Goal: Obtain resource: Download file/media

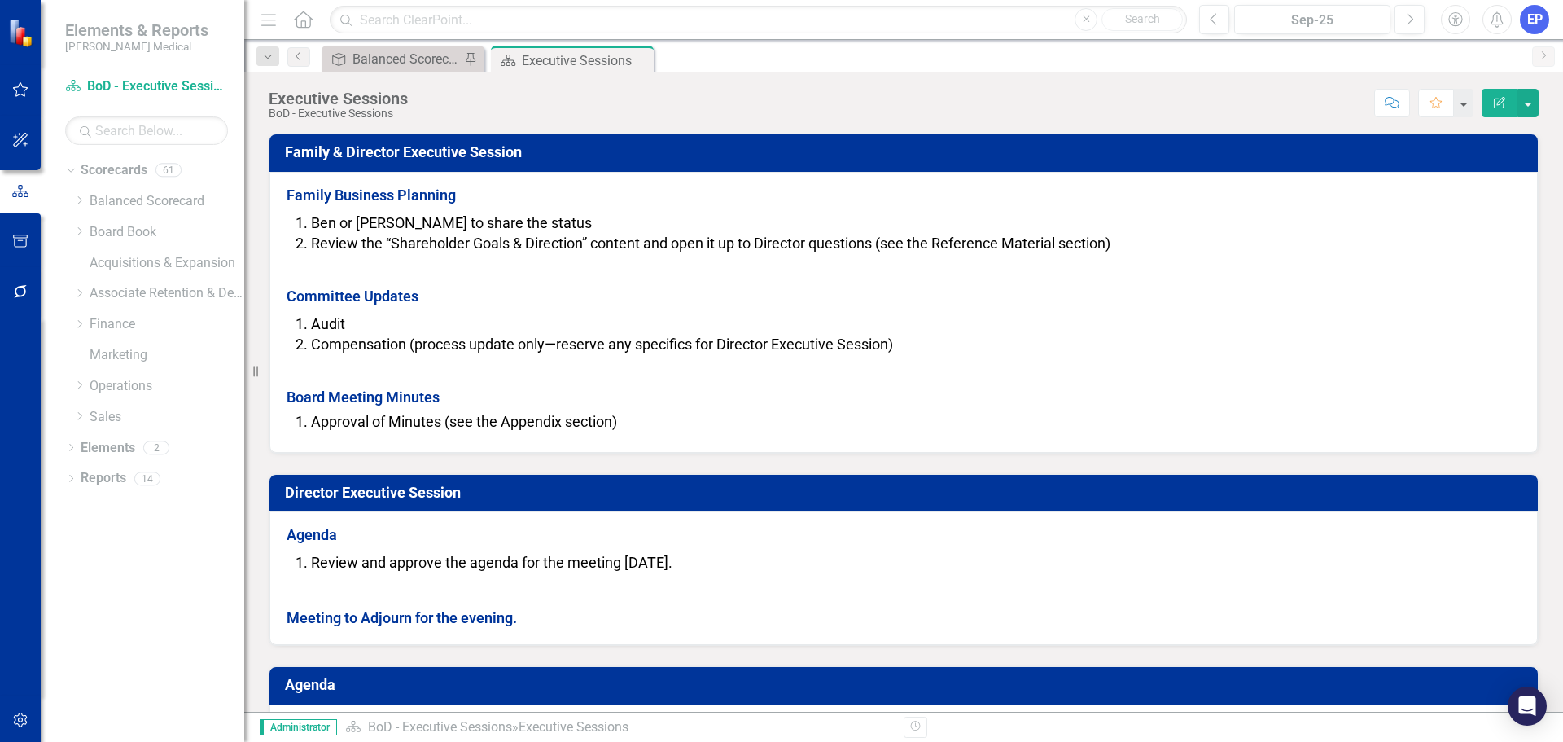
click at [0, 0] on icon "Close" at bounding box center [0, 0] width 0 height 0
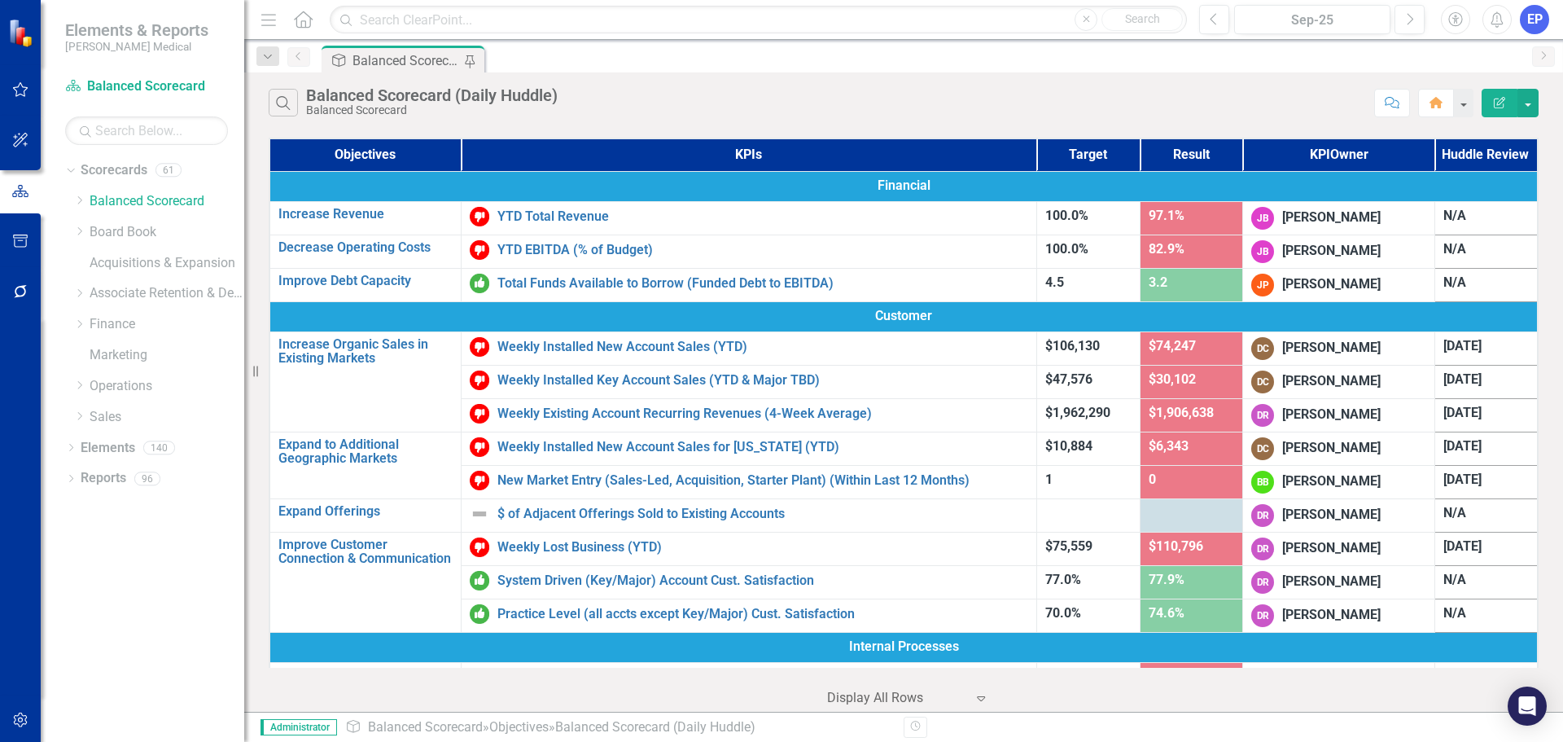
click at [21, 240] on icon "button" at bounding box center [20, 241] width 17 height 13
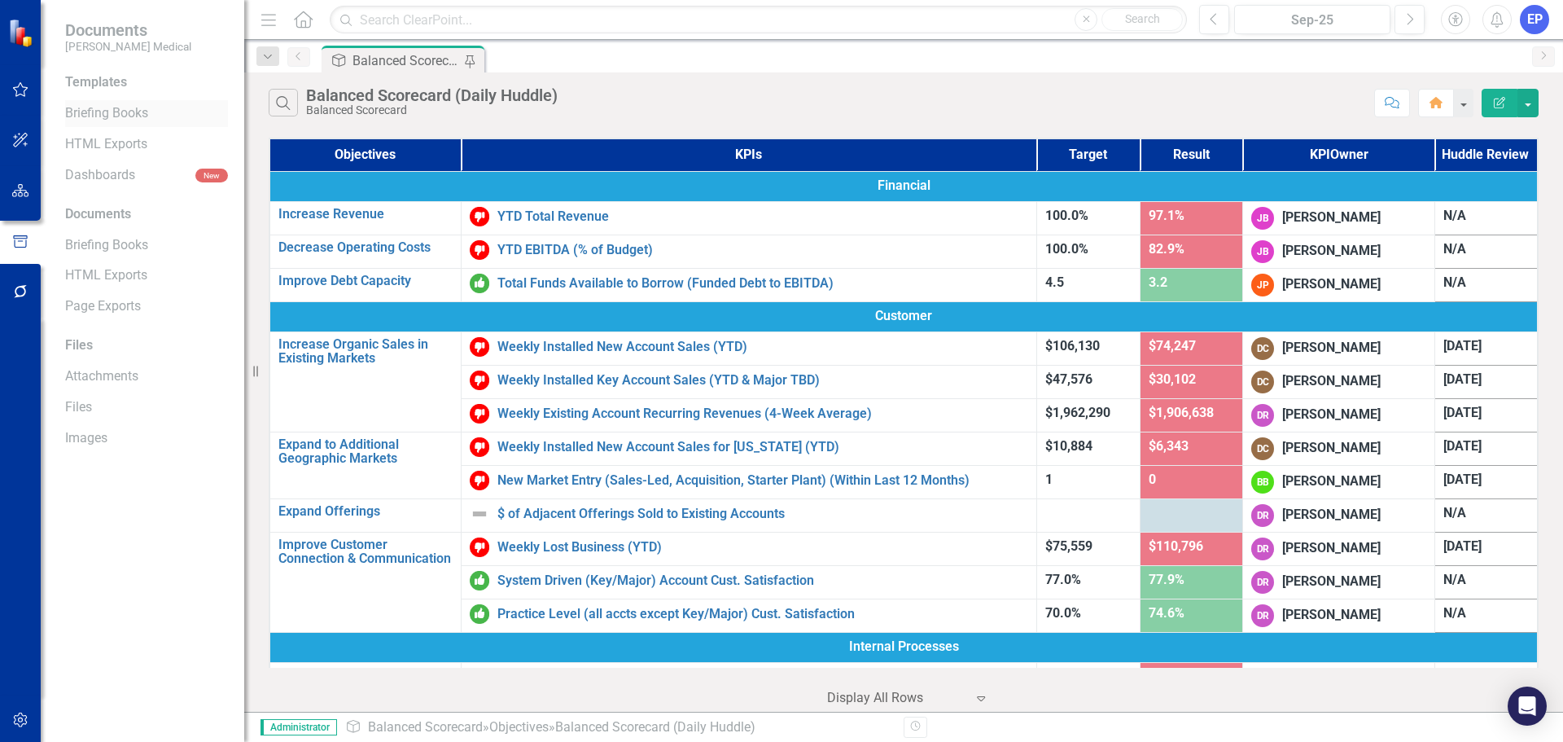
click at [114, 120] on link "Briefing Books" at bounding box center [146, 113] width 163 height 19
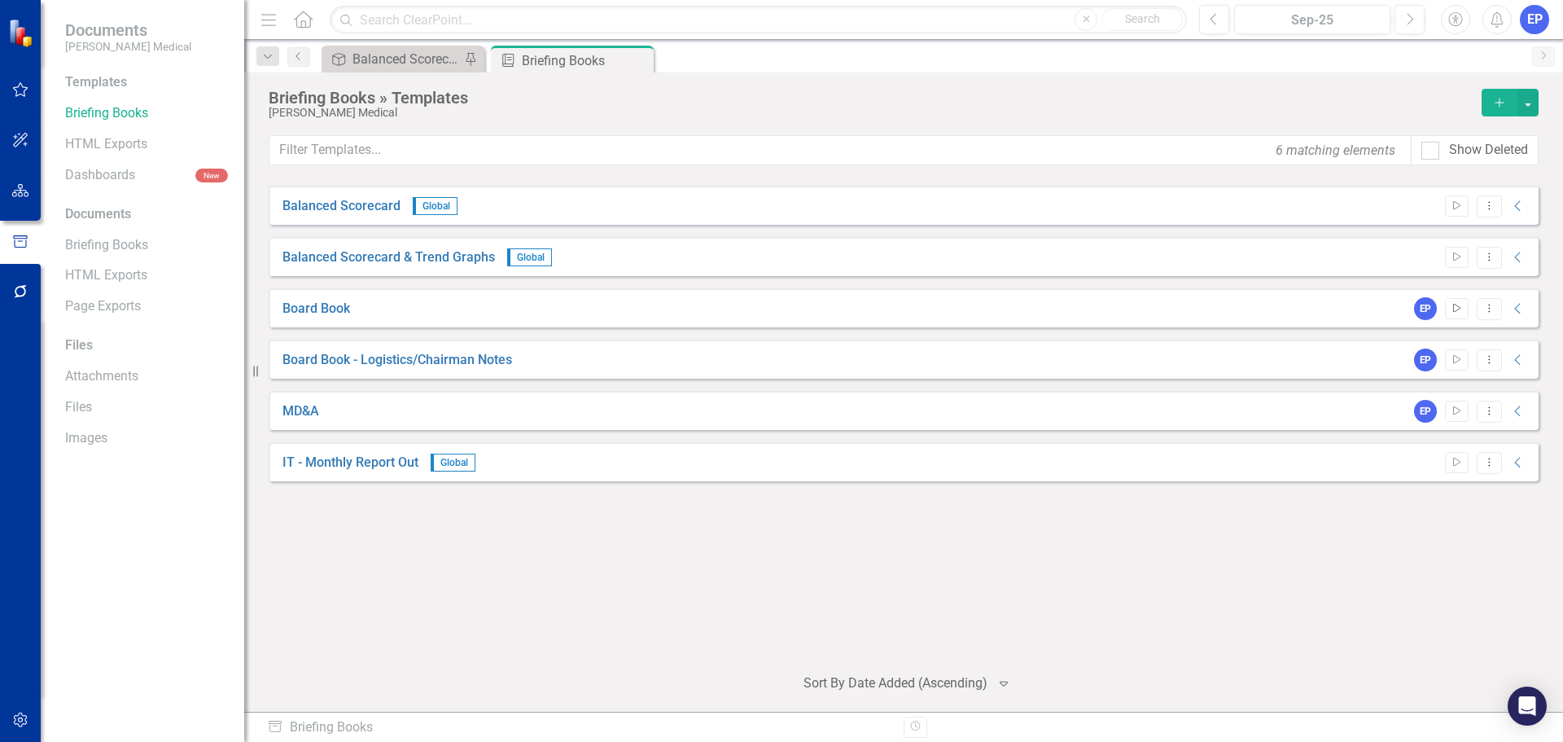
click at [1460, 311] on icon "Start" at bounding box center [1457, 309] width 12 height 10
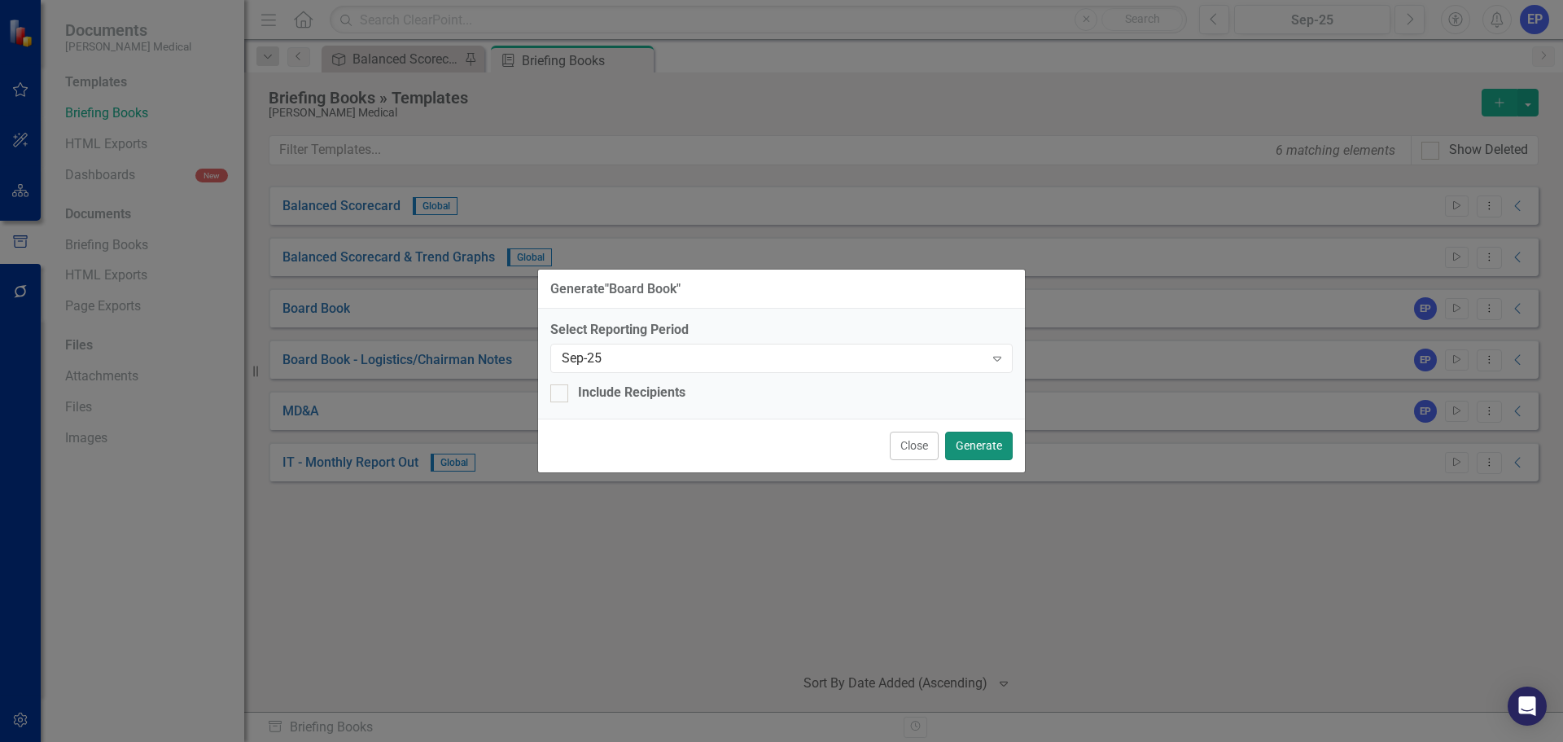
click at [987, 440] on button "Generate" at bounding box center [979, 446] width 68 height 28
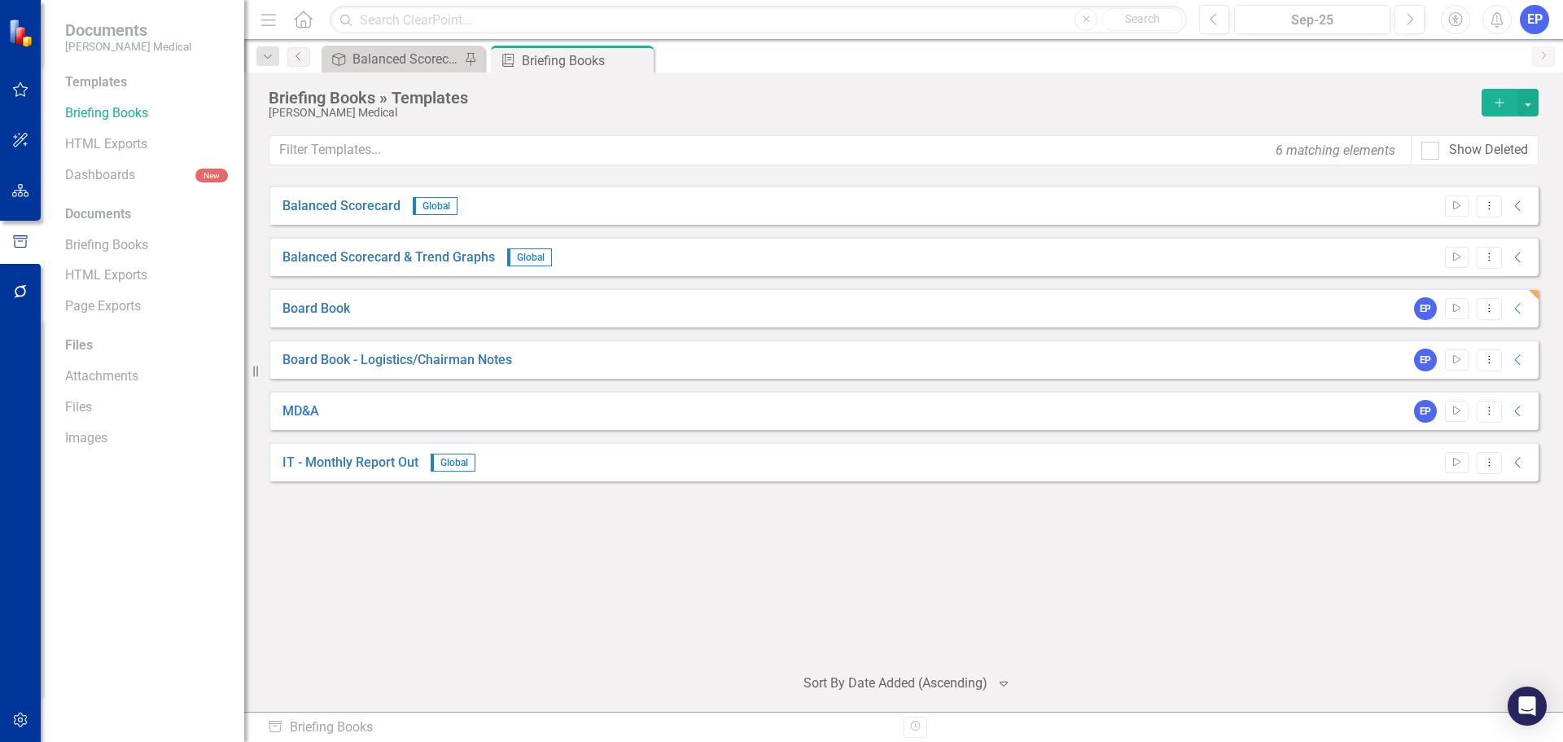
click at [1520, 299] on div "EP Start Dropdown Menu Collapse" at bounding box center [1466, 308] width 121 height 23
click at [1520, 302] on icon "Collapse" at bounding box center [1518, 308] width 16 height 13
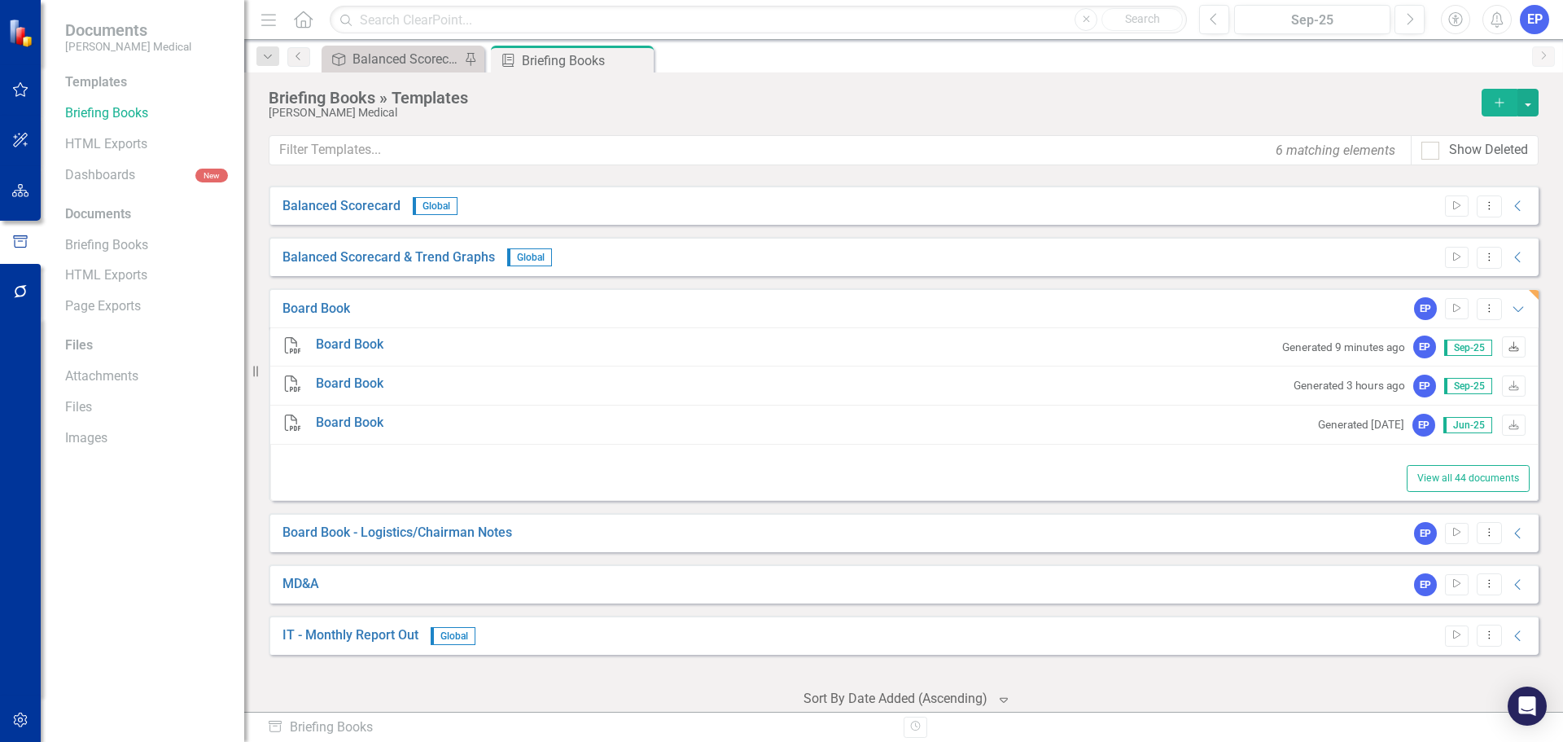
click at [1508, 346] on icon "Download" at bounding box center [1514, 348] width 12 height 10
click at [1510, 306] on icon "Expanded" at bounding box center [1518, 308] width 16 height 13
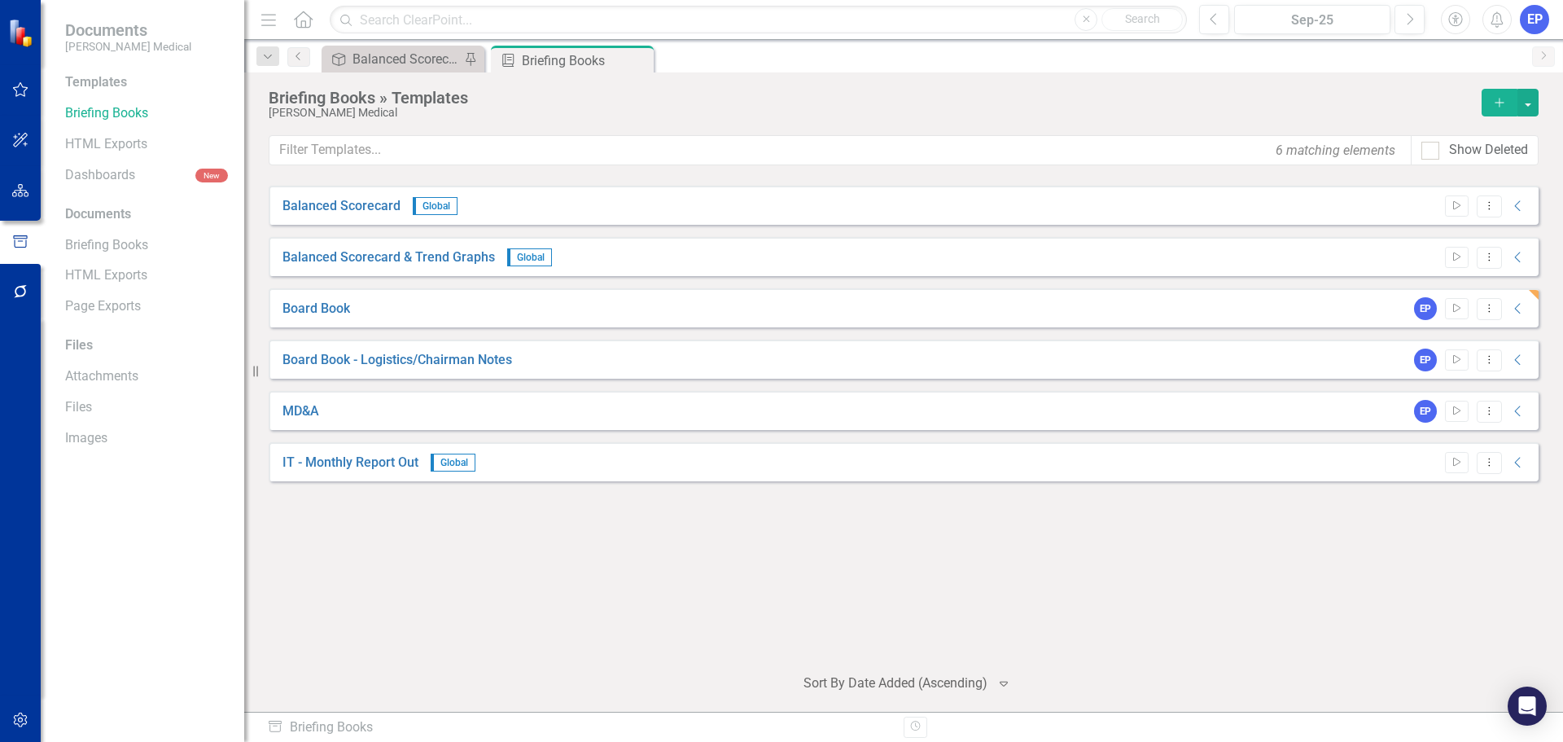
click at [10, 198] on button "button" at bounding box center [20, 191] width 37 height 34
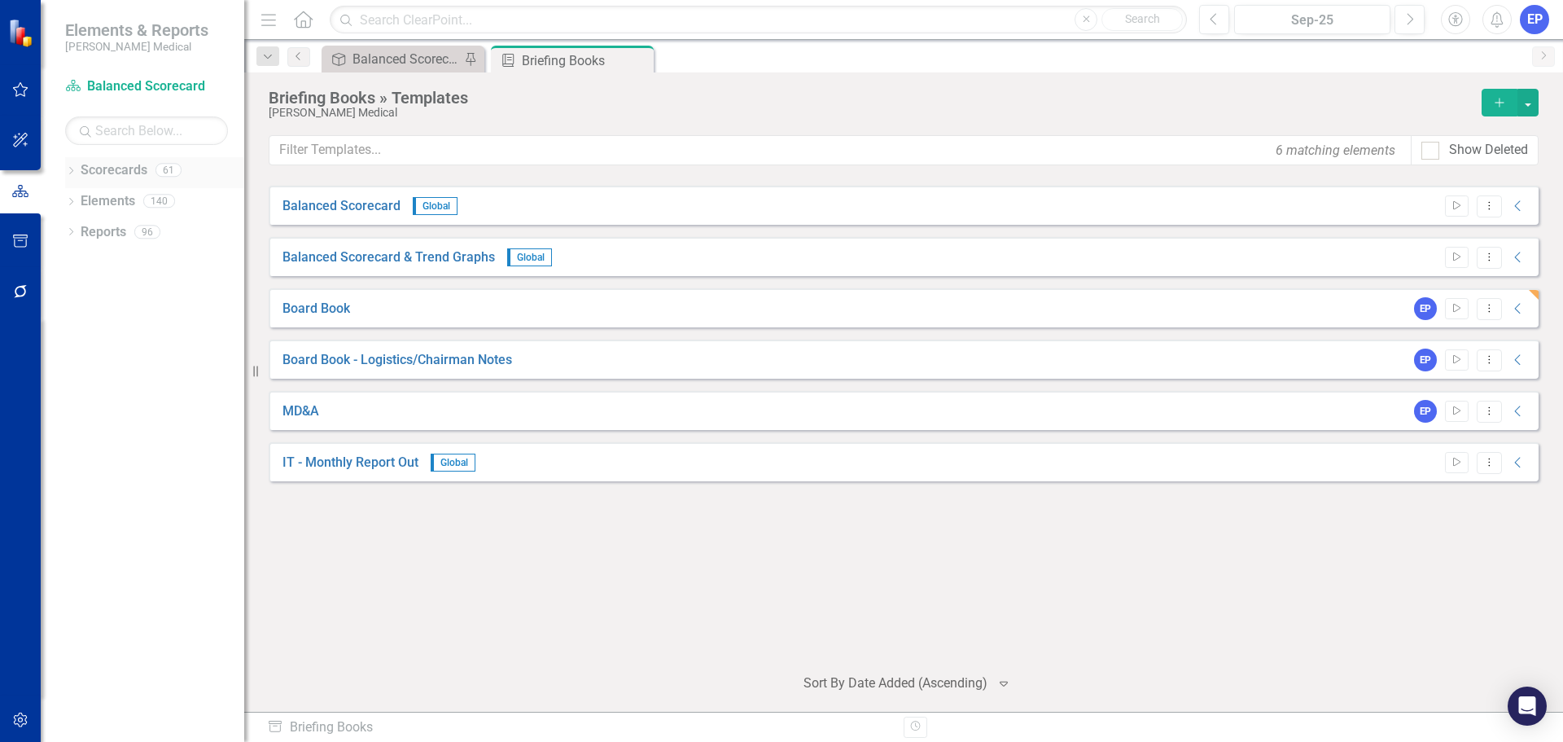
click at [113, 177] on link "Scorecards" at bounding box center [114, 170] width 67 height 19
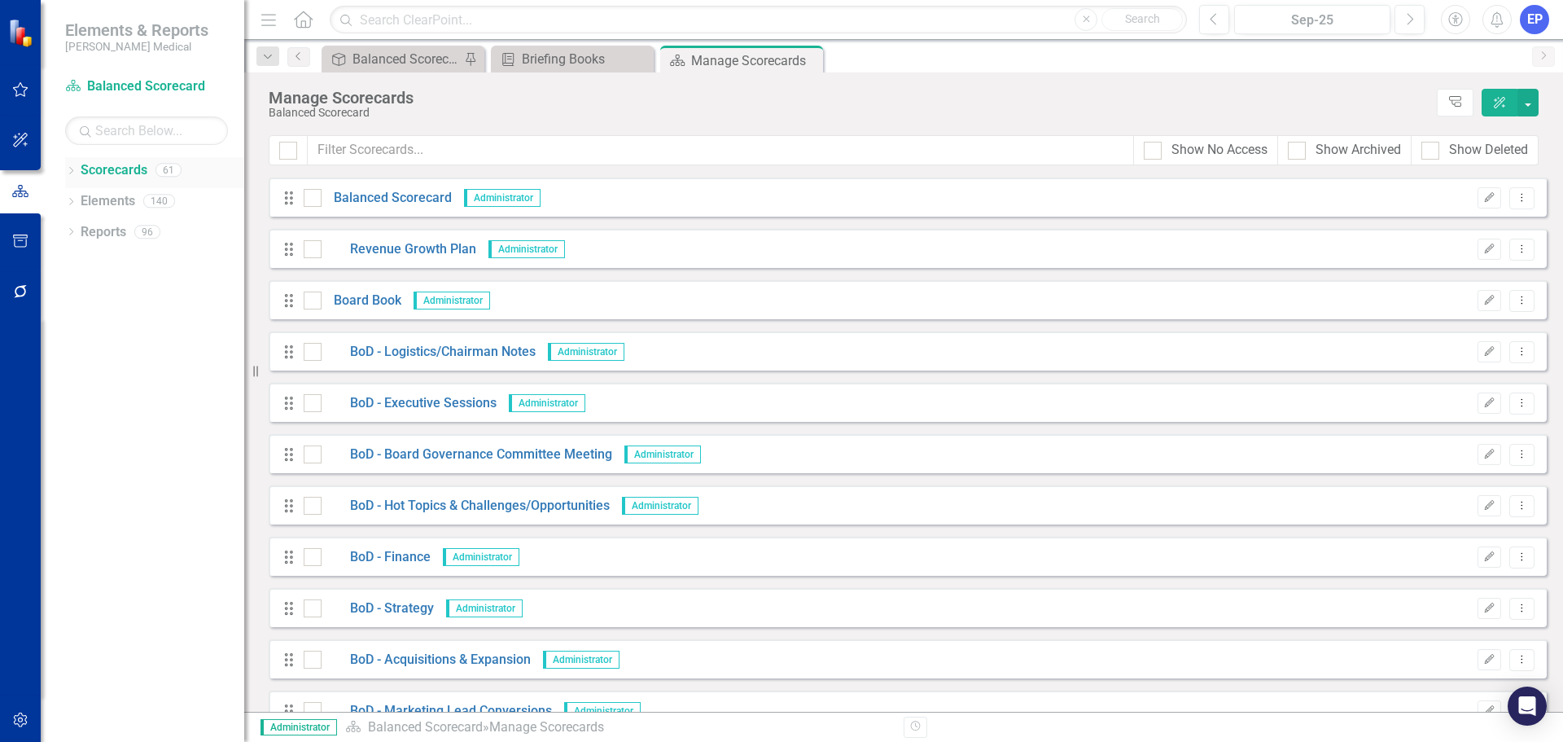
click at [71, 170] on icon "Dropdown" at bounding box center [70, 172] width 11 height 9
click at [74, 232] on icon "Dropdown" at bounding box center [79, 231] width 12 height 10
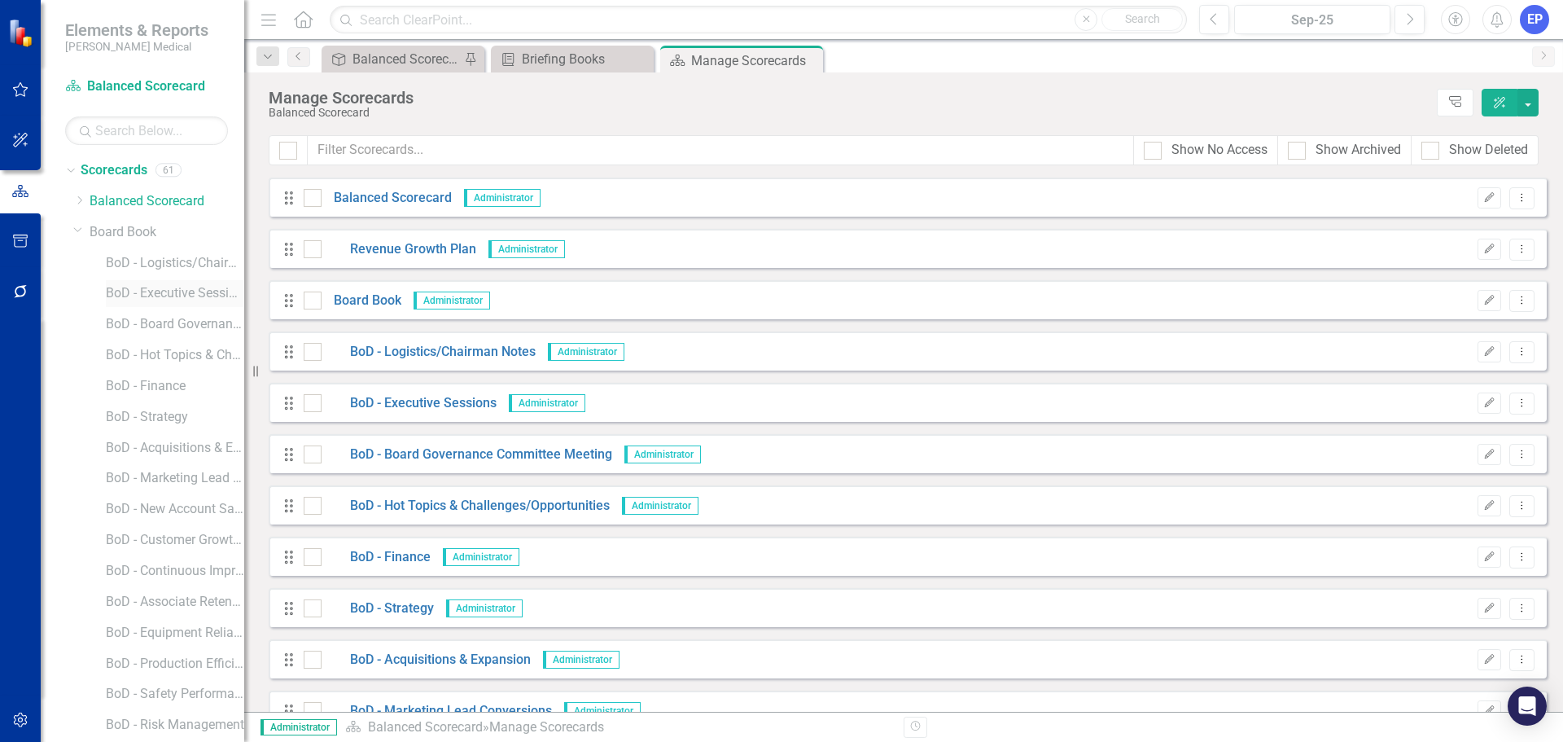
click at [173, 297] on link "BoD - Executive Sessions" at bounding box center [175, 293] width 138 height 19
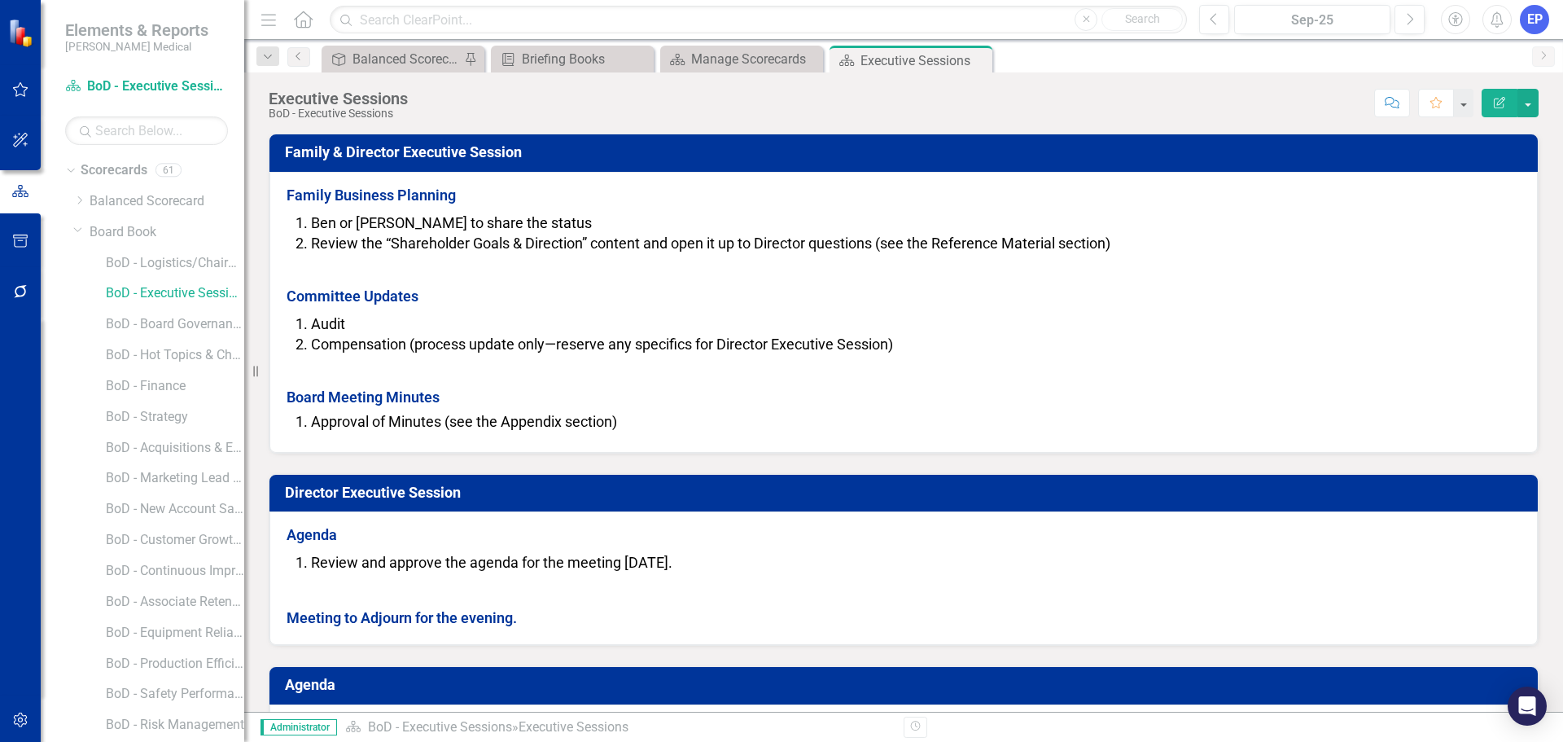
click at [526, 217] on li "Ben or Dan to share the status" at bounding box center [916, 223] width 1210 height 21
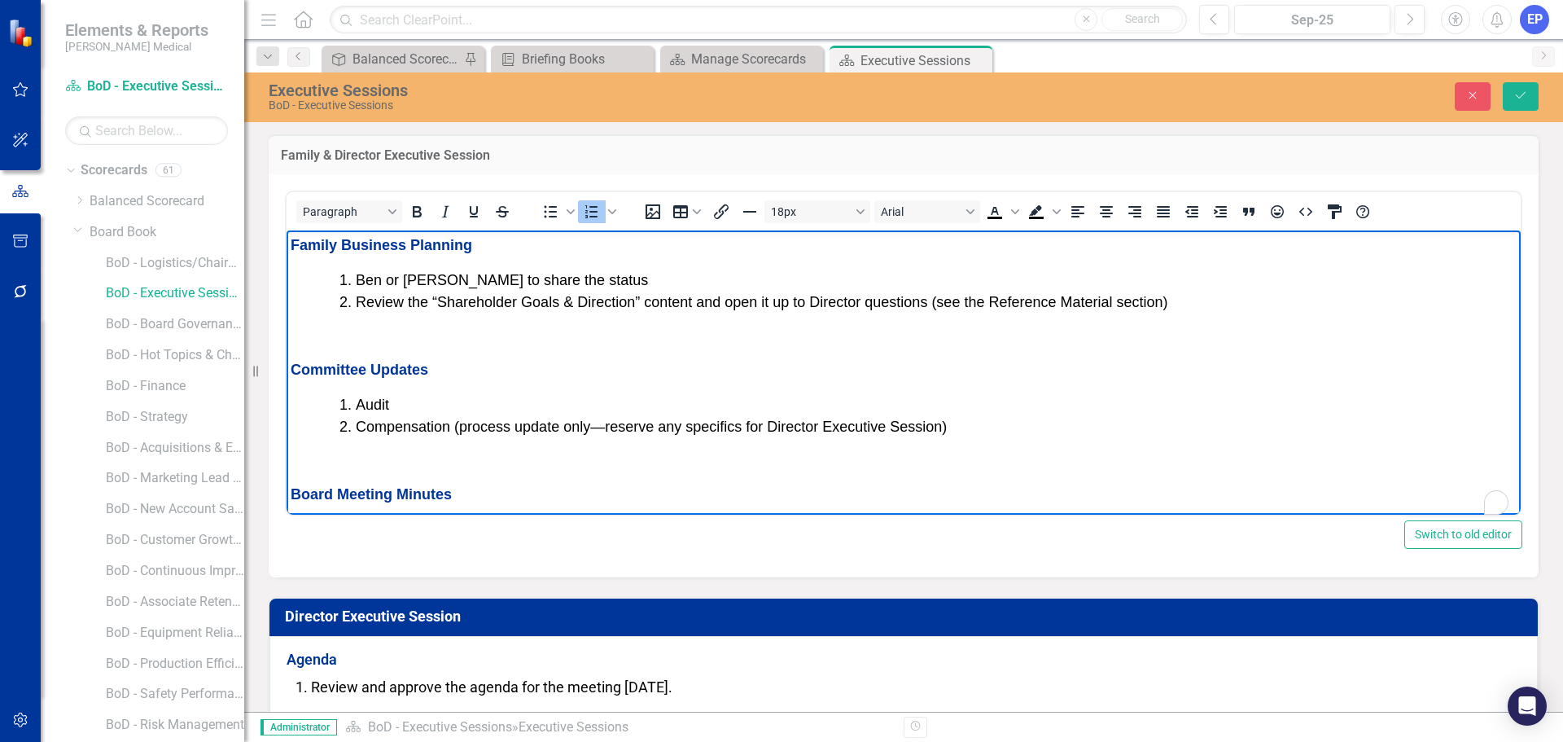
click at [562, 274] on li "Ben or Dan to share the status" at bounding box center [936, 280] width 1161 height 22
click at [525, 281] on span "Ben or Dan to share the status (Ben=February, Dan=May , Ben=August, Dan=Novembe…" at bounding box center [784, 279] width 856 height 16
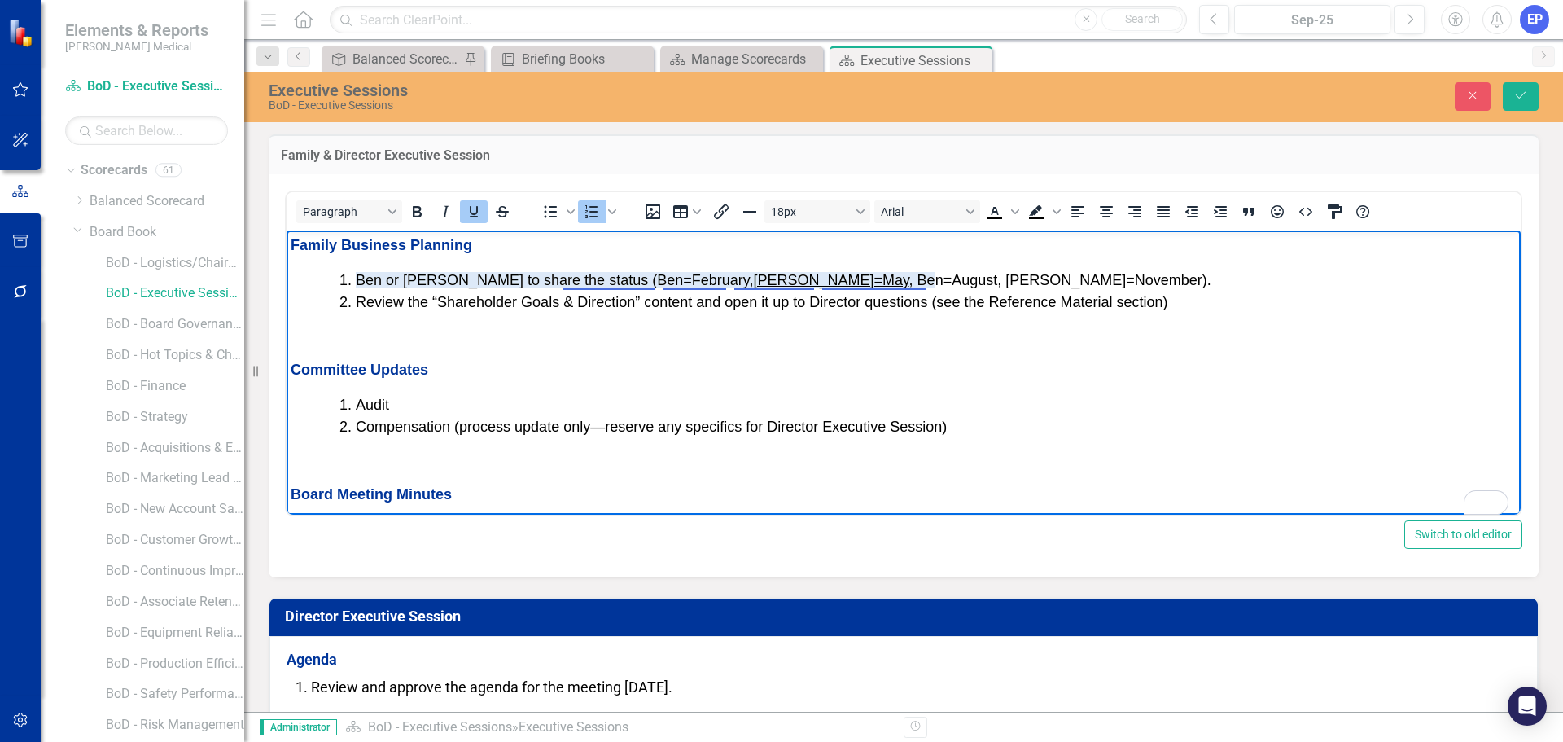
drag, startPoint x: 717, startPoint y: 271, endPoint x: 720, endPoint y: 287, distance: 15.8
click at [753, 271] on u "Dan=May" at bounding box center [831, 279] width 156 height 16
click at [516, 274] on span "Ben or Dan to share the status (Ben=February, Dan=May , Ben=August, Dan=Novembe…" at bounding box center [784, 279] width 856 height 16
click at [753, 278] on u "Dan=May" at bounding box center [831, 279] width 156 height 16
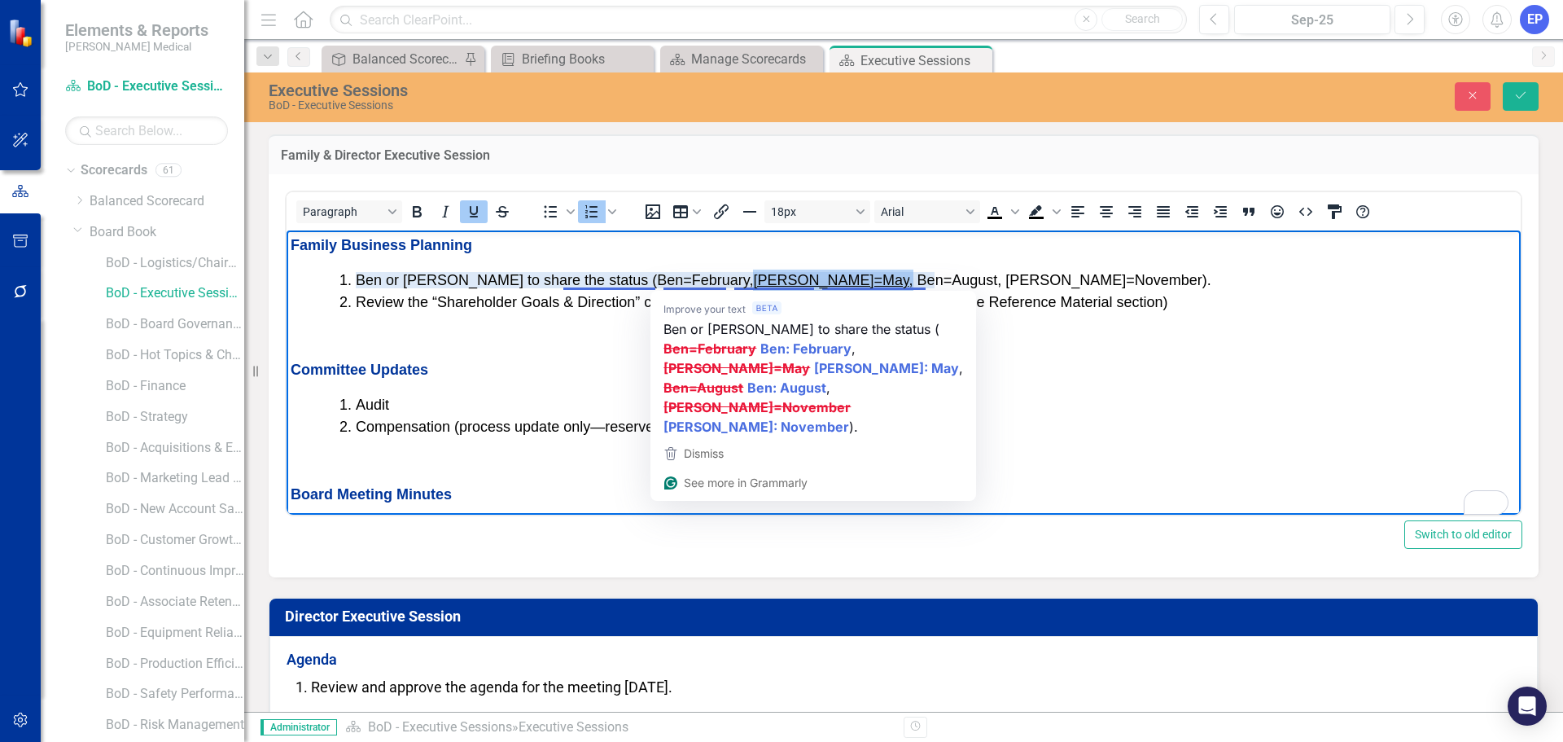
drag, startPoint x: 667, startPoint y: 272, endPoint x: 730, endPoint y: 277, distance: 63.7
click at [730, 277] on span "Ben or Dan to share the status (Ben=February, Dan=May , Ben=August, Dan=Novembe…" at bounding box center [784, 279] width 856 height 16
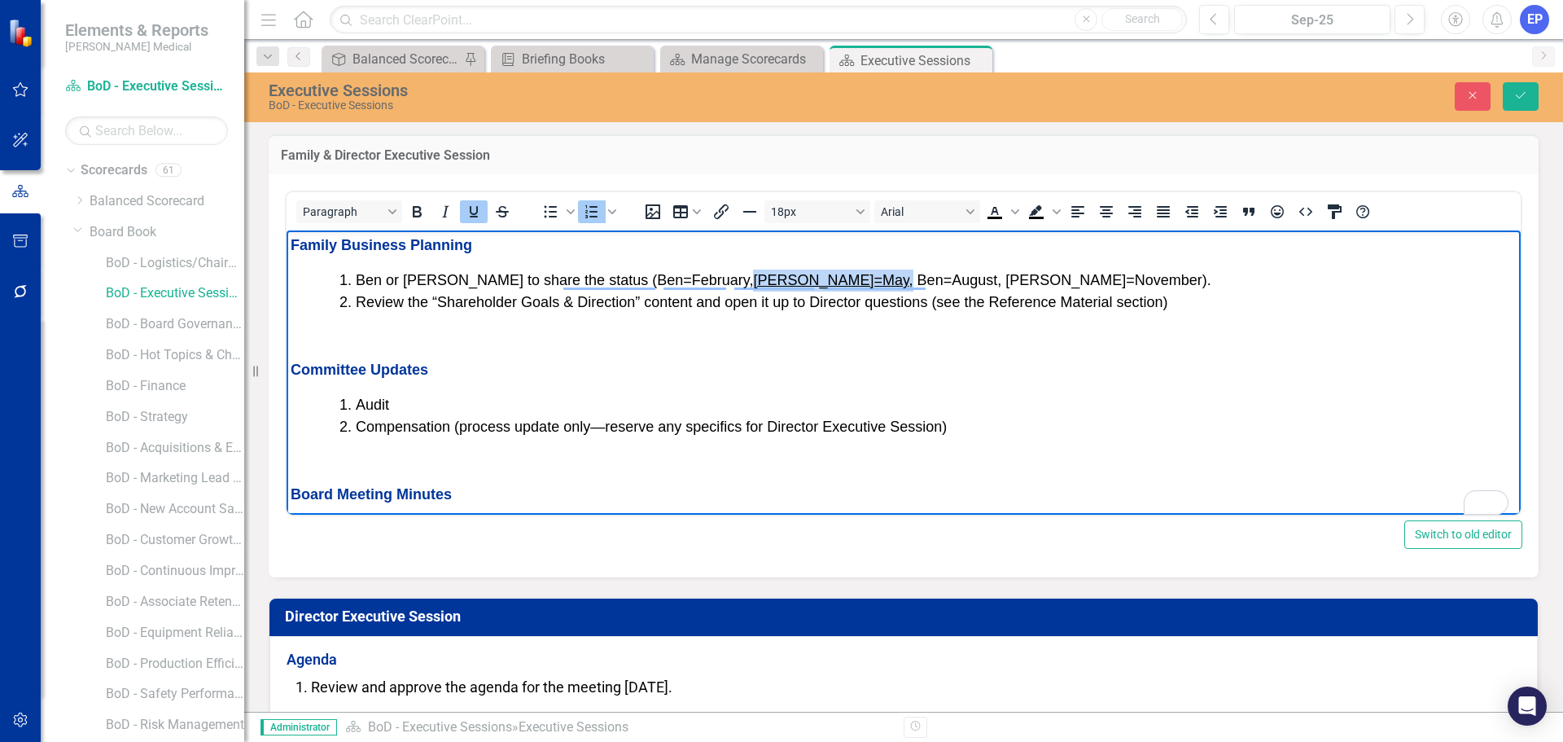
click at [474, 202] on icon "Underline" at bounding box center [474, 212] width 20 height 20
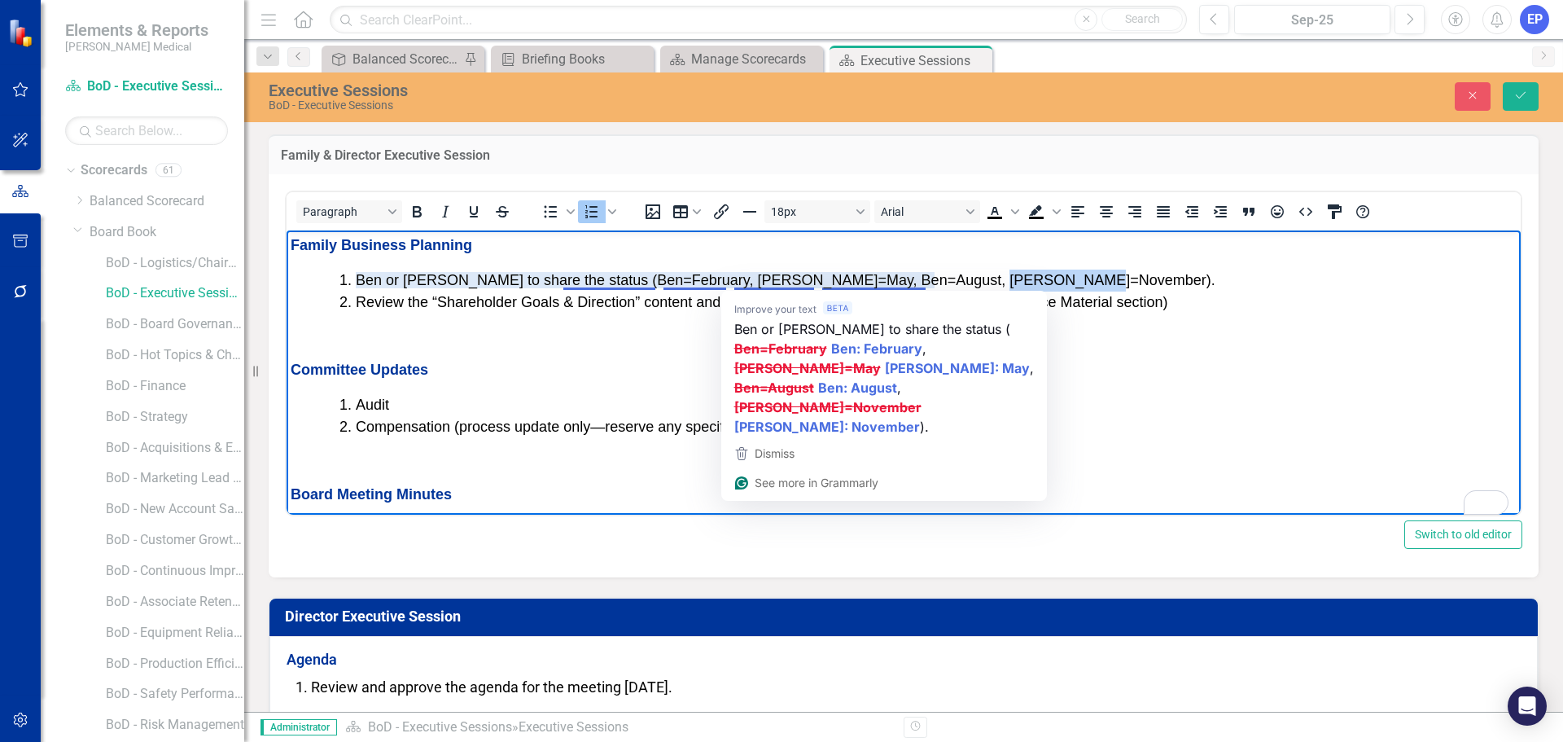
drag, startPoint x: 824, startPoint y: 282, endPoint x: 923, endPoint y: 284, distance: 99.4
click at [923, 284] on span "Ben or Dan to share the status (Ben=February, Dan=May , Ben=August, Dan=Novembe…" at bounding box center [786, 279] width 860 height 16
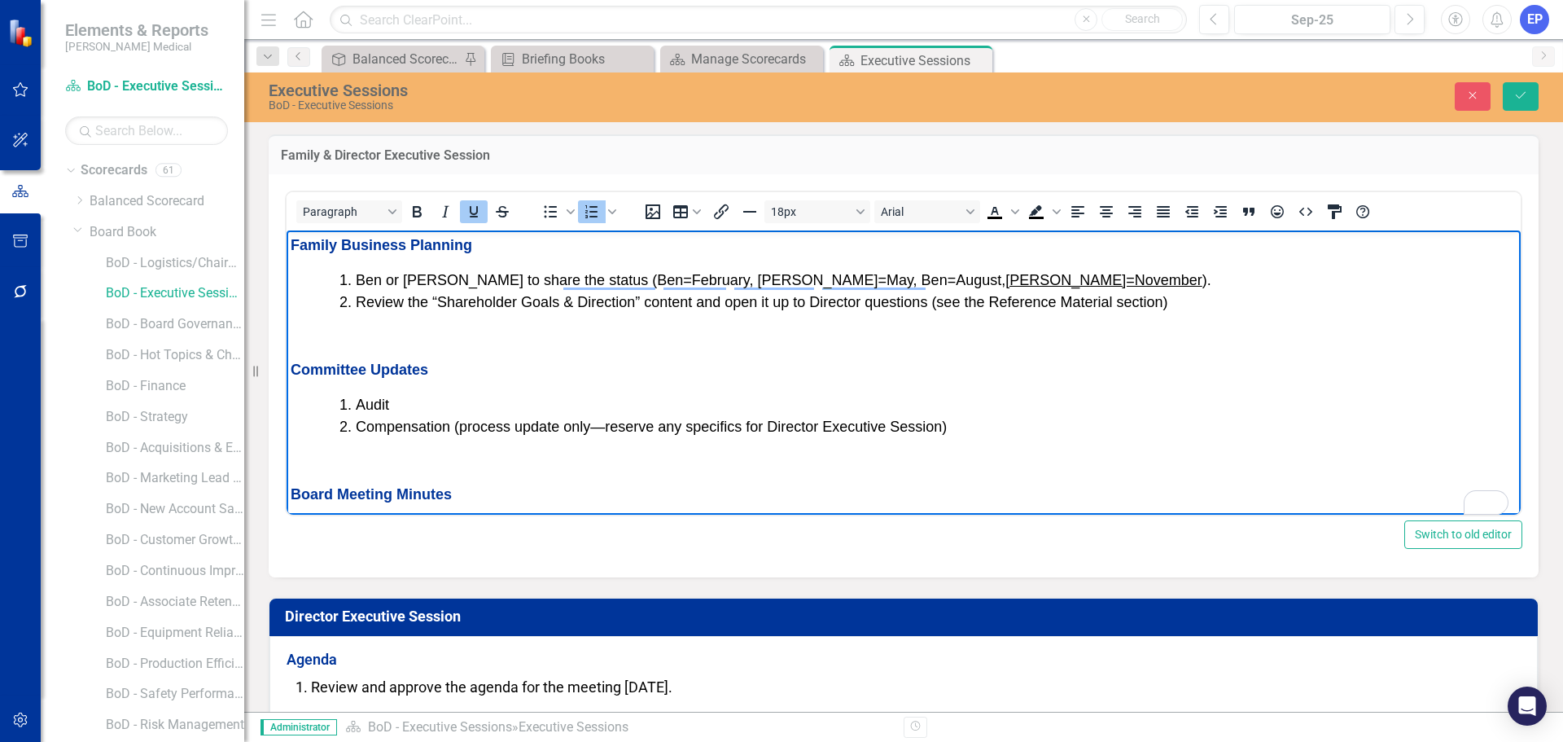
click at [909, 313] on body "Family Business Planning Ben or Dan to share the status (Ben=February, Dan=May …" at bounding box center [904, 393] width 1234 height 327
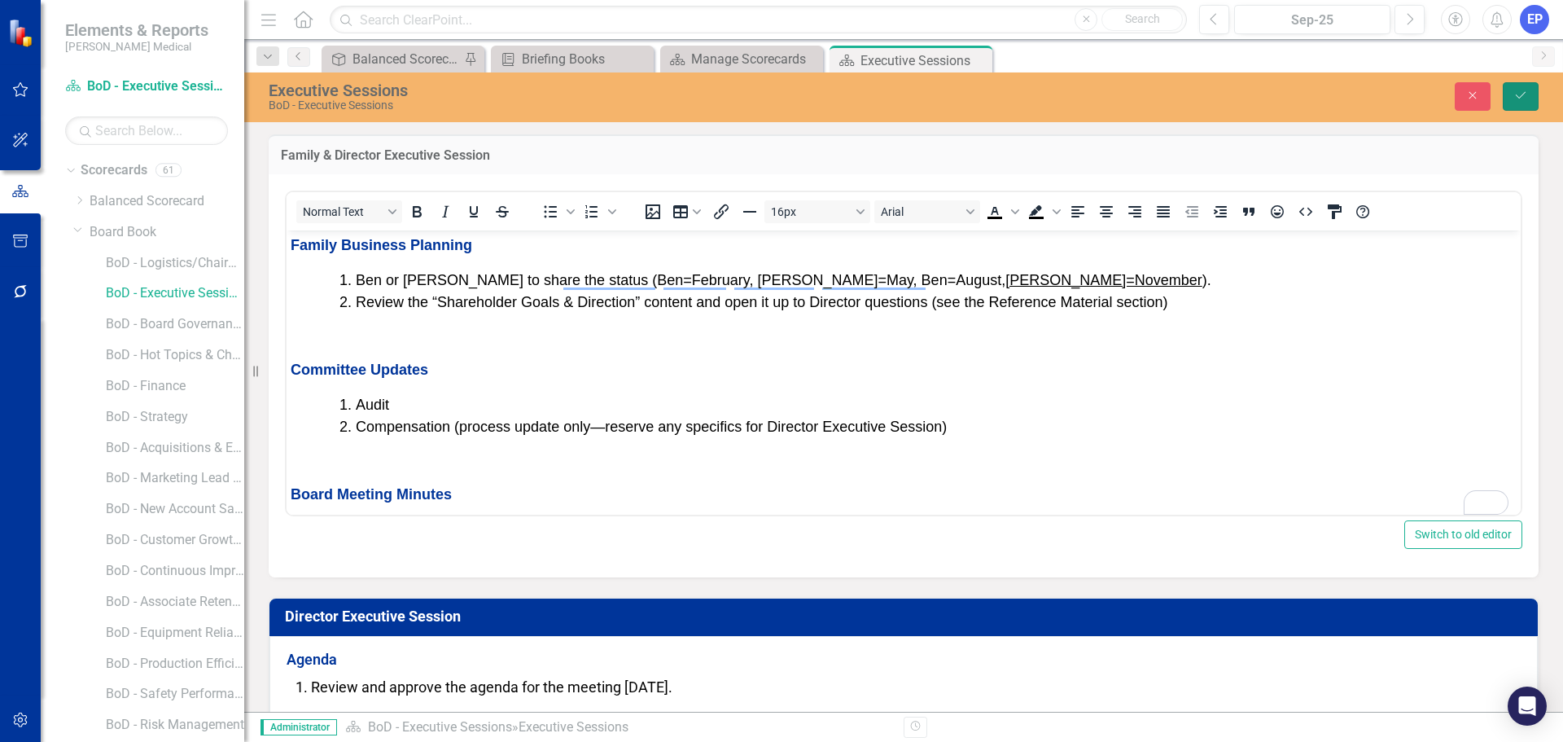
click at [1528, 98] on button "Save" at bounding box center [1521, 96] width 36 height 28
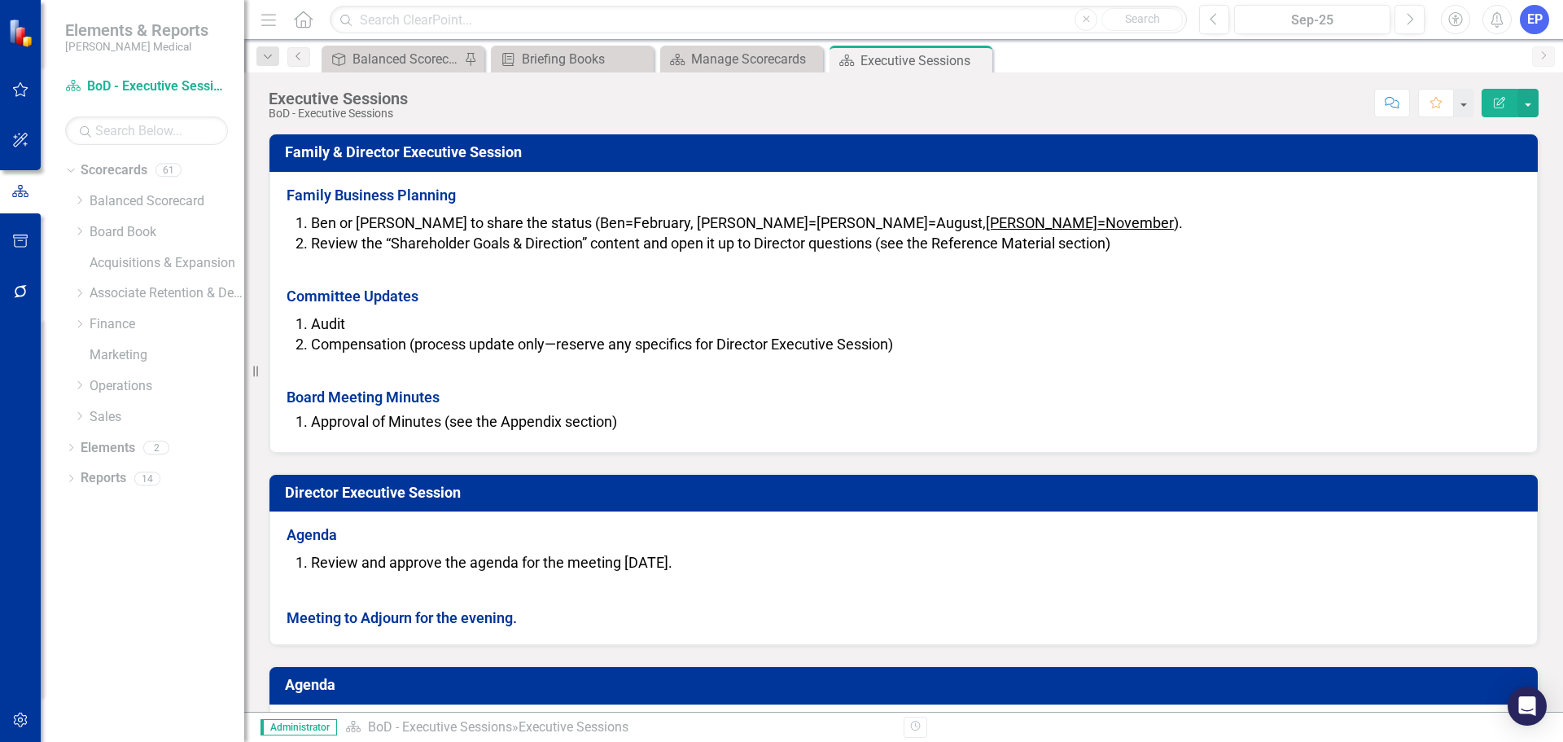
click at [504, 223] on span "Ben or Dan to share the status (Ben=February, Dan=May, Ben=August, Dan=November…" at bounding box center [747, 222] width 872 height 17
click at [520, 226] on span "Ben or Dan to share the status (Ben=February, Dan=May, Ben=August, Dan=November…" at bounding box center [747, 222] width 872 height 17
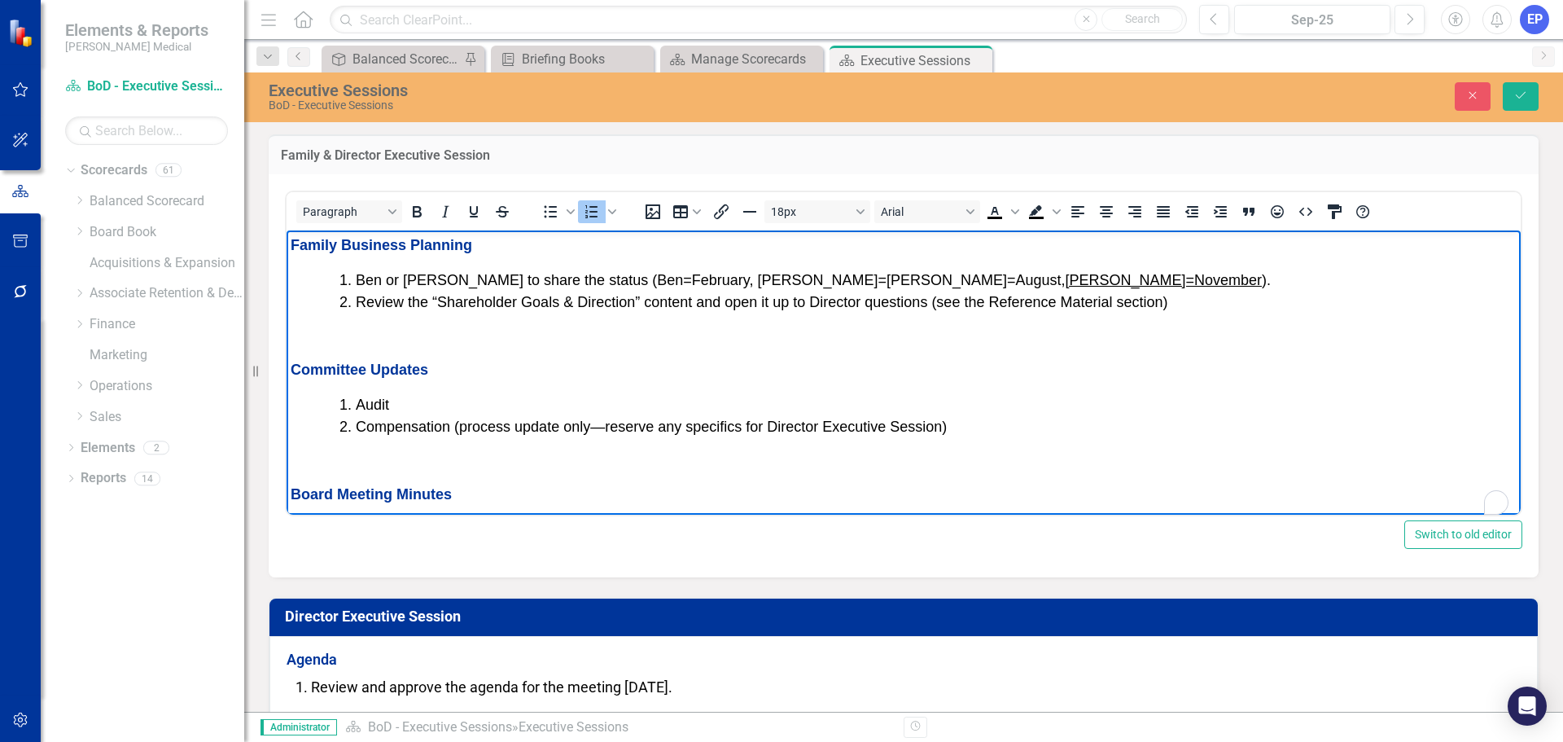
click at [557, 280] on span "Ben or Dan to share the status (Ben=February, Dan=May, Ben=August, Dan=November…" at bounding box center [813, 279] width 915 height 16
click at [947, 293] on li "Review the “Shareholder Goals & Direction” content and open it up to Director q…" at bounding box center [936, 302] width 1161 height 22
click at [945, 277] on span "Ben or Dan to share the status (Ben=February, Dan=May, Ben=August, Dan=November…" at bounding box center [815, 279] width 919 height 16
click at [1525, 86] on button "Save" at bounding box center [1521, 96] width 36 height 28
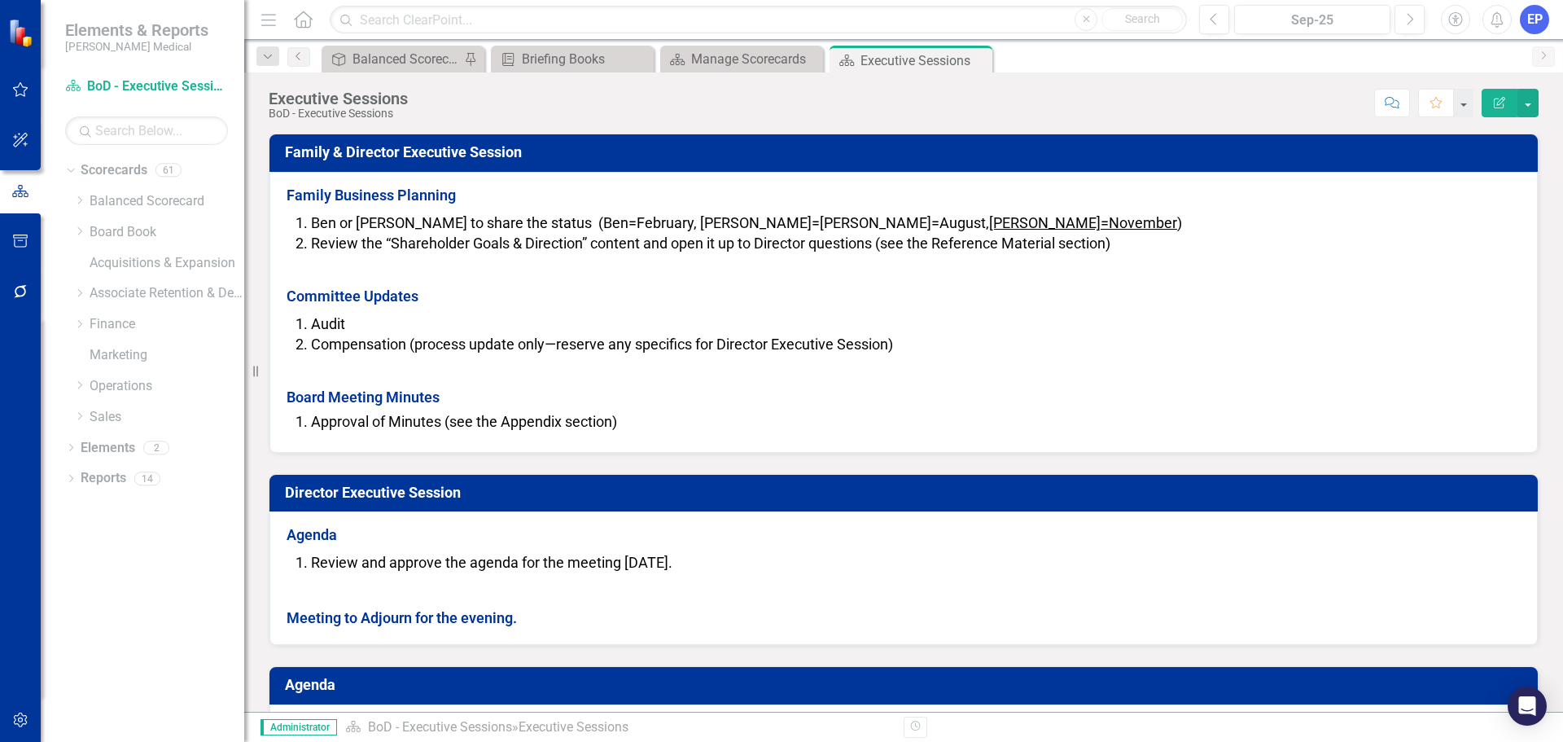
click at [887, 224] on li "Ben or Dan to share the status (Ben=February, Dan=May, Ben=August, Dan=November…" at bounding box center [916, 223] width 1210 height 21
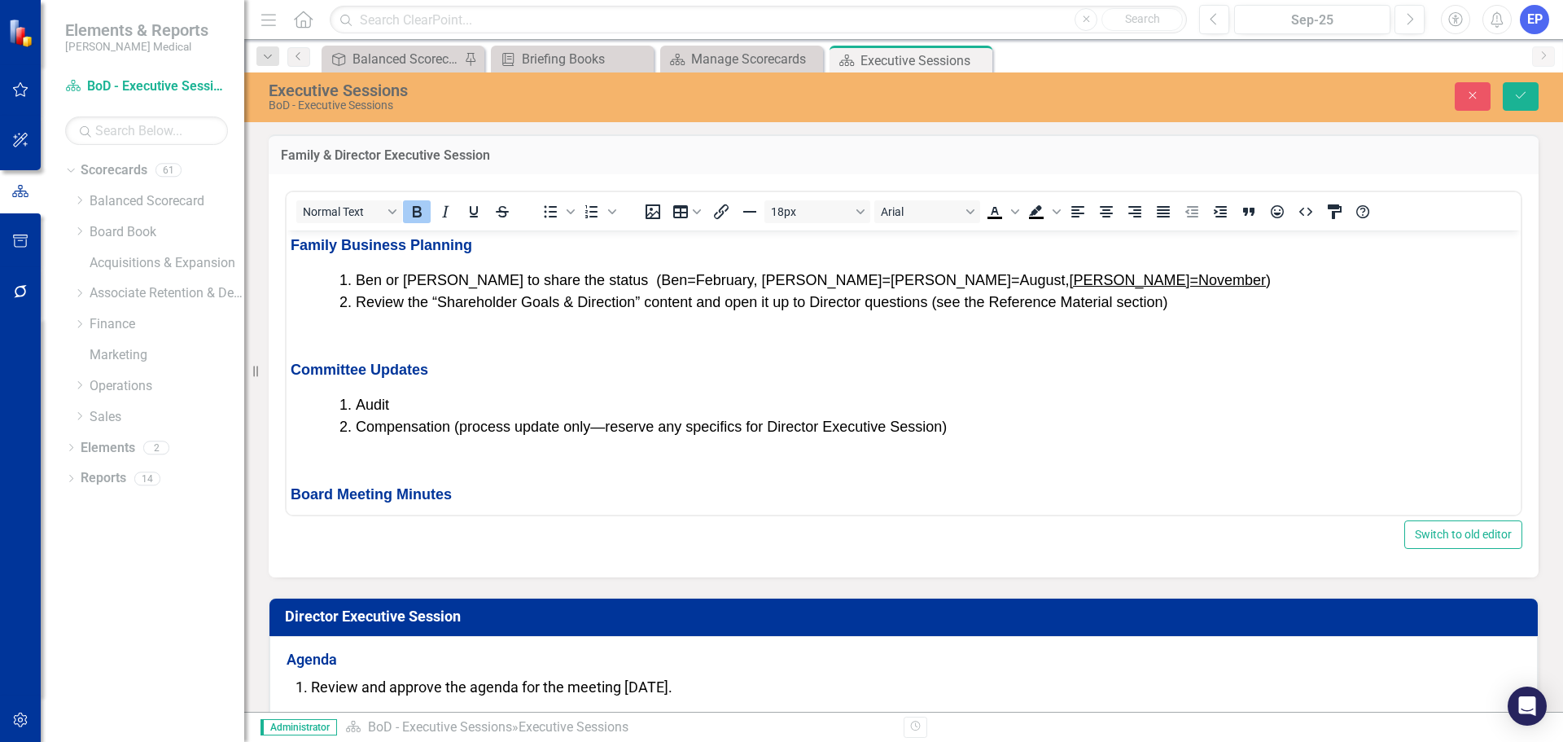
click at [940, 281] on li "Ben or Dan to share the status (Ben=February, Dan=May, Ben=August, Dan=November…" at bounding box center [936, 280] width 1161 height 22
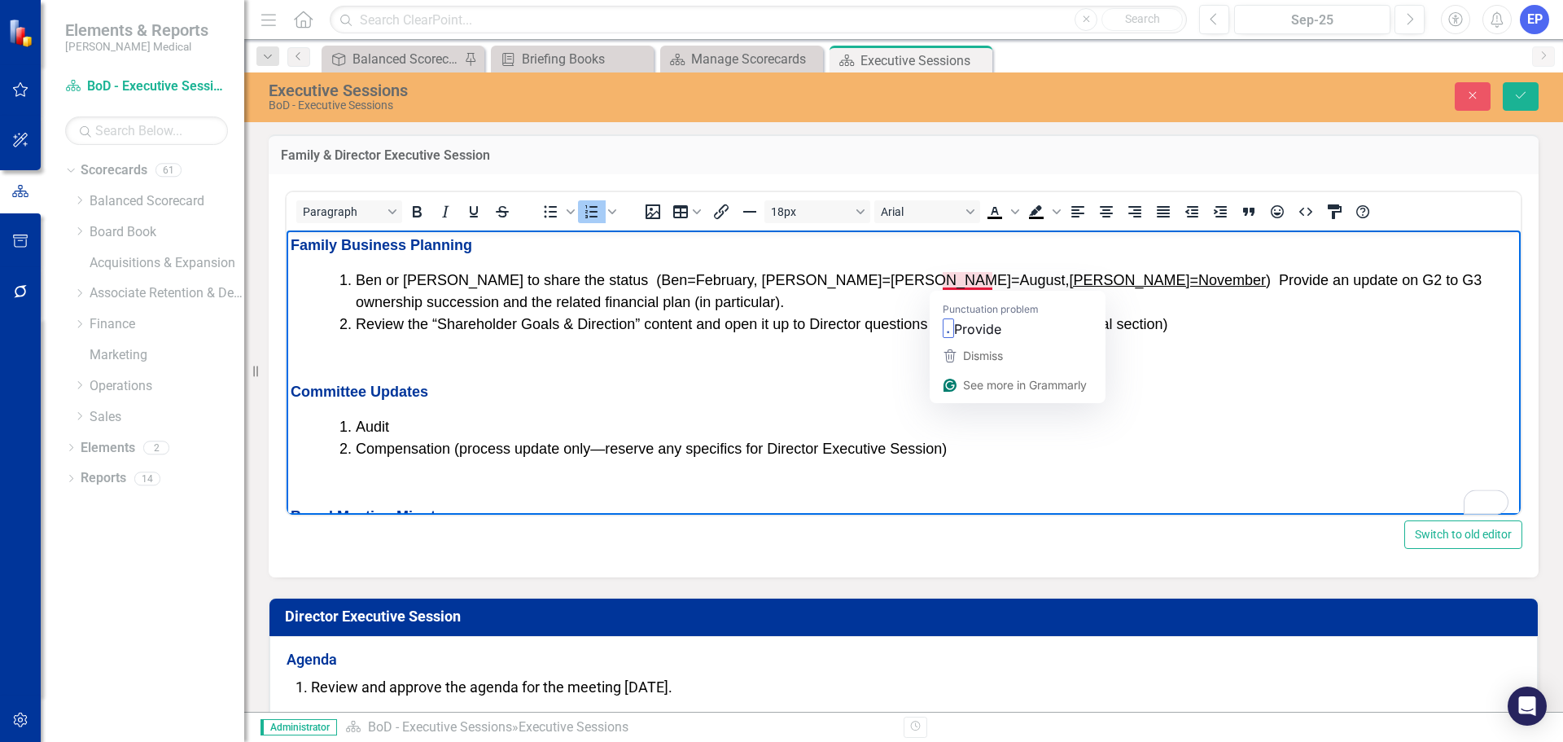
click at [943, 278] on span "Ben or Dan to share the status (Ben=February, Dan=May, Ben=August, Dan=November…" at bounding box center [919, 290] width 1126 height 38
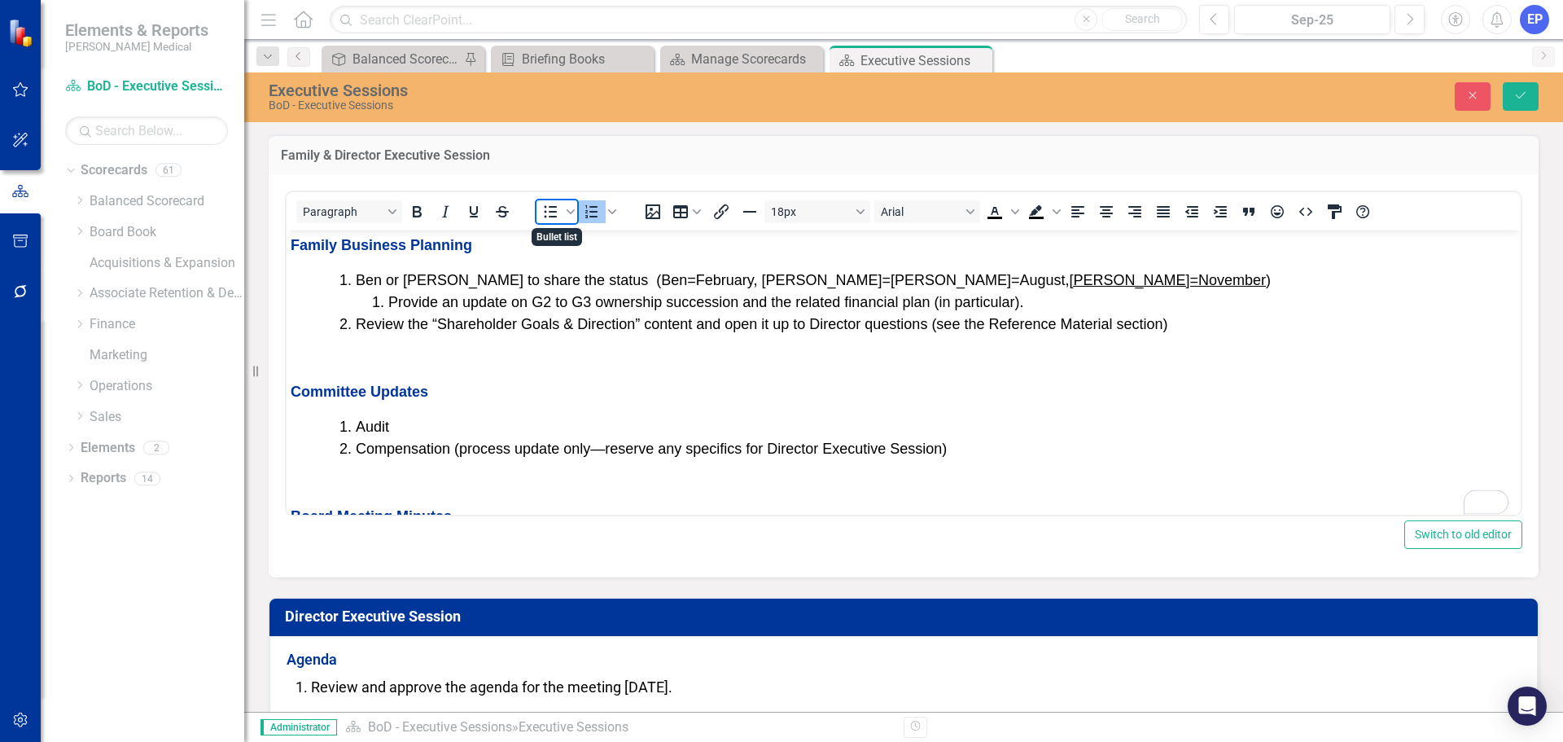
click at [553, 201] on span "Bullet list" at bounding box center [551, 211] width 28 height 23
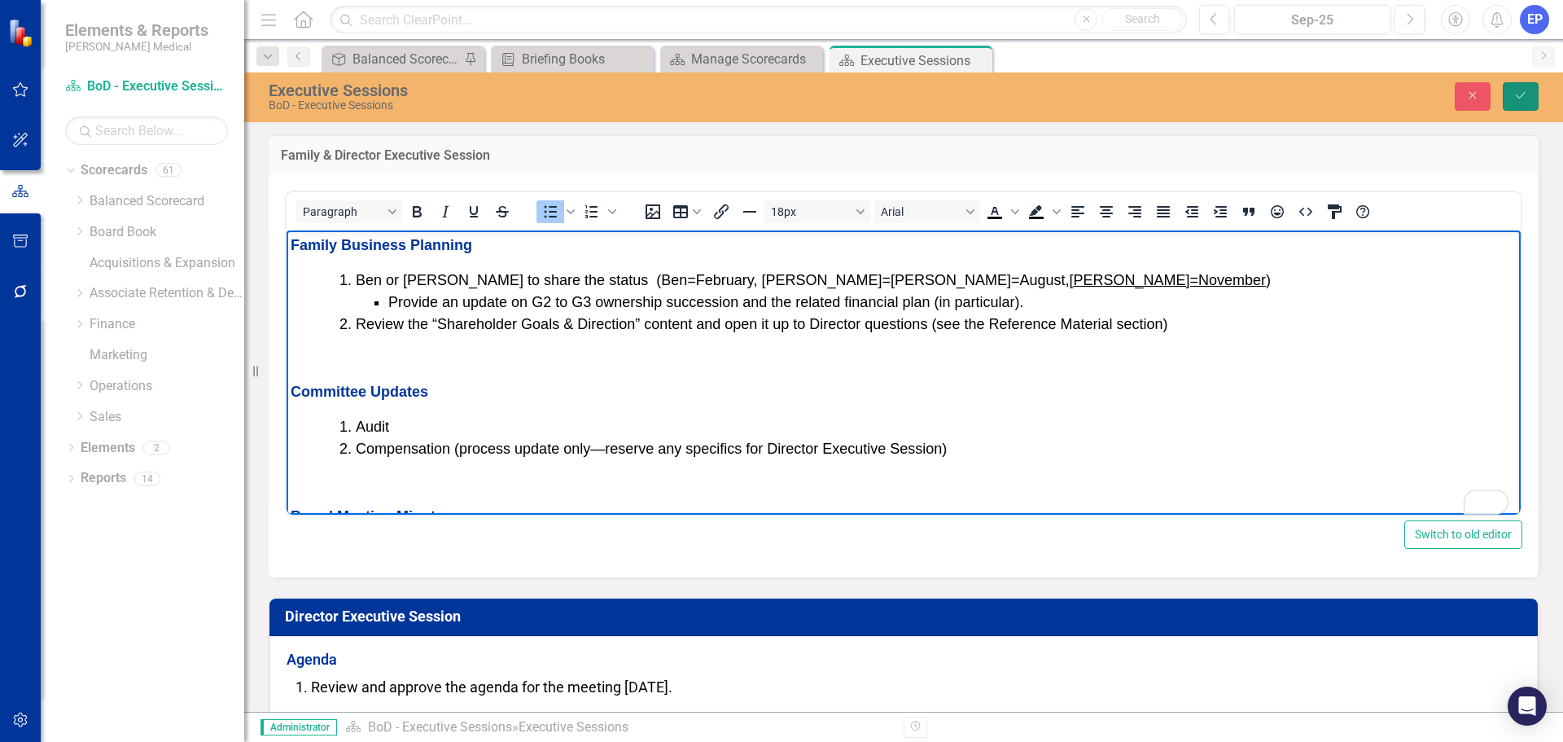
click at [1532, 89] on button "Save" at bounding box center [1521, 96] width 36 height 28
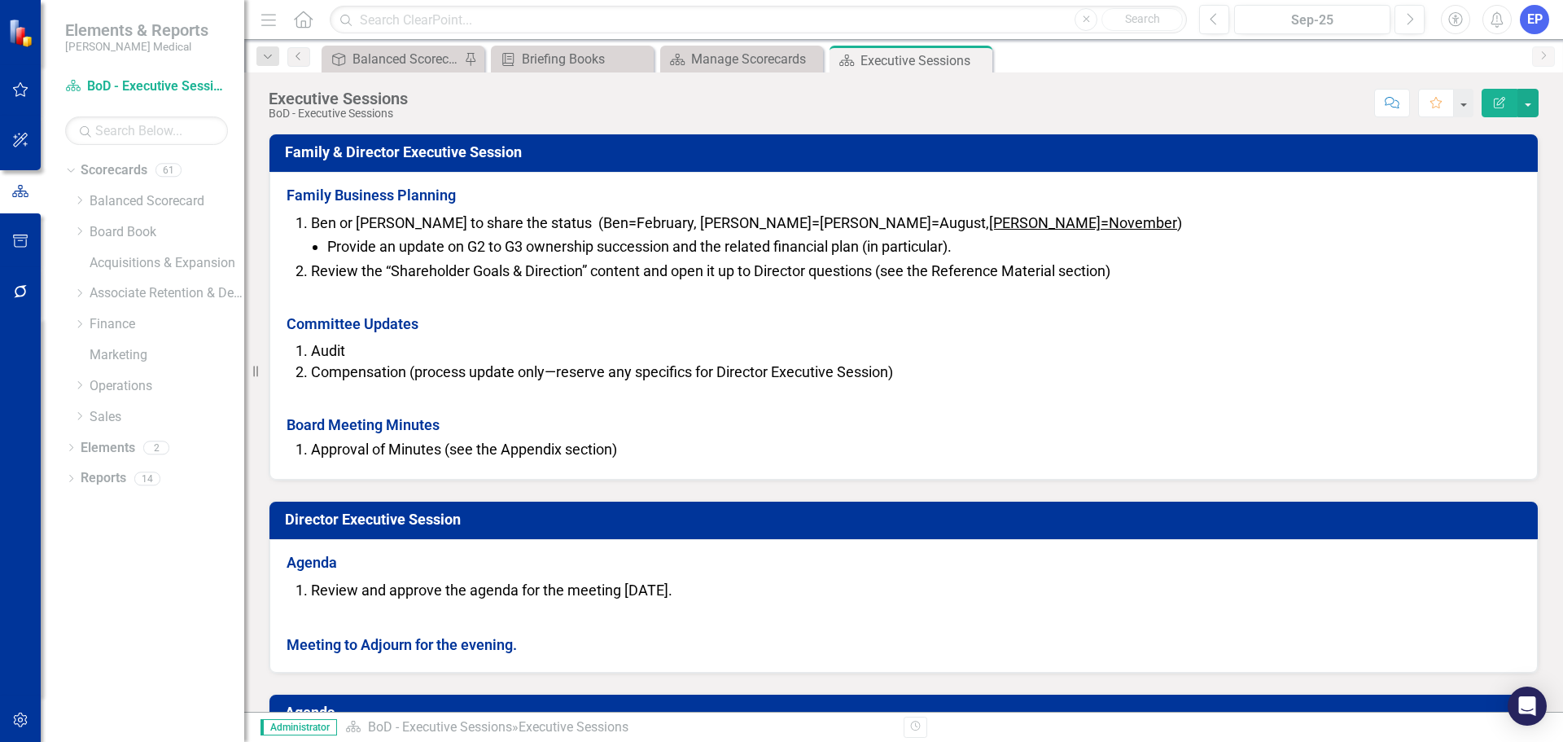
drag, startPoint x: 497, startPoint y: 231, endPoint x: 502, endPoint y: 222, distance: 10.6
click at [497, 231] on li "Ben or Dan to share the status (Ben=February, Dan=May, Ben=August, Dan=November…" at bounding box center [916, 235] width 1210 height 45
click at [508, 220] on span "Ben or Dan to share the status (Ben=February, Dan=May, Ben=August, Dan=November…" at bounding box center [746, 222] width 871 height 17
click at [511, 224] on span "Ben or Dan to share the status (Ben=February, Dan=May, Ben=August, Dan=November…" at bounding box center [746, 222] width 871 height 17
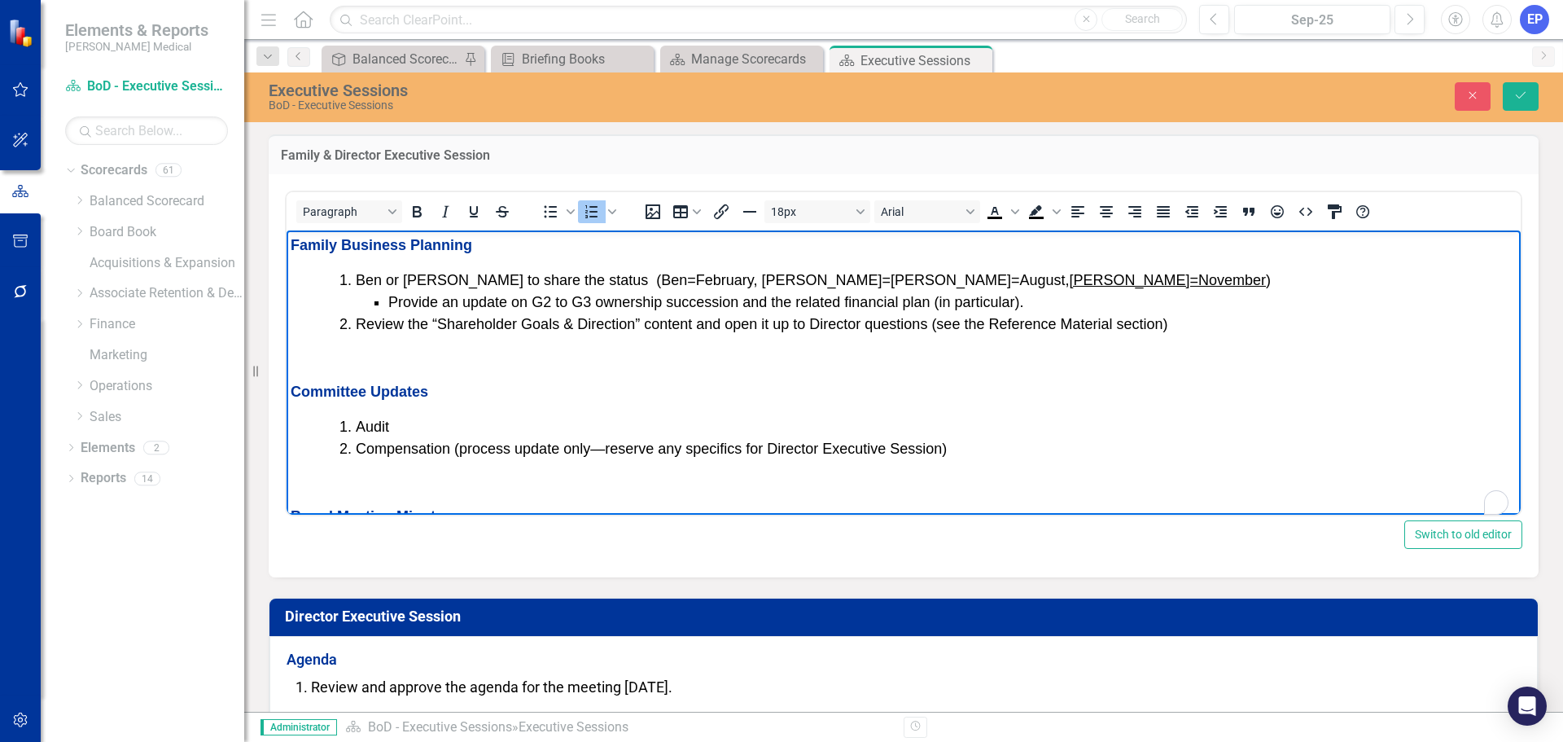
click at [559, 278] on span "Ben or Dan to share the status (Ben=February, Dan=May, Ben=August, Dan=November…" at bounding box center [813, 279] width 915 height 16
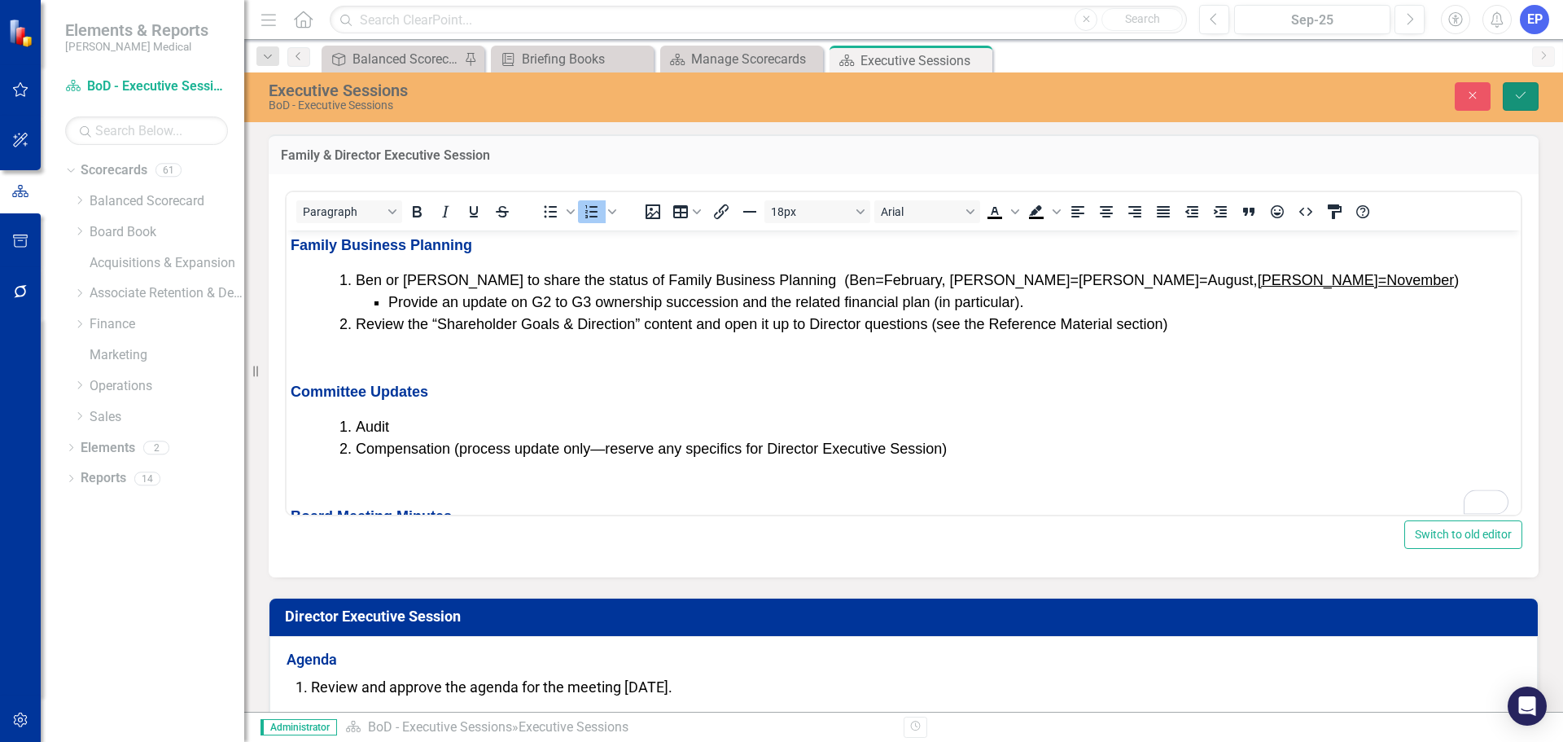
click at [1516, 87] on button "Save" at bounding box center [1521, 96] width 36 height 28
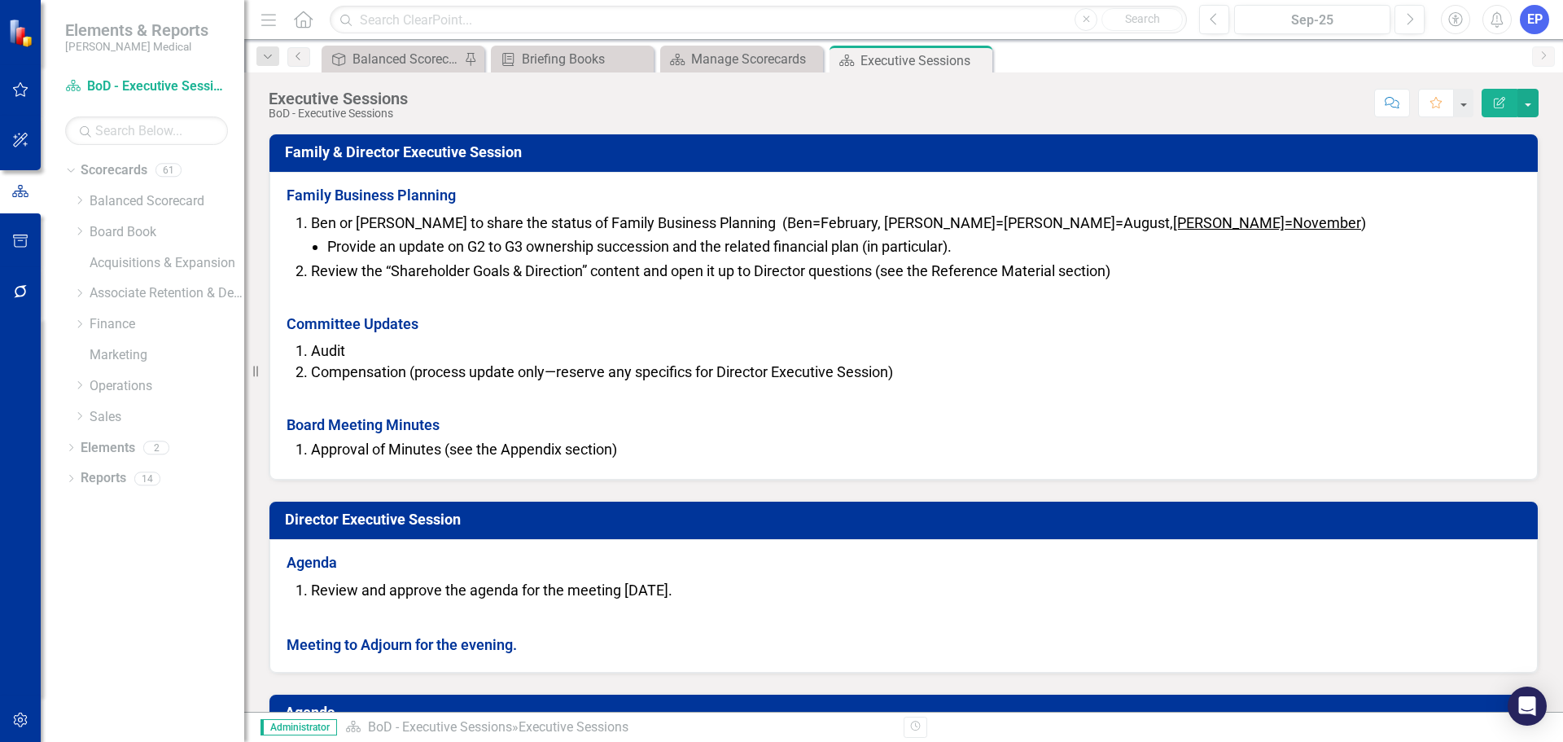
drag, startPoint x: 17, startPoint y: 714, endPoint x: 33, endPoint y: 662, distance: 54.6
click at [17, 714] on icon "button" at bounding box center [20, 719] width 17 height 13
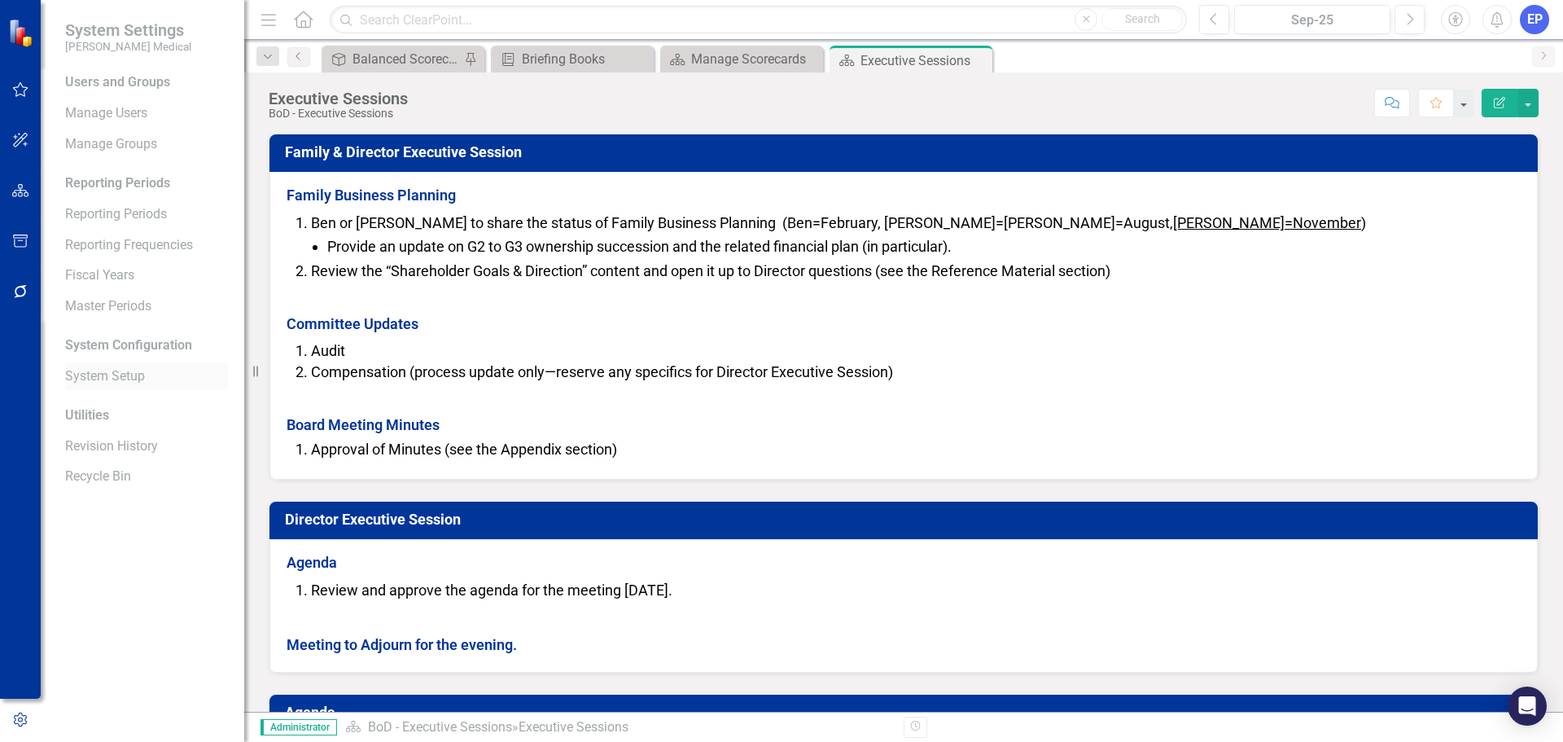
click at [135, 374] on link "System Setup" at bounding box center [146, 376] width 163 height 19
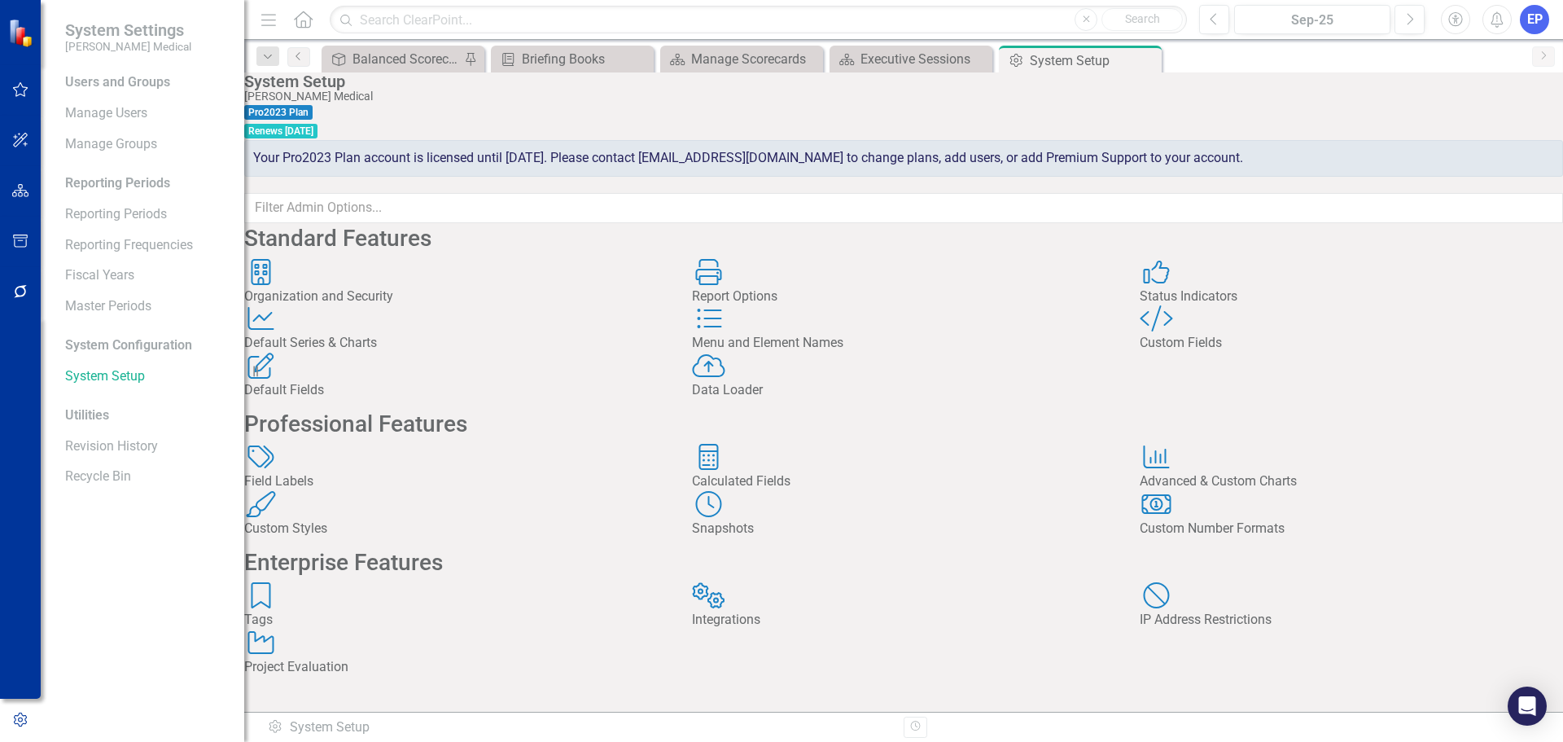
click at [1207, 353] on div "Custom Fields" at bounding box center [1351, 343] width 423 height 19
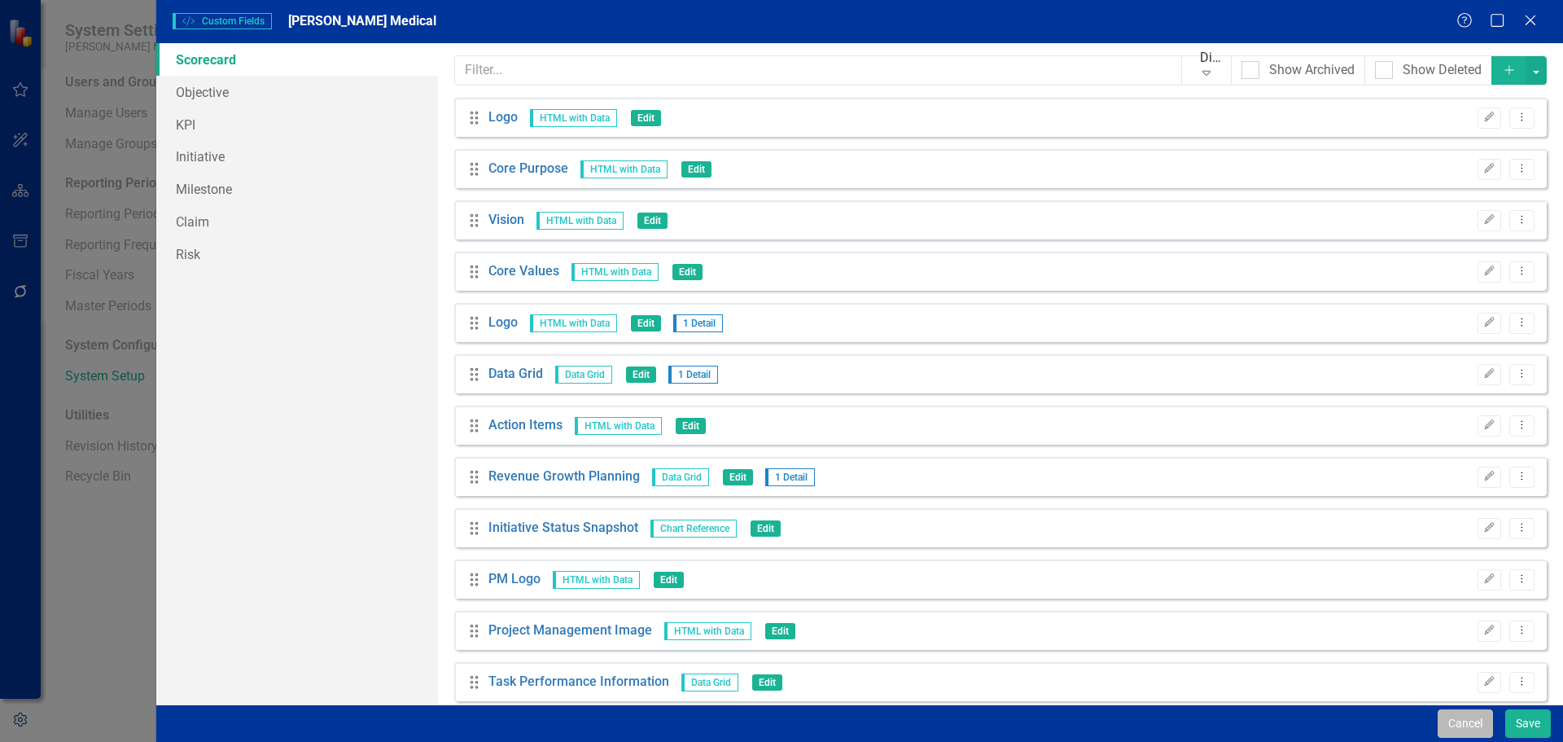
click at [1449, 717] on button "Cancel" at bounding box center [1465, 723] width 55 height 28
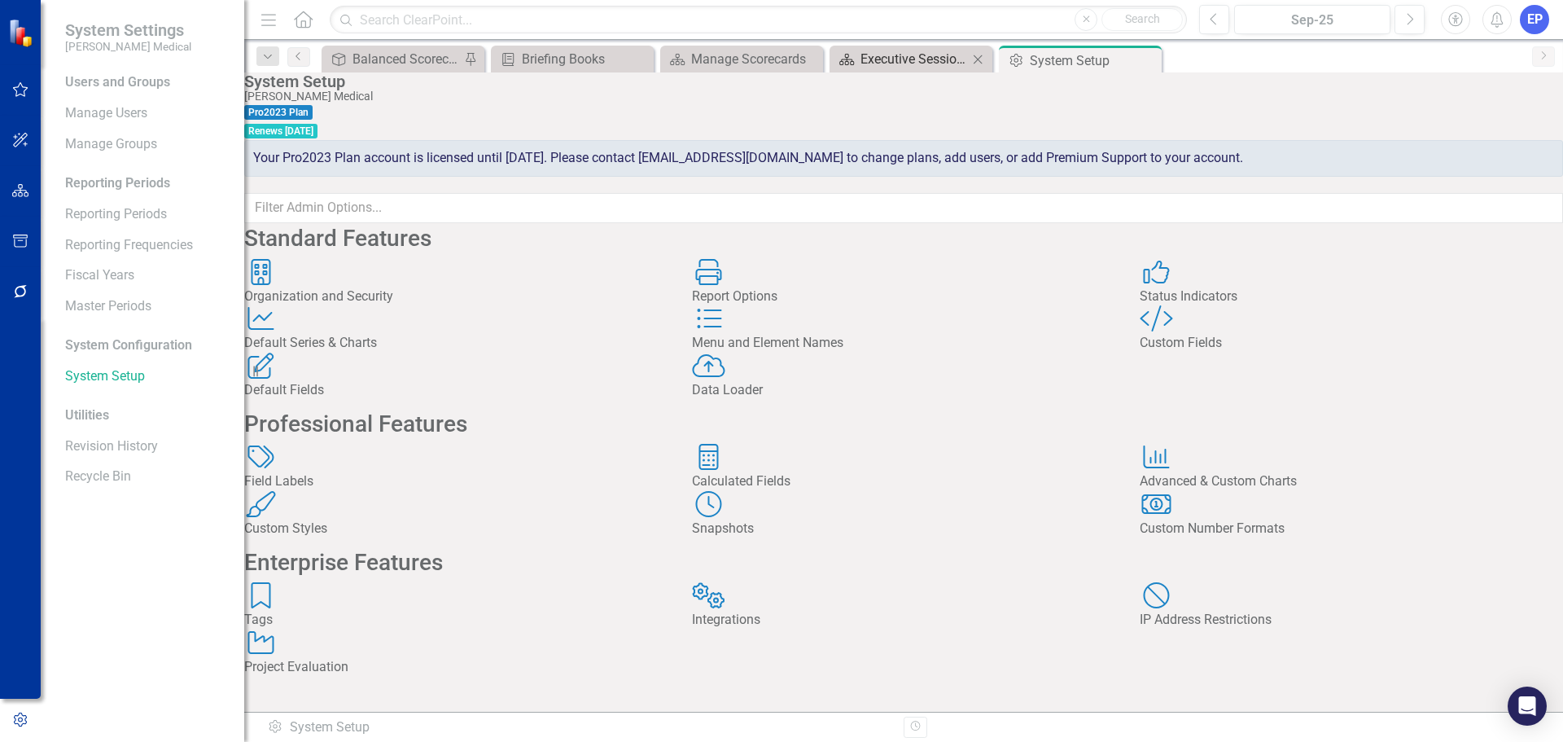
click at [905, 64] on div "Executive Sessions" at bounding box center [914, 59] width 107 height 20
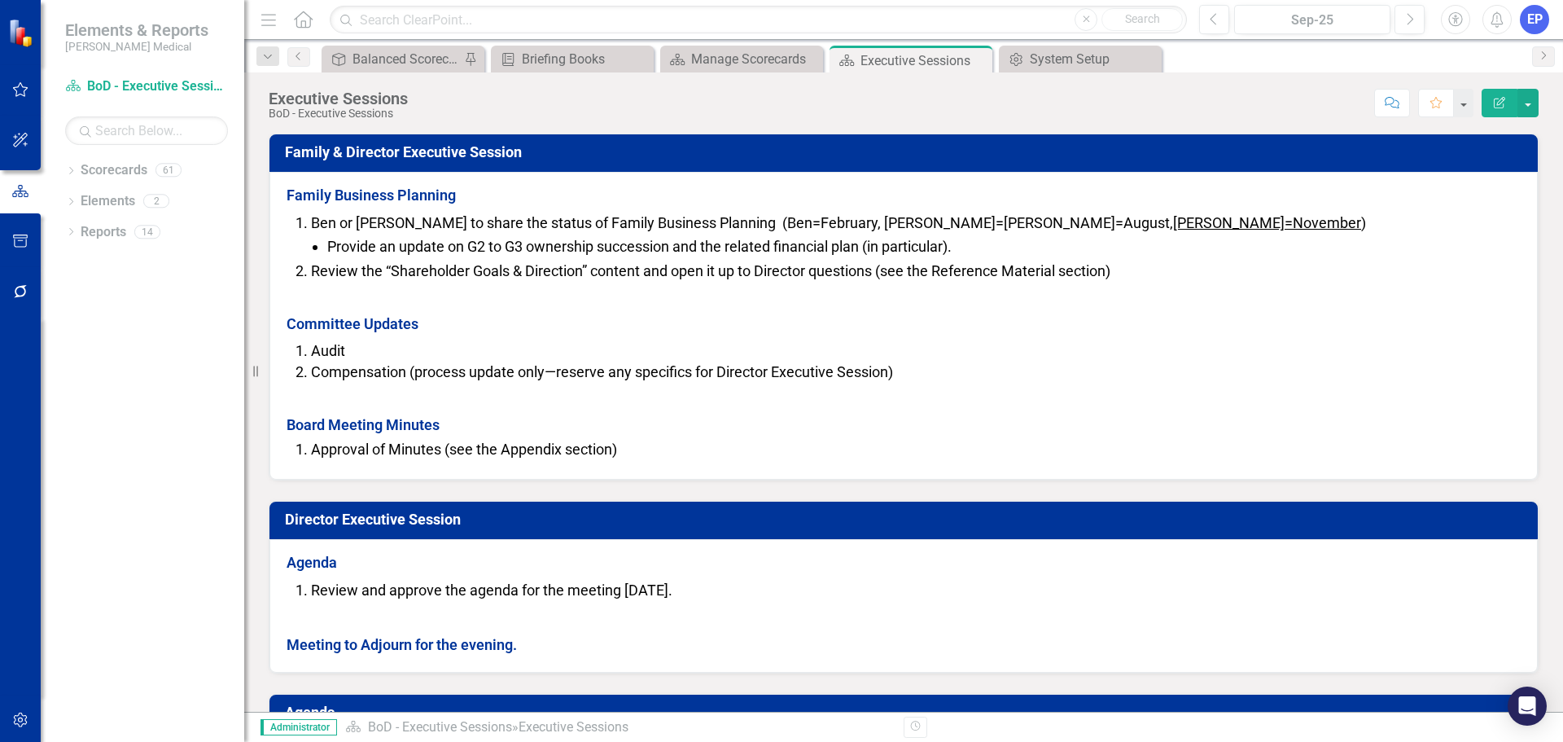
click at [314, 220] on span "Ben or Dan to share the status of Family Business Planning (Ben=February, Dan=M…" at bounding box center [838, 222] width 1055 height 17
click at [316, 222] on span "Ben or Dan to share the status of Family Business Planning (Ben=February, Dan=M…" at bounding box center [838, 222] width 1055 height 17
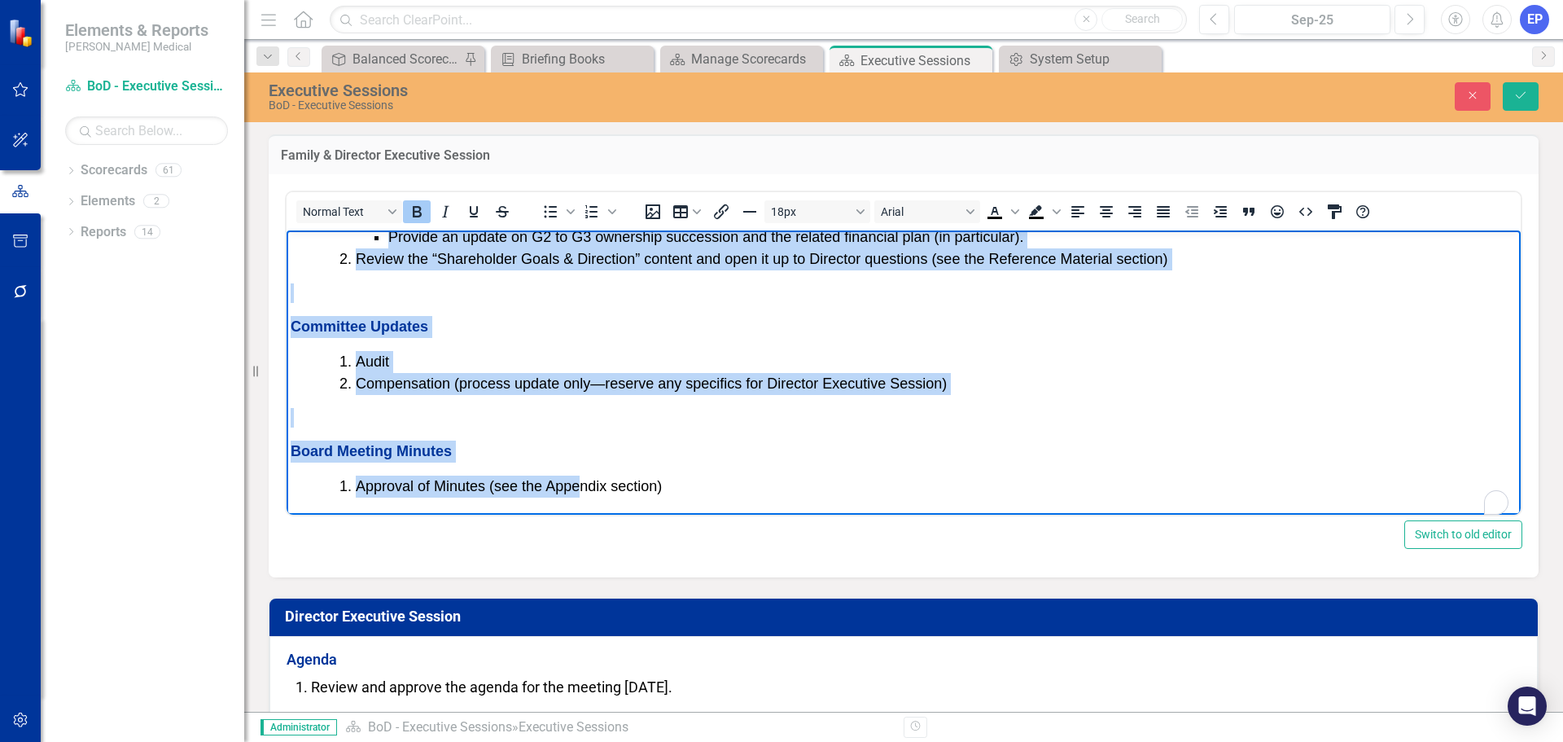
scroll to position [65, 0]
drag, startPoint x: 289, startPoint y: 241, endPoint x: 728, endPoint y: 502, distance: 510.4
click at [728, 502] on body "Family Business Planning Ben or Dan to share the status of Family Business Plan…" at bounding box center [904, 338] width 1234 height 349
copy body "Family Business Planning Ben or Dan to share the status of Family Business Plan…"
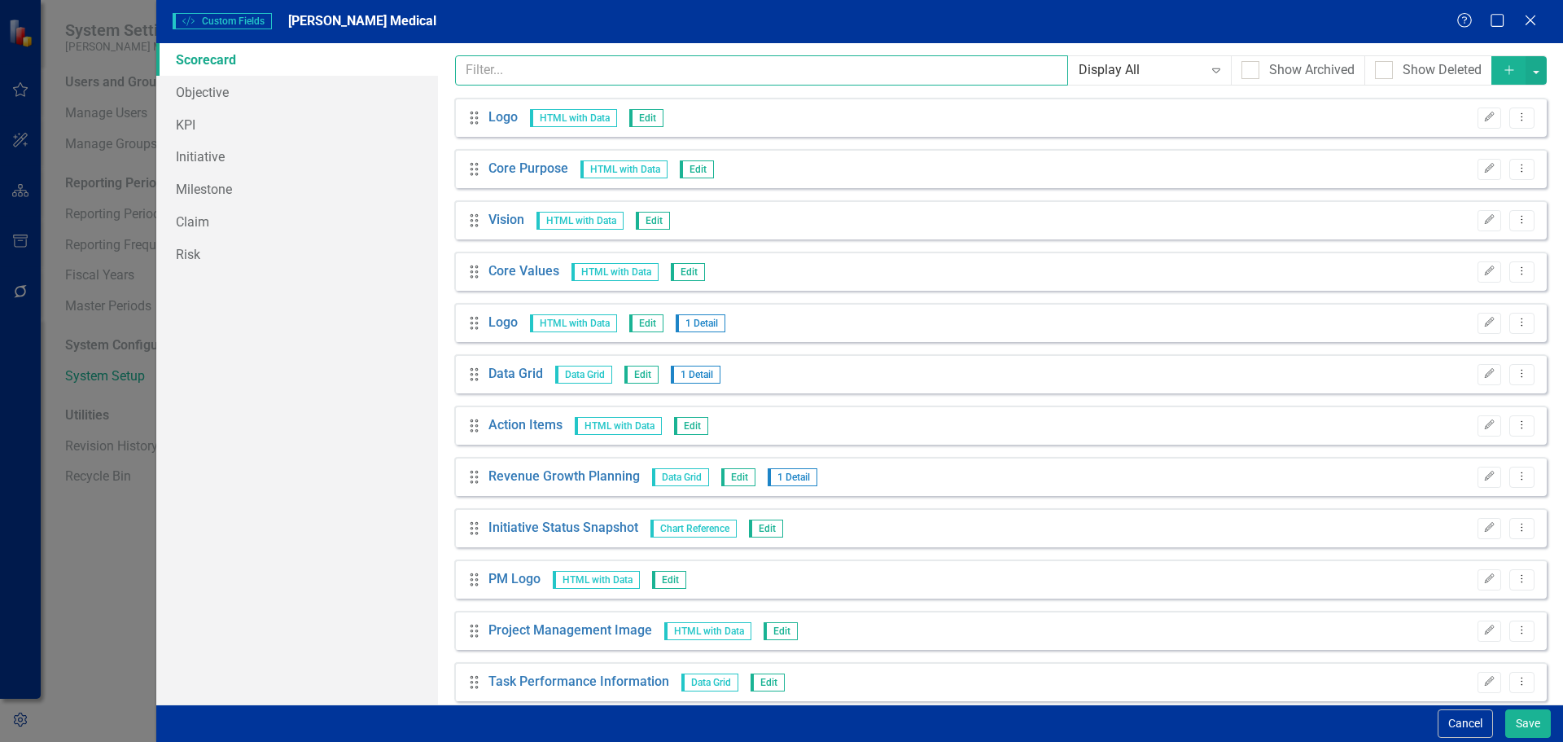
click at [663, 73] on input "text" at bounding box center [762, 70] width 614 height 30
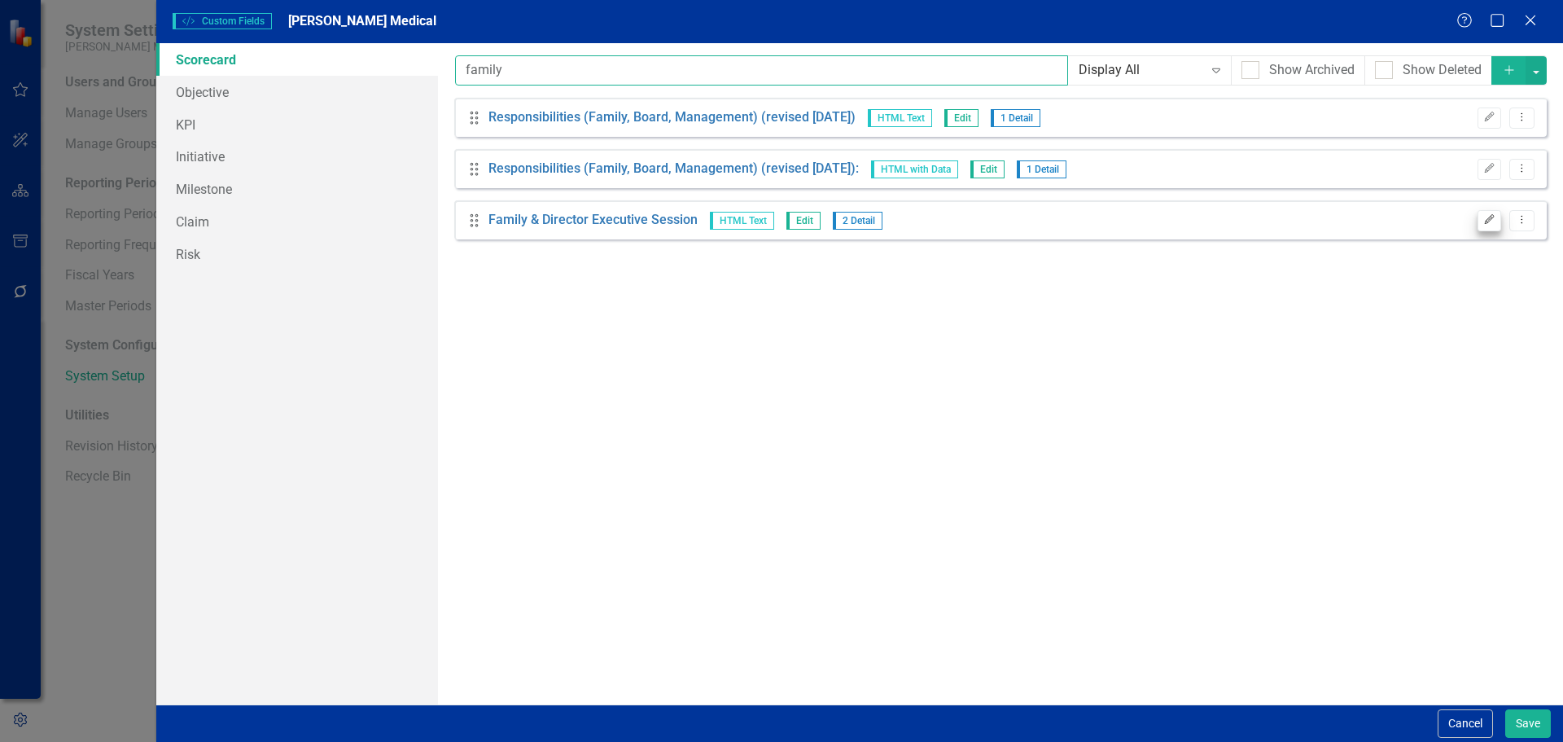
type input "family"
click at [1488, 224] on icon "Edit" at bounding box center [1490, 220] width 12 height 10
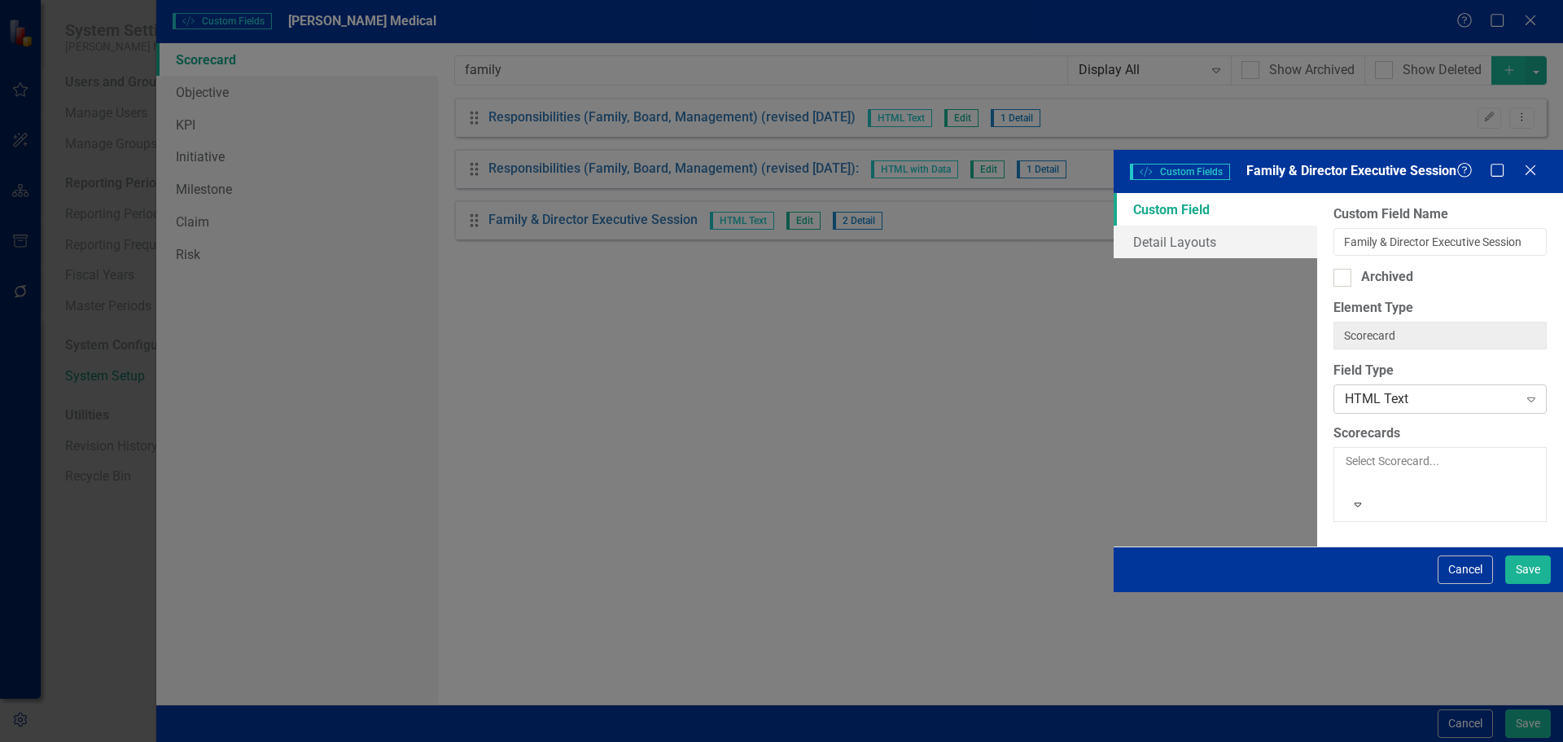
click at [1345, 389] on div "HTML Text" at bounding box center [1431, 398] width 173 height 19
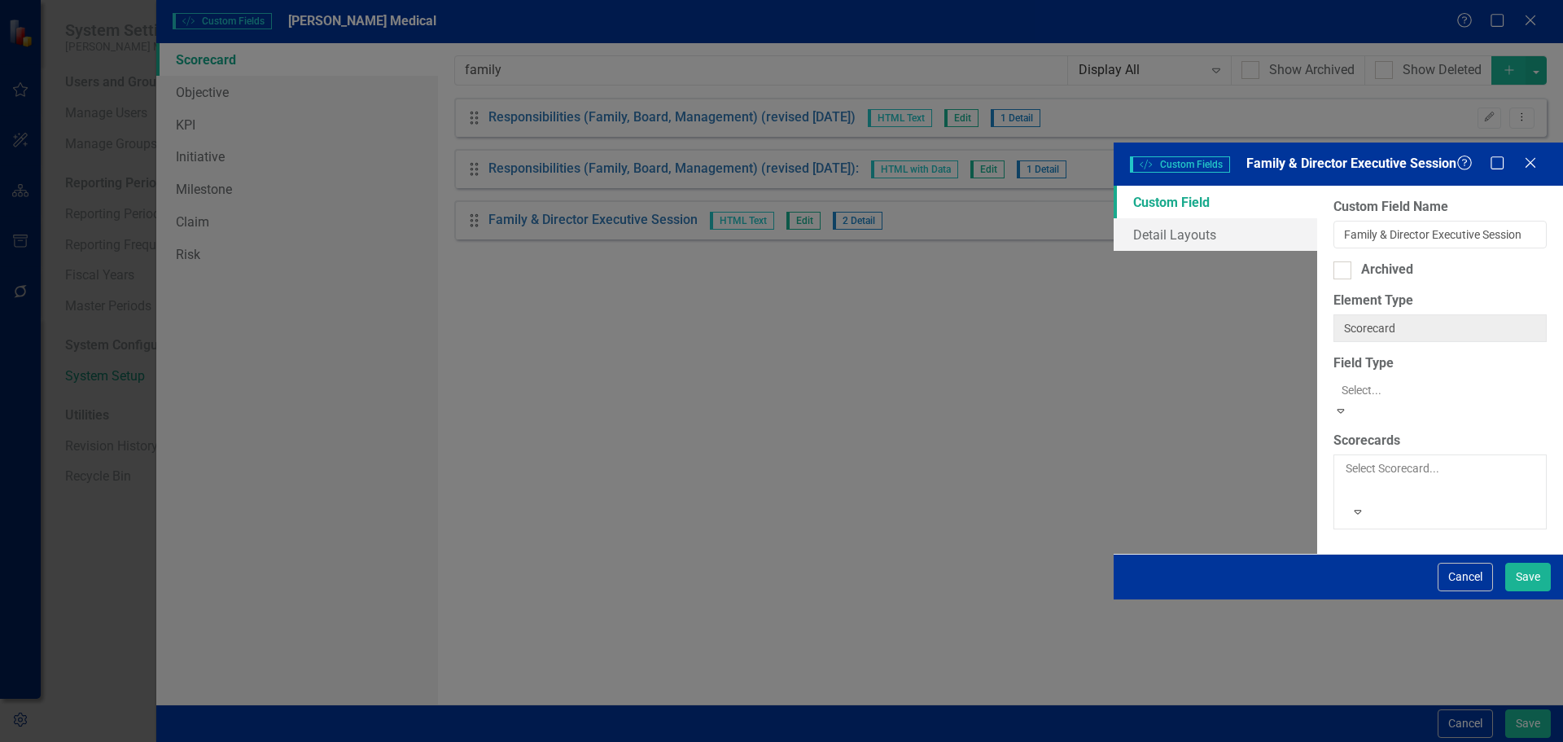
scroll to position [298, 0]
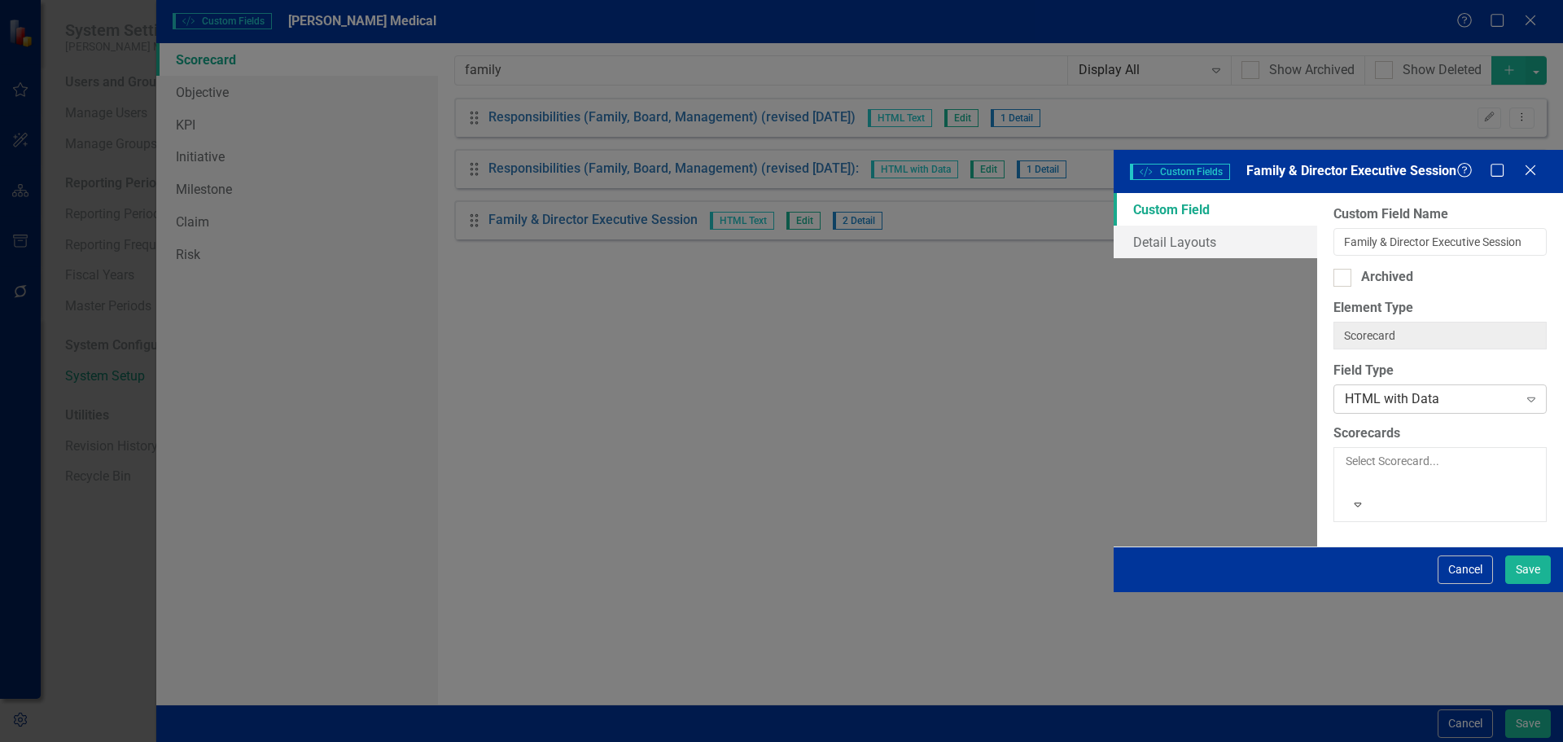
click at [1345, 389] on div "HTML with Data" at bounding box center [1431, 398] width 173 height 19
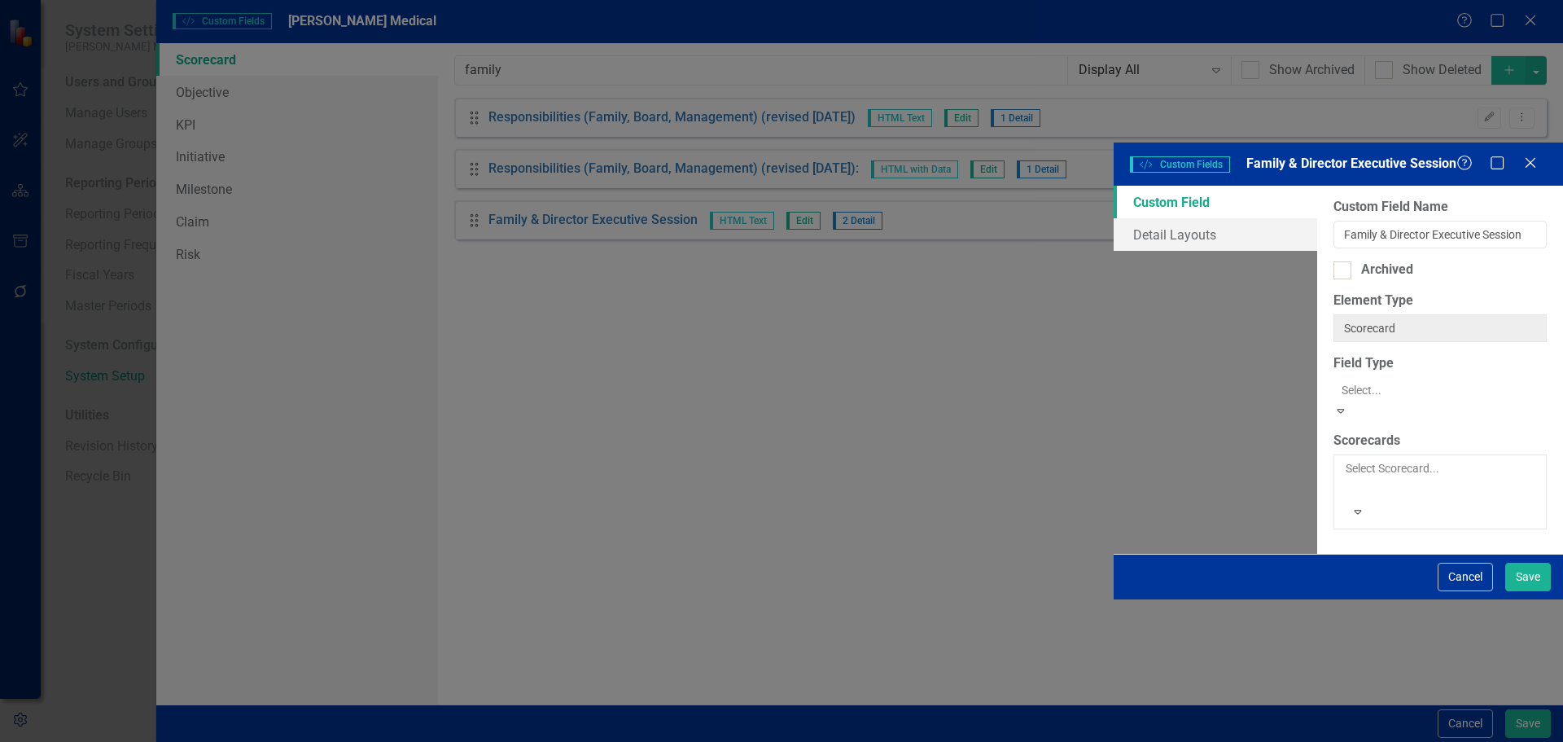
scroll to position [344, 0]
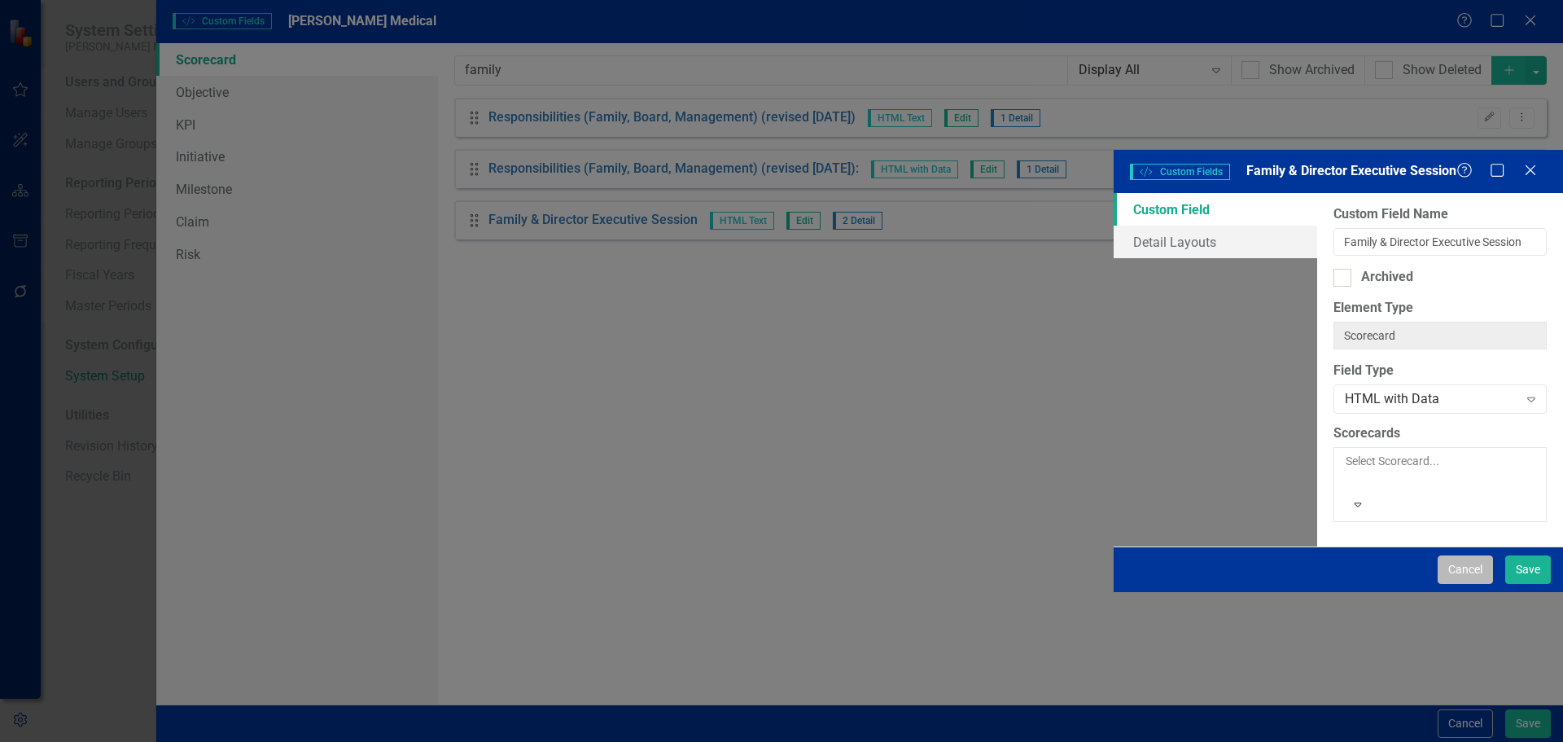
click at [1454, 584] on button "Cancel" at bounding box center [1465, 569] width 55 height 28
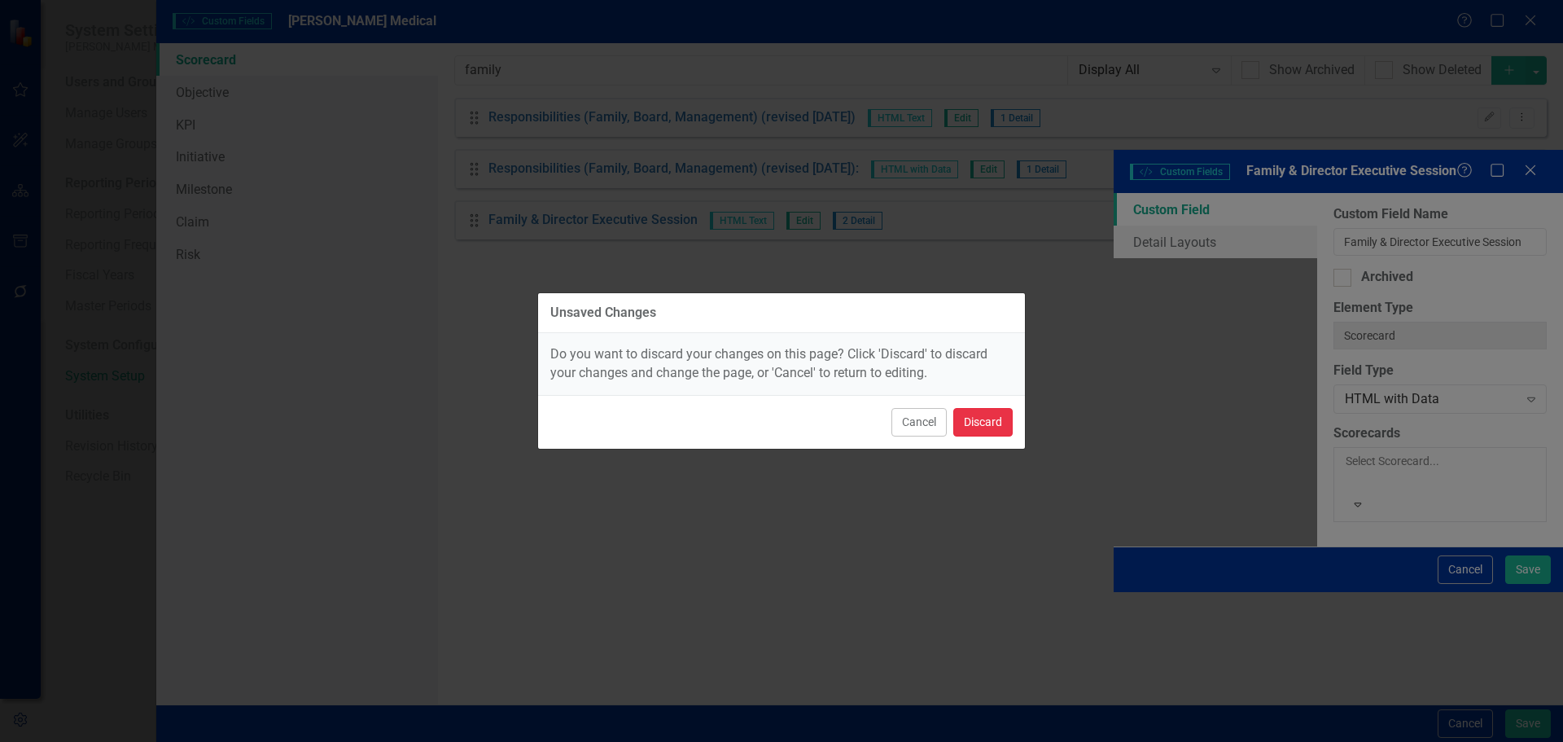
click at [992, 412] on button "Discard" at bounding box center [982, 422] width 59 height 28
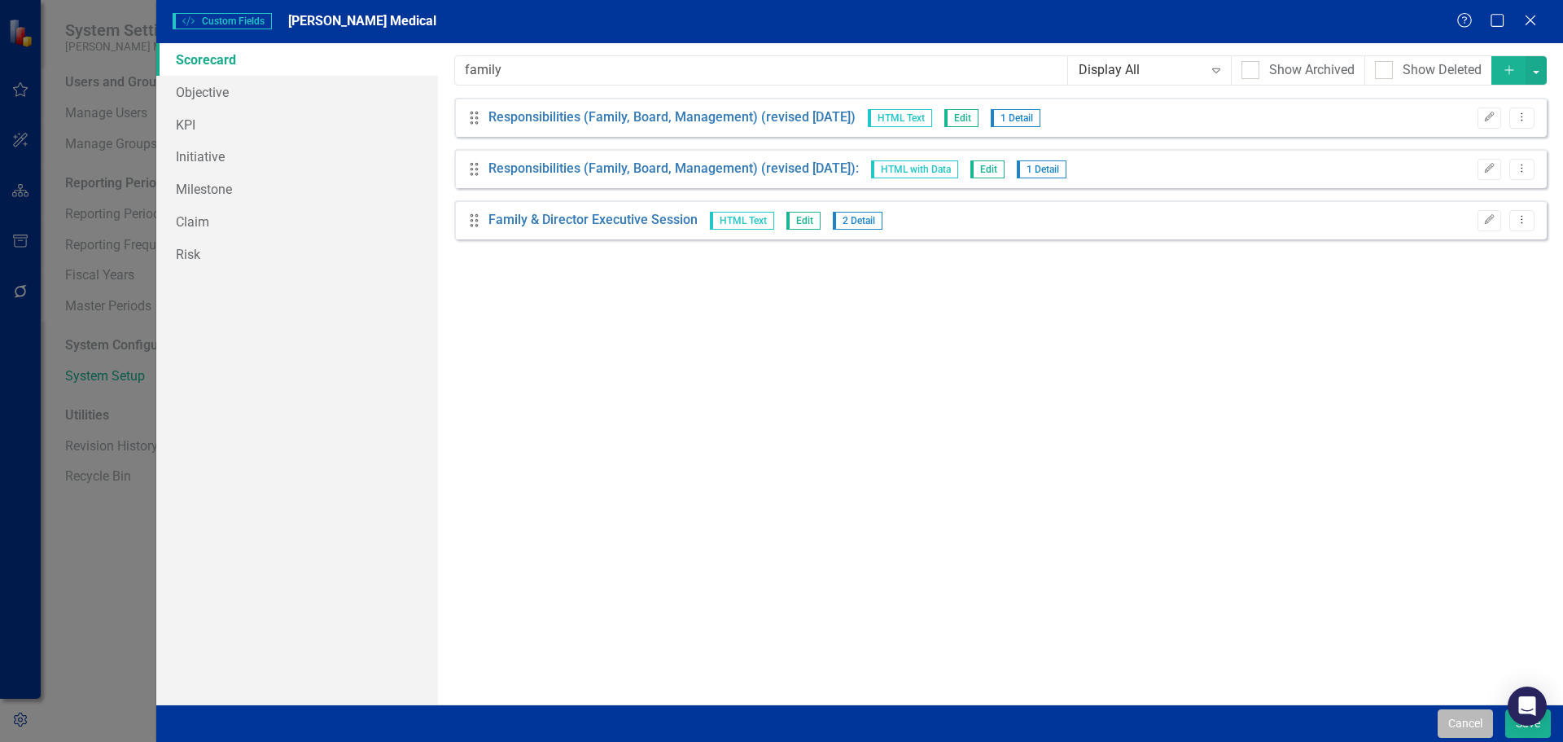
click at [1456, 720] on button "Cancel" at bounding box center [1465, 723] width 55 height 28
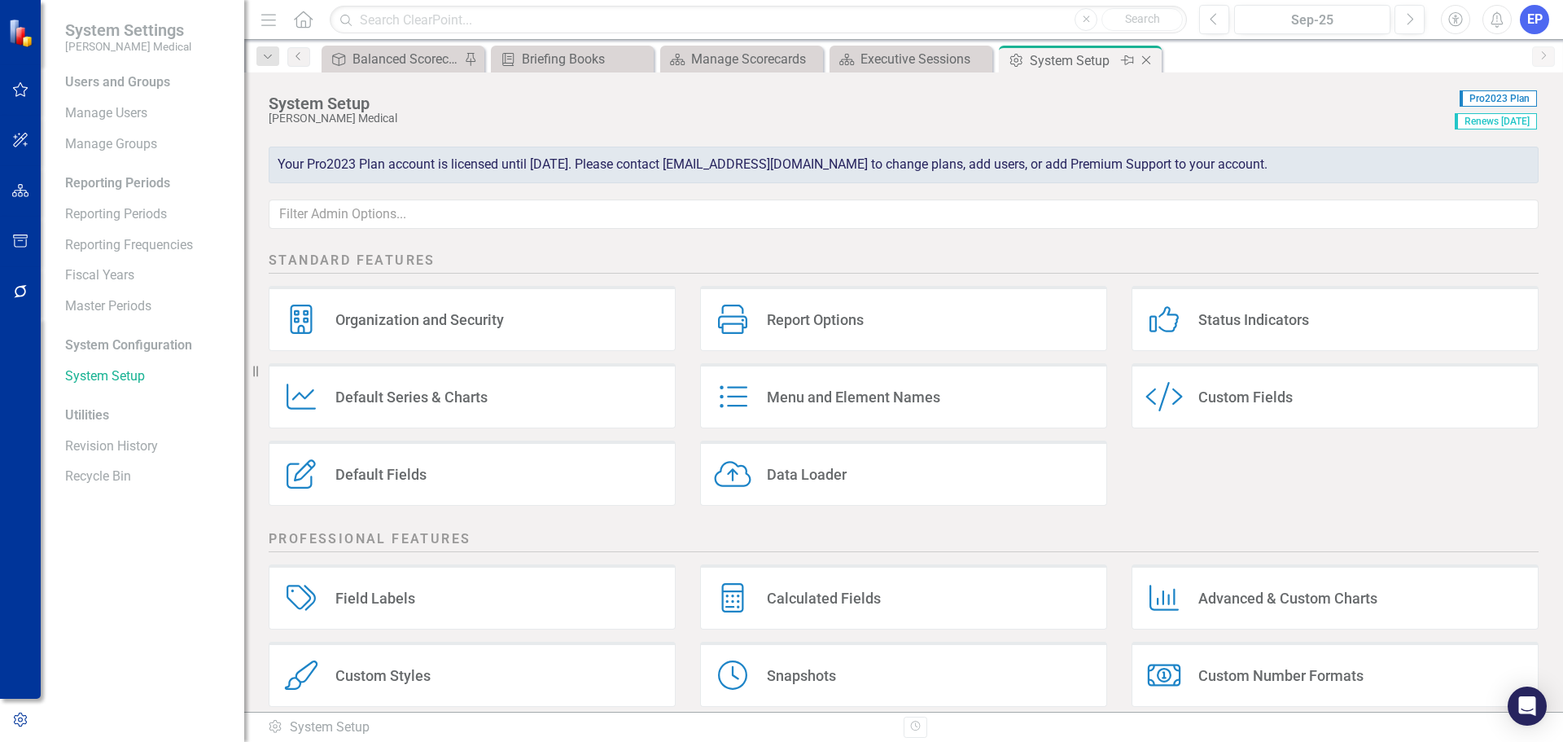
click at [1146, 61] on icon at bounding box center [1146, 60] width 9 height 9
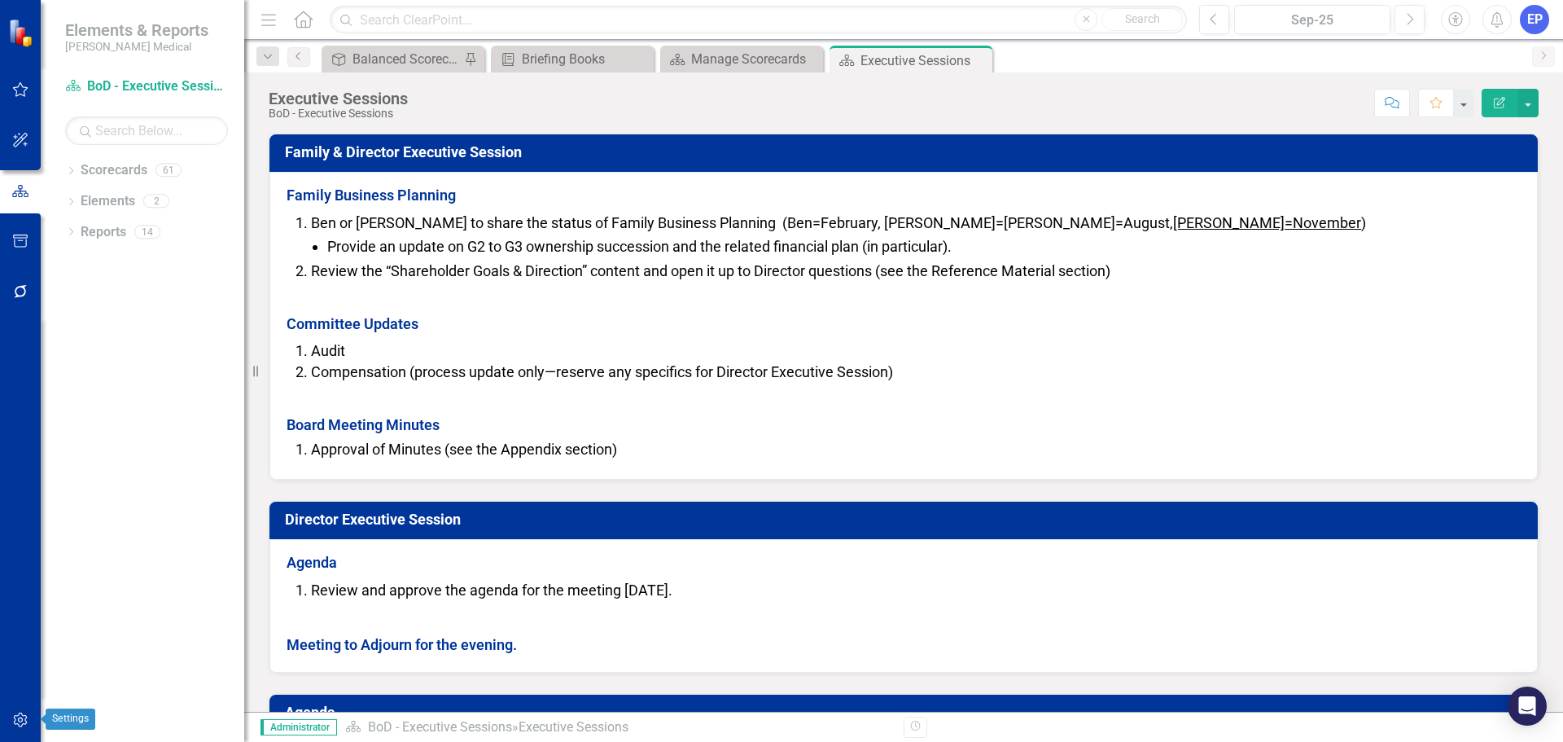
click at [22, 714] on icon "button" at bounding box center [20, 719] width 17 height 13
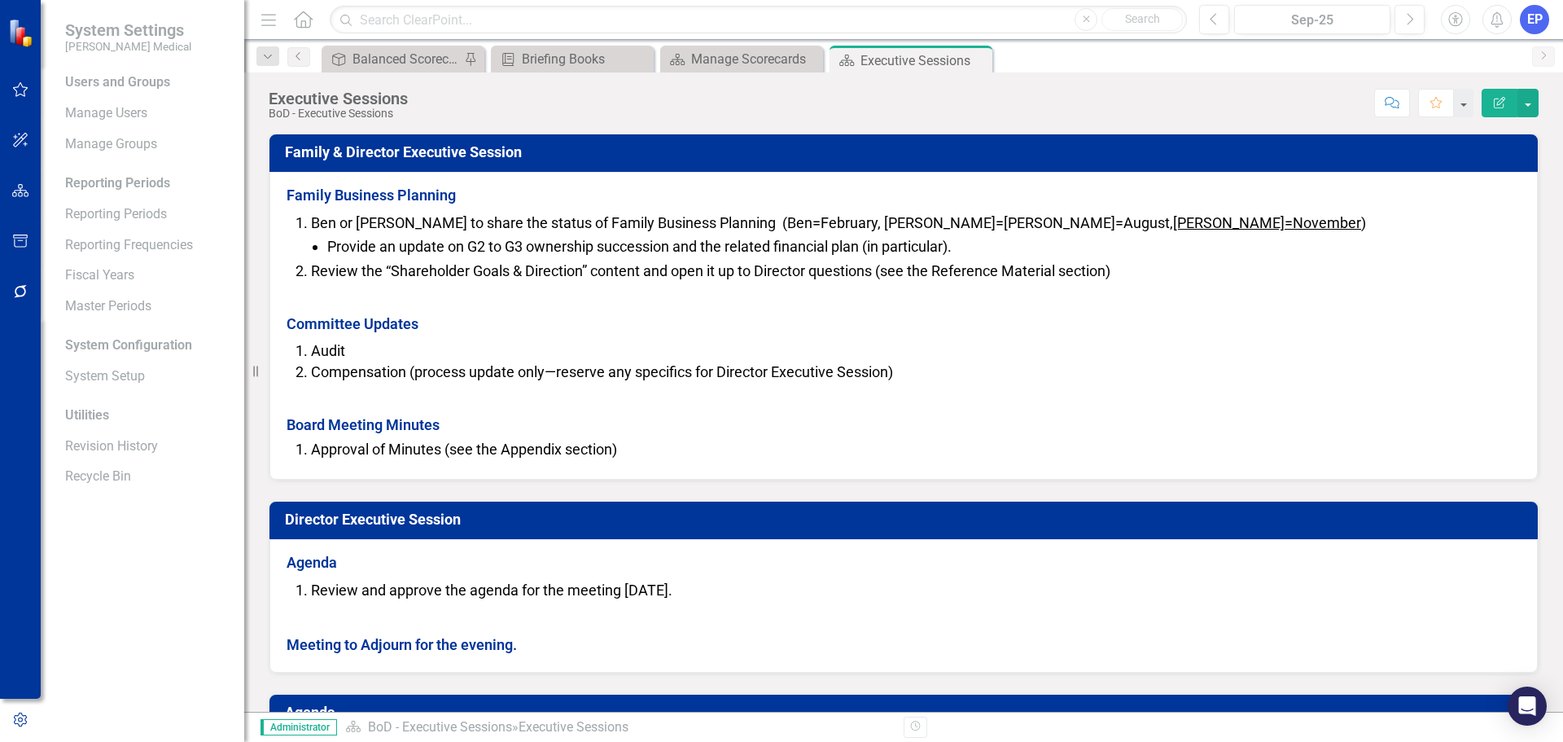
click at [22, 195] on icon "button" at bounding box center [20, 190] width 17 height 13
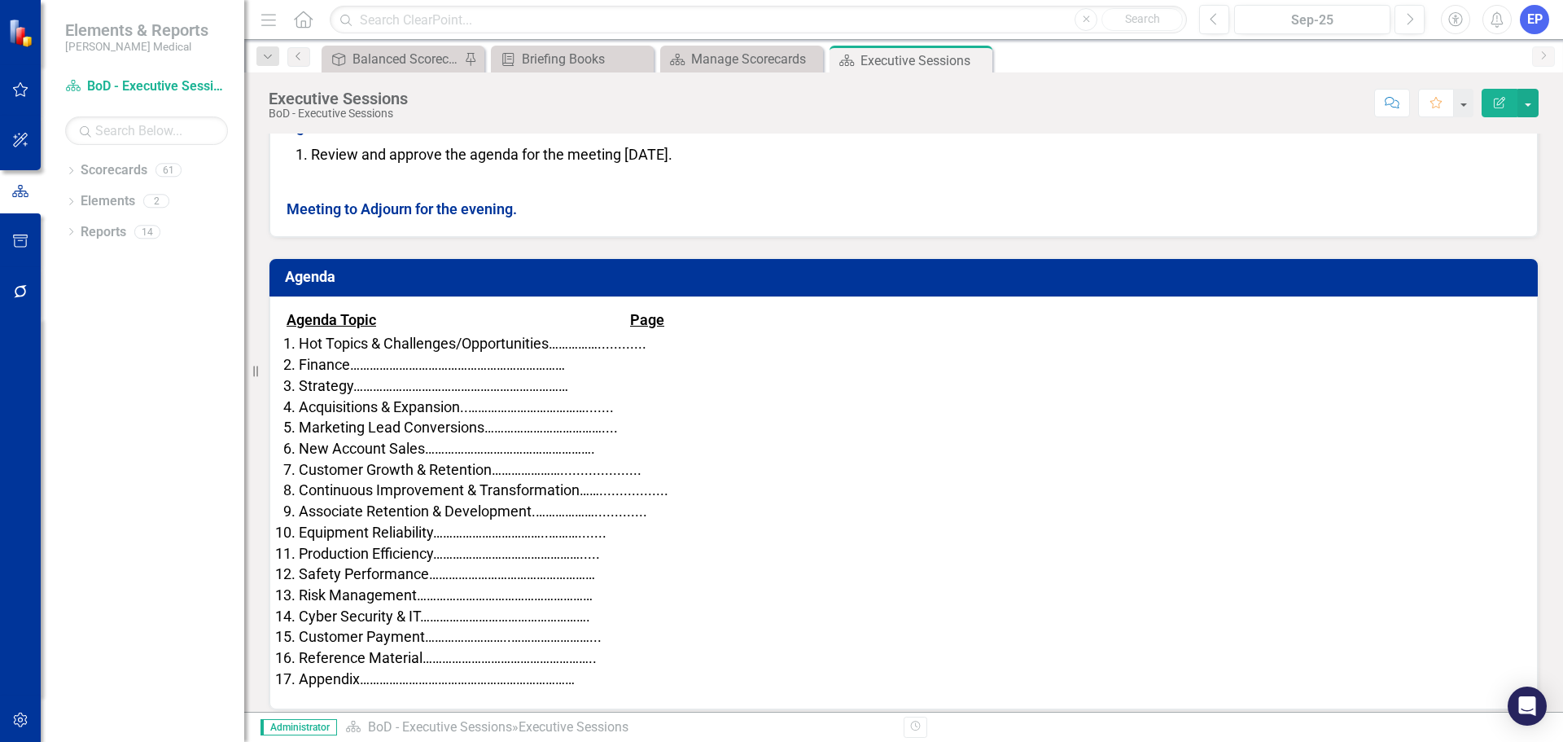
scroll to position [450, 0]
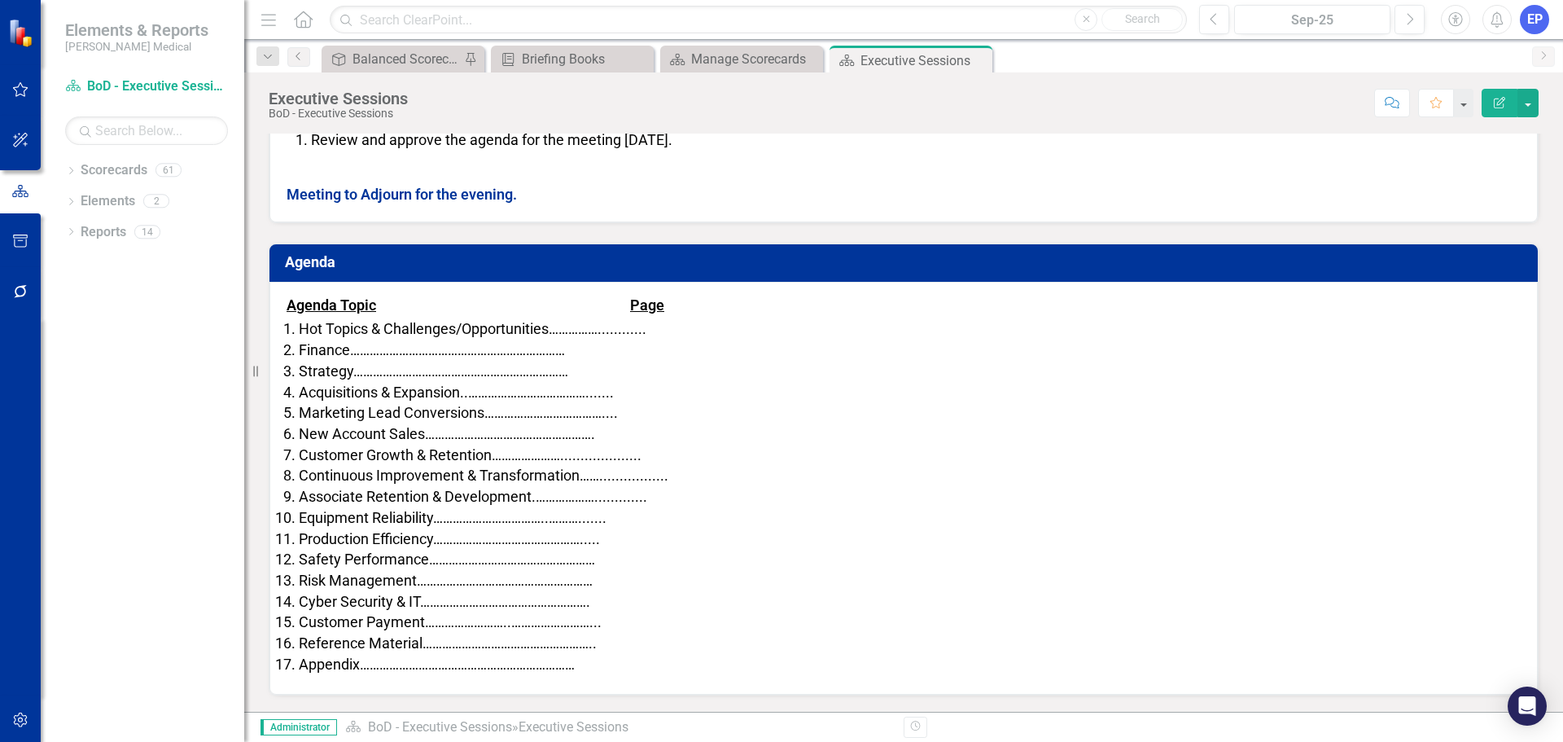
click at [602, 619] on span "Customer Payment……………………..……………………..." at bounding box center [450, 621] width 303 height 17
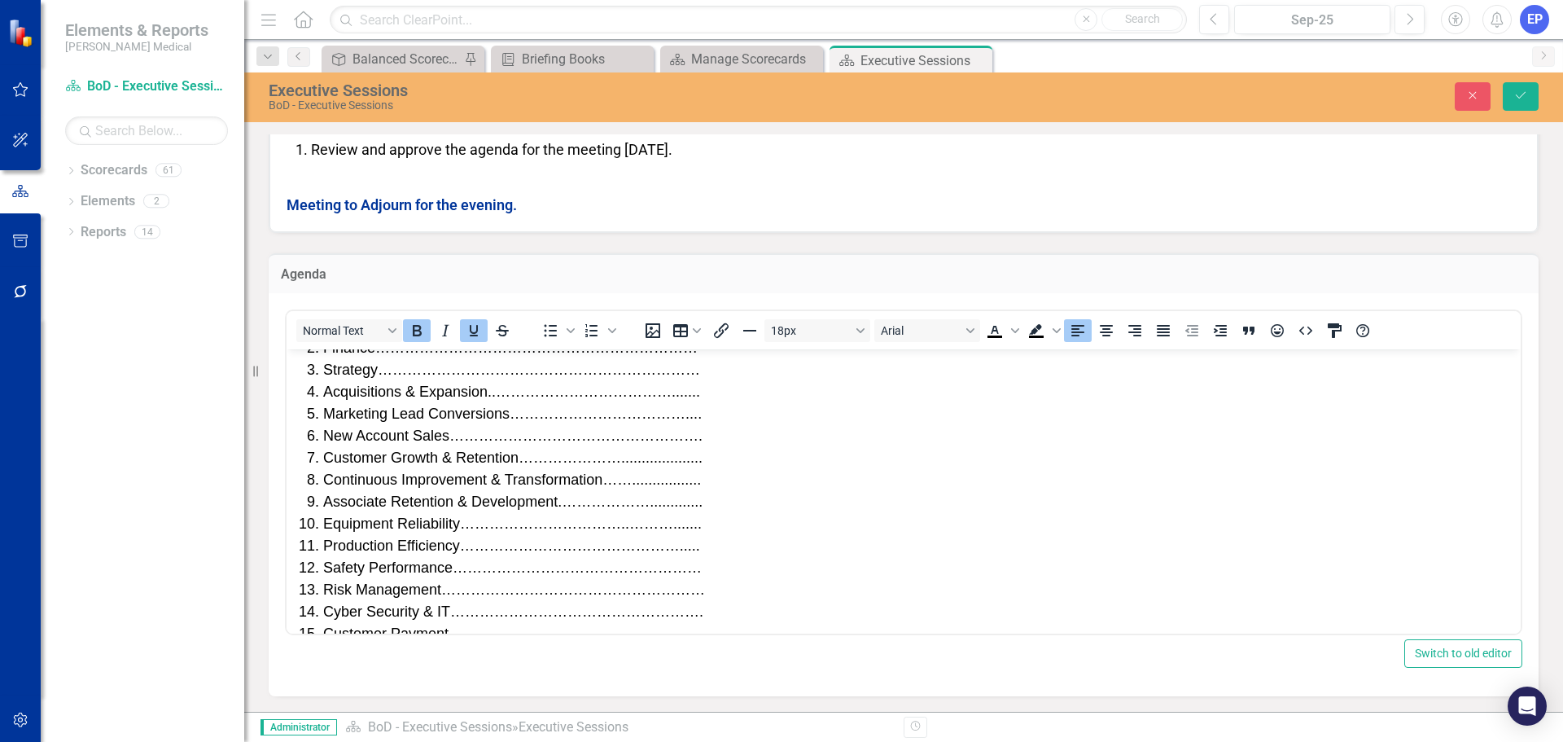
scroll to position [146, 0]
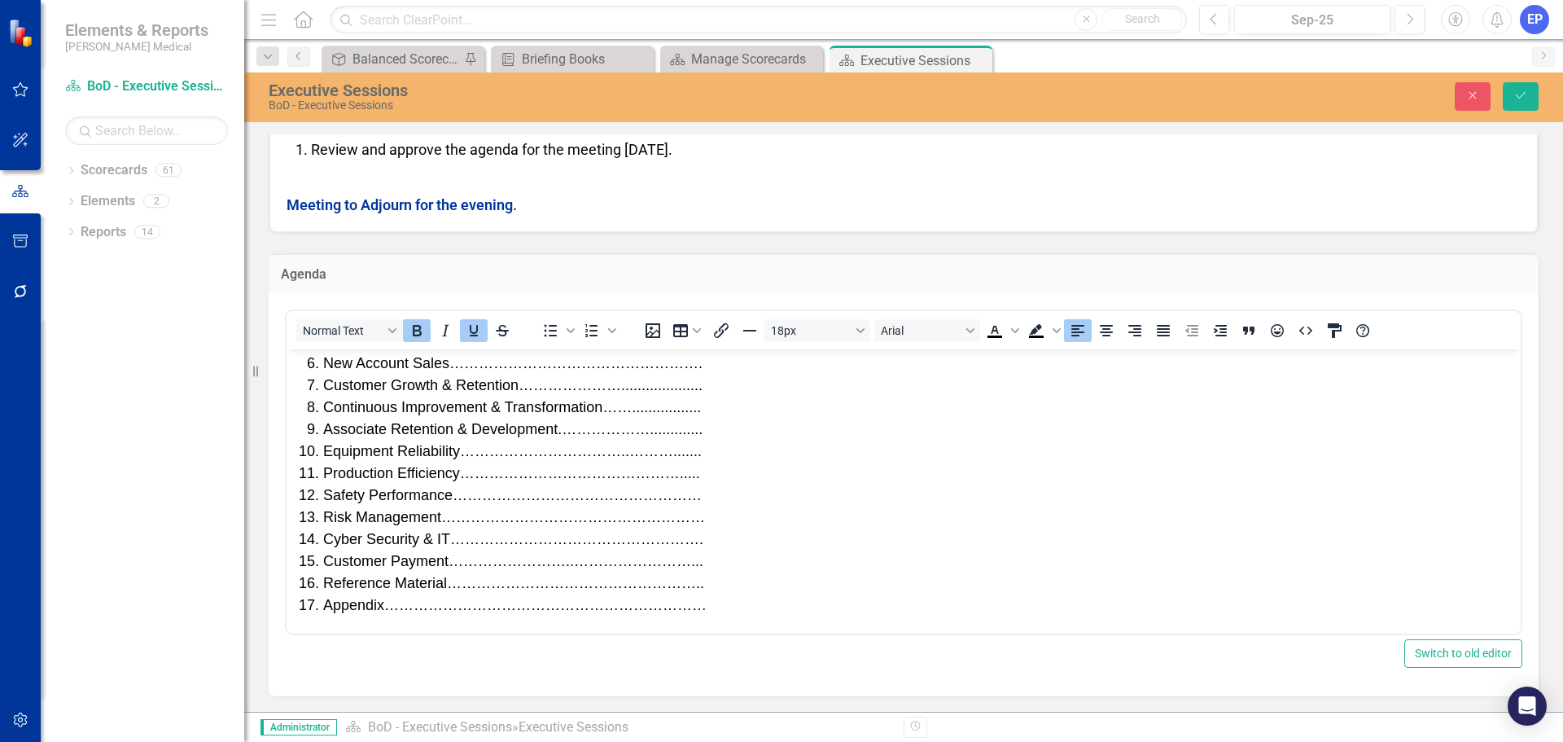
click at [712, 554] on li "Customer Payment……………………..……………………..." at bounding box center [920, 561] width 1194 height 22
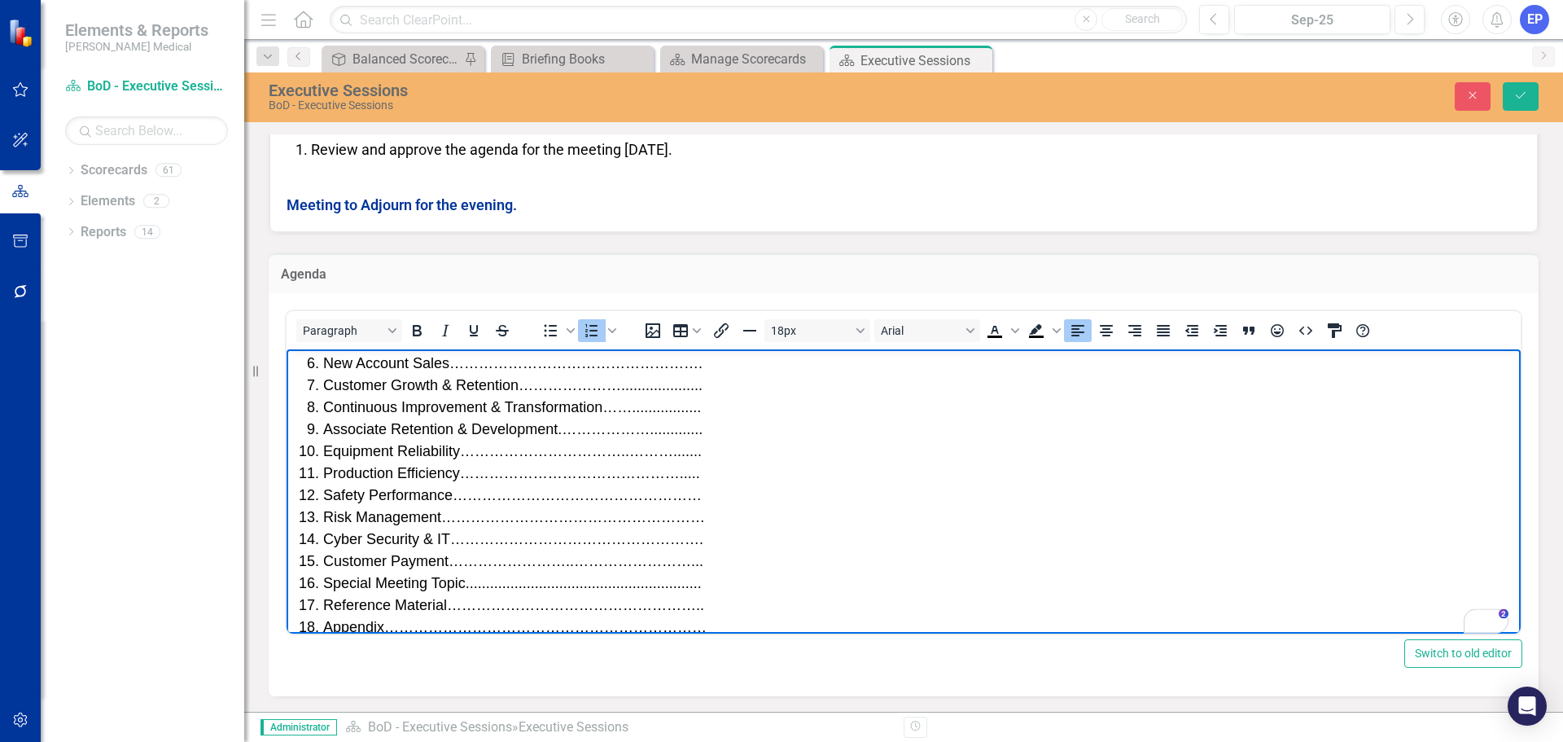
click at [326, 583] on span "Special Meeting Topic.........................................................." at bounding box center [512, 582] width 379 height 16
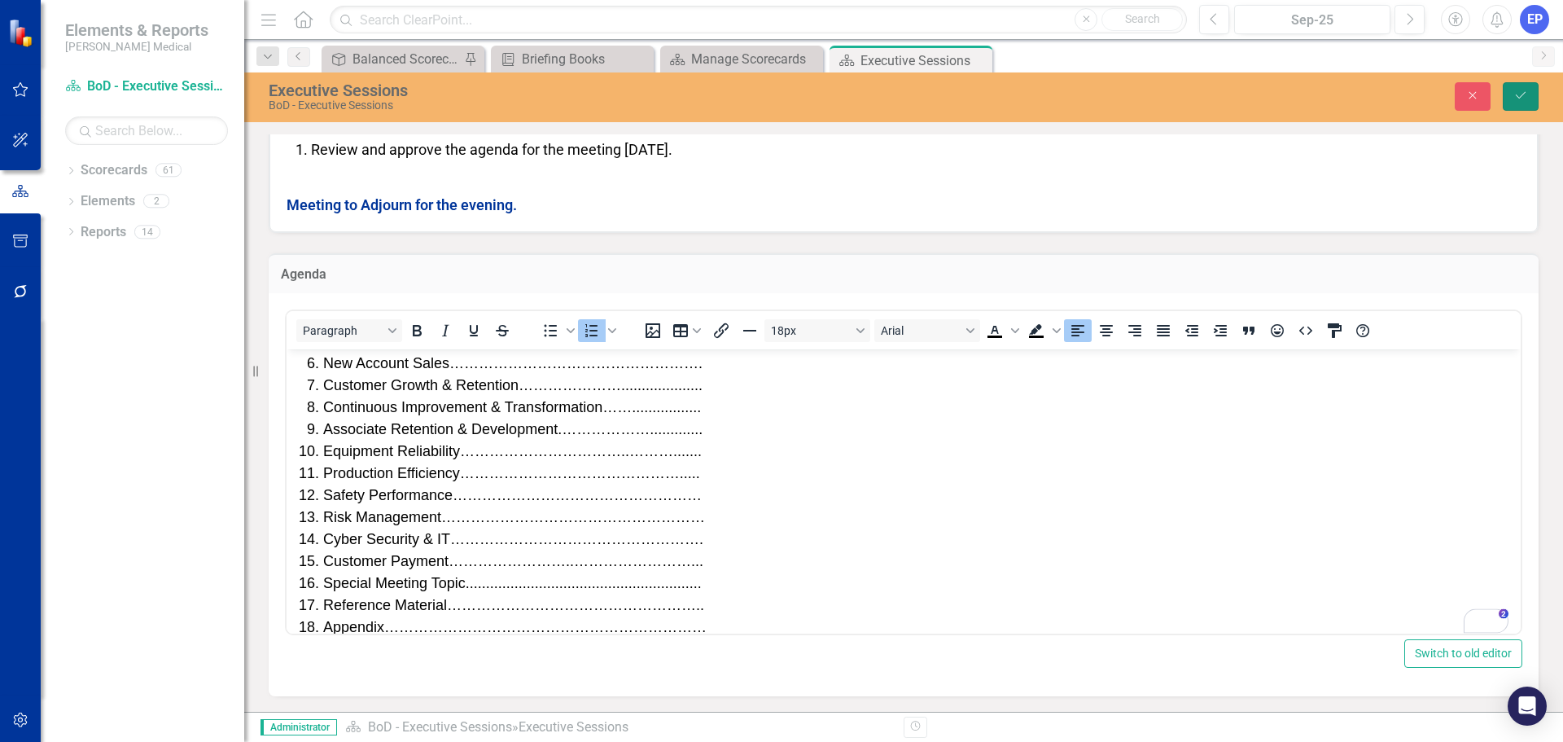
click at [1517, 98] on icon "Save" at bounding box center [1521, 95] width 15 height 11
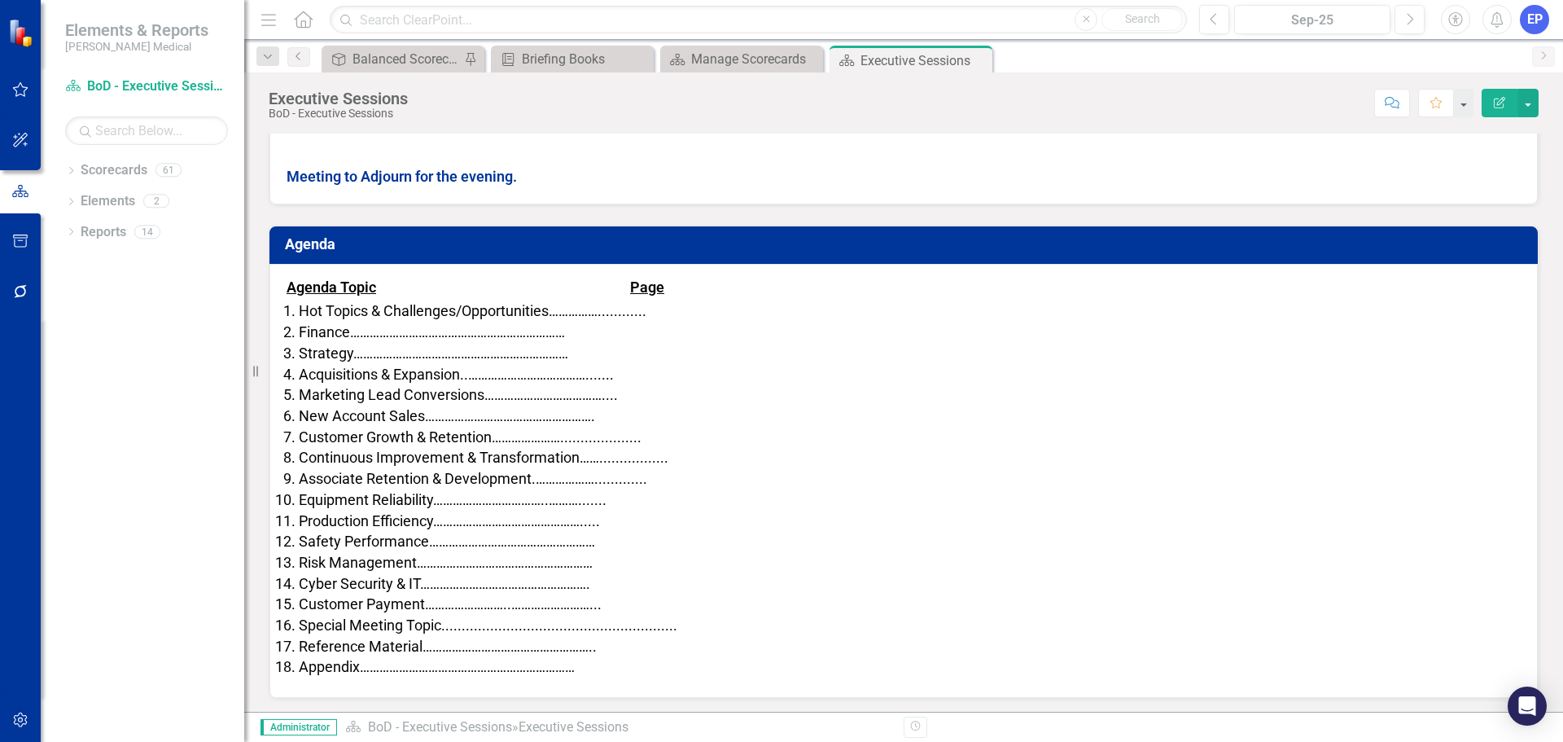
scroll to position [471, 0]
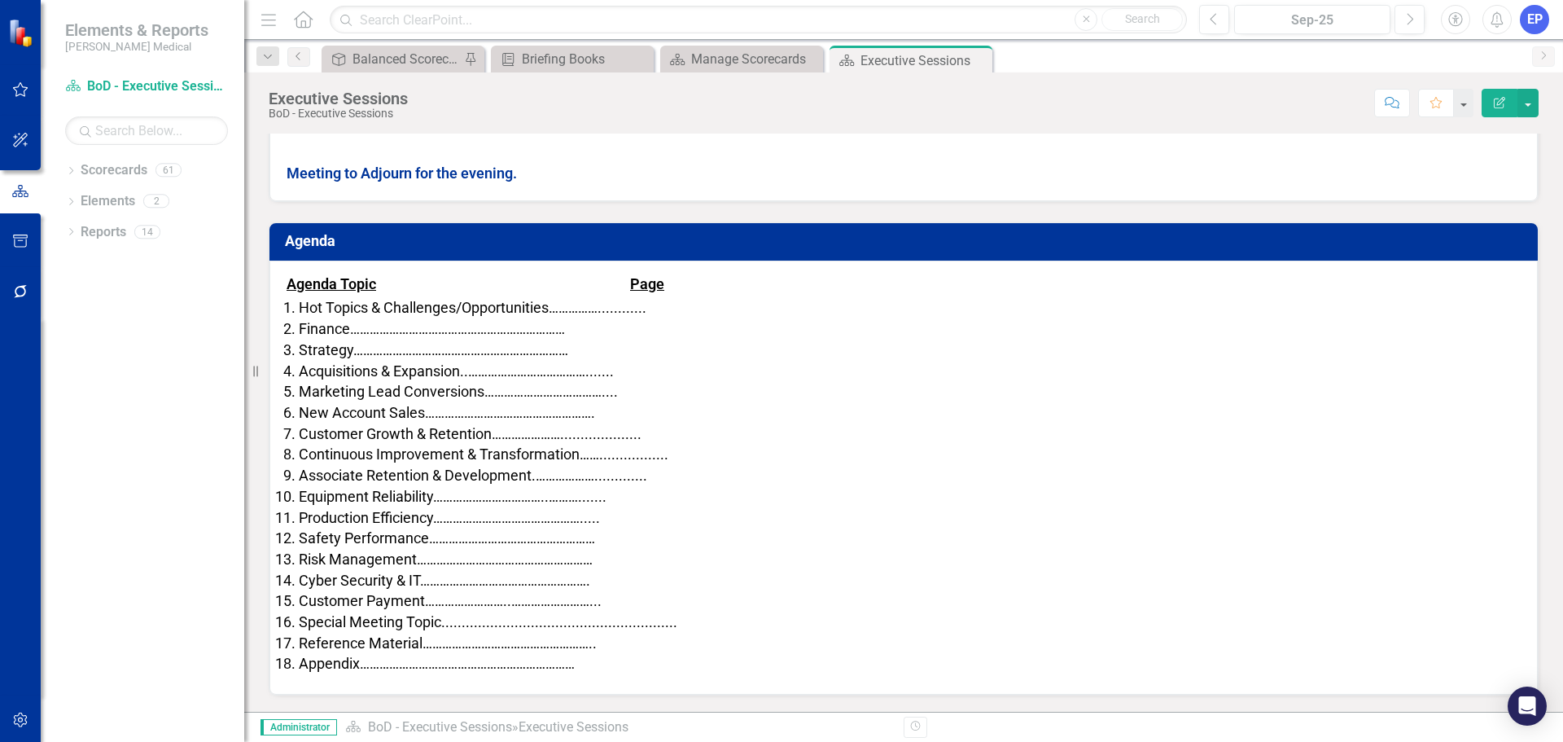
click at [458, 540] on span "Safety Performance……………………………………………" at bounding box center [447, 537] width 296 height 17
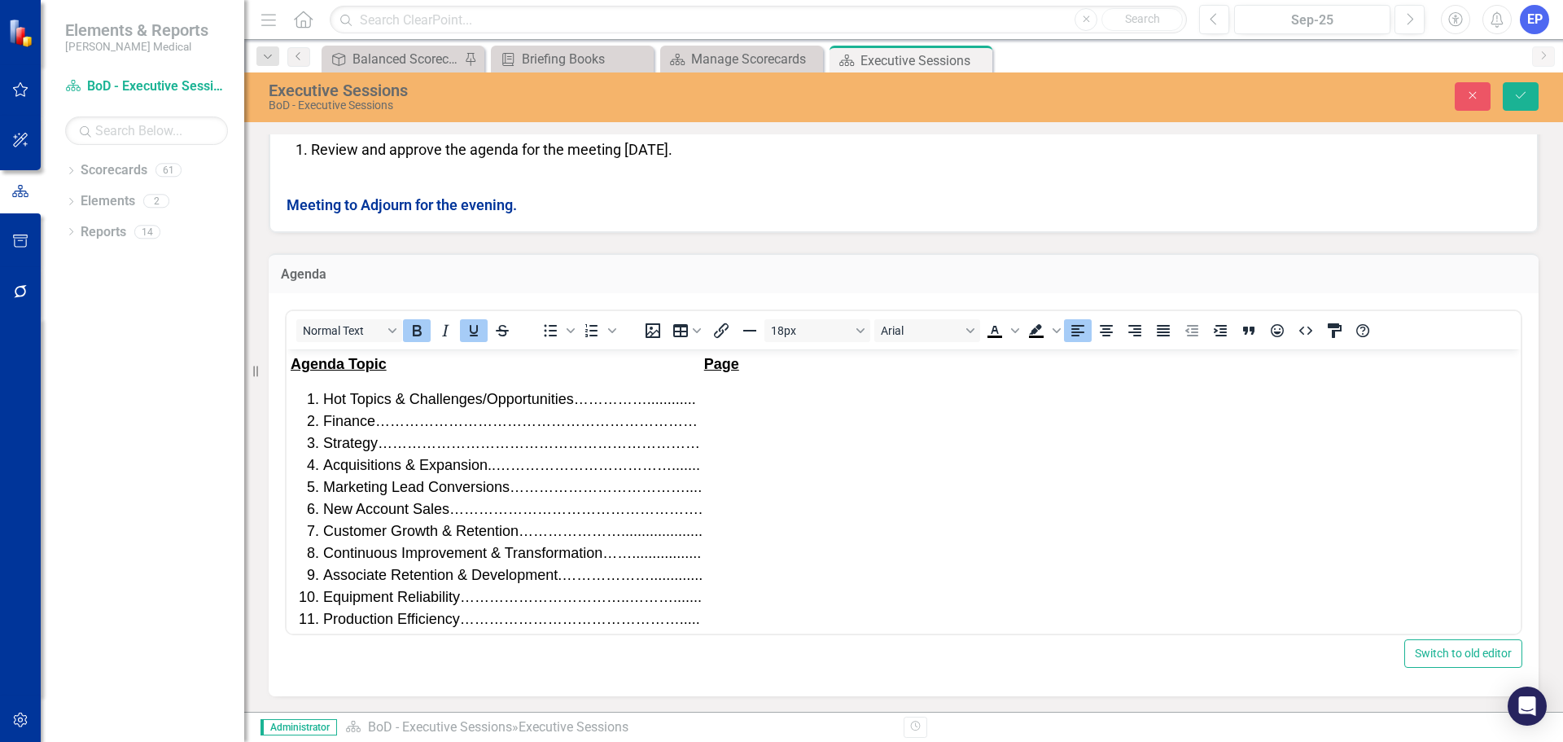
scroll to position [168, 0]
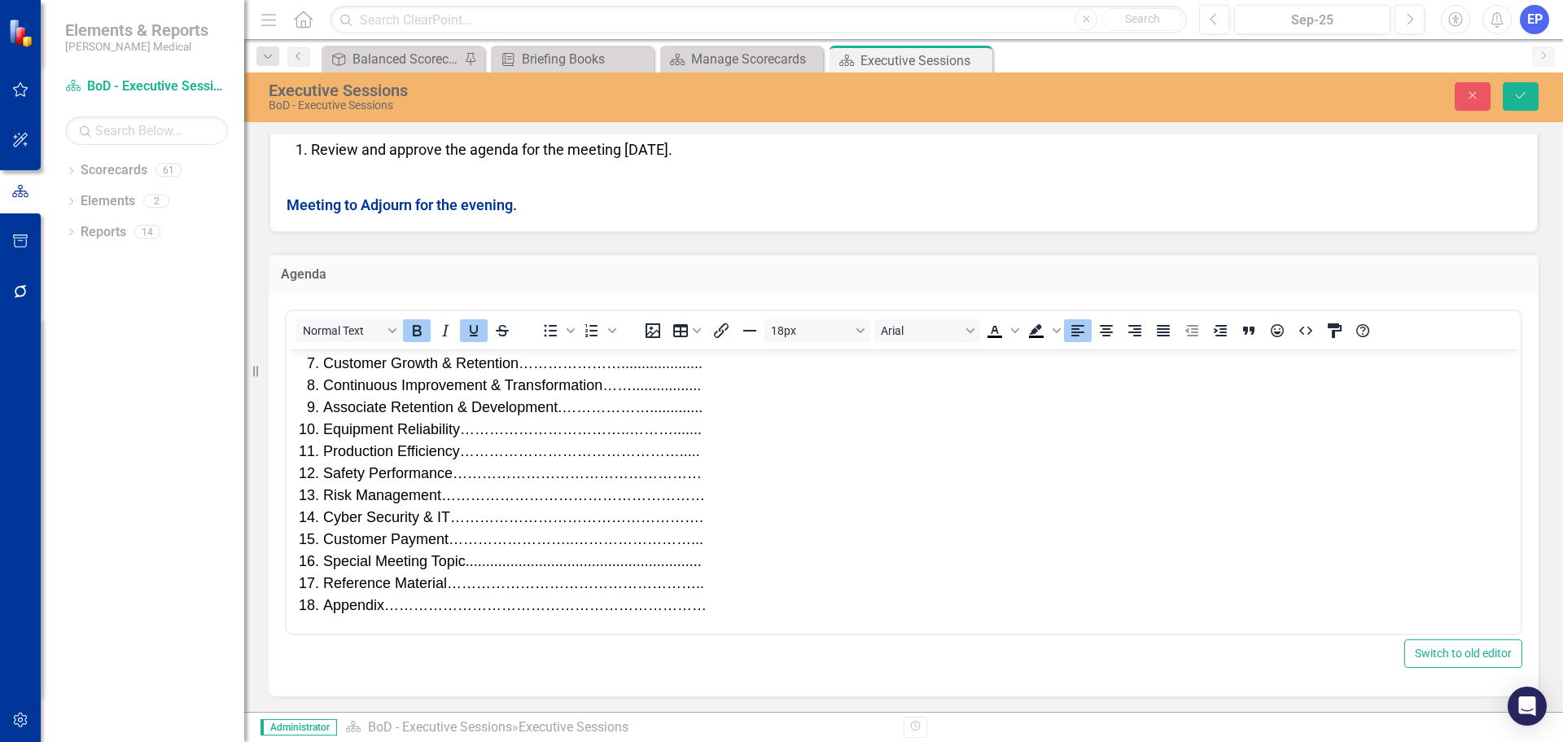
click at [672, 558] on span "Special Meeting Topic.........................................................." at bounding box center [512, 560] width 379 height 16
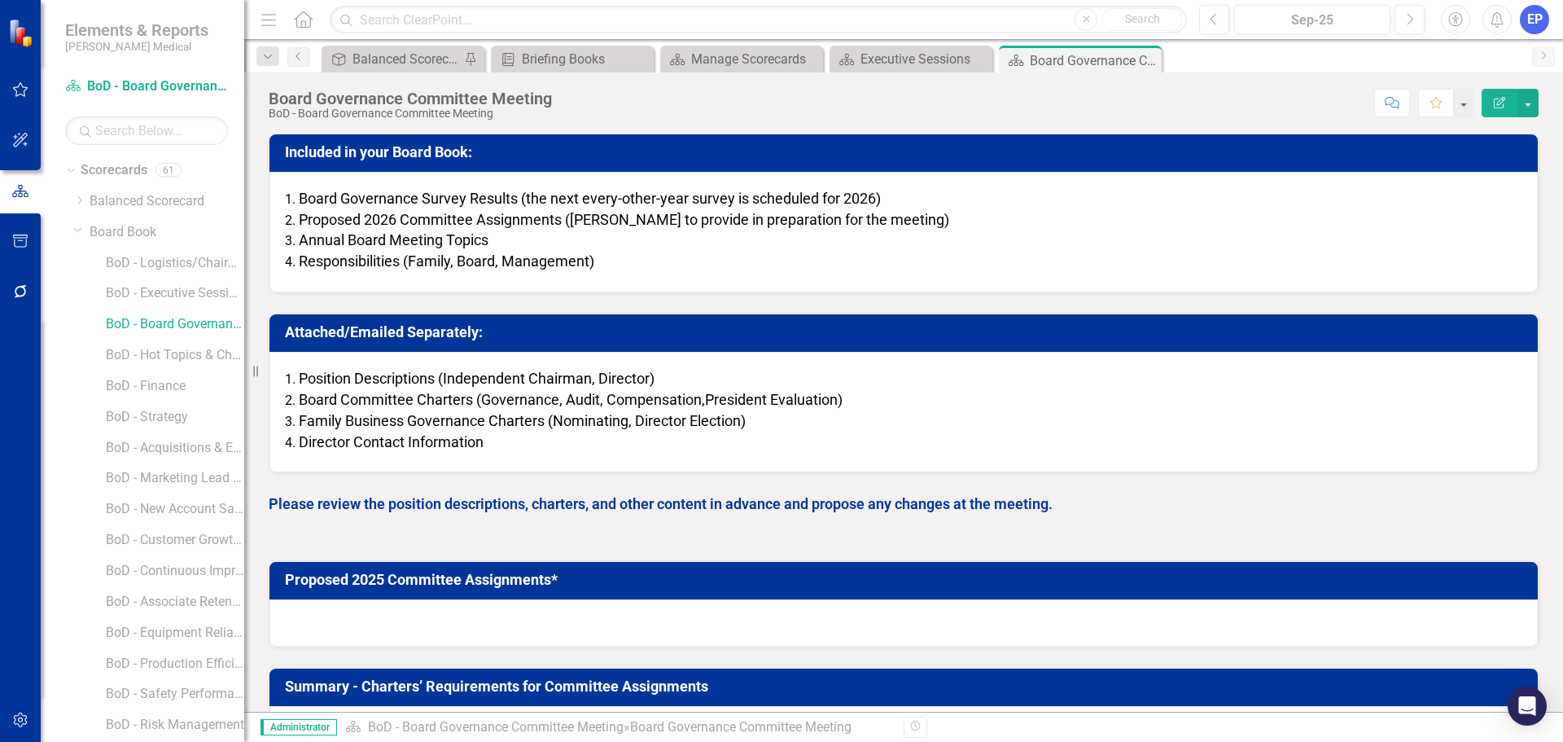
scroll to position [326, 0]
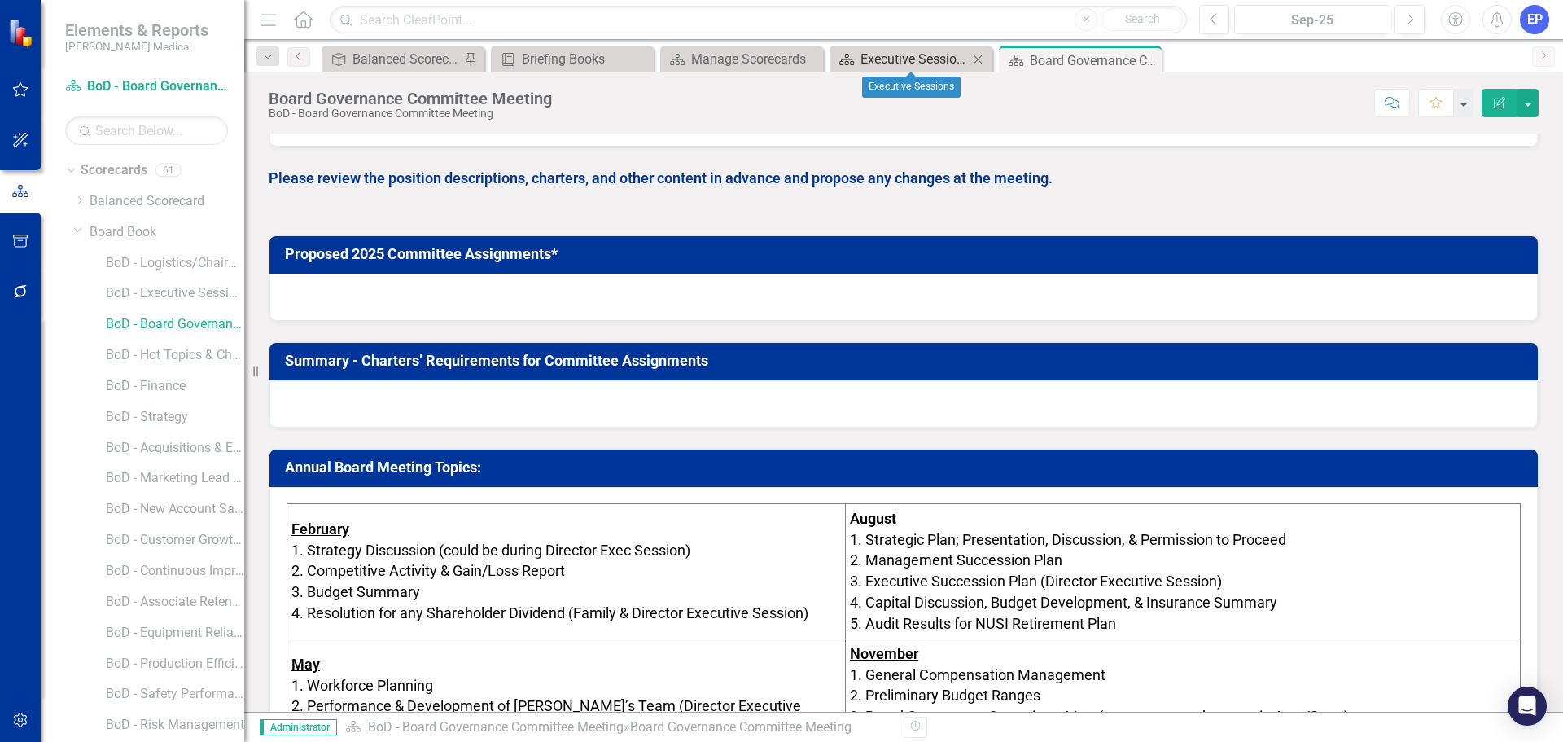
click at [881, 62] on div "Executive Sessions" at bounding box center [914, 59] width 107 height 20
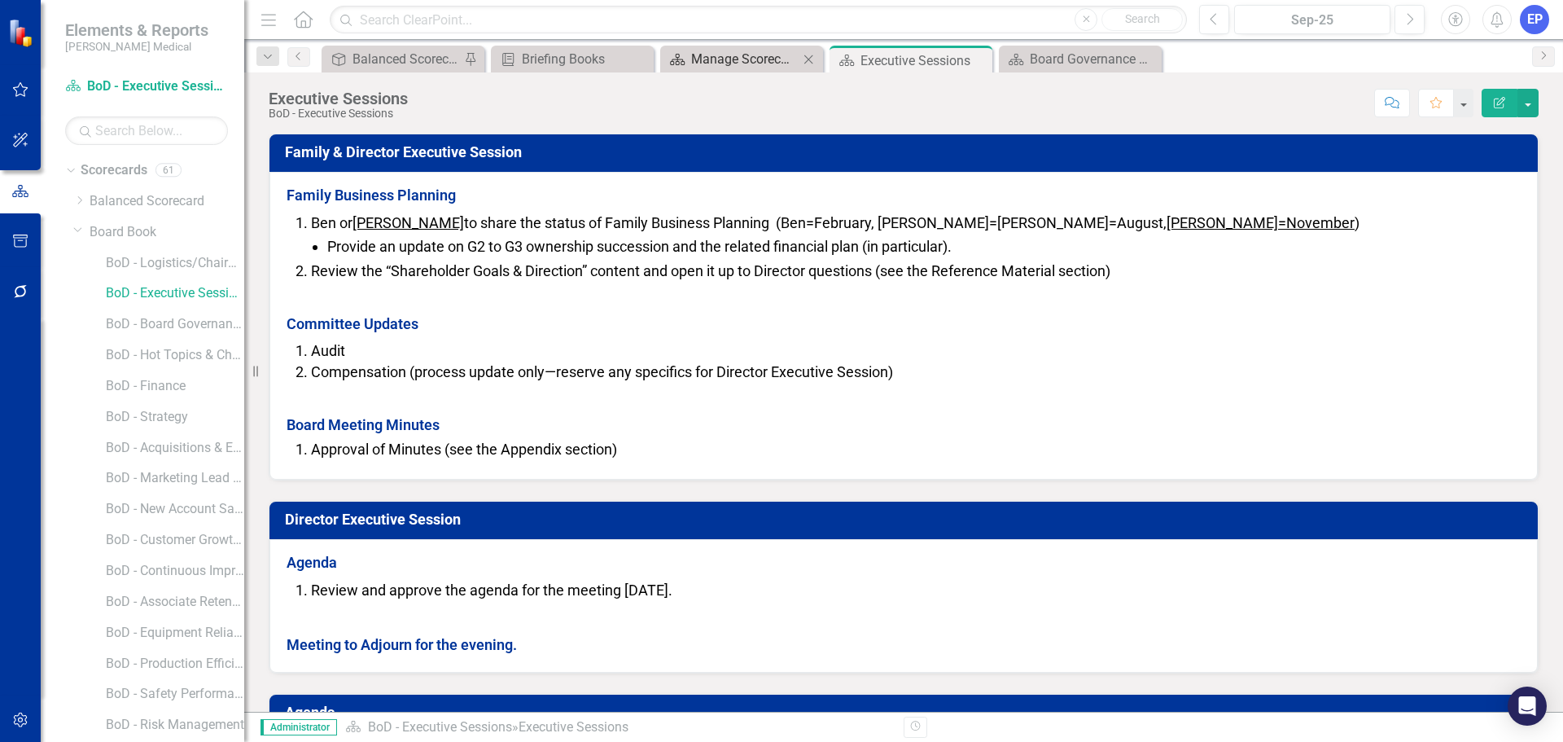
click at [762, 56] on div "Manage Scorecards" at bounding box center [744, 59] width 107 height 20
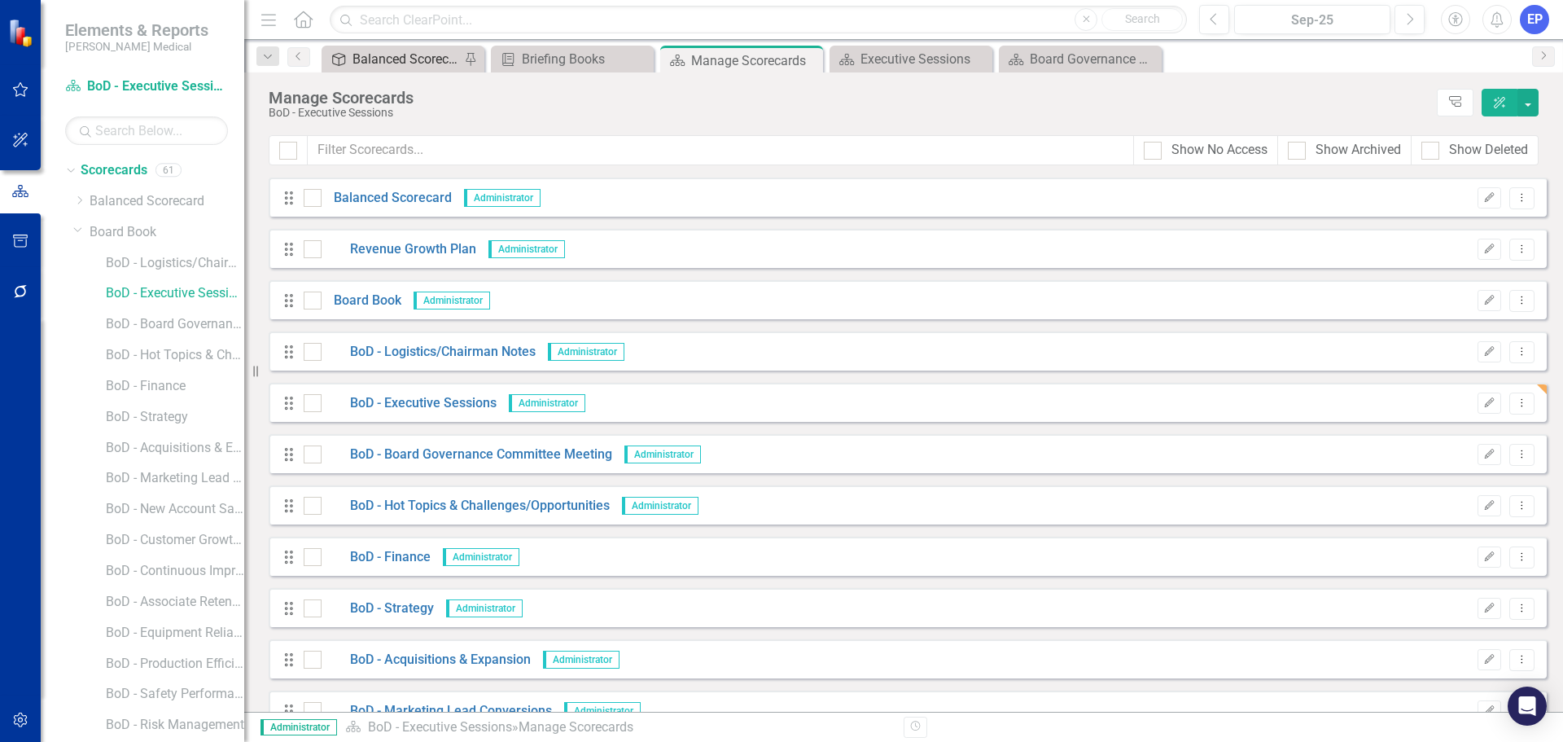
click at [405, 61] on div "Balanced Scorecard (Daily Huddle)" at bounding box center [406, 59] width 107 height 20
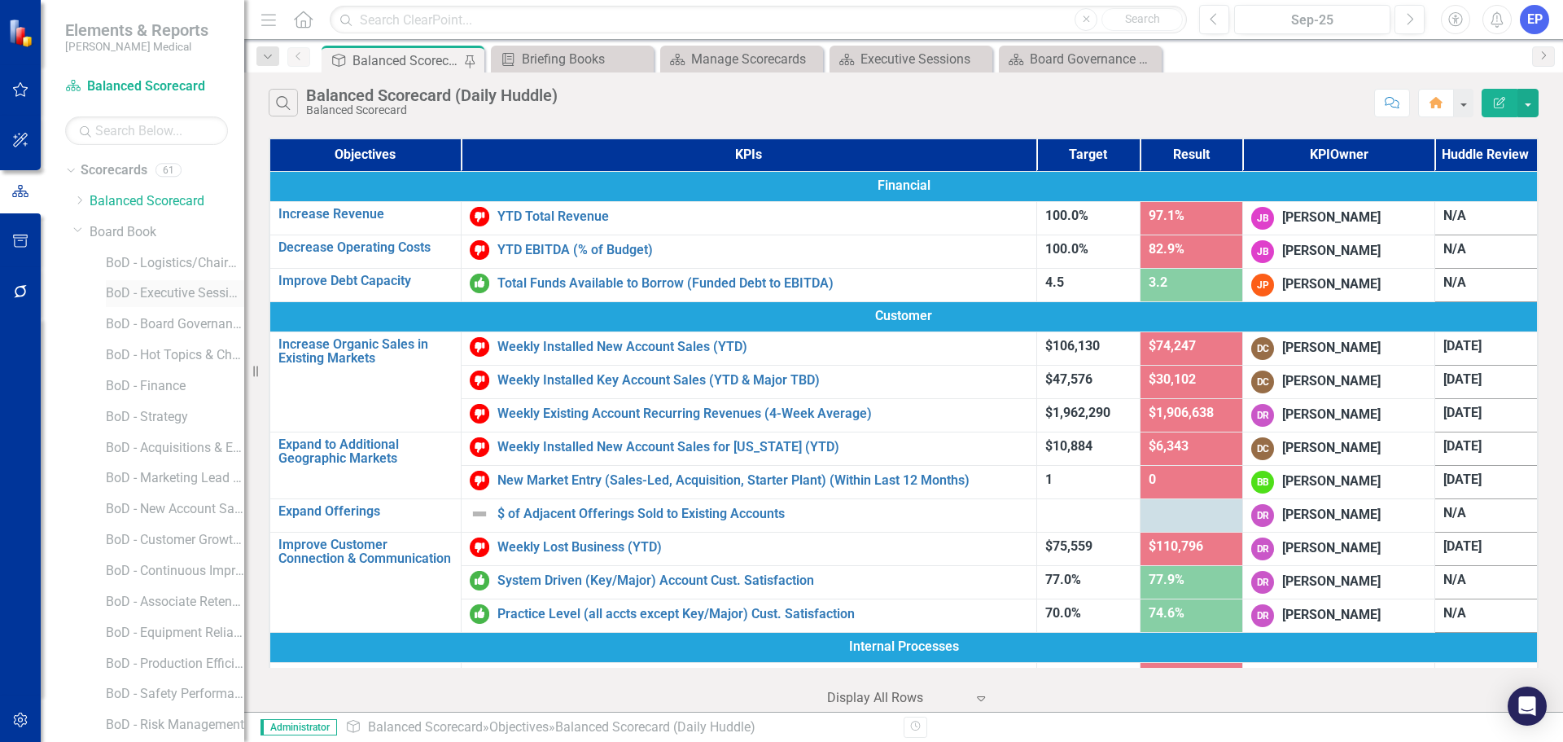
click at [159, 298] on link "BoD - Executive Sessions" at bounding box center [175, 293] width 138 height 19
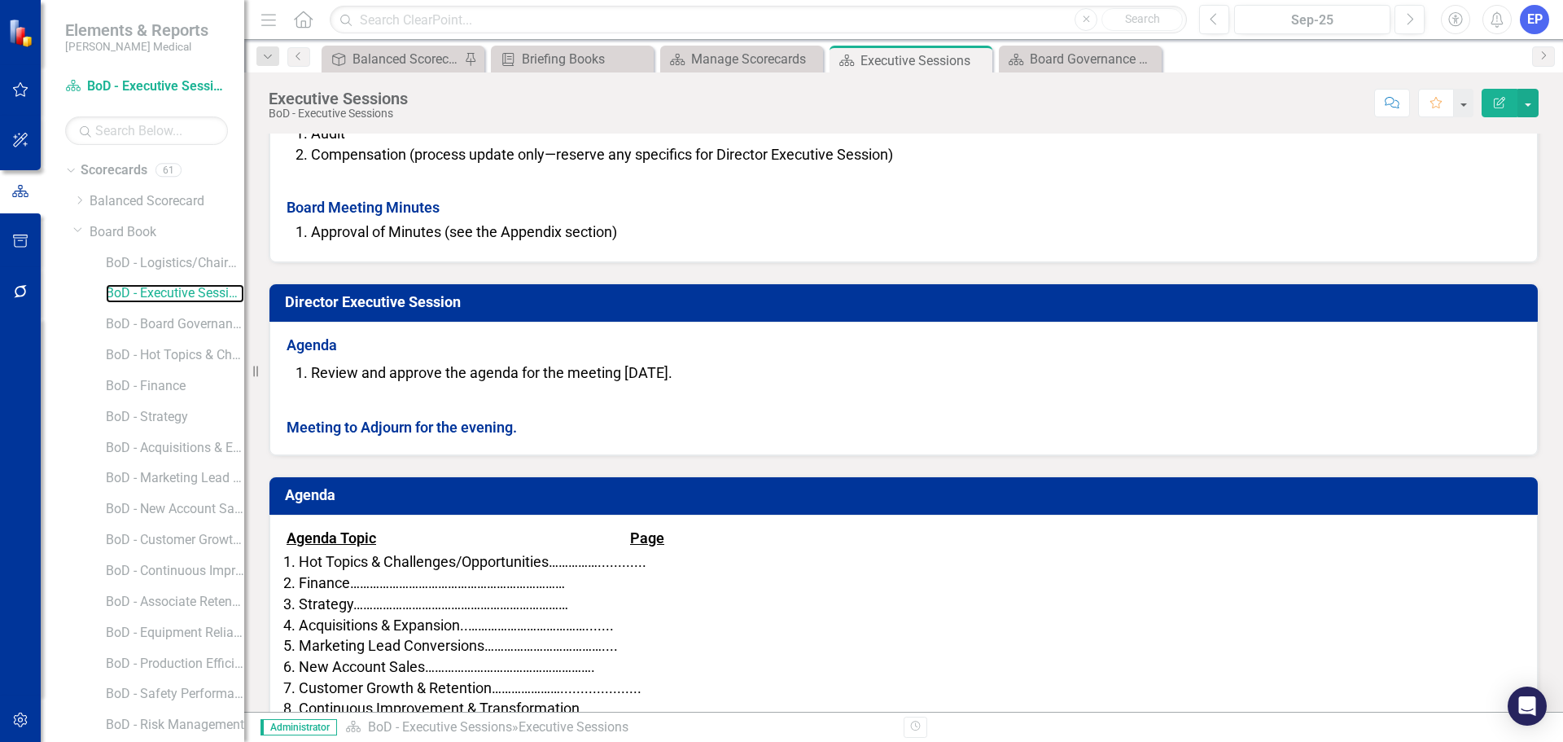
scroll to position [471, 0]
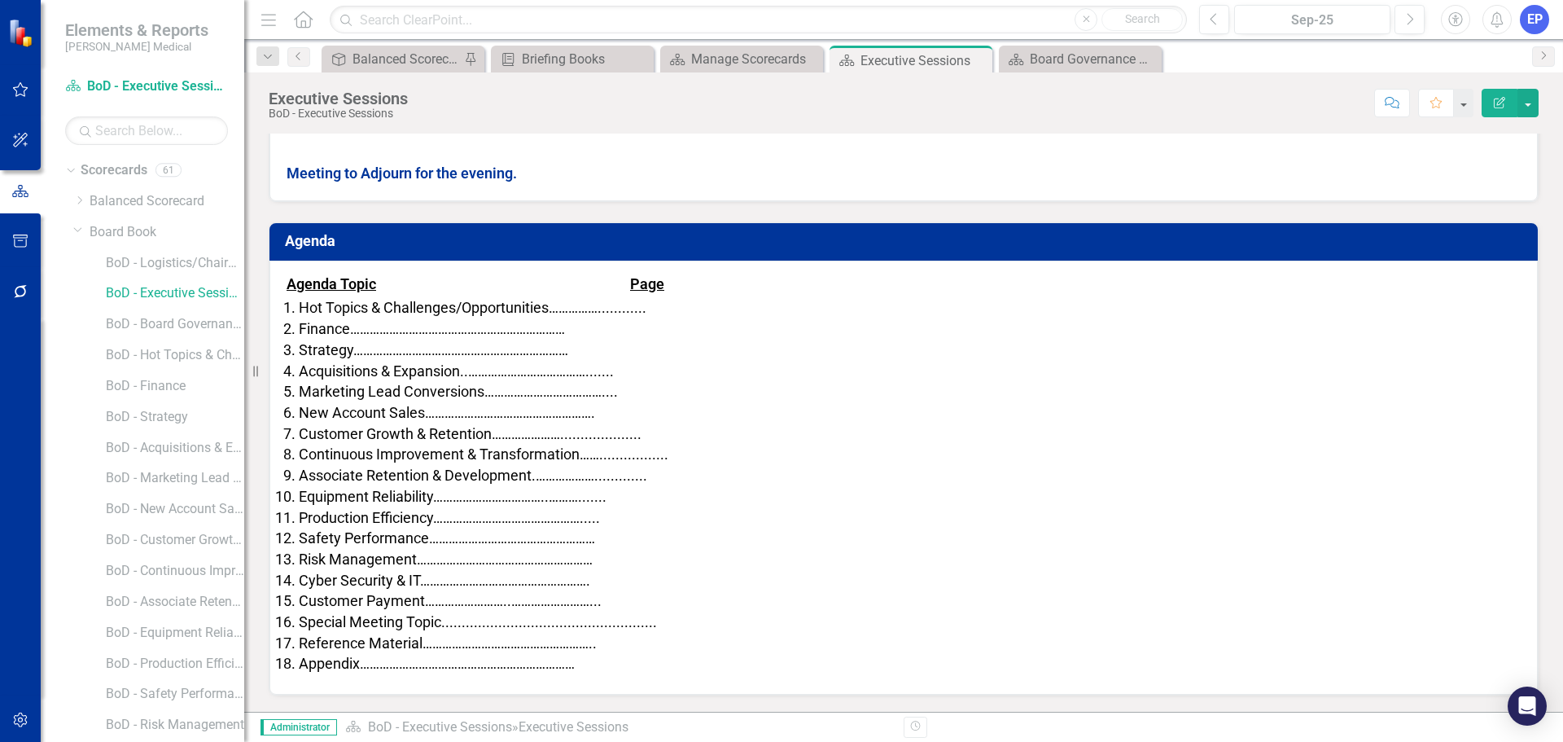
click at [555, 383] on span "Marketing Lead Conversions………………………………...." at bounding box center [458, 391] width 319 height 17
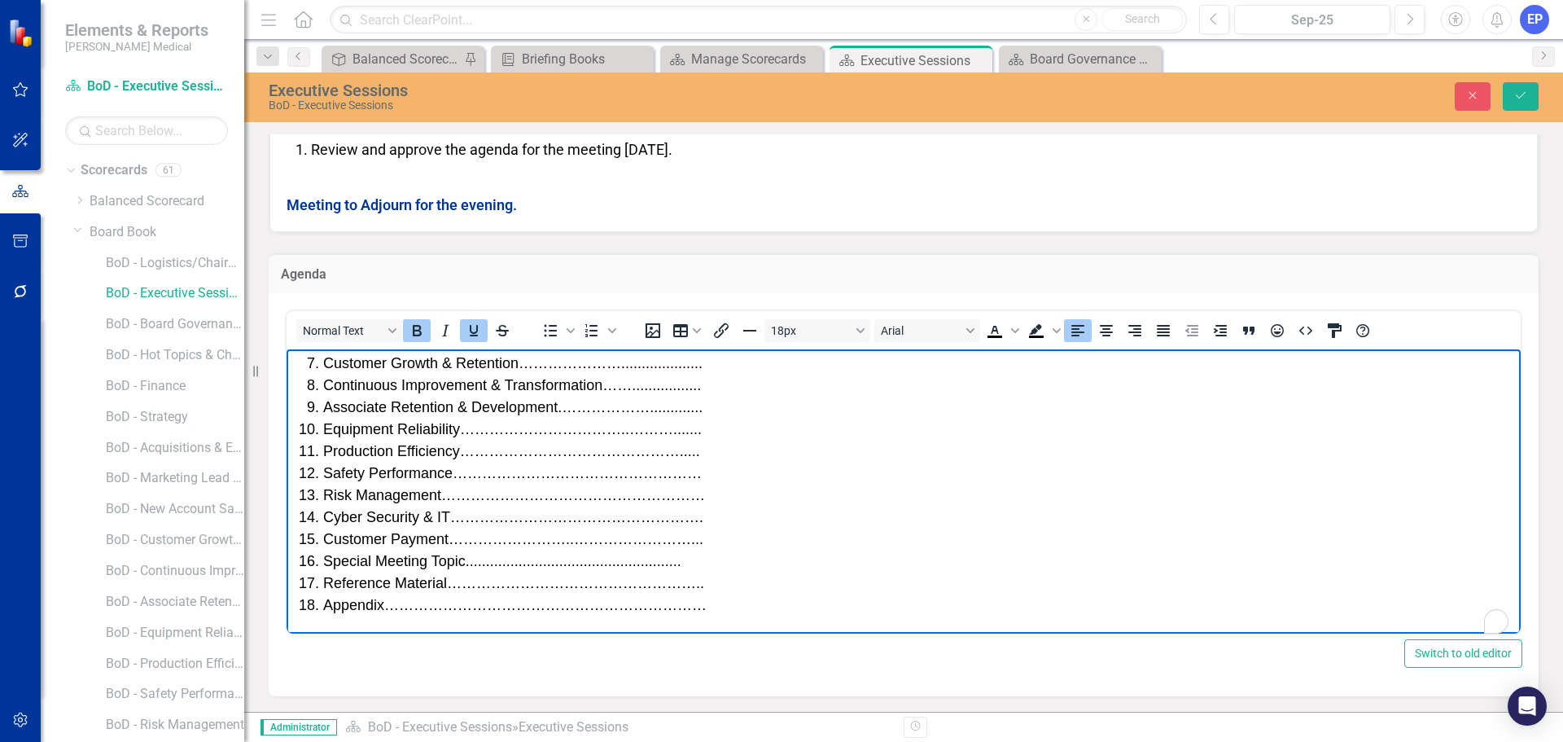
scroll to position [168, 0]
drag, startPoint x: 291, startPoint y: 361, endPoint x: 822, endPoint y: 664, distance: 611.6
click at [822, 633] on html "Agenda Topic Page Hot Topics & Challenges/Opportunities……………............ Financ…" at bounding box center [904, 407] width 1234 height 452
copy body "Agenda Topic Page Hot Topics & Challenges/Opportunities……………............ Financ…"
click at [794, 547] on li "Customer Payment……………………..……………………..." at bounding box center [920, 539] width 1194 height 22
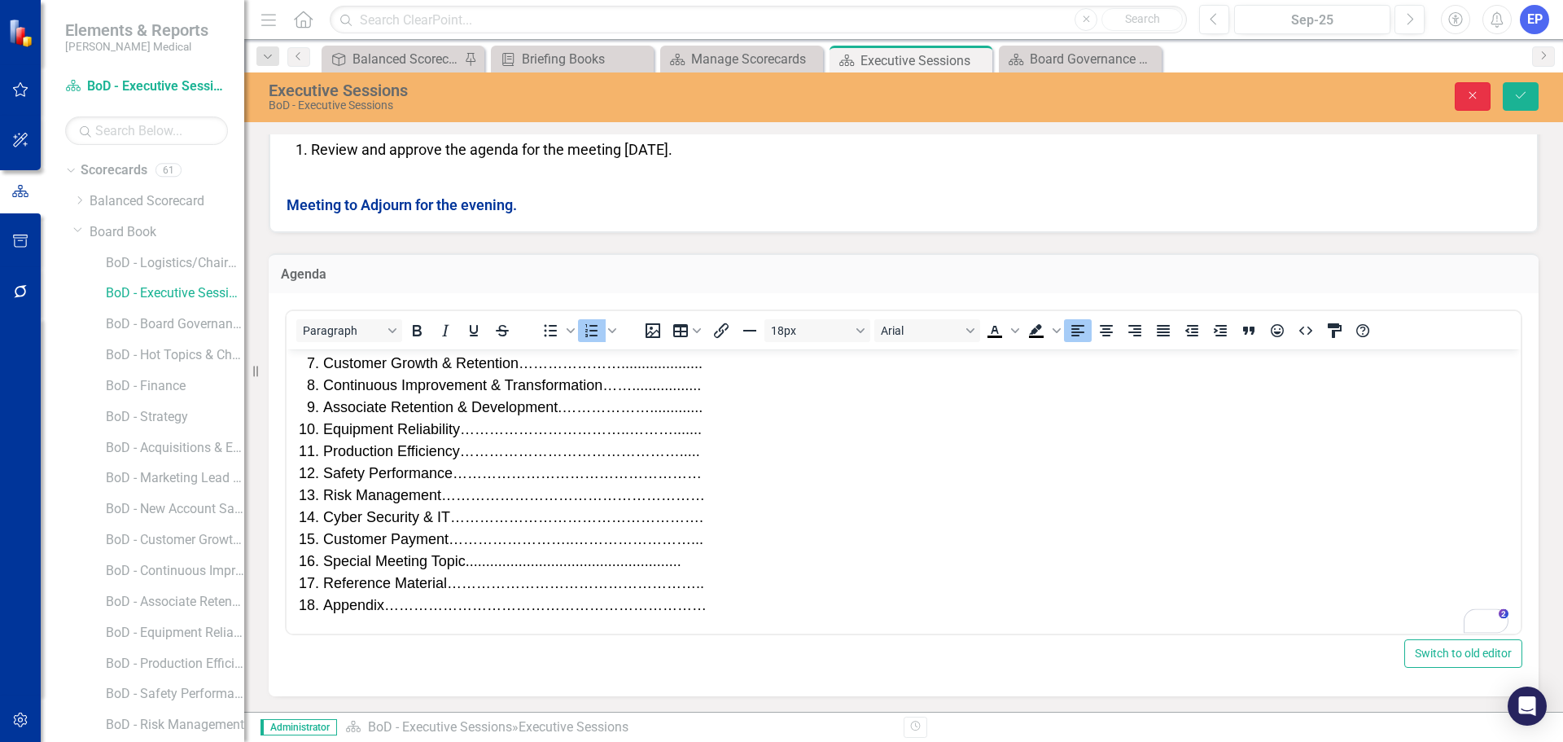
click at [1458, 95] on button "Close" at bounding box center [1473, 96] width 36 height 28
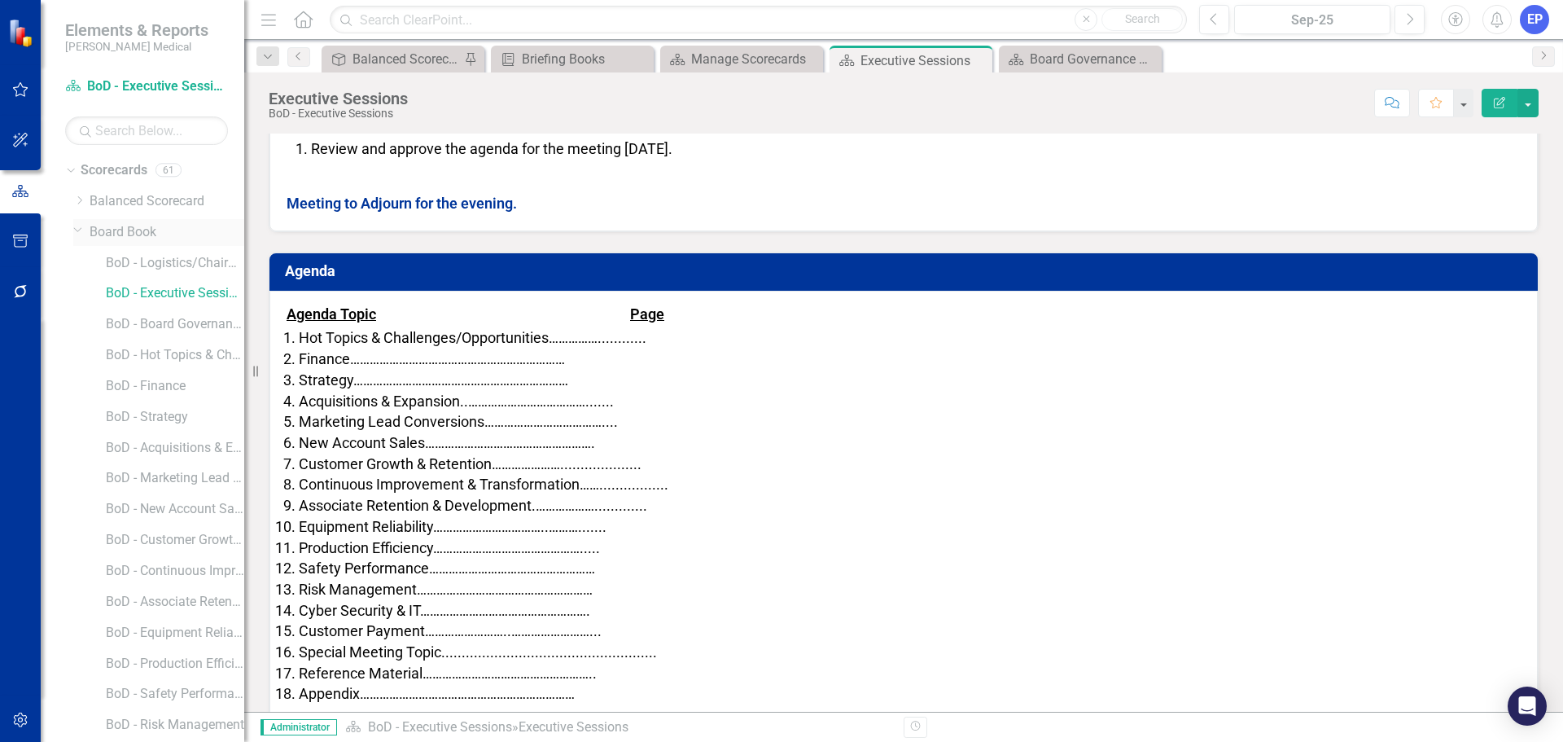
click at [126, 232] on link "Board Book" at bounding box center [167, 232] width 155 height 19
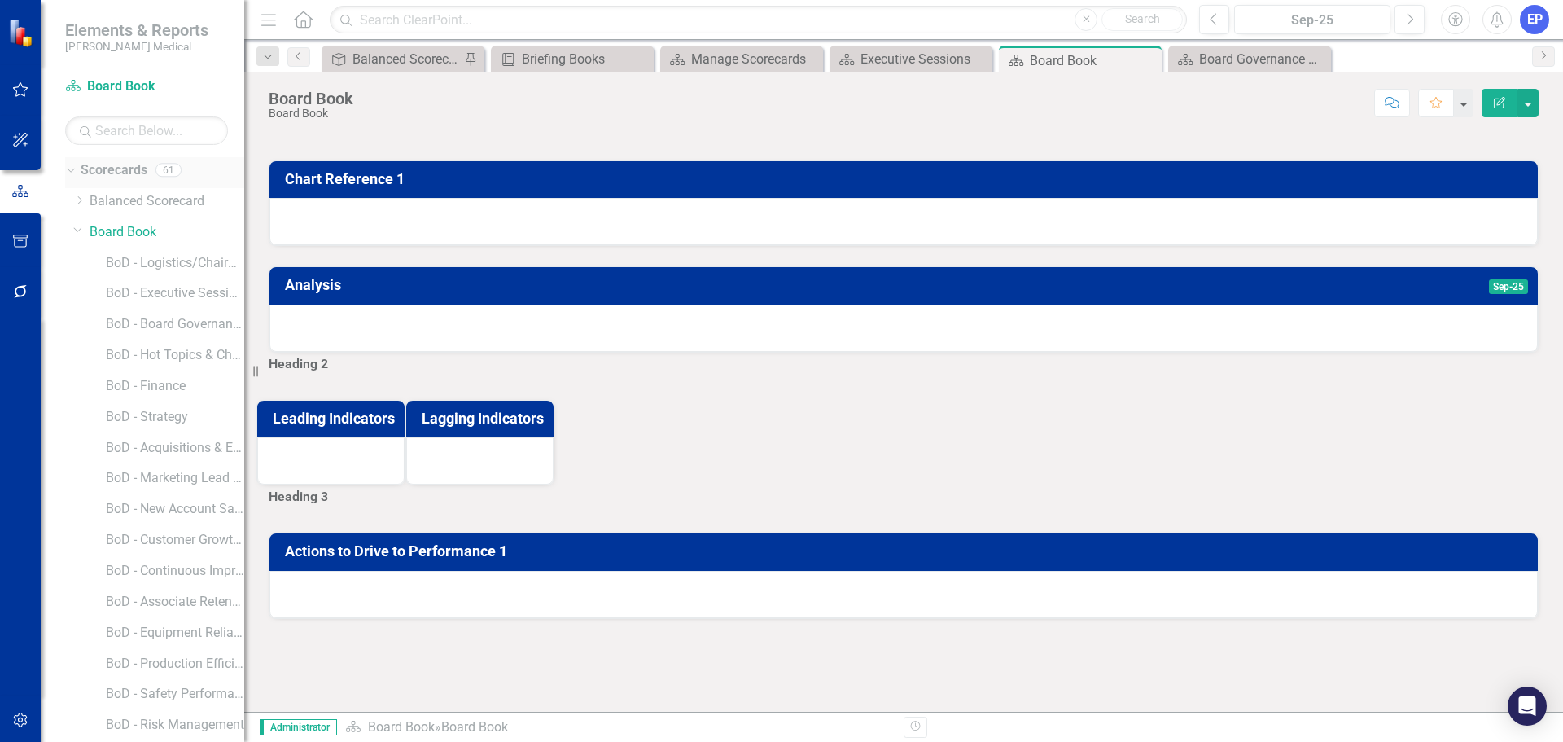
click at [119, 172] on link "Scorecards" at bounding box center [114, 170] width 67 height 19
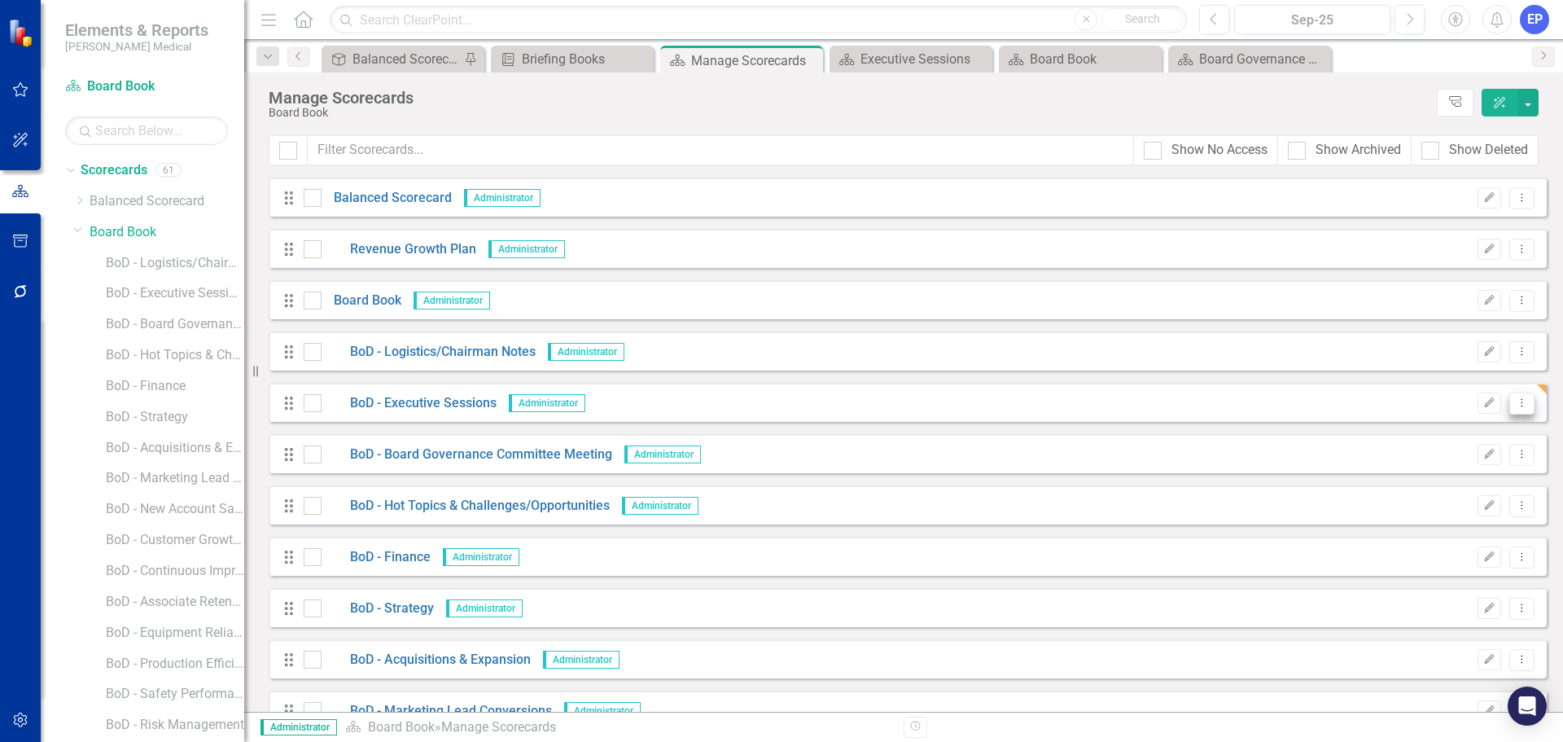
click at [1515, 399] on icon "Dropdown Menu" at bounding box center [1522, 402] width 14 height 11
click at [1435, 466] on link "Copy Duplicate Scorecard" at bounding box center [1432, 460] width 180 height 30
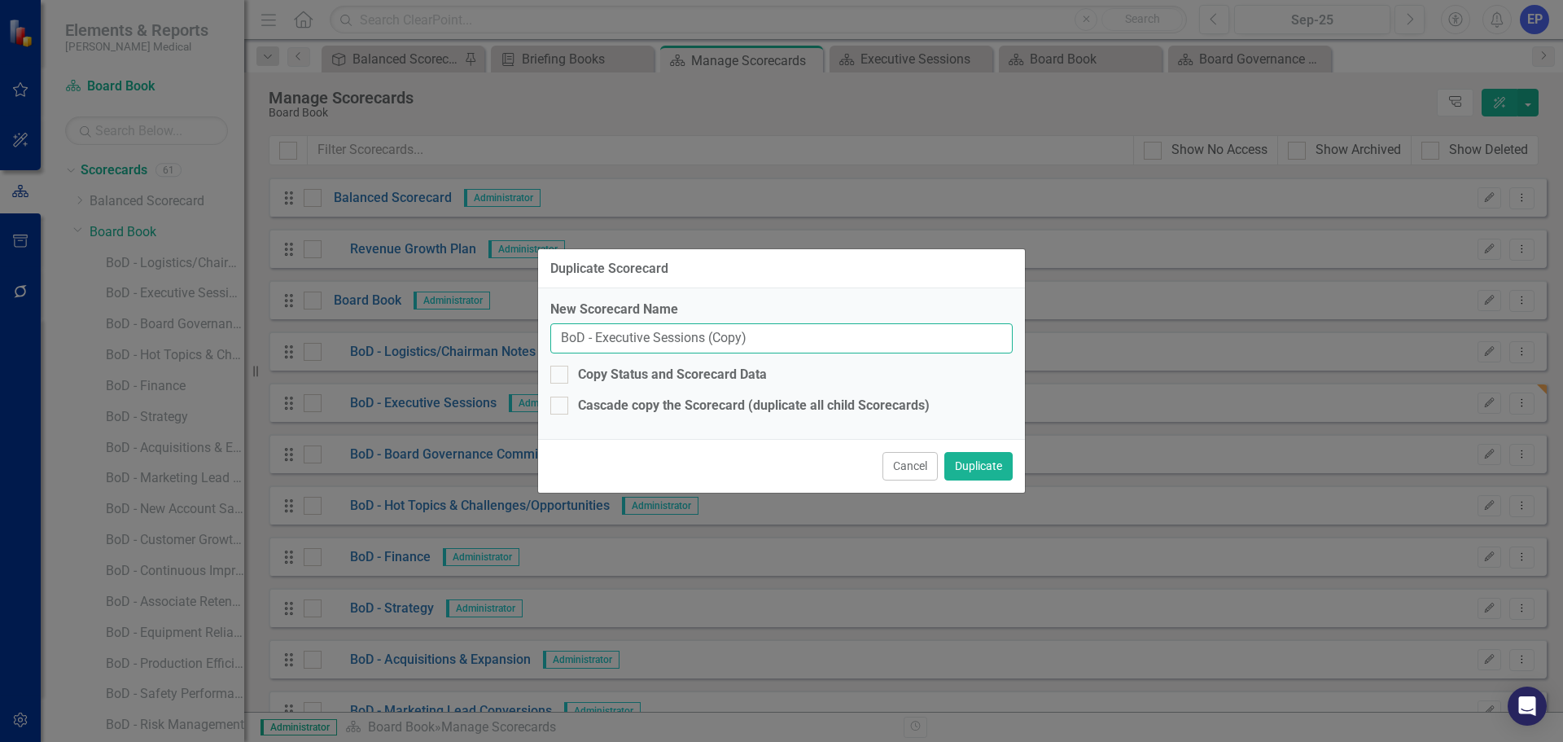
drag, startPoint x: 595, startPoint y: 335, endPoint x: 791, endPoint y: 335, distance: 196.2
click at [791, 335] on input "BoD - Executive Sessions (Copy)" at bounding box center [781, 338] width 462 height 30
paste input "Agenda Topic Page Hot Topics & Challenges/Opportunities……………............ Financ…"
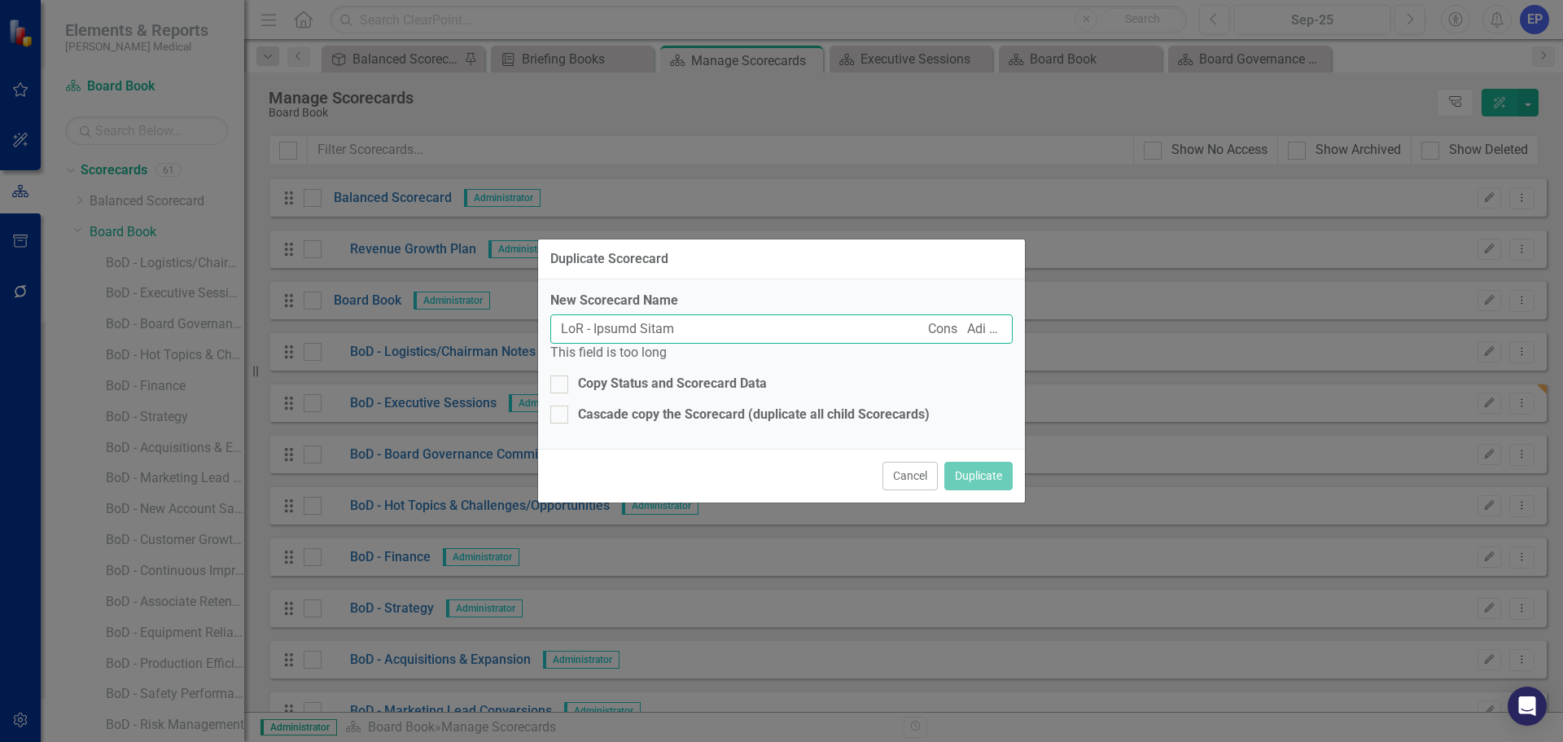
scroll to position [0, 5123]
type input "BoD - Agenda Topic Page Hot Topics & Challenges/Opportunities……………............ …"
click at [901, 467] on button "Cancel" at bounding box center [910, 476] width 55 height 28
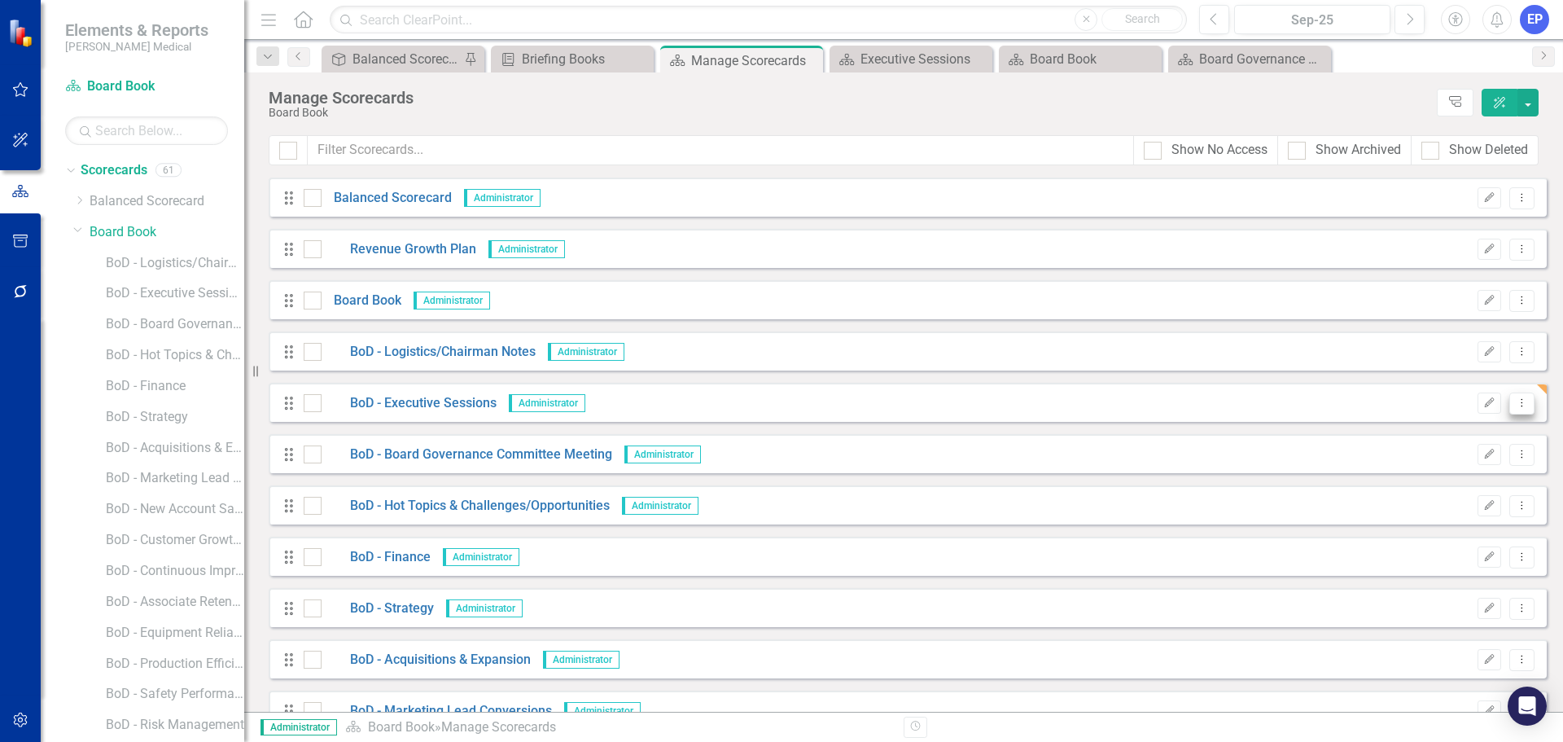
click at [1517, 403] on button "Dropdown Menu" at bounding box center [1522, 403] width 25 height 22
click at [1418, 468] on link "Copy Duplicate Scorecard" at bounding box center [1432, 460] width 180 height 30
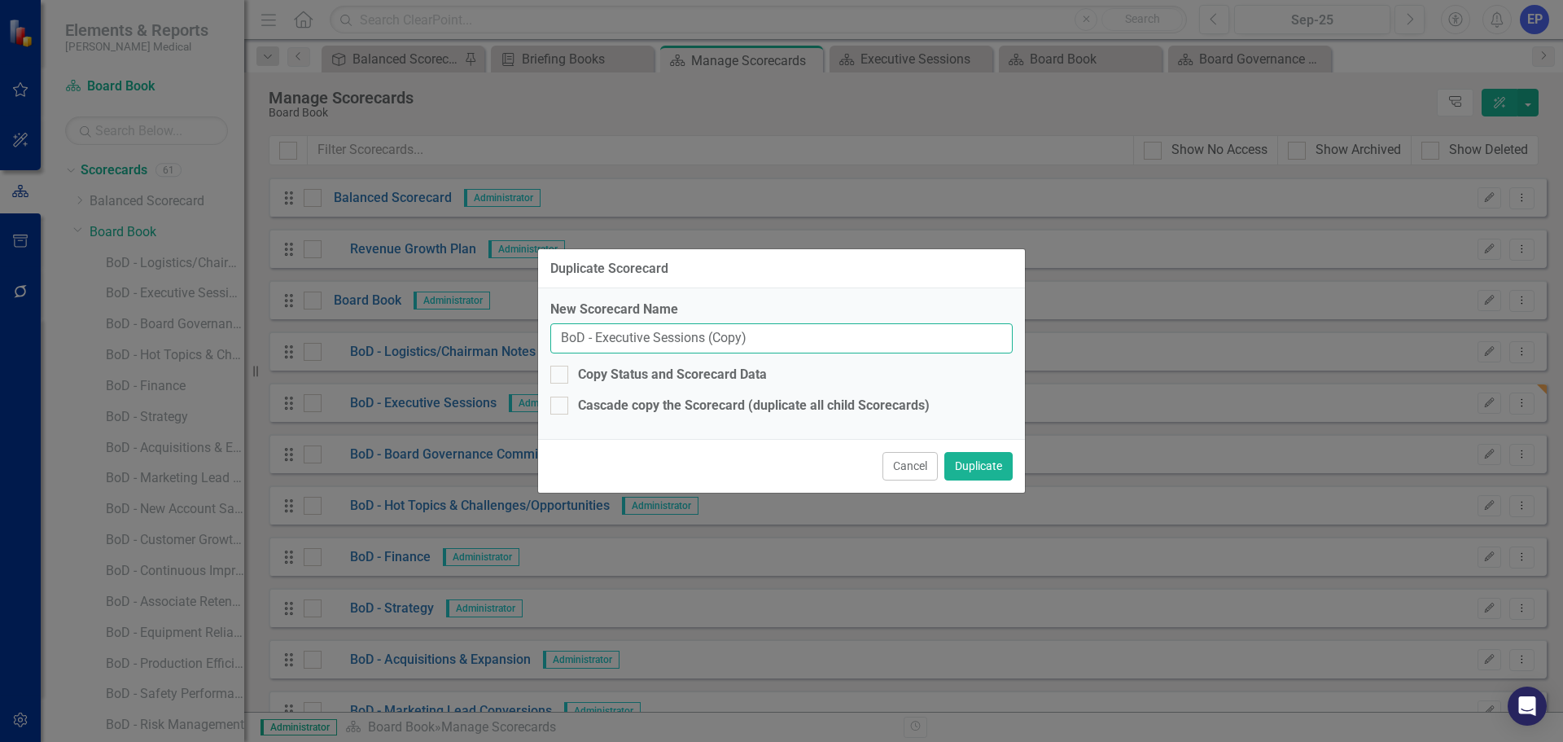
click at [595, 340] on input "BoD - Executive Sessions (Copy)" at bounding box center [781, 338] width 462 height 30
click at [818, 340] on input "BoD - Agenda" at bounding box center [781, 338] width 462 height 30
click at [668, 332] on input "BoD - Agenda" at bounding box center [781, 338] width 462 height 30
type input "BoD - Agenda"
click at [997, 466] on button "Duplicate" at bounding box center [979, 466] width 68 height 28
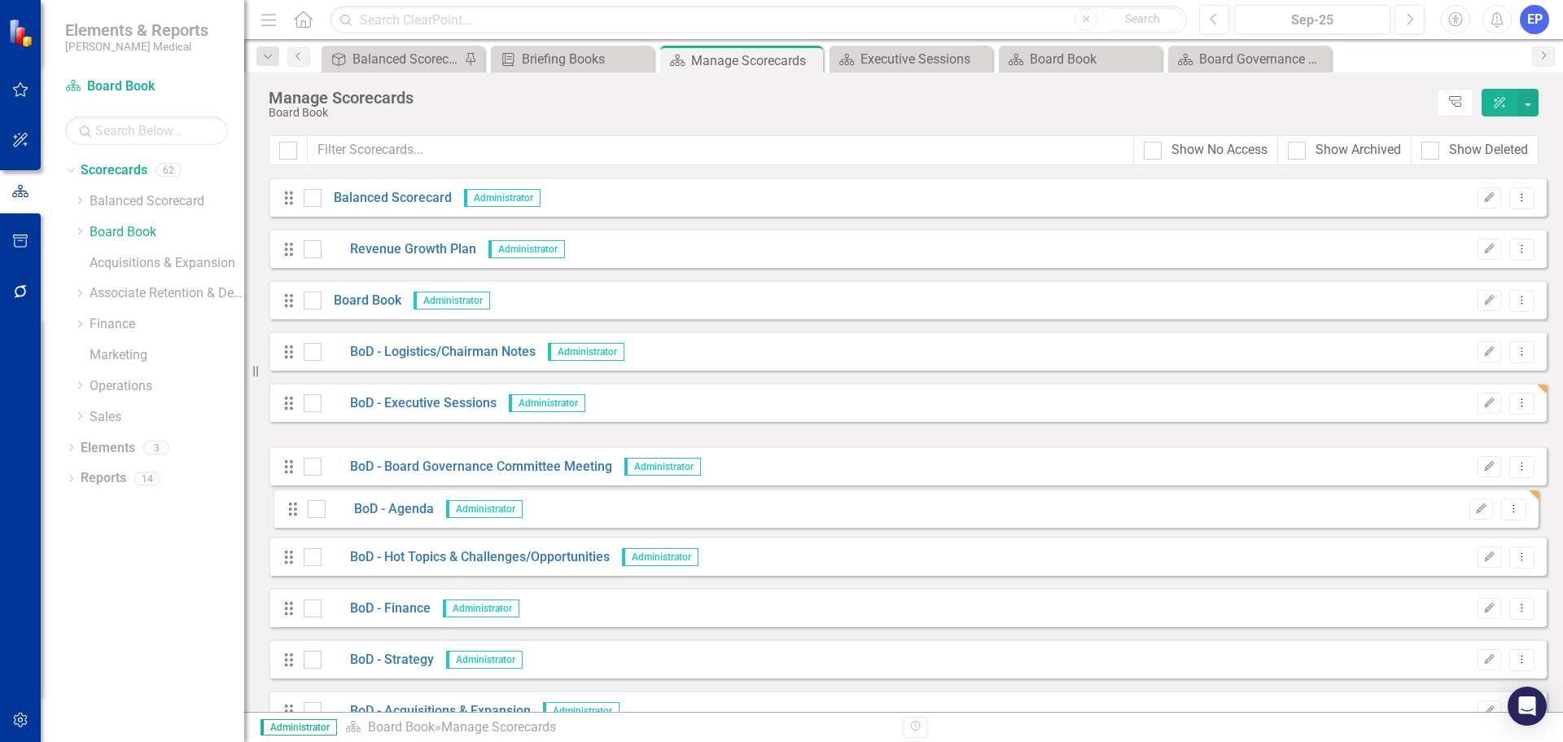
drag, startPoint x: 290, startPoint y: 454, endPoint x: 294, endPoint y: 509, distance: 55.5
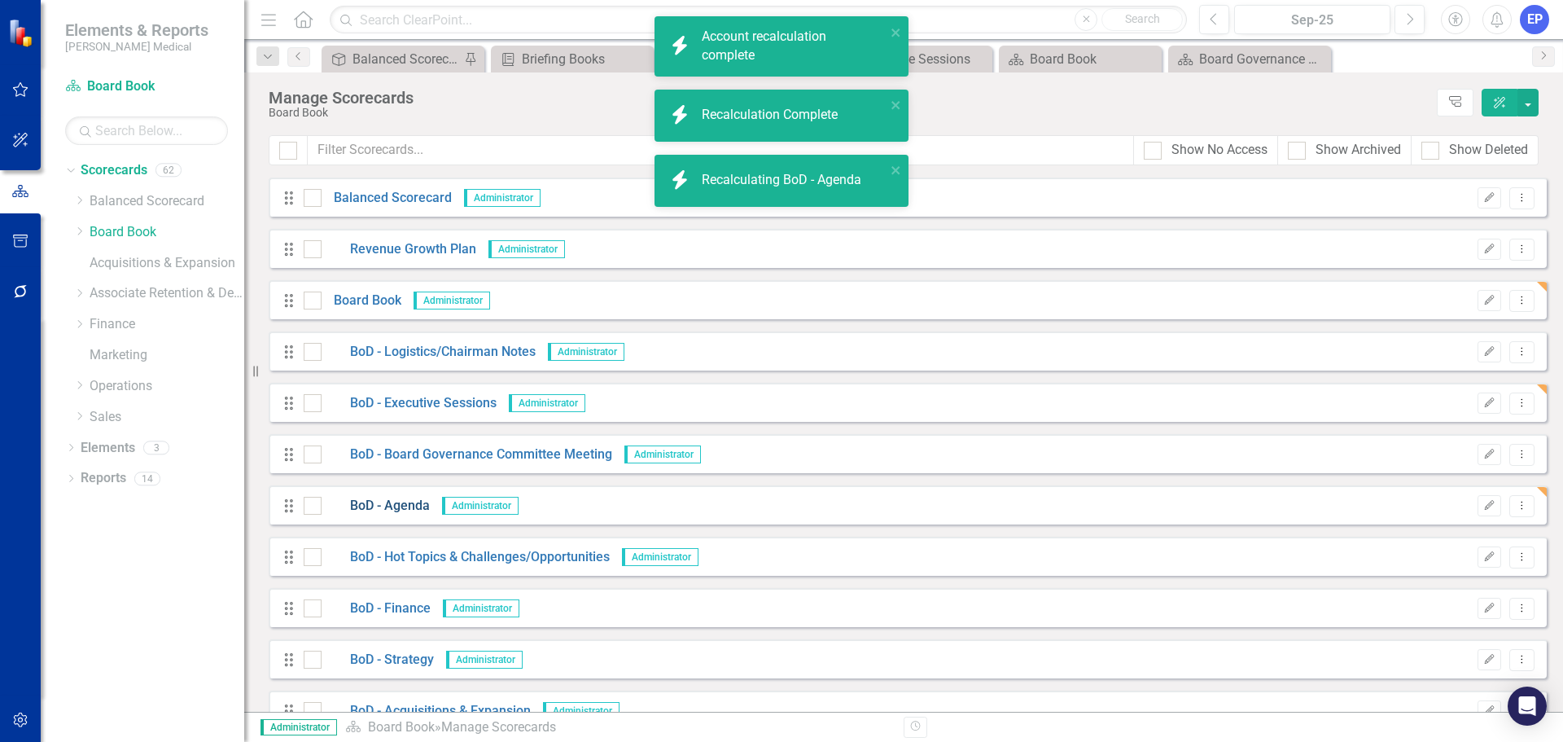
click at [399, 506] on link "BoD - Agenda" at bounding box center [376, 506] width 108 height 19
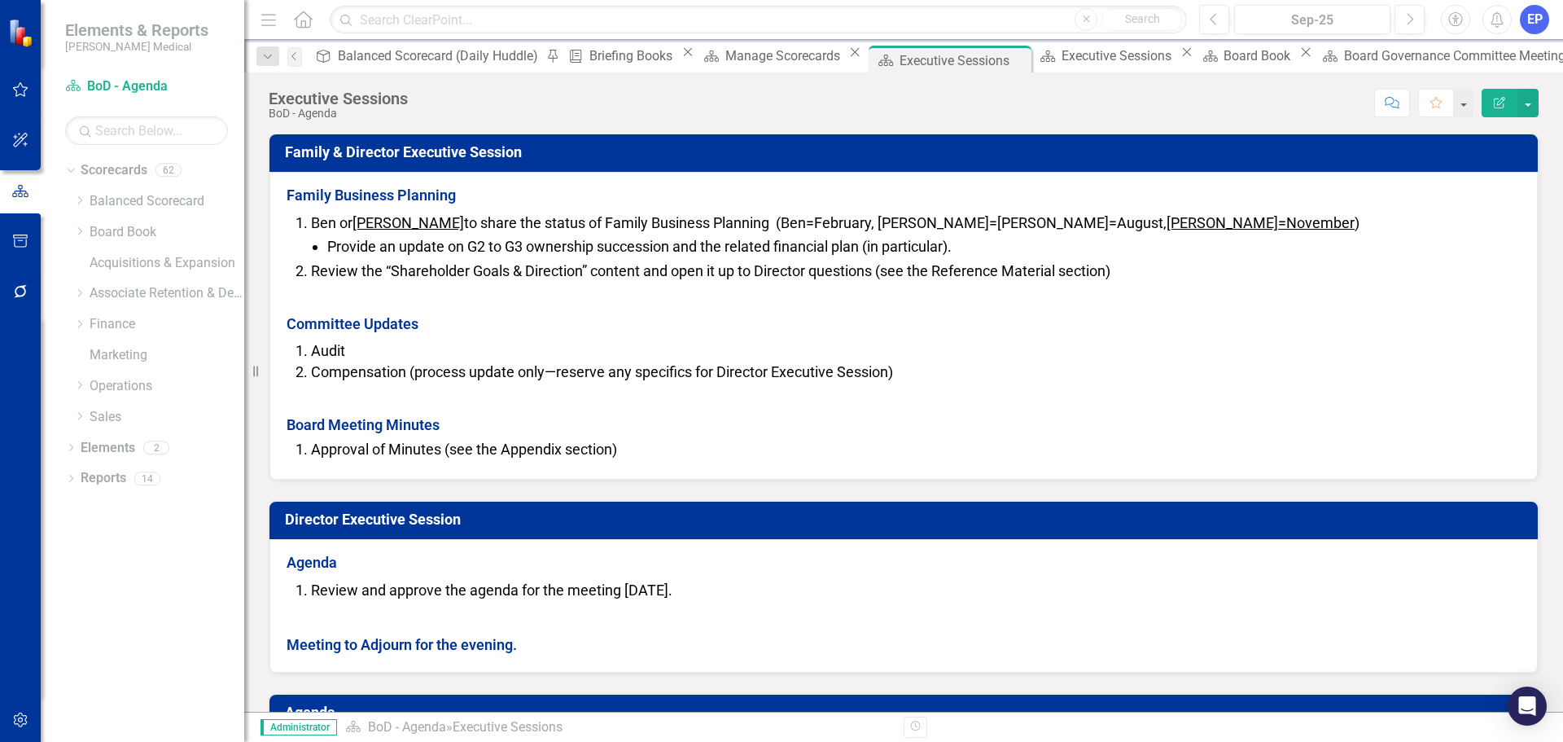
click at [1498, 108] on button "Edit Report" at bounding box center [1500, 103] width 36 height 28
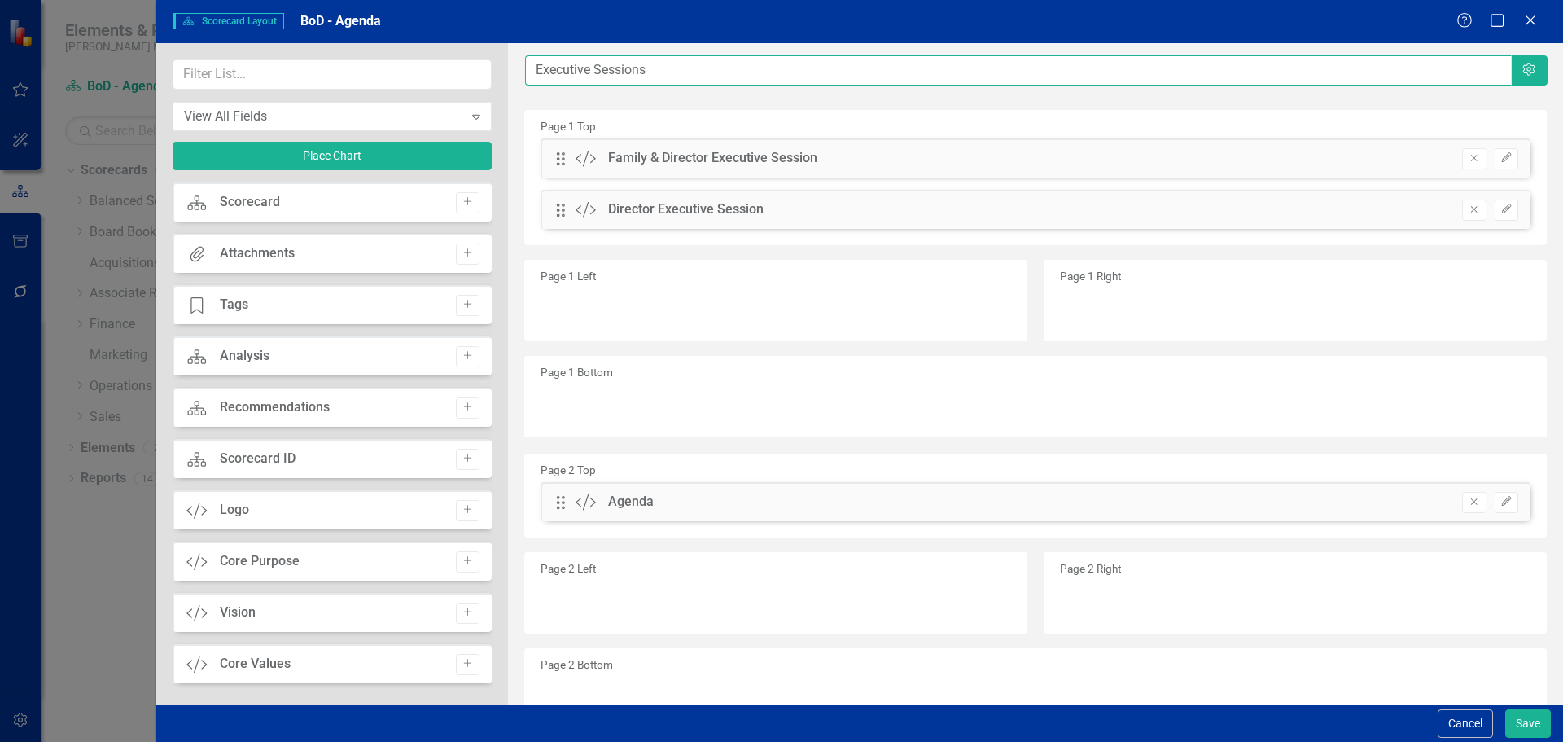
drag, startPoint x: 534, startPoint y: 64, endPoint x: 712, endPoint y: 80, distance: 178.3
click at [708, 81] on input "Executive Sessions" at bounding box center [1018, 70] width 987 height 30
type input "Agenda"
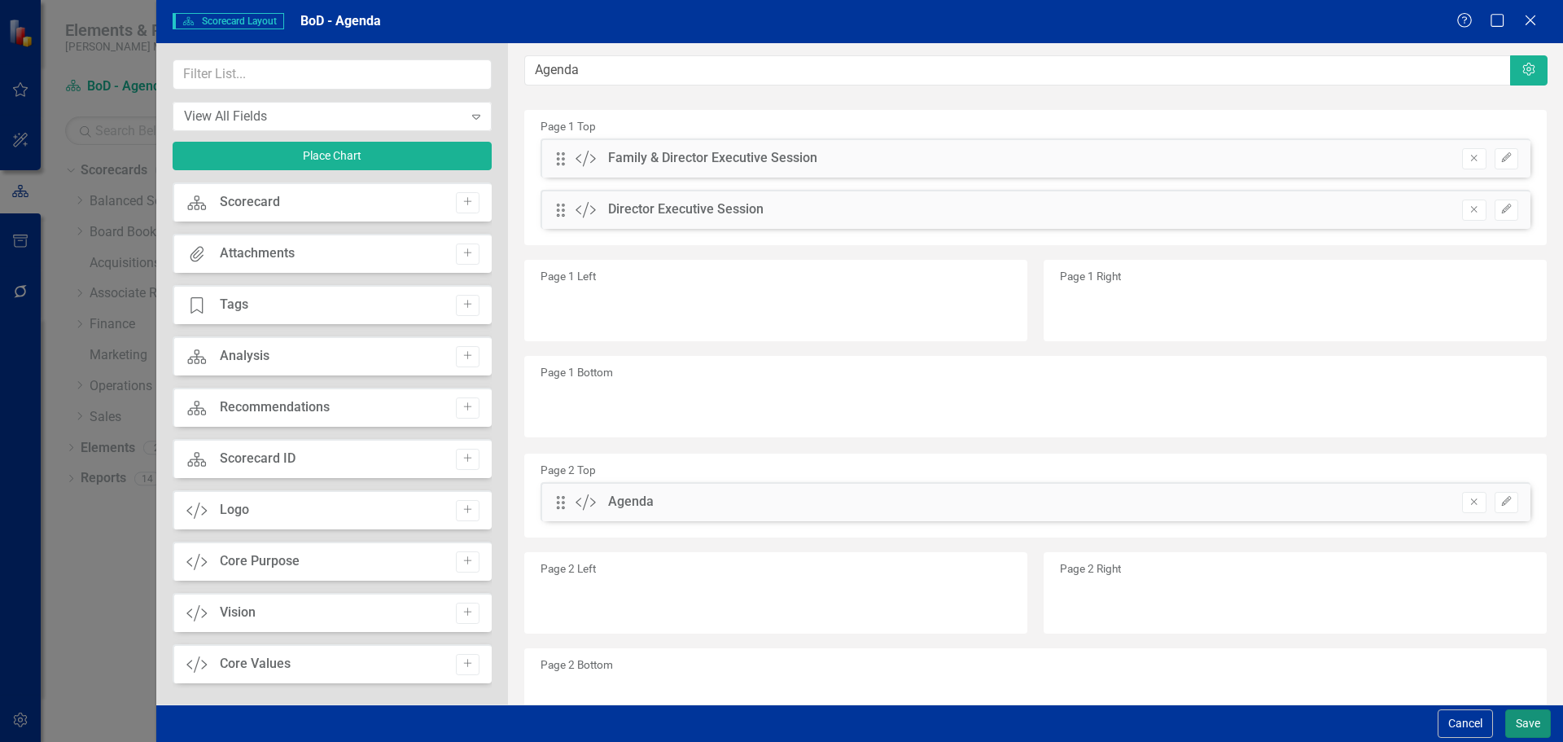
click at [1522, 719] on button "Save" at bounding box center [1529, 723] width 46 height 28
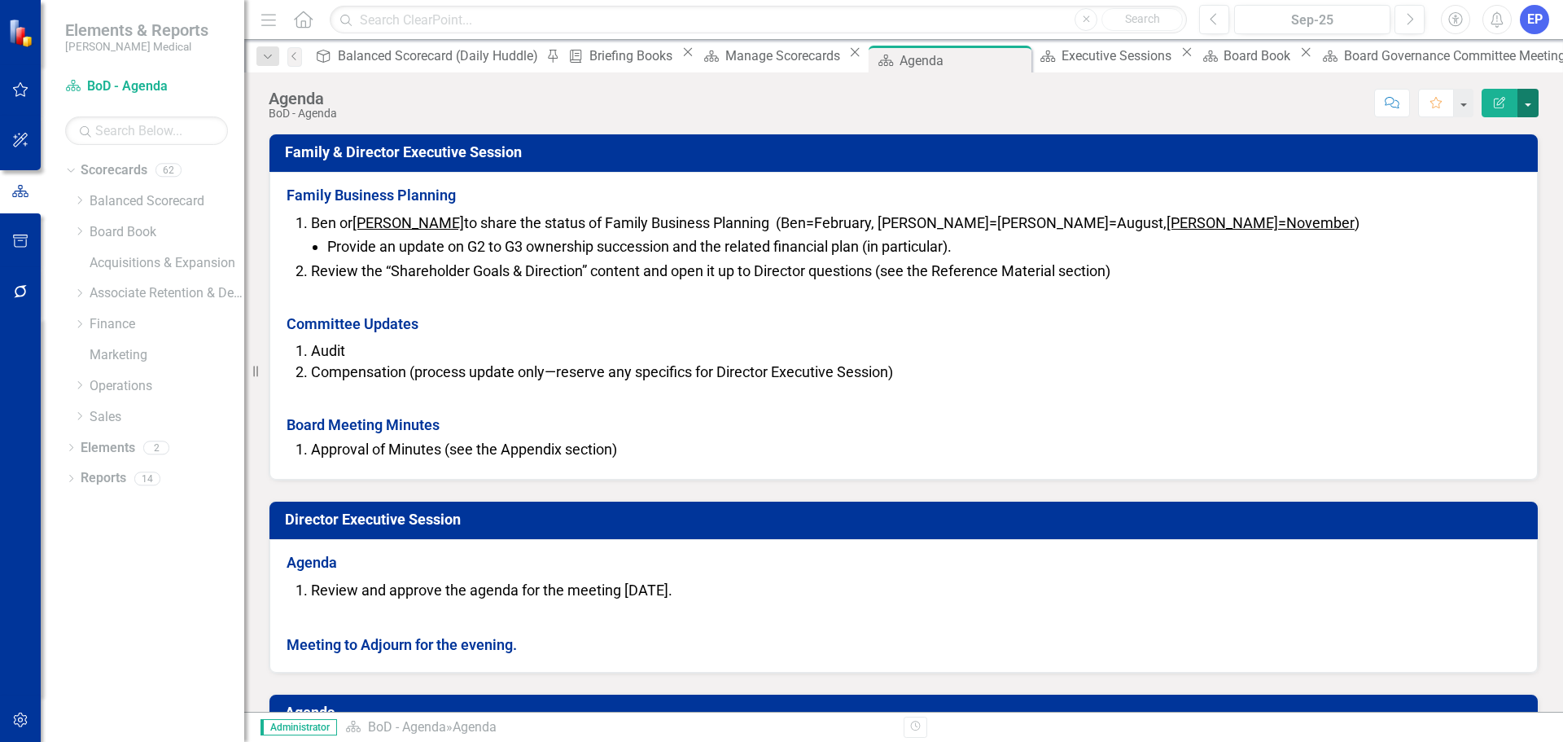
click at [1536, 103] on button "button" at bounding box center [1528, 103] width 21 height 28
click at [1458, 164] on link "Edit Report Edit Layout" at bounding box center [1472, 163] width 132 height 30
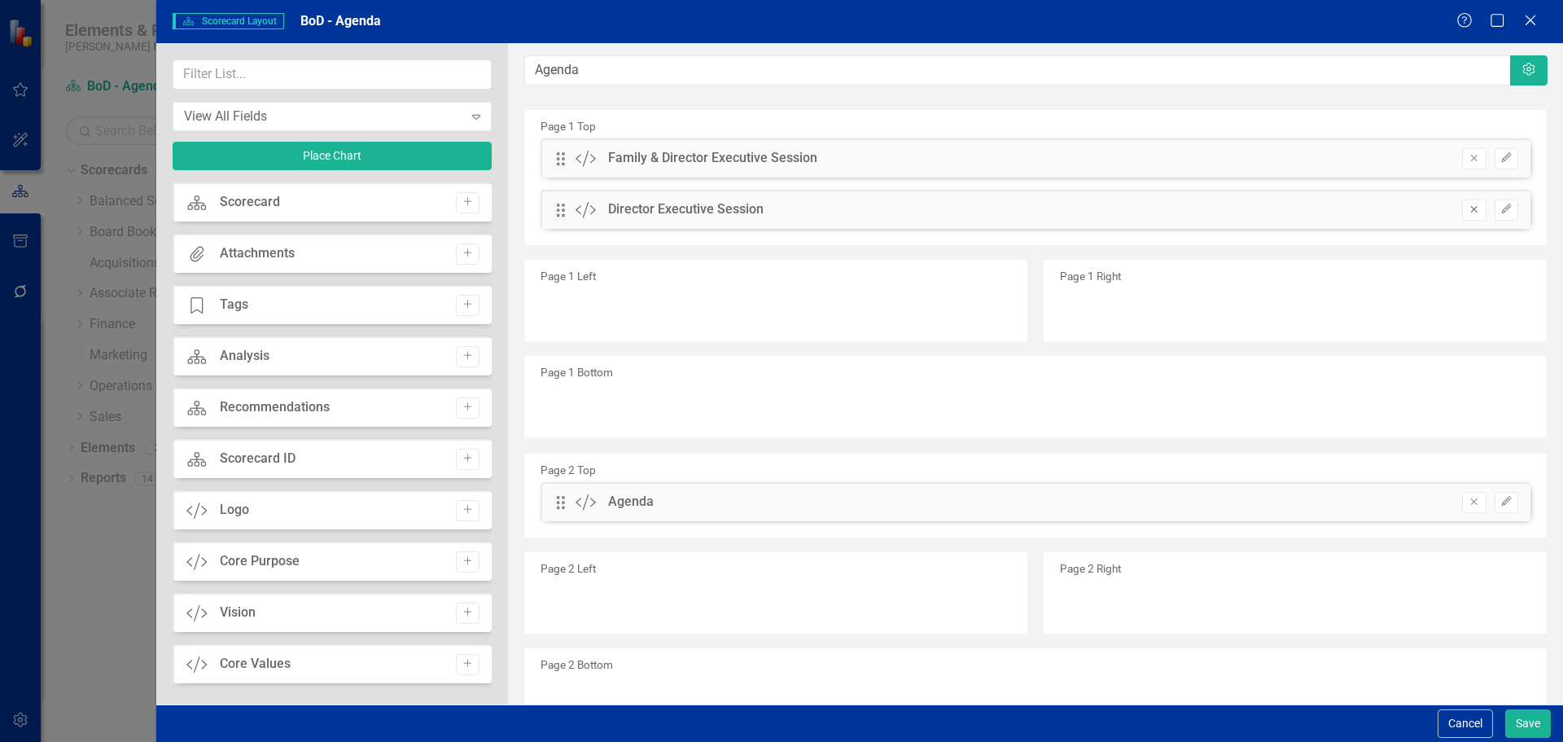
click at [1471, 208] on icon "button" at bounding box center [1474, 209] width 7 height 7
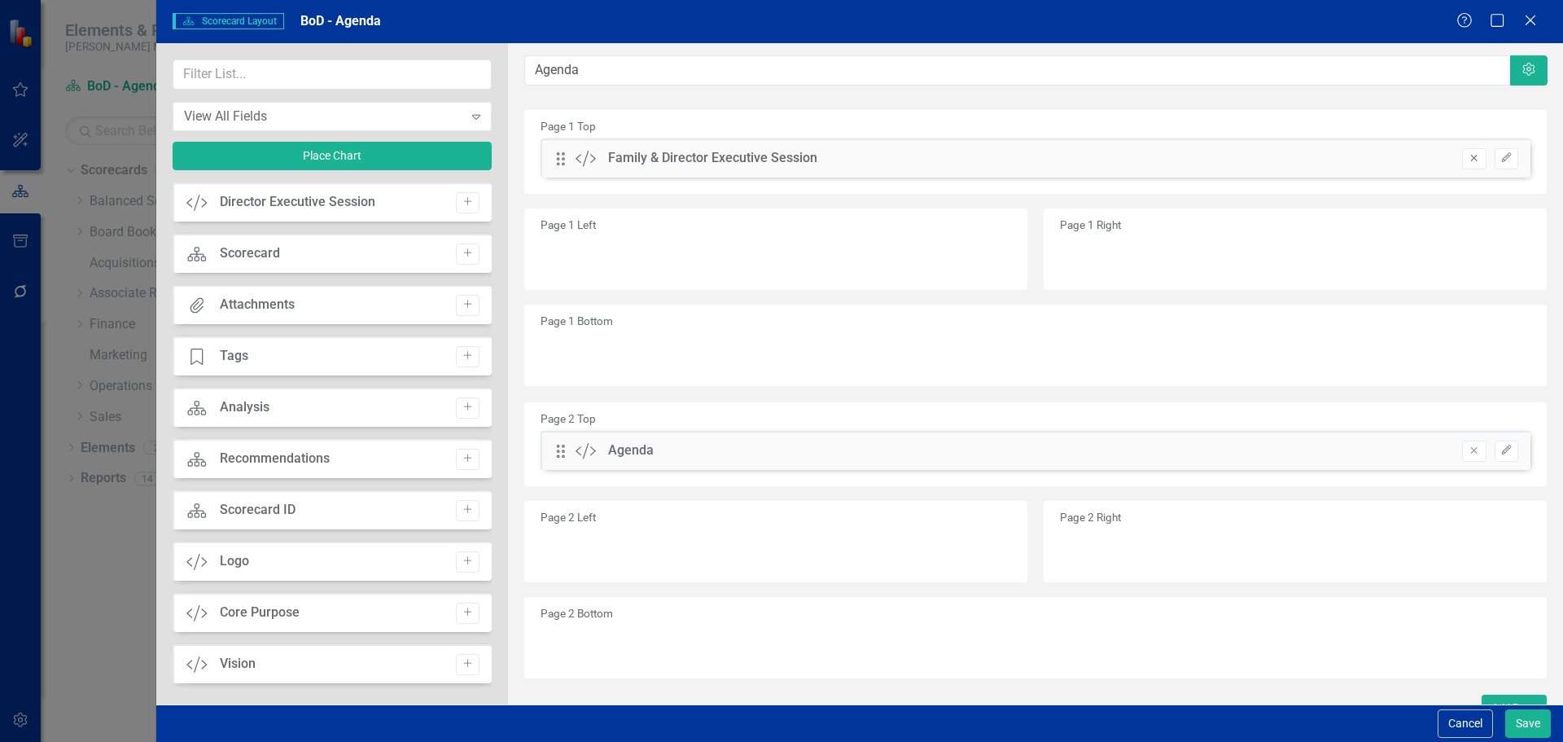
click at [1468, 161] on icon "Remove" at bounding box center [1474, 158] width 12 height 10
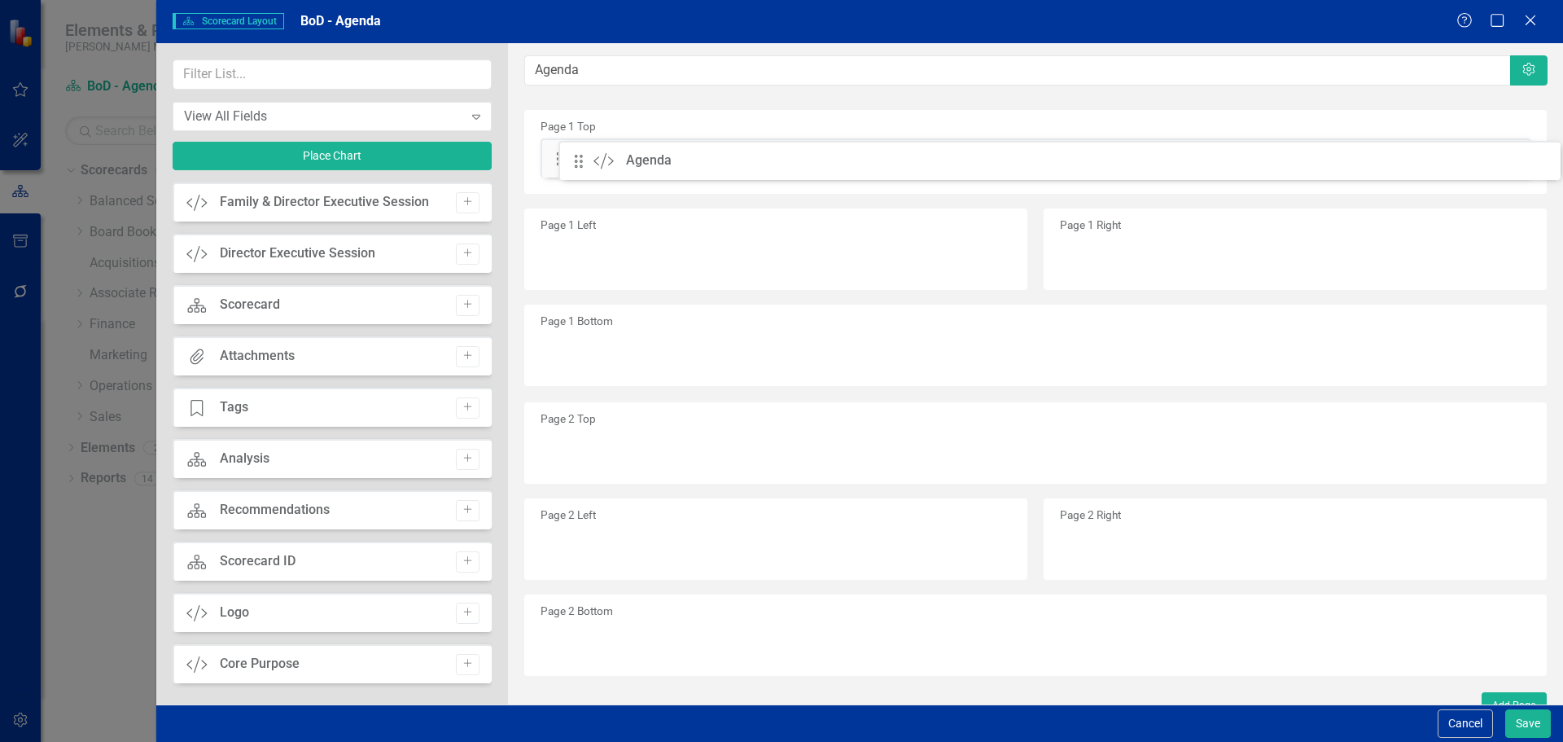
drag, startPoint x: 576, startPoint y: 401, endPoint x: 594, endPoint y: 163, distance: 239.2
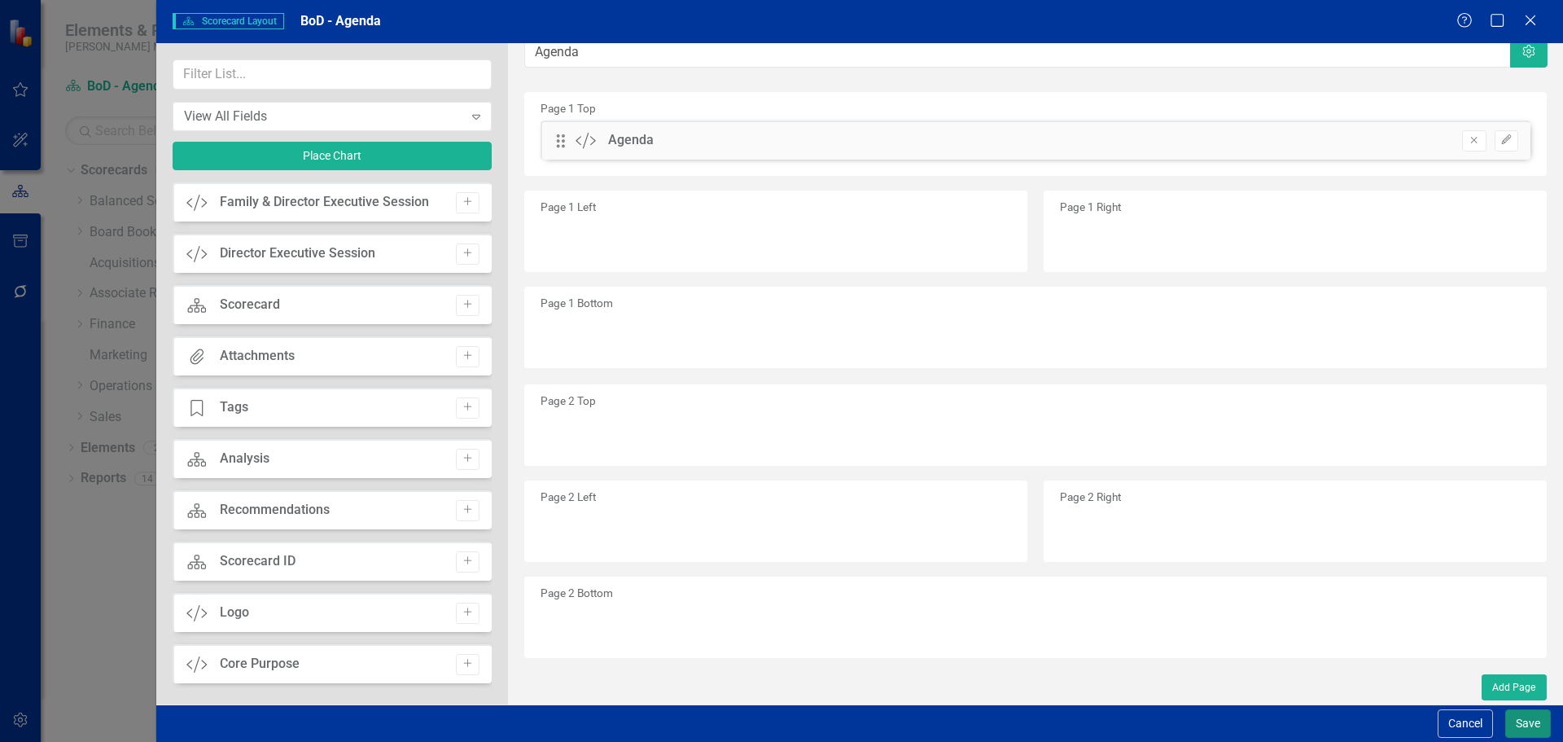
click at [1522, 715] on button "Save" at bounding box center [1529, 723] width 46 height 28
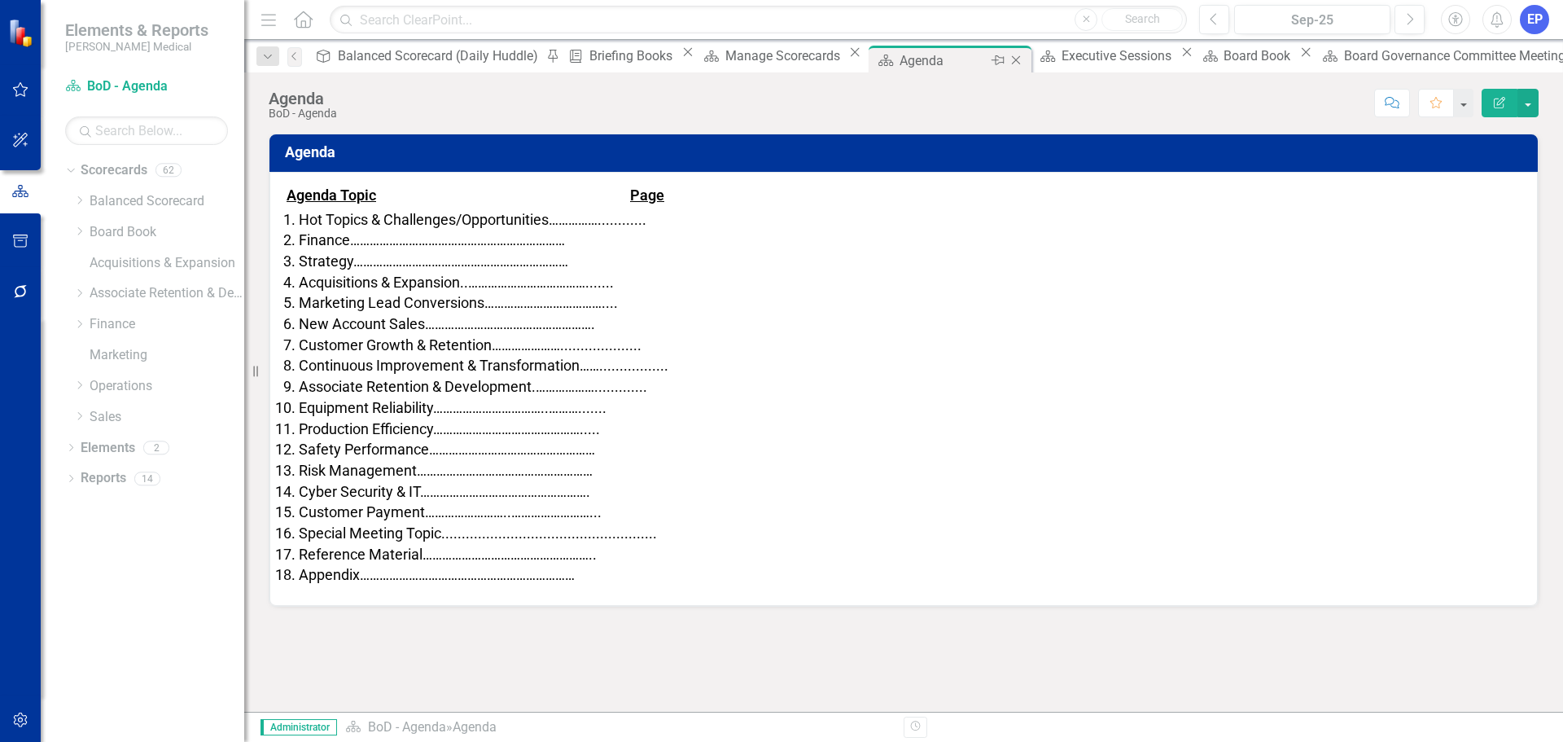
click at [1008, 59] on icon "Close" at bounding box center [1016, 60] width 16 height 13
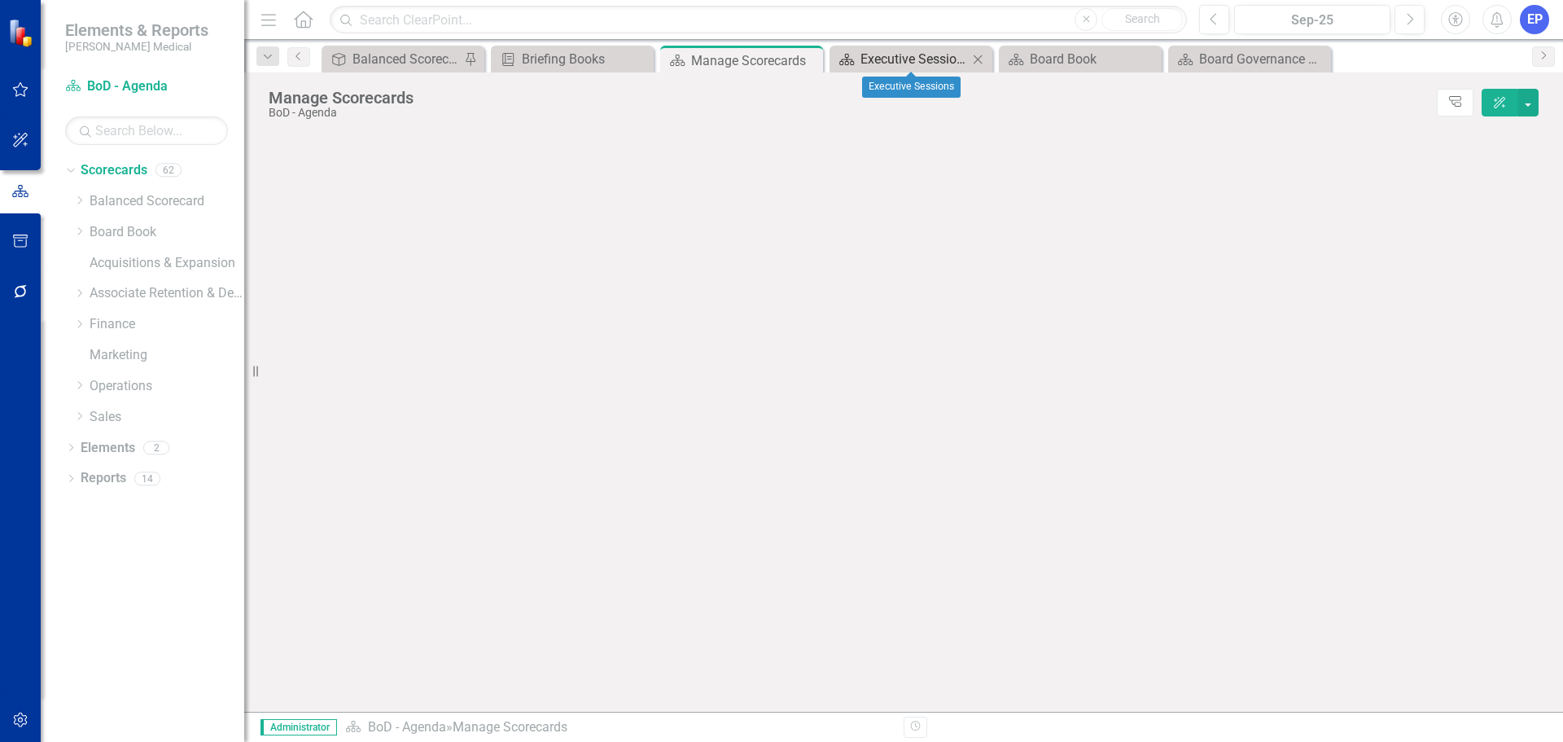
click at [918, 59] on div "Executive Sessions" at bounding box center [914, 59] width 107 height 20
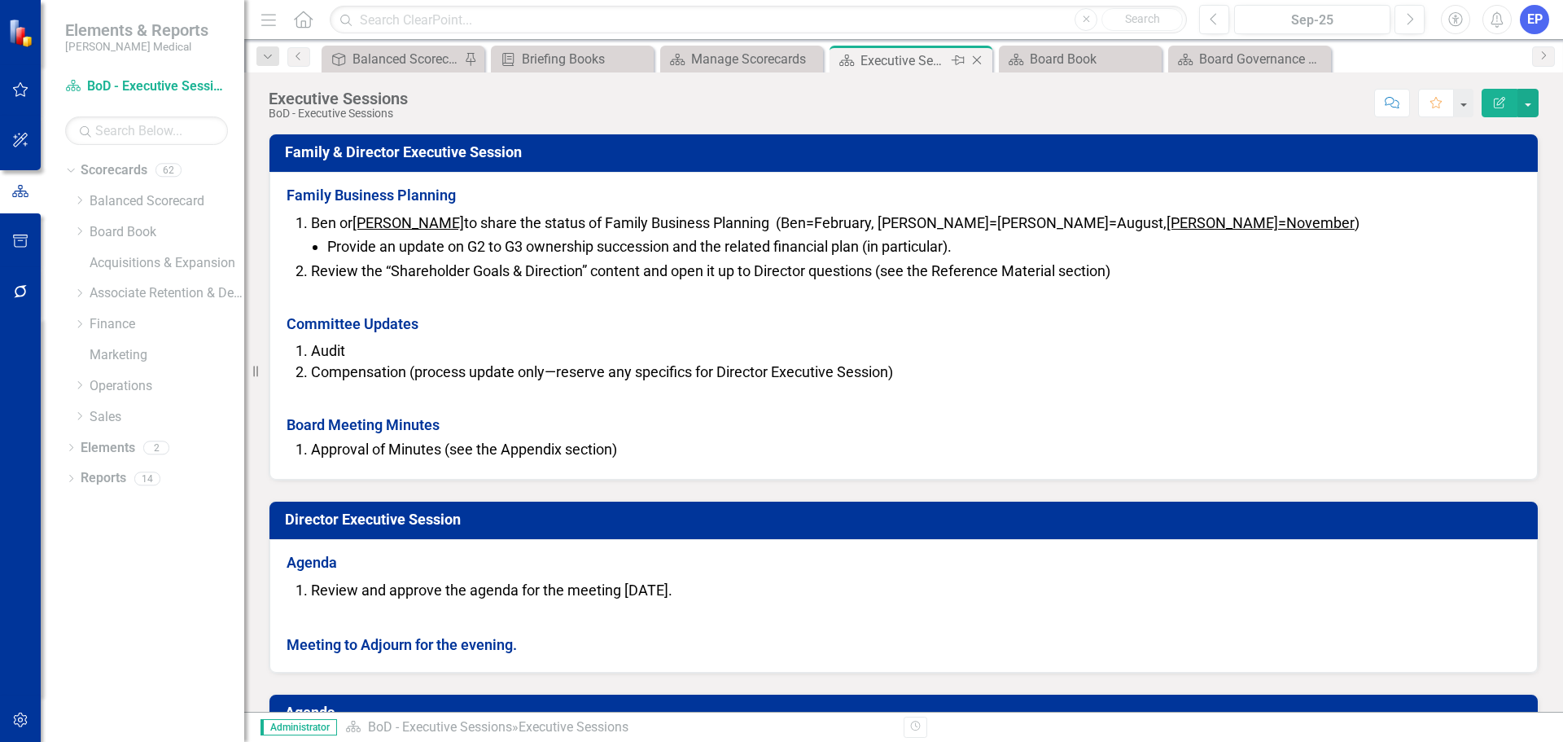
click at [975, 57] on icon "Close" at bounding box center [977, 60] width 16 height 13
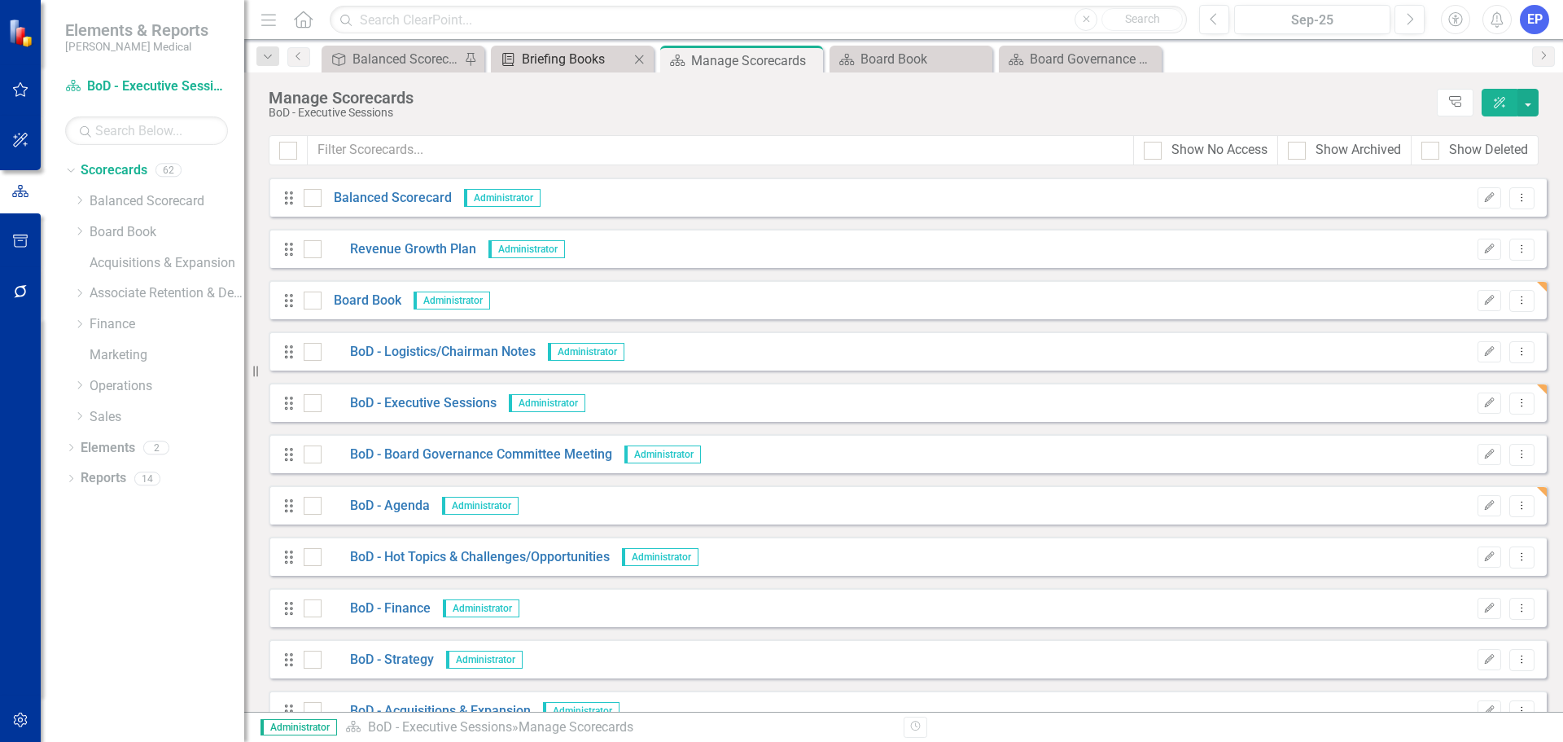
click at [533, 62] on div "Briefing Books" at bounding box center [575, 59] width 107 height 20
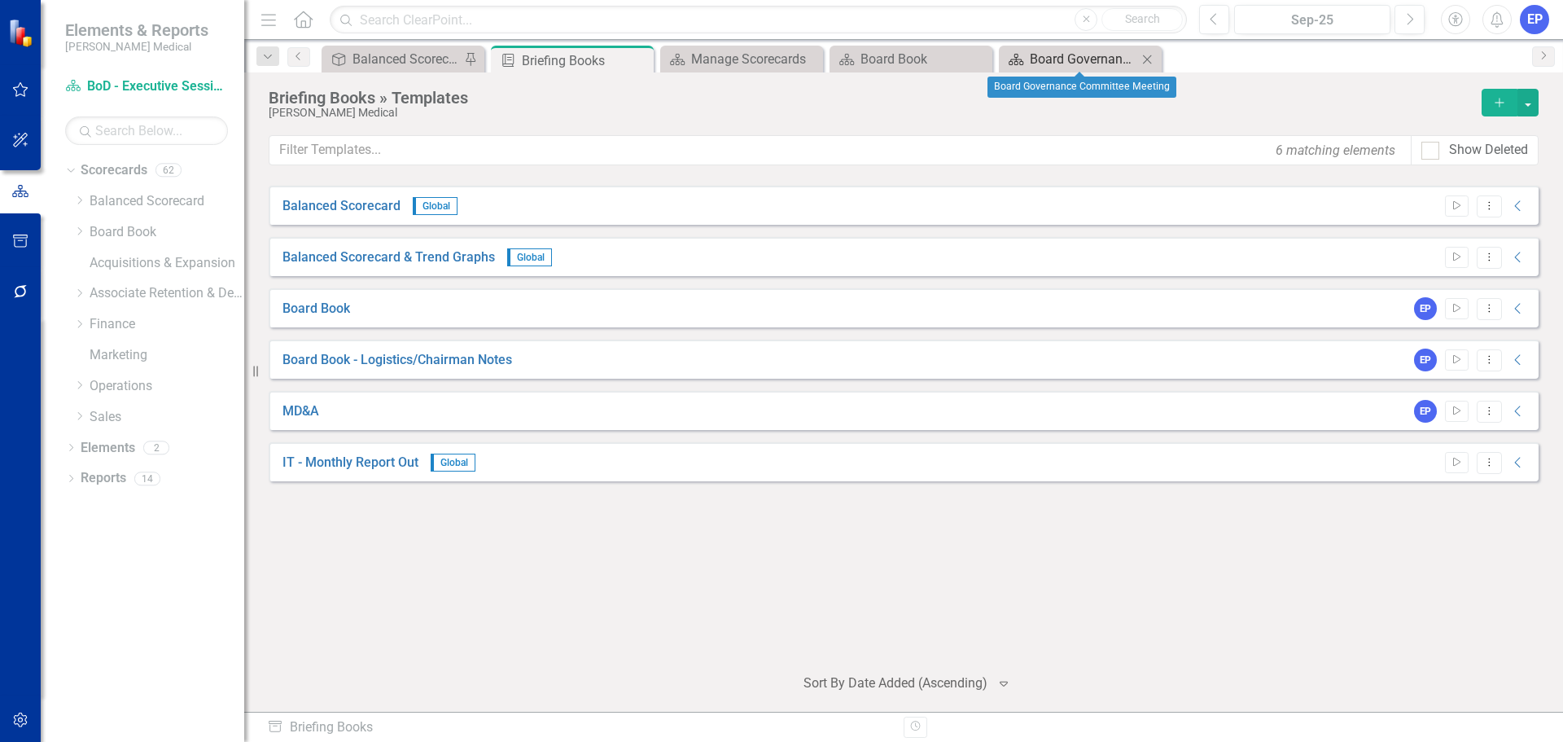
click at [1061, 54] on div "Board Governance Committee Meeting" at bounding box center [1083, 59] width 107 height 20
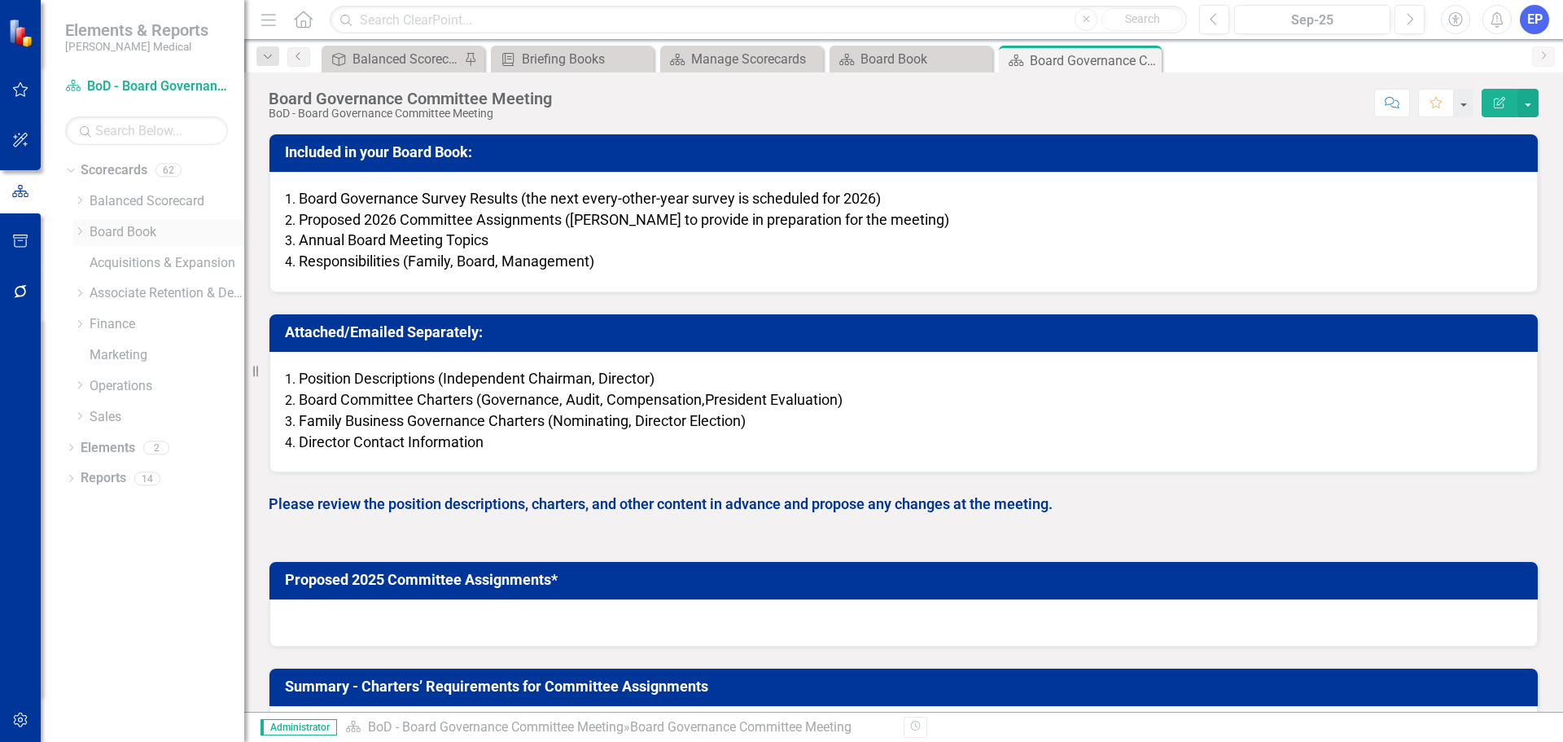
click at [116, 234] on link "Board Book" at bounding box center [167, 232] width 155 height 19
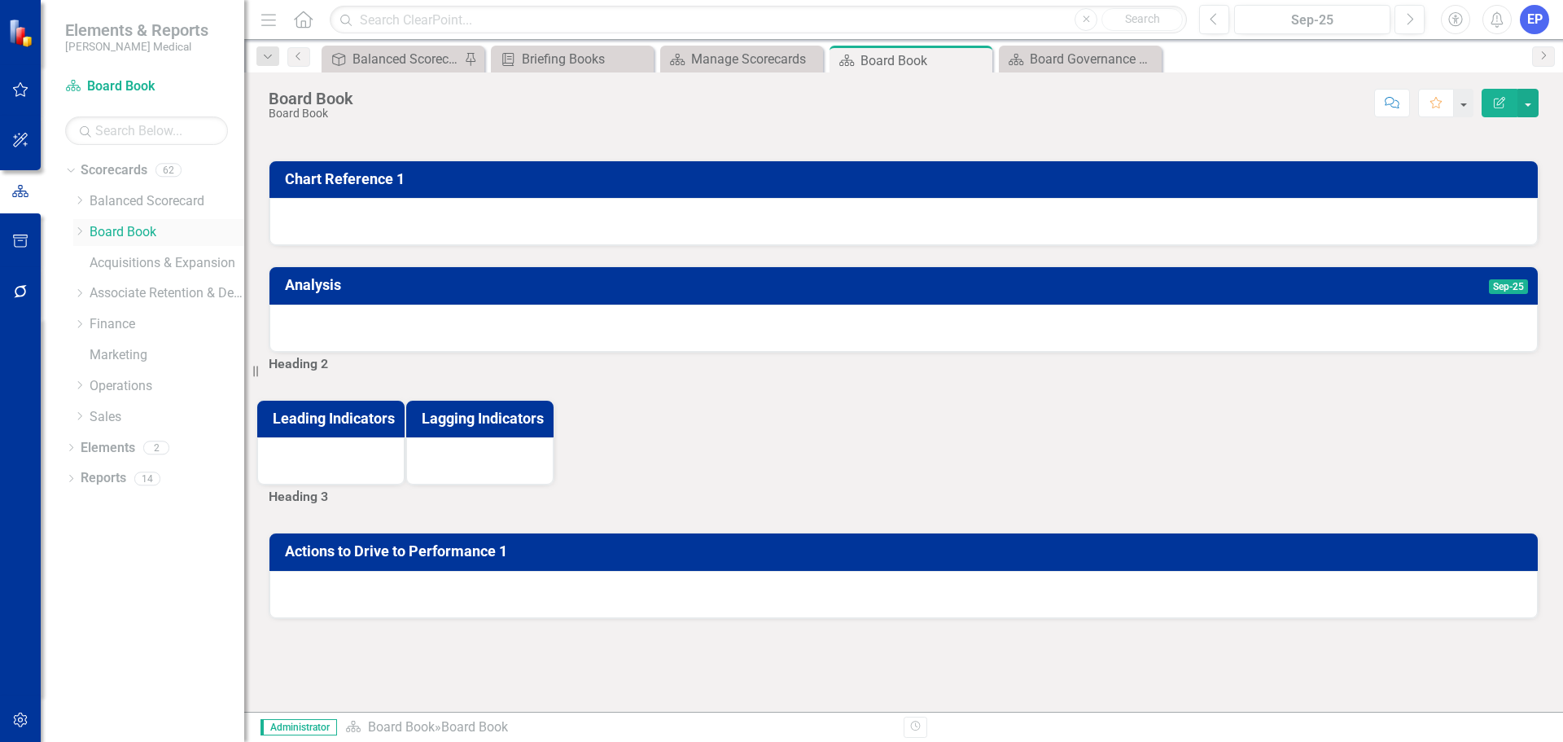
click at [75, 235] on icon "Dropdown" at bounding box center [79, 231] width 12 height 10
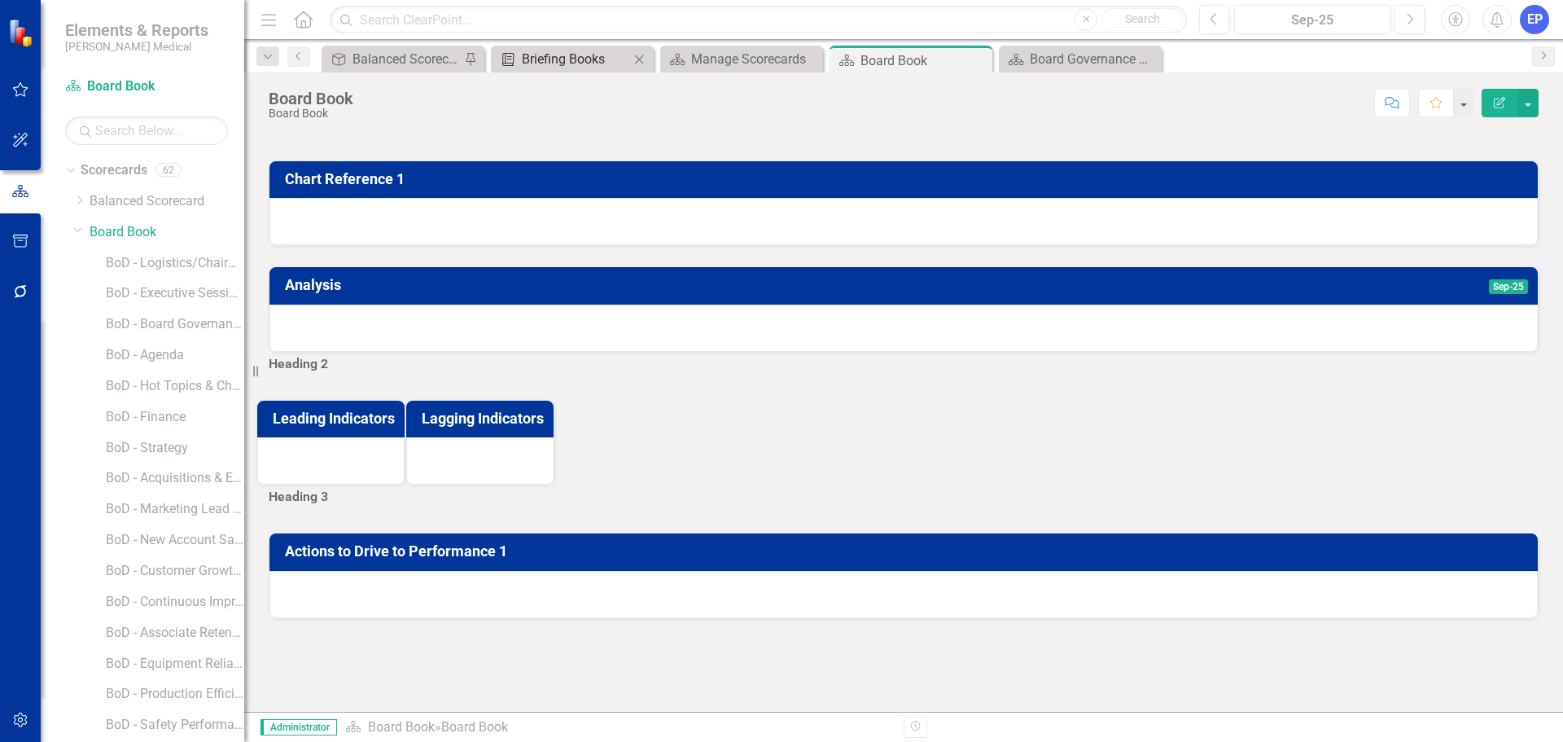
click at [563, 59] on div "Briefing Books" at bounding box center [575, 59] width 107 height 20
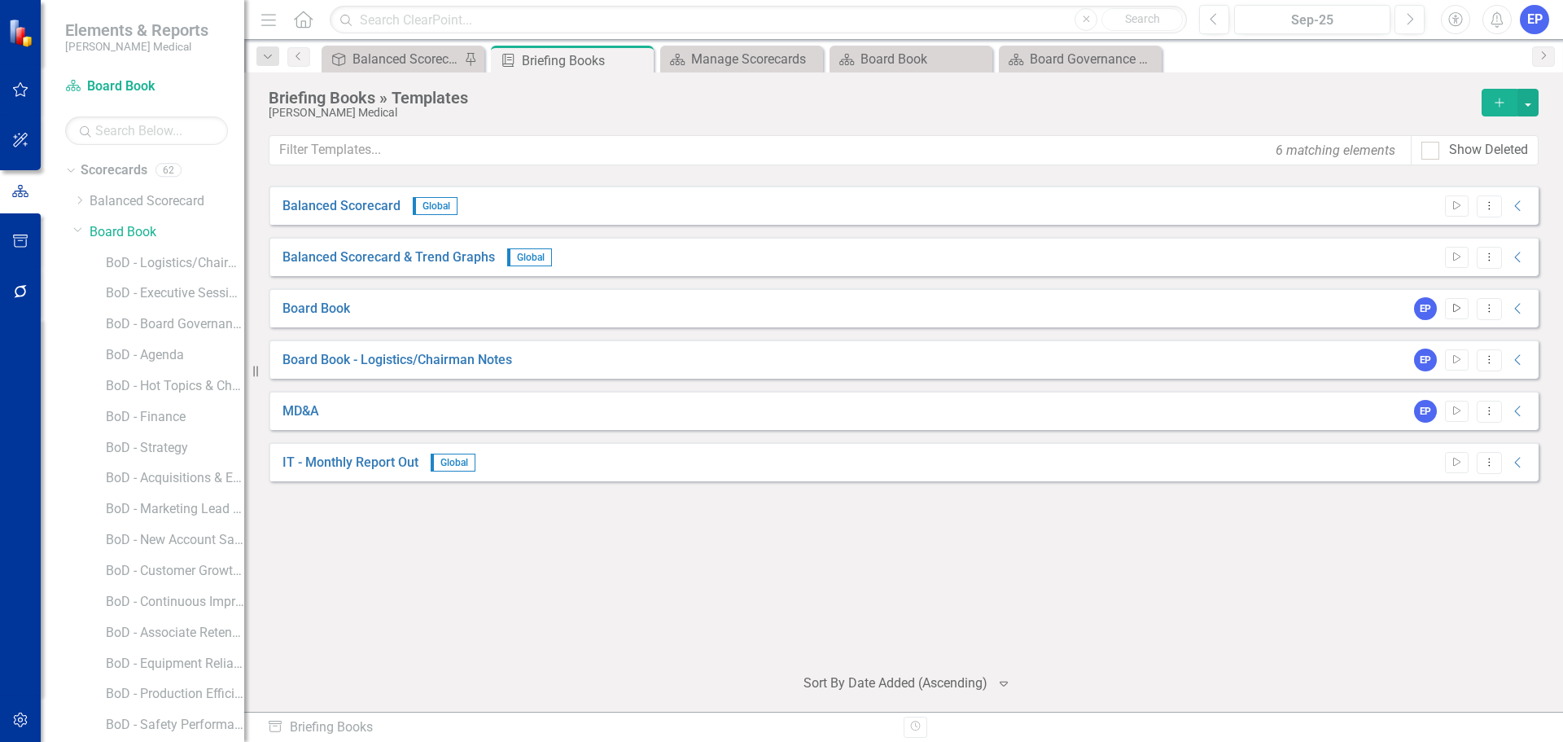
click at [1449, 309] on button "Start" at bounding box center [1457, 308] width 24 height 21
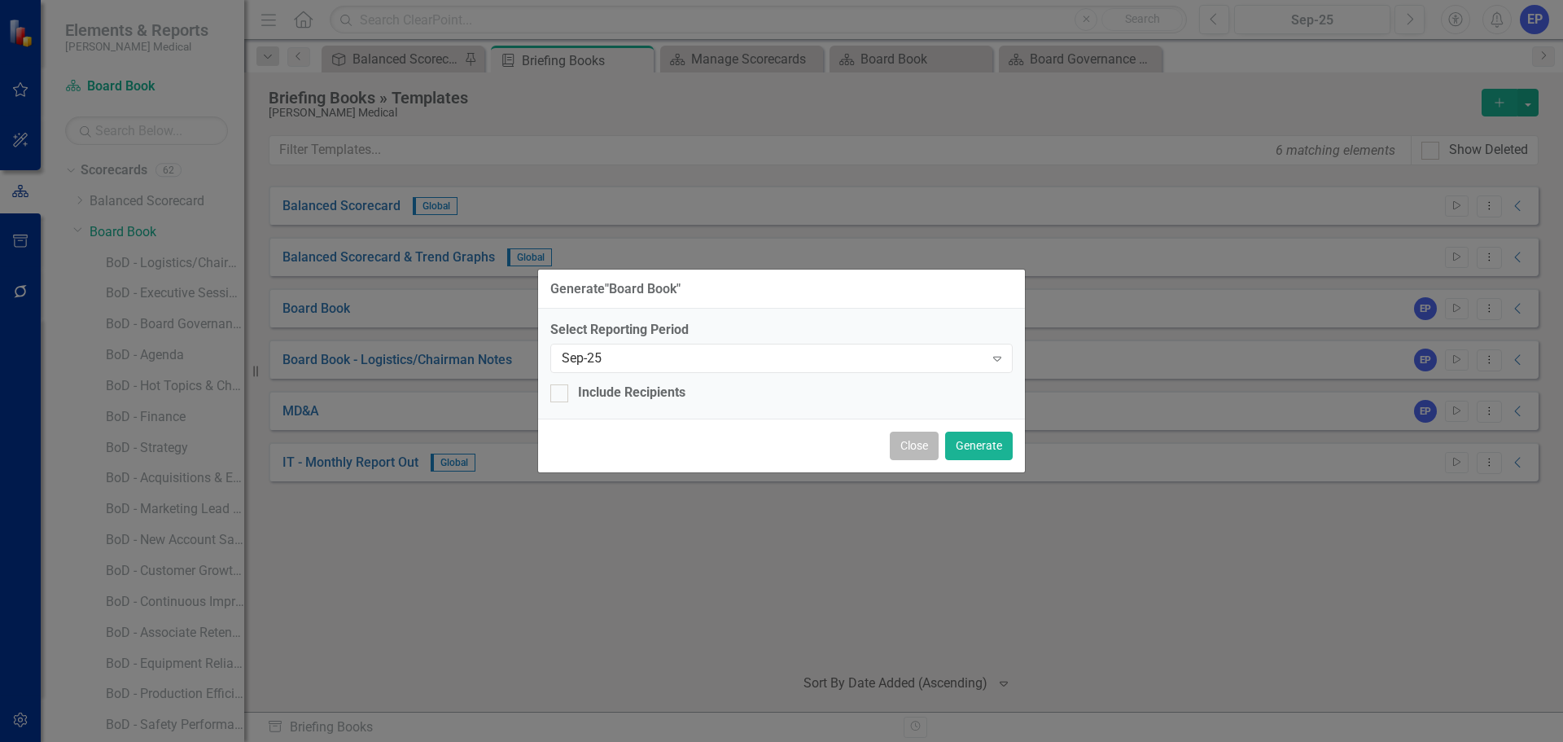
click at [916, 439] on button "Close" at bounding box center [914, 446] width 49 height 28
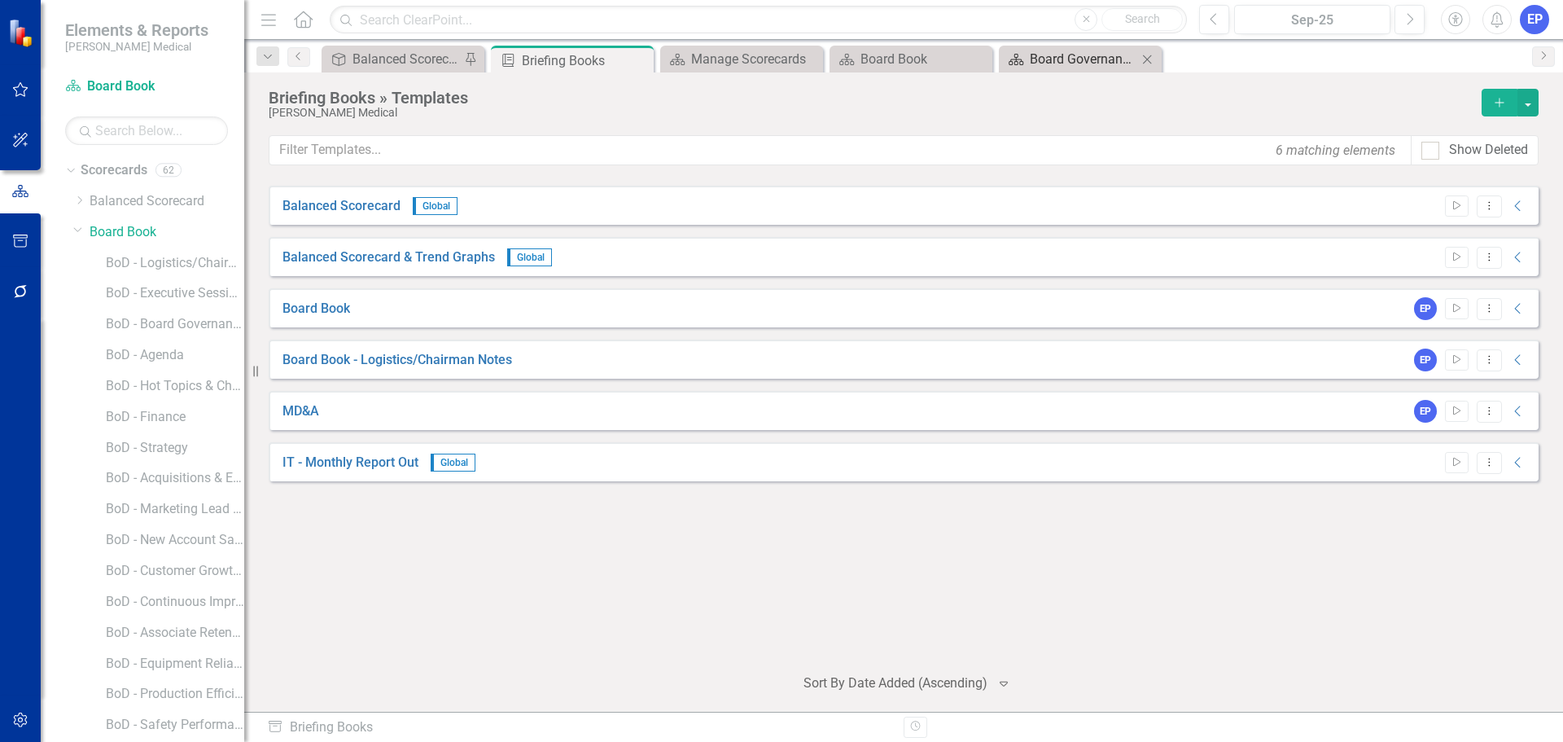
click at [1070, 58] on div "Board Governance Committee Meeting" at bounding box center [1083, 59] width 107 height 20
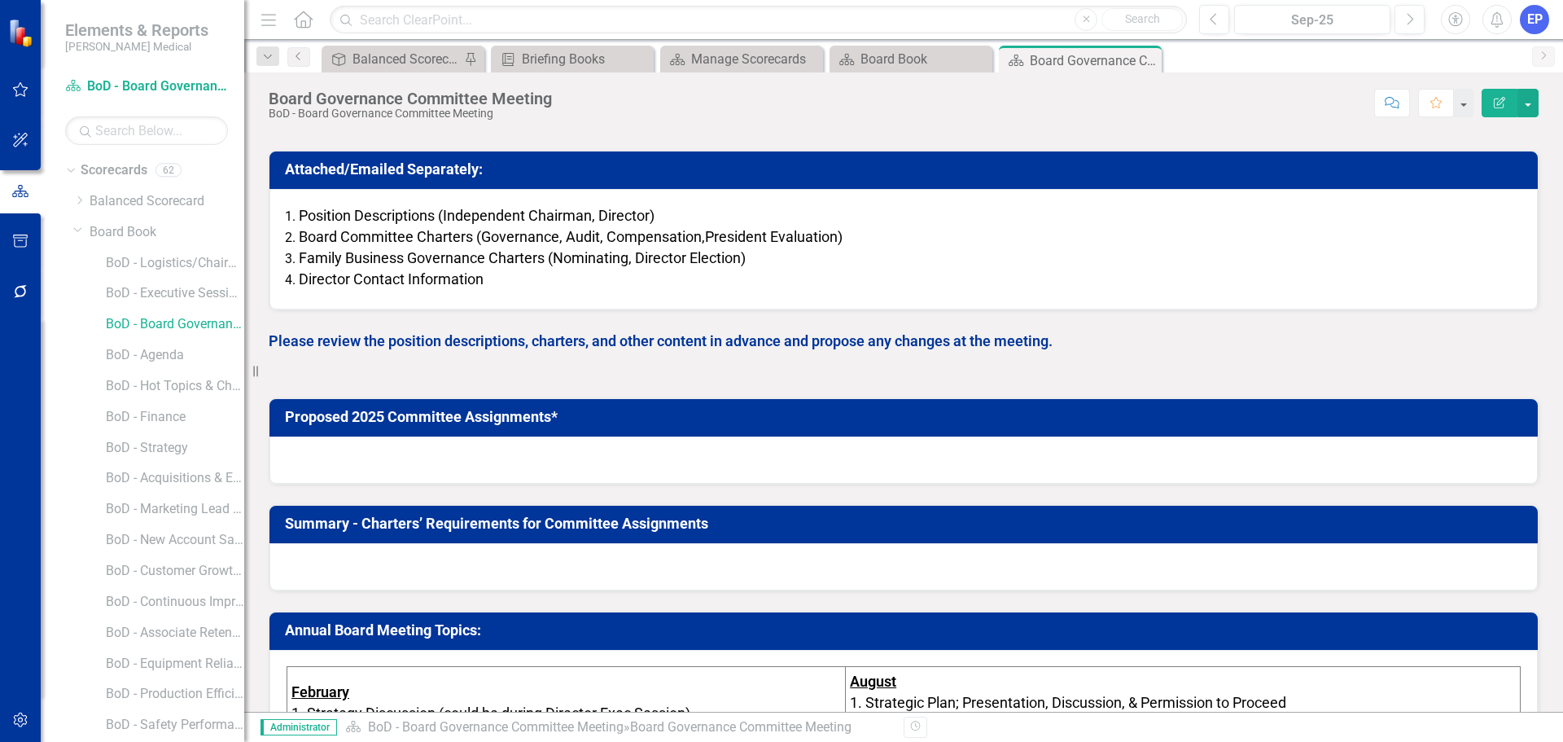
scroll to position [244, 0]
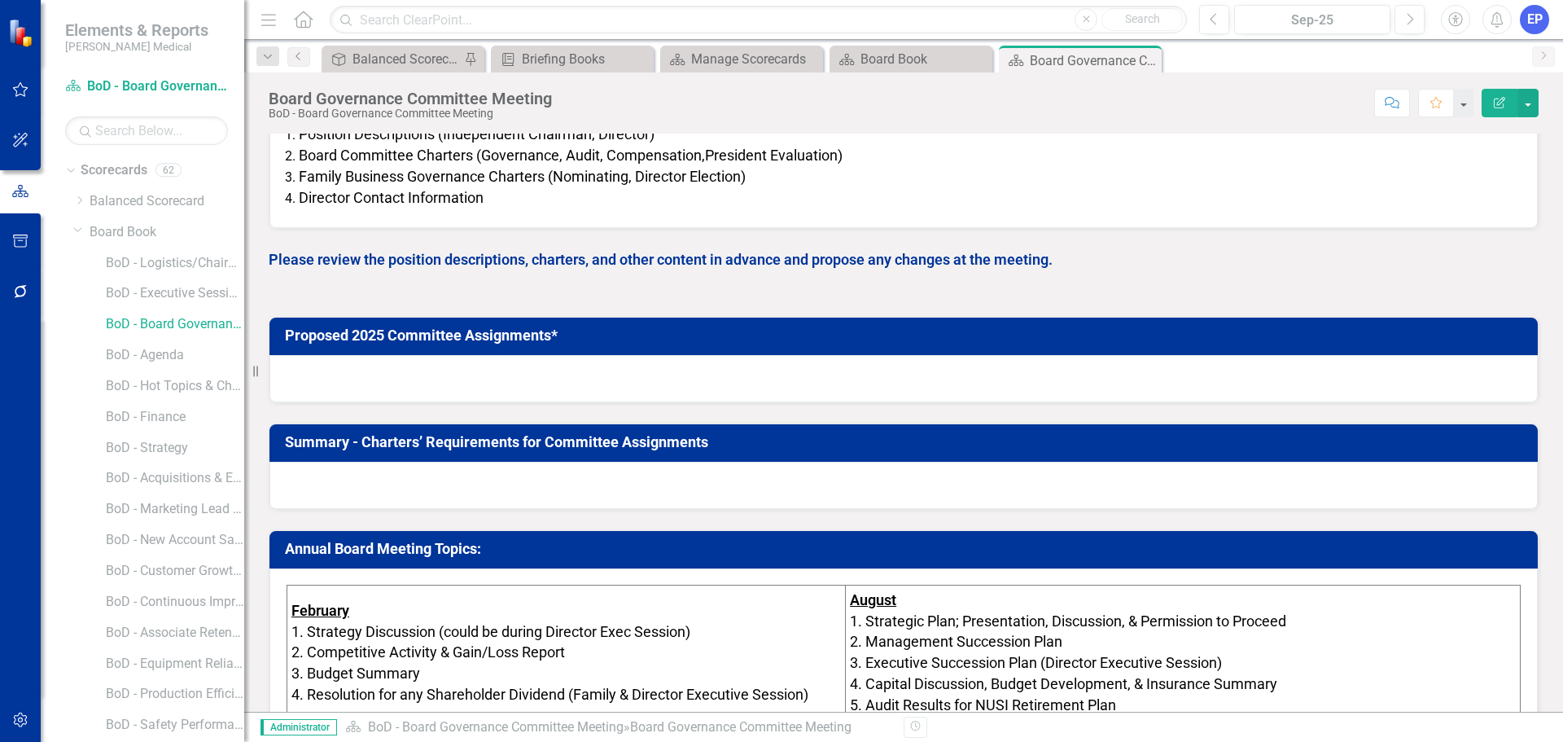
click at [413, 380] on div at bounding box center [904, 378] width 1269 height 47
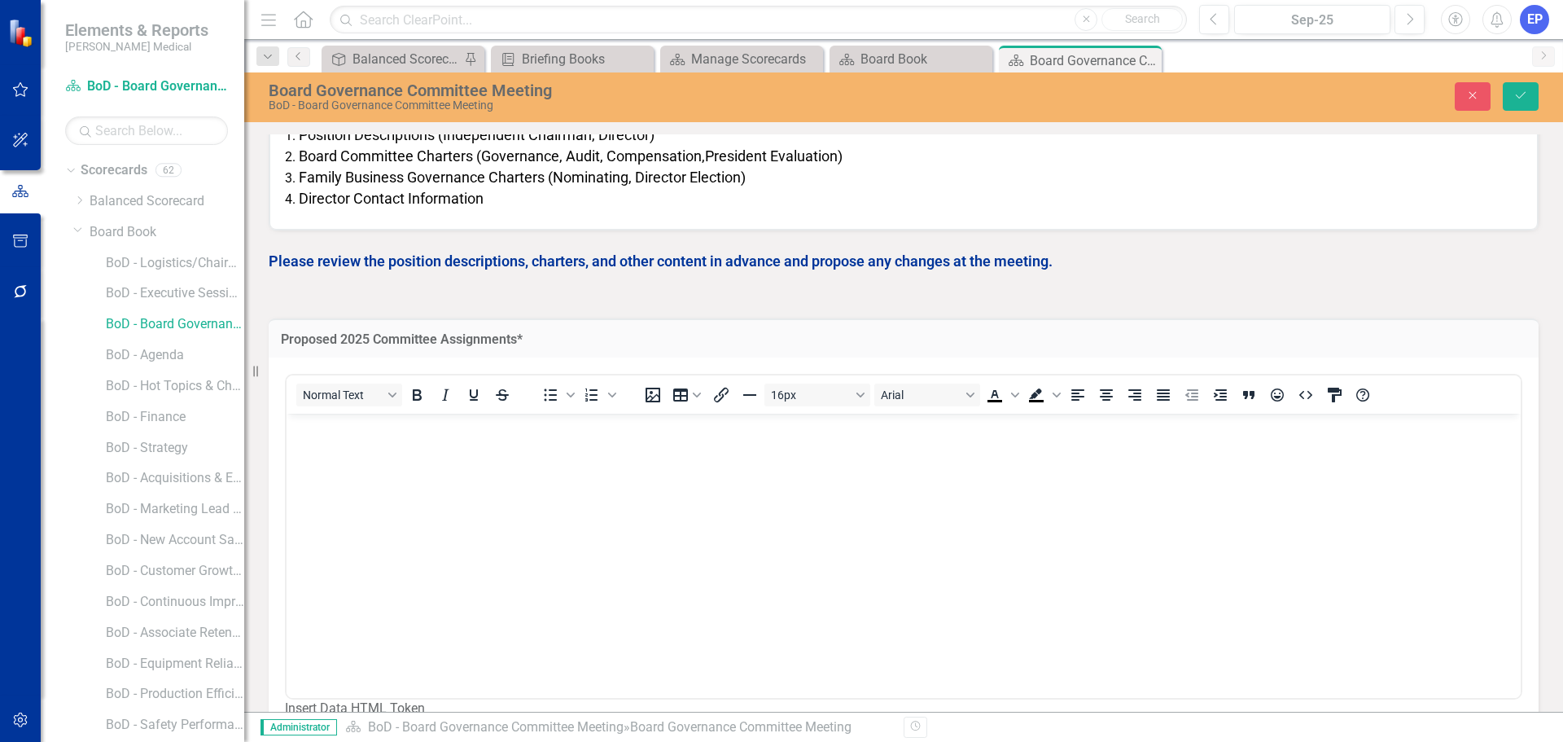
scroll to position [0, 0]
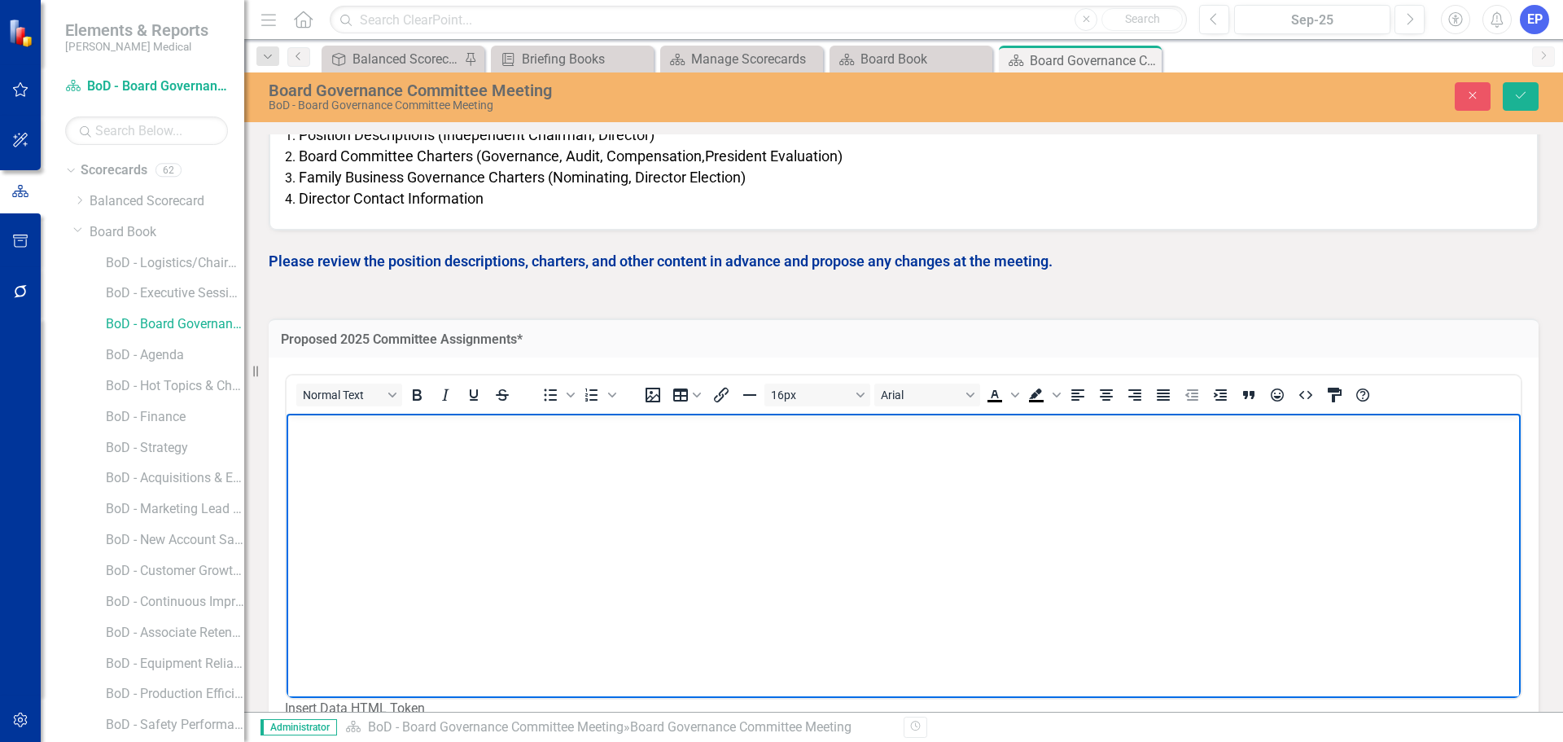
click at [427, 450] on body "Rich Text Area. Press ALT-0 for help." at bounding box center [904, 536] width 1234 height 244
click at [390, 556] on body "To enrich screen reader interactions, please activate Accessibility in Grammarl…" at bounding box center [904, 536] width 1234 height 244
drag, startPoint x: 415, startPoint y: 449, endPoint x: 538, endPoint y: 825, distance: 395.8
click at [287, 414] on html "Dan Fisher to send" at bounding box center [904, 536] width 1234 height 244
copy p "Dan Fisher to send"
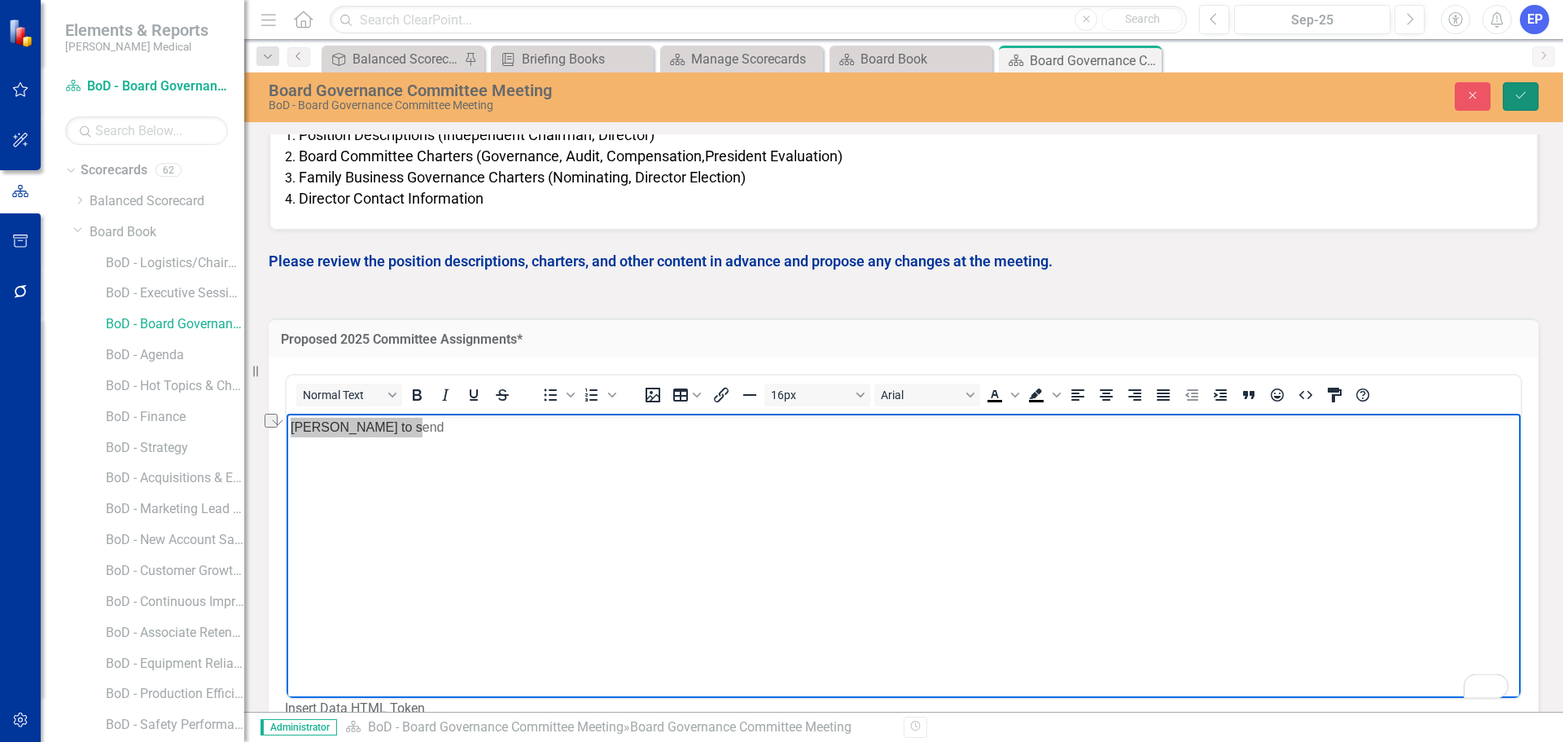
click at [1519, 90] on icon "Save" at bounding box center [1521, 95] width 15 height 11
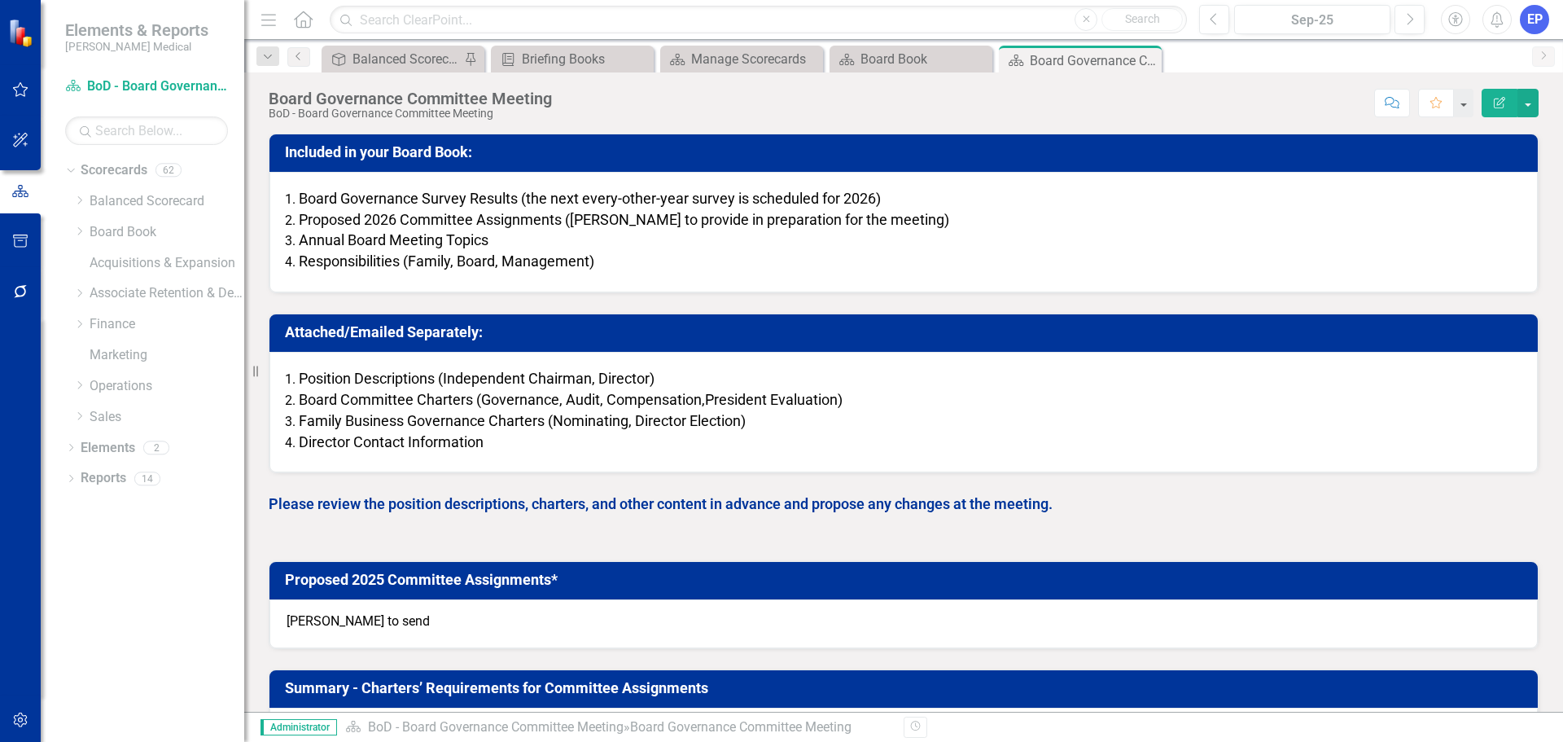
scroll to position [163, 0]
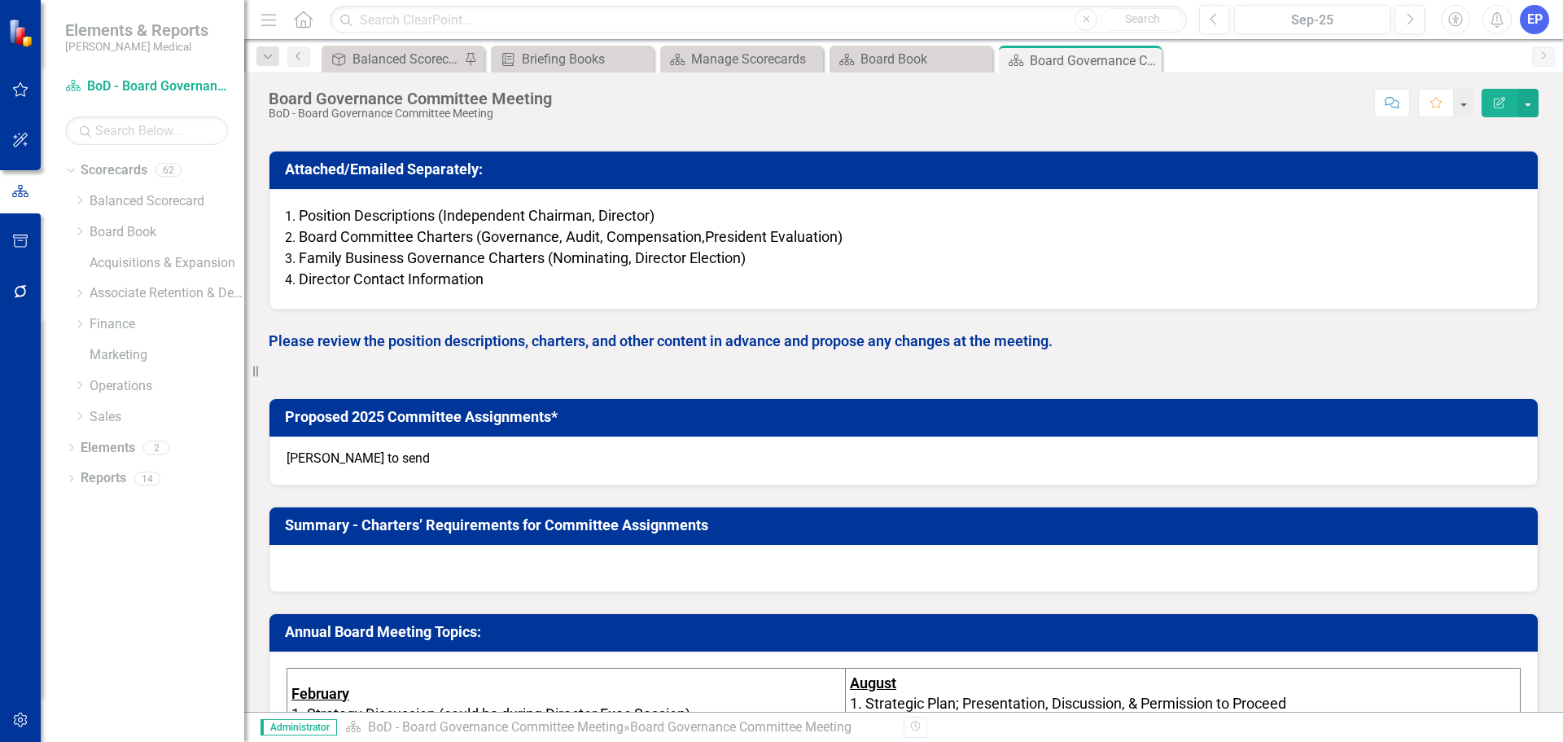
click at [389, 568] on div at bounding box center [904, 568] width 1269 height 47
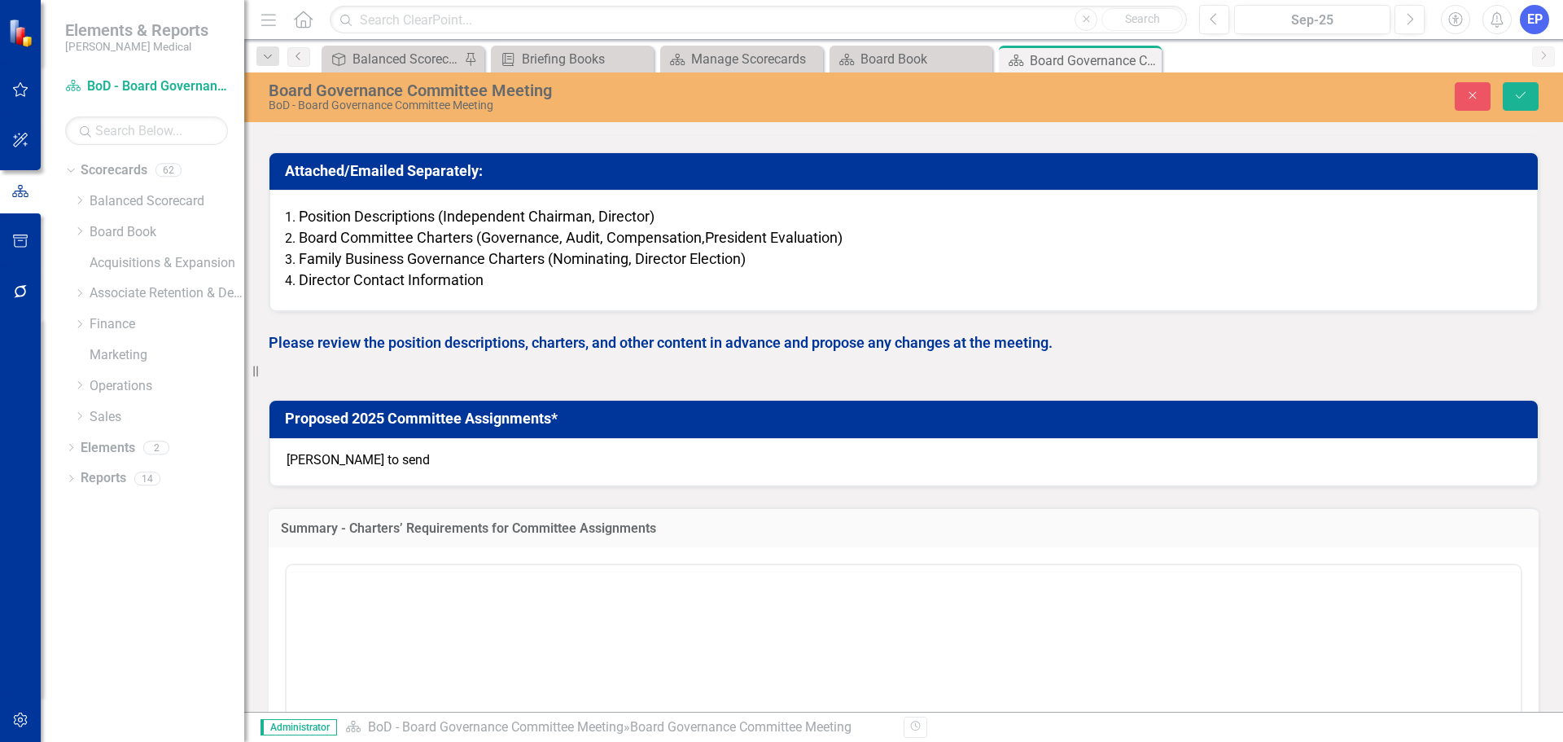
scroll to position [0, 0]
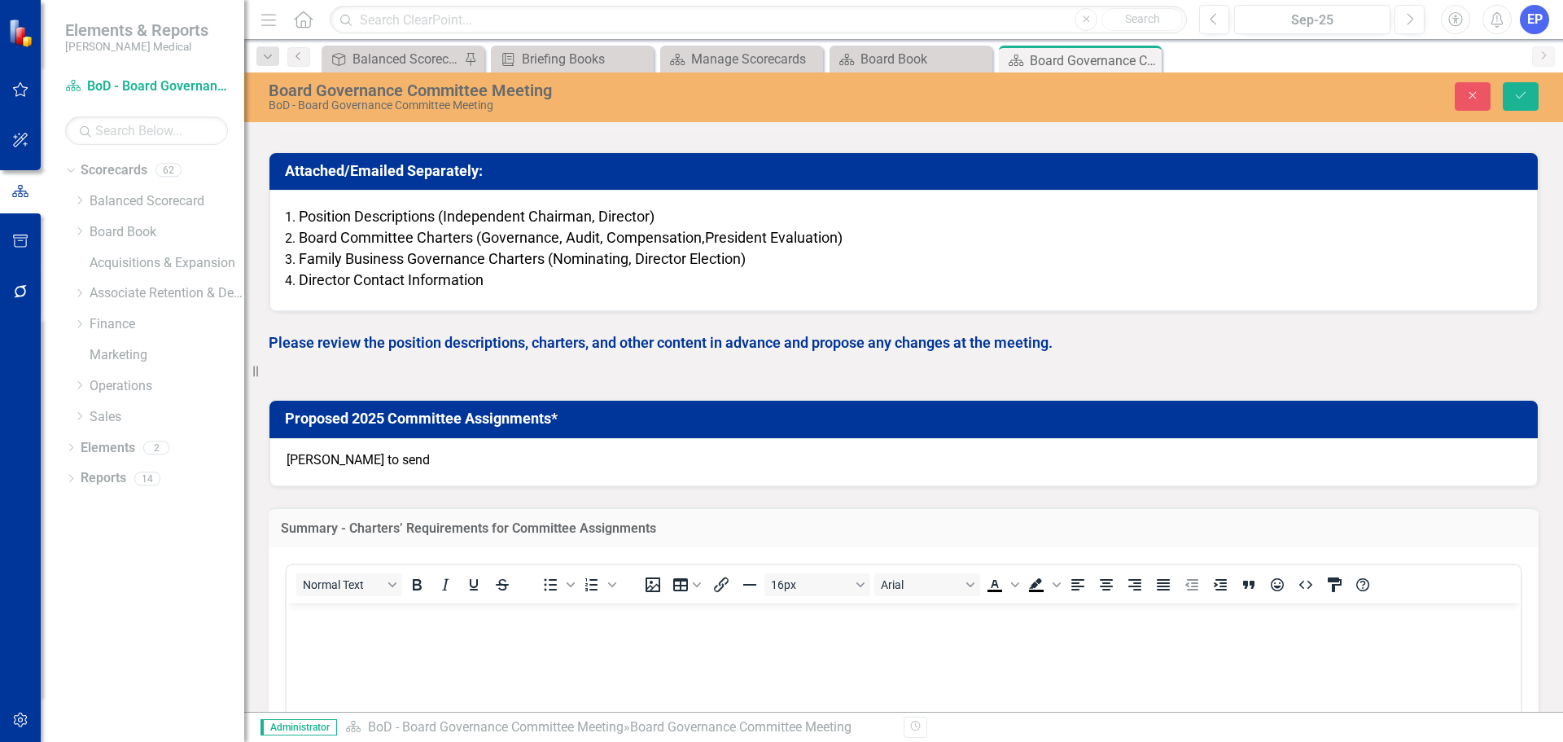
click at [405, 622] on p "Rich Text Area. Press ALT-0 for help." at bounding box center [904, 617] width 1226 height 20
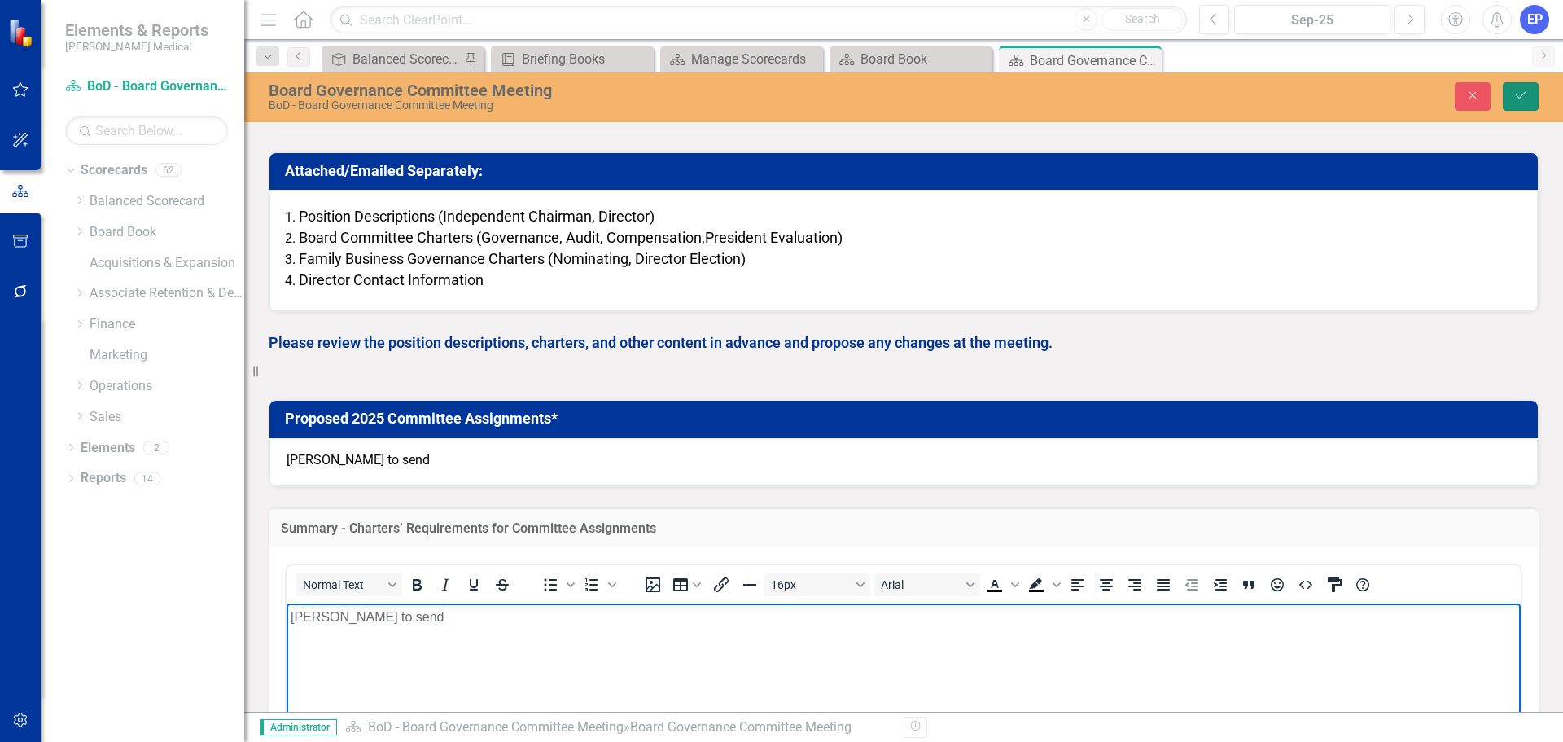
click at [1508, 85] on button "Save" at bounding box center [1521, 96] width 36 height 28
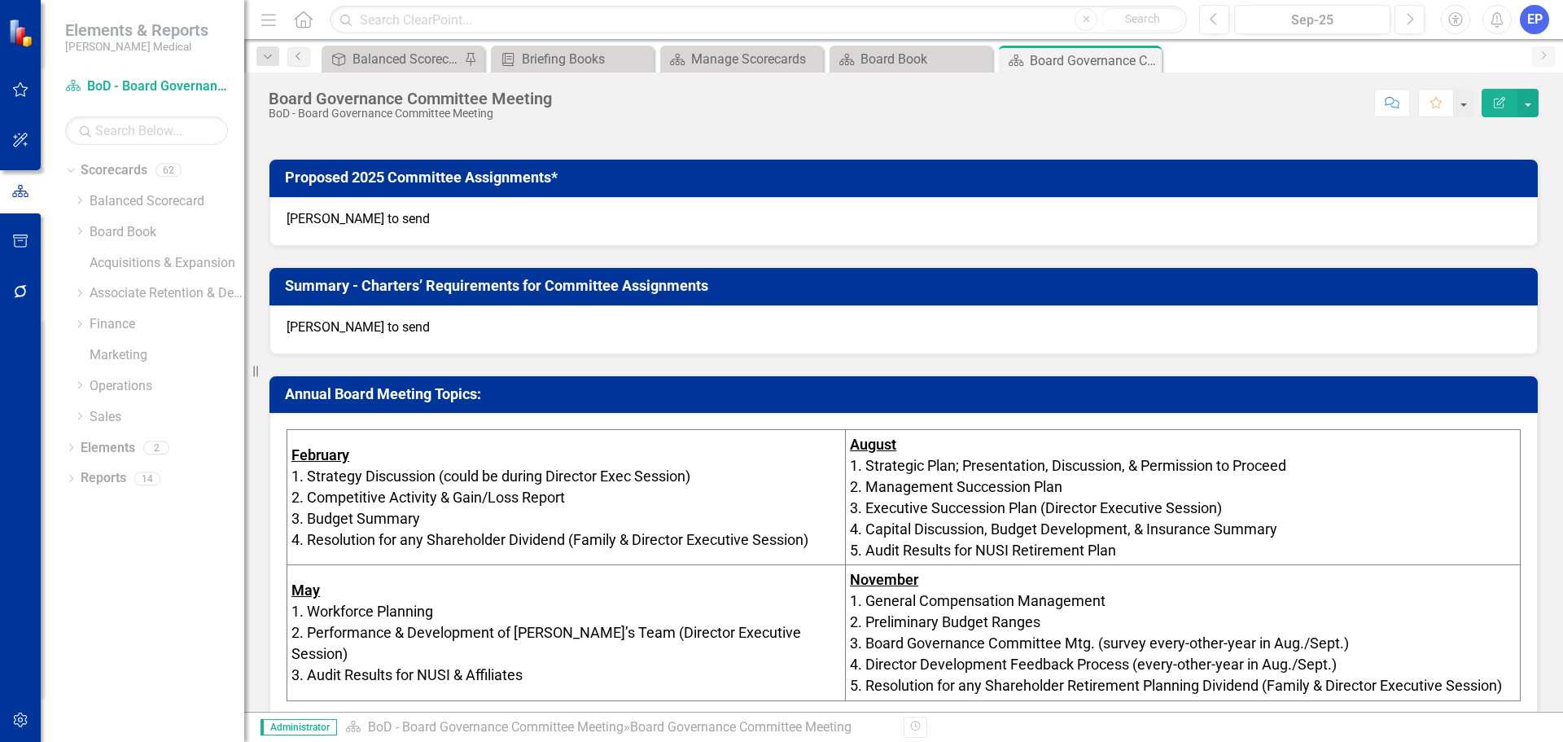
scroll to position [407, 0]
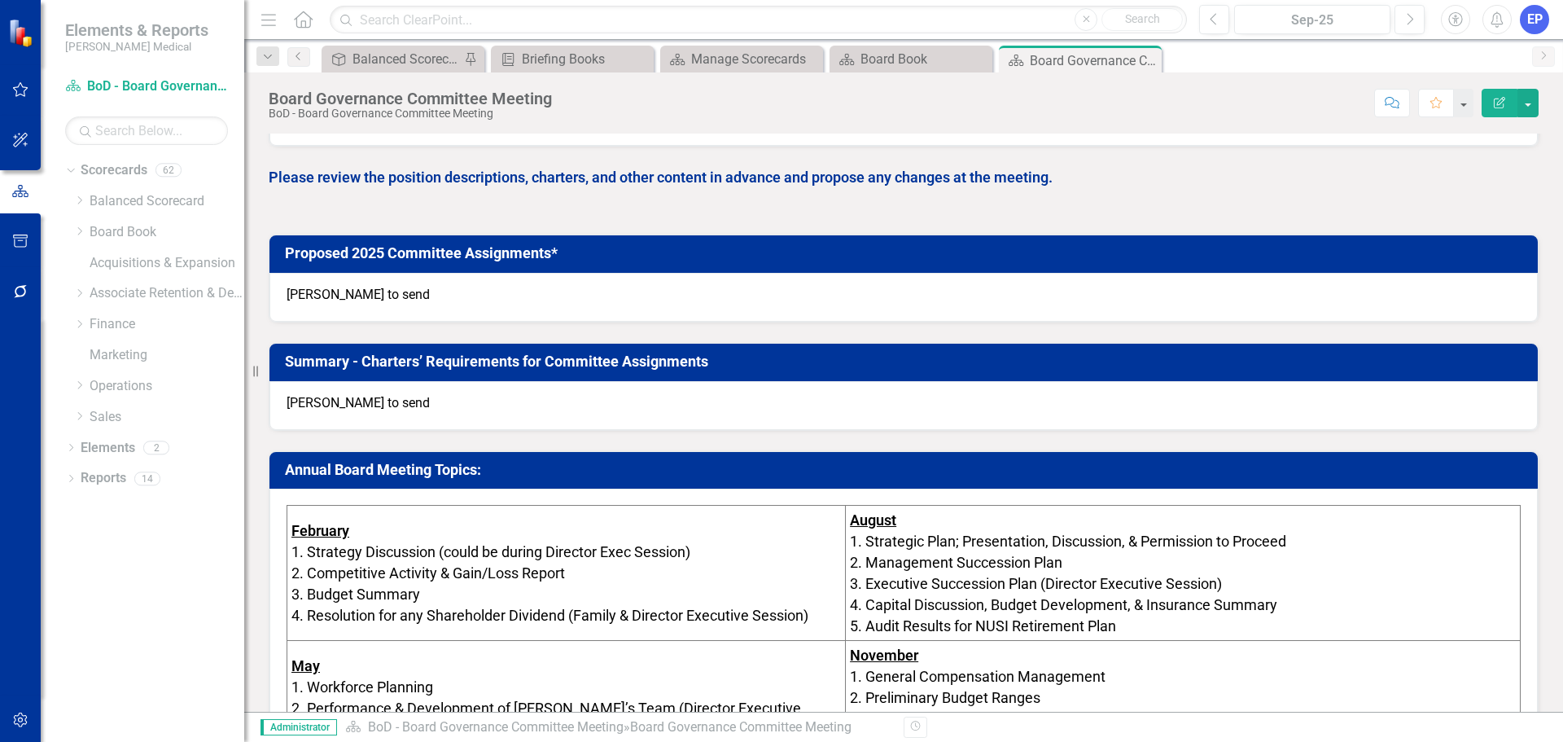
scroll to position [326, 0]
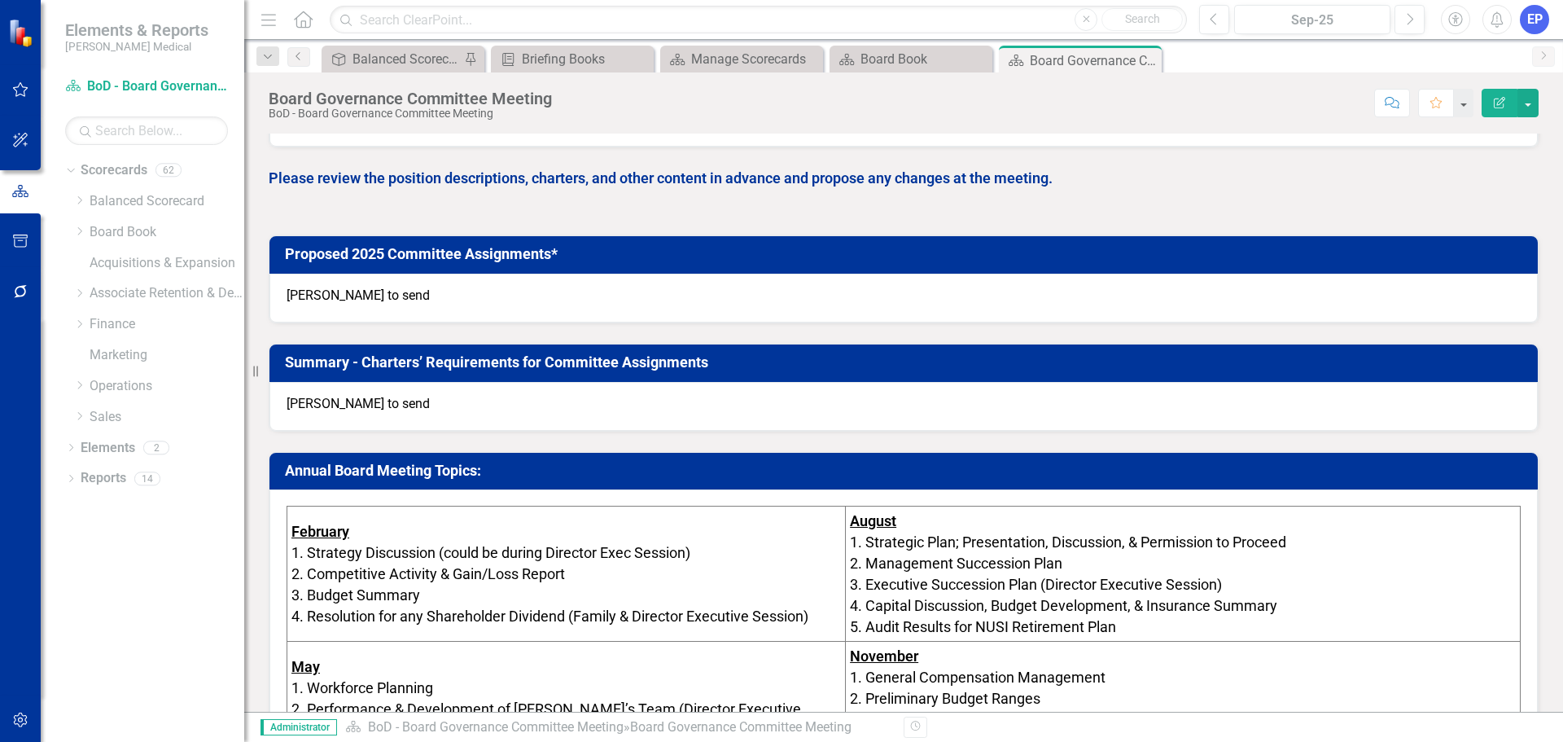
click at [565, 409] on p "[PERSON_NAME] to send" at bounding box center [904, 404] width 1234 height 19
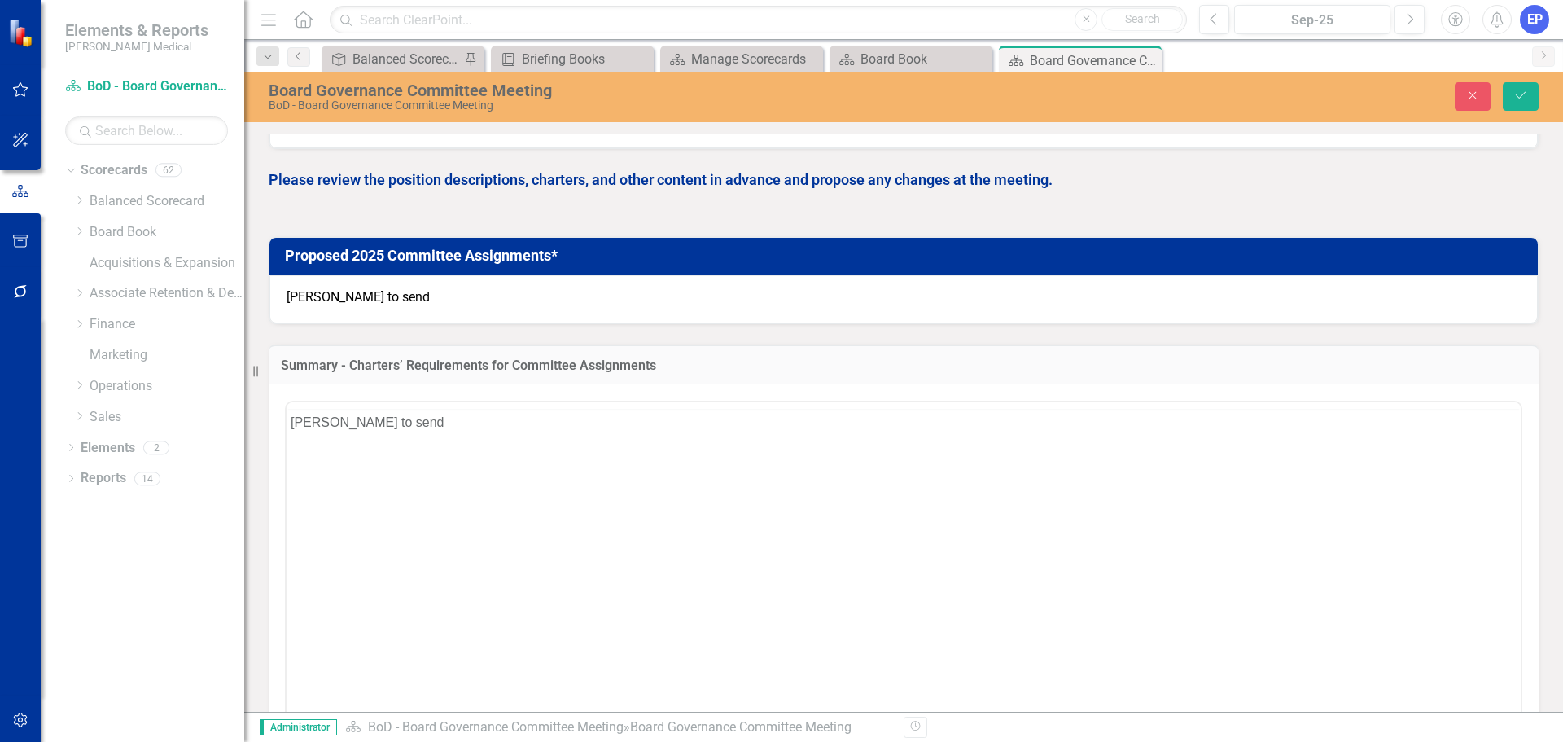
scroll to position [0, 0]
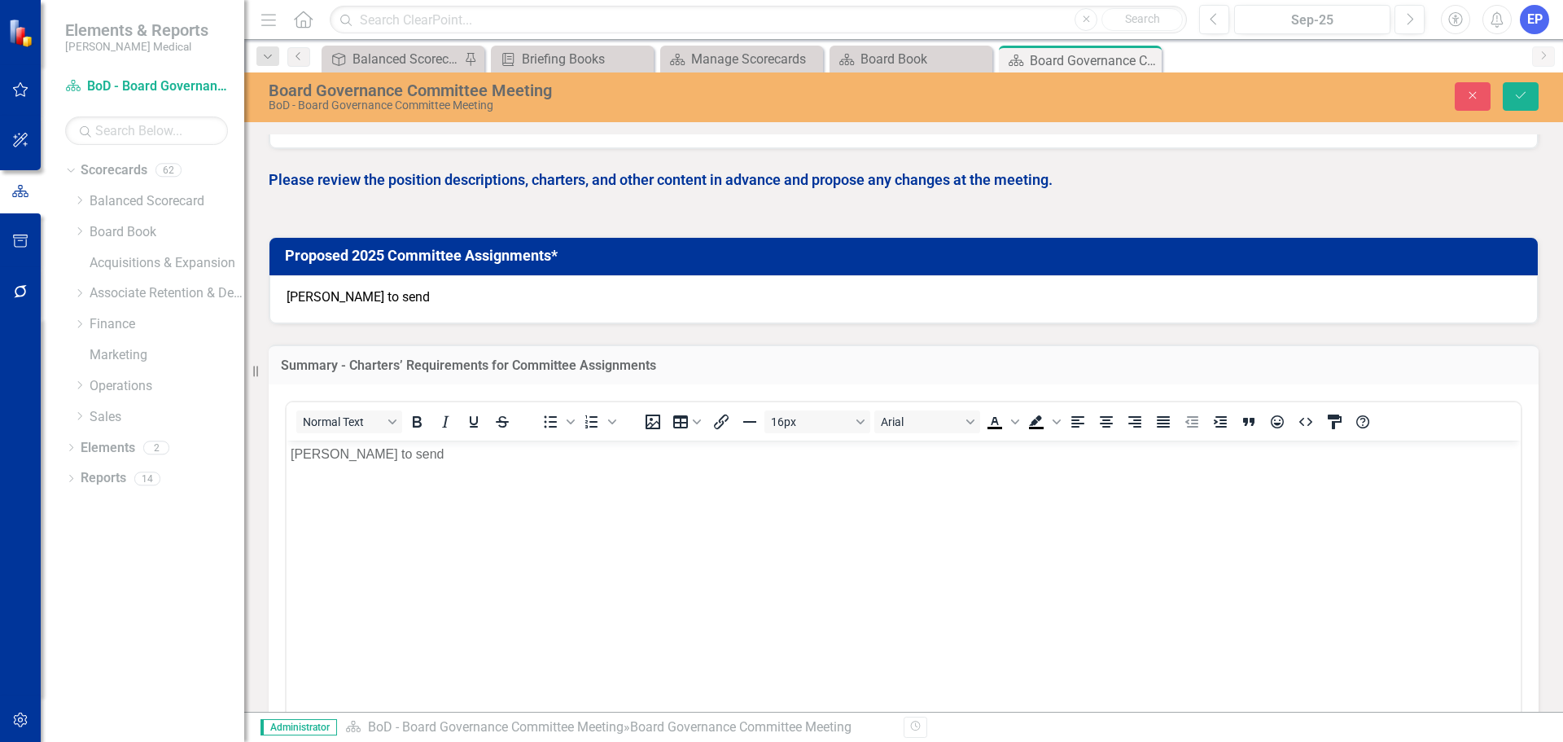
click at [623, 481] on body "[PERSON_NAME] to send" at bounding box center [904, 562] width 1234 height 244
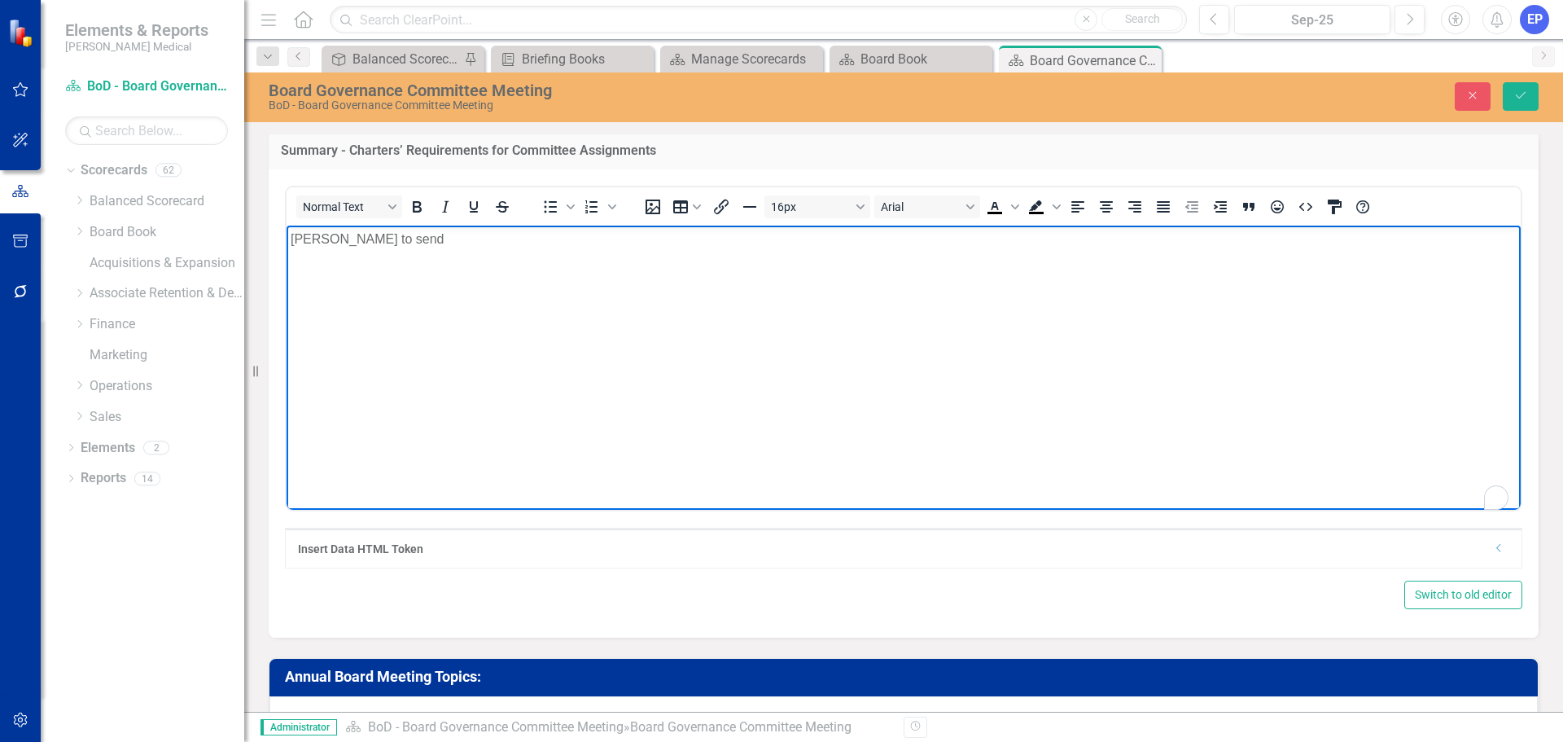
scroll to position [570, 0]
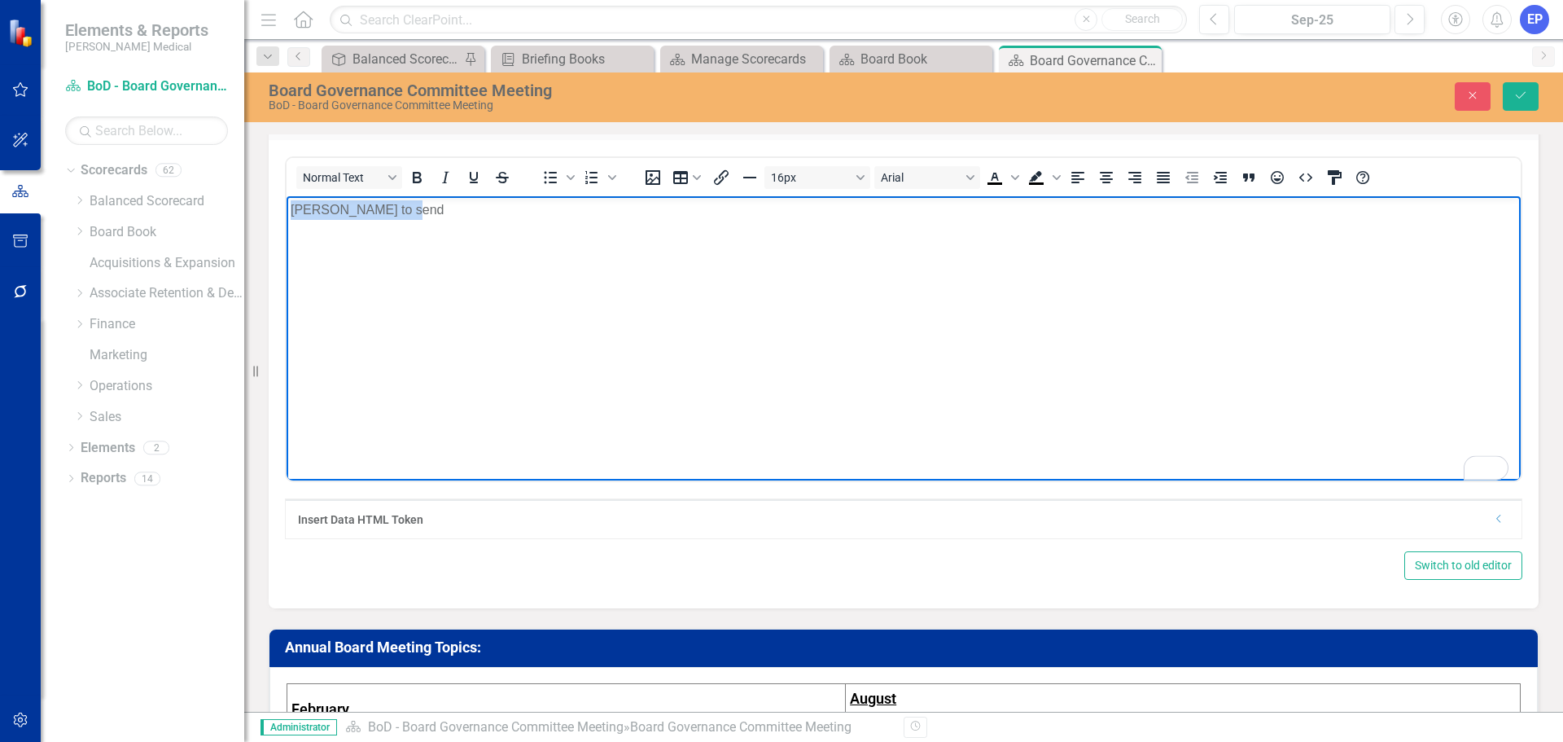
drag, startPoint x: 599, startPoint y: 397, endPoint x: 503, endPoint y: 397, distance: 96.1
click at [287, 202] on html "[PERSON_NAME] to send" at bounding box center [904, 317] width 1234 height 244
paste body "To enrich screen reader interactions, please activate Accessibility in Grammarl…"
click at [989, 367] on body "To enrich screen reader interactions, please activate Accessibility in Grammarl…" at bounding box center [904, 317] width 1234 height 244
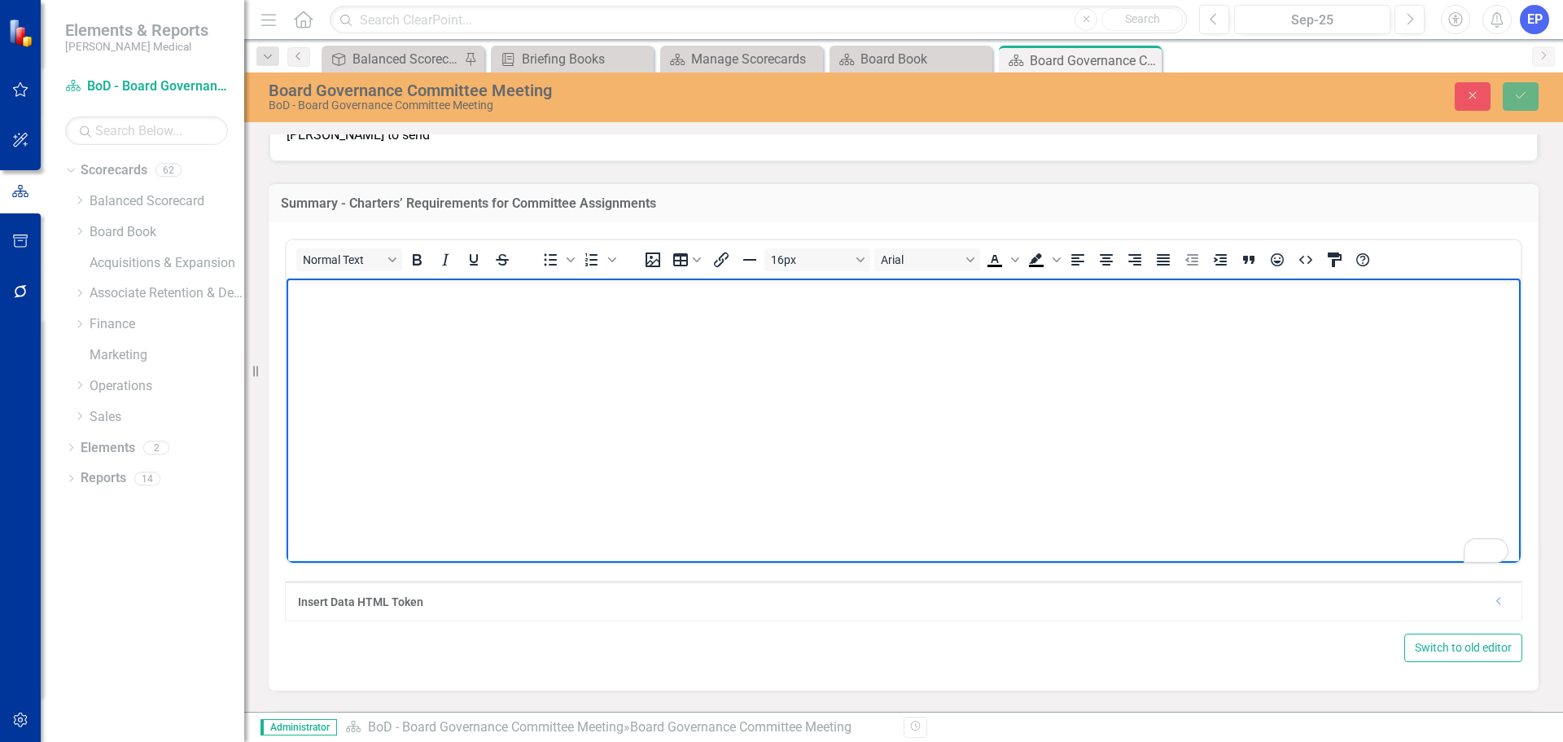
scroll to position [489, 0]
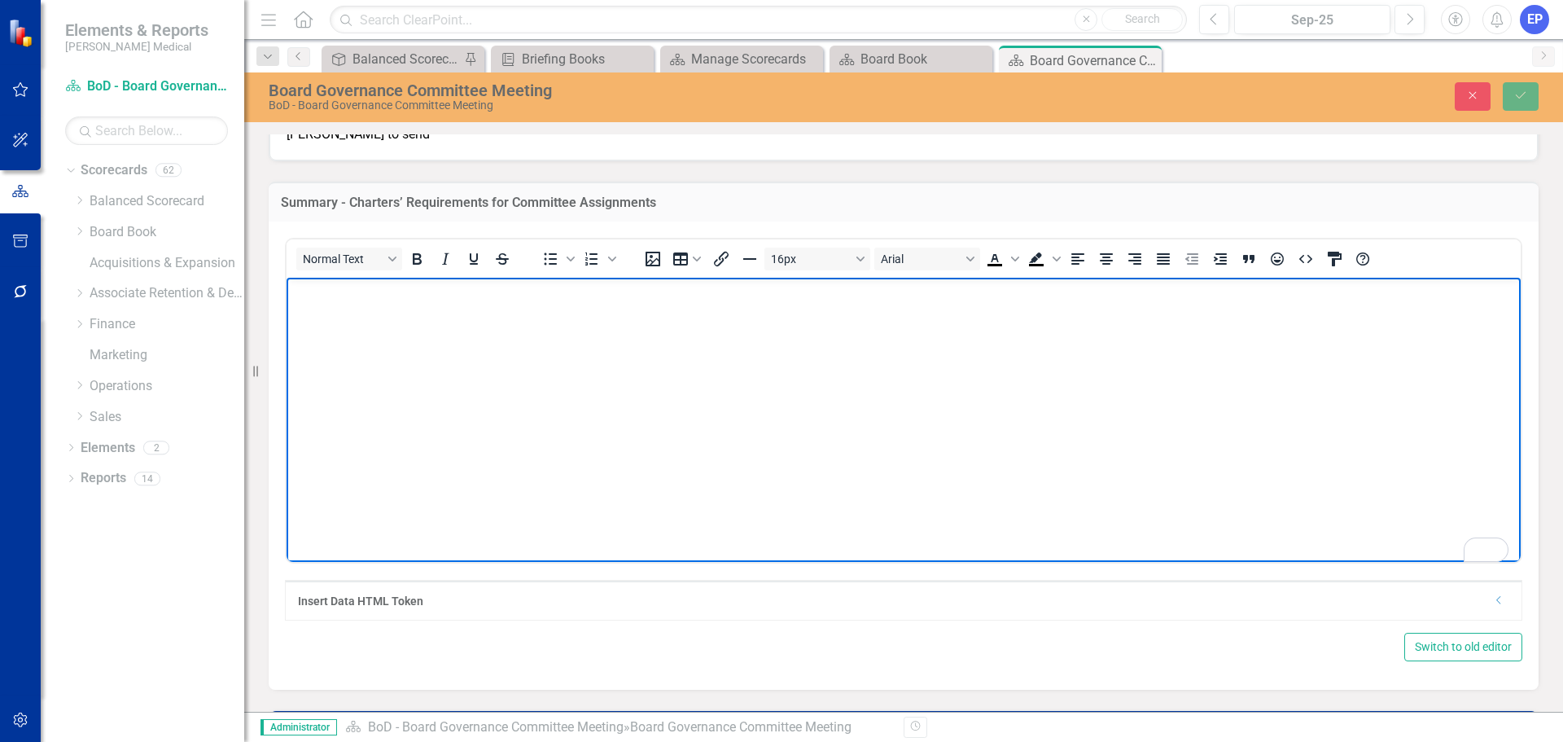
click at [706, 362] on body "To enrich screen reader interactions, please activate Accessibility in Grammarl…" at bounding box center [904, 399] width 1234 height 244
click at [628, 448] on body "To enrich screen reader interactions, please activate Accessibility in Grammarl…" at bounding box center [904, 399] width 1234 height 244
click at [581, 408] on body "To enrich screen reader interactions, please activate Accessibility in Grammarl…" at bounding box center [904, 399] width 1234 height 244
click at [304, 298] on img "To enrich screen reader interactions, please activate Accessibility in Grammarl…" at bounding box center [297, 291] width 13 height 13
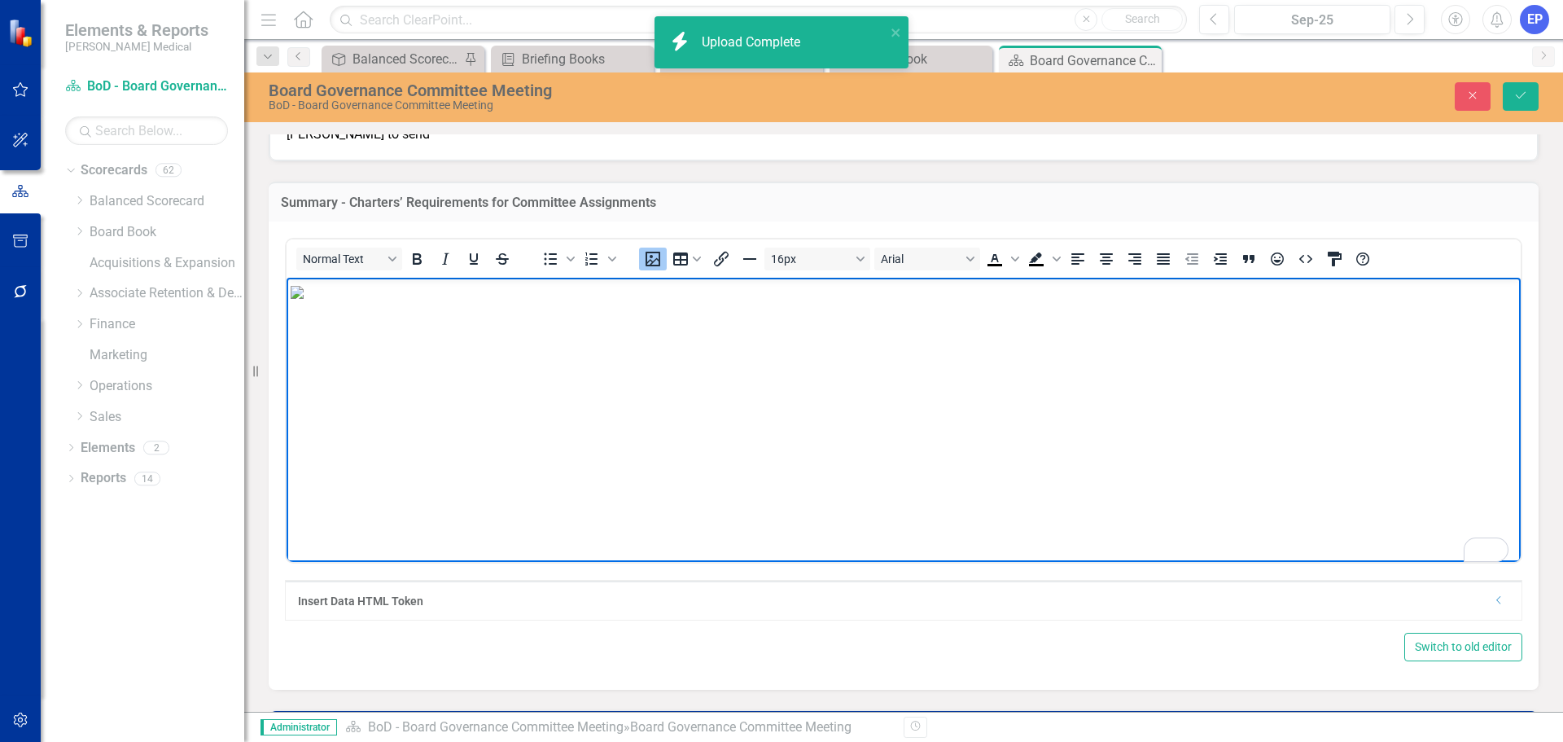
drag, startPoint x: 1064, startPoint y: 544, endPoint x: 1180, endPoint y: 545, distance: 115.6
click at [304, 298] on img "To enrich screen reader interactions, please activate Accessibility in Grammarl…" at bounding box center [297, 291] width 13 height 13
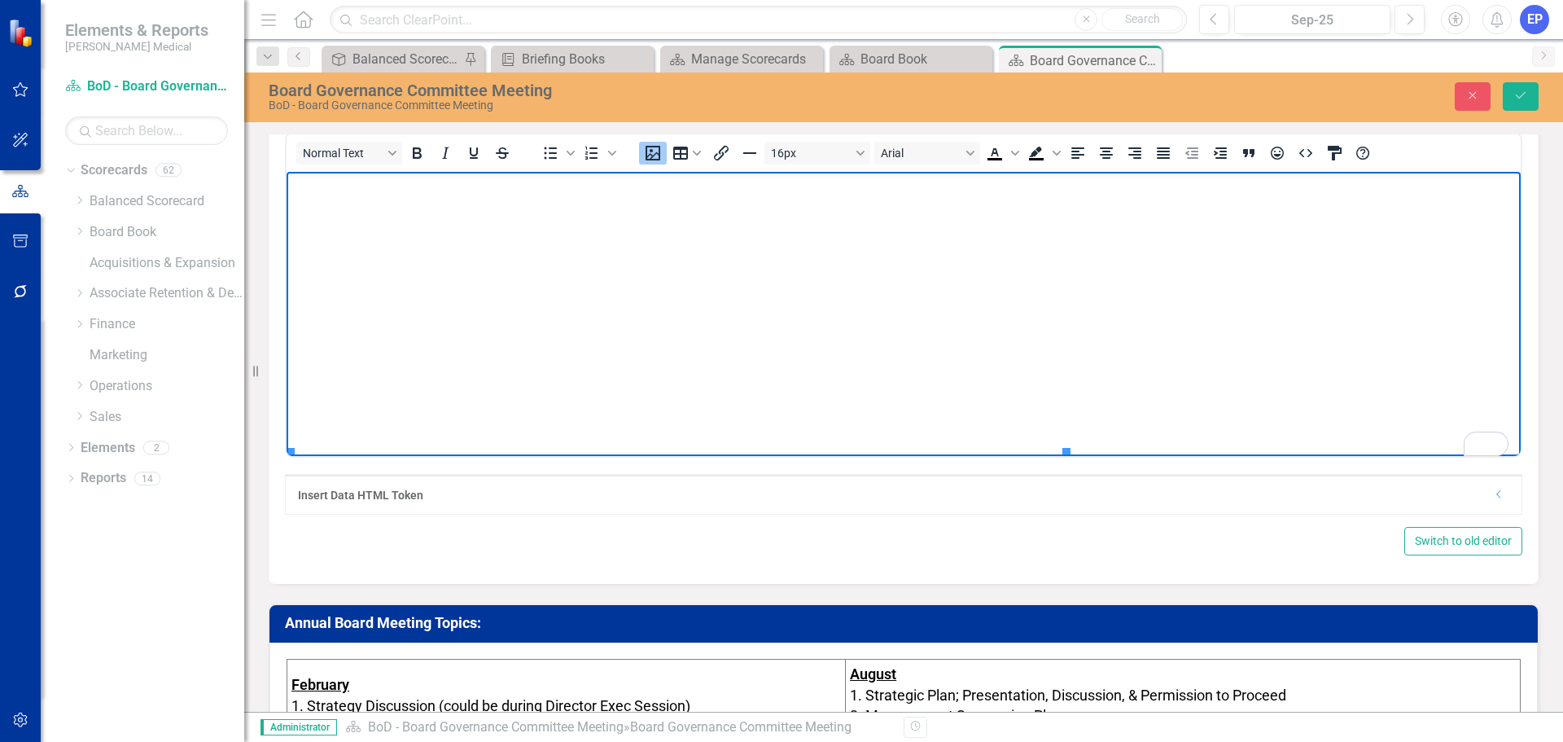
scroll to position [651, 0]
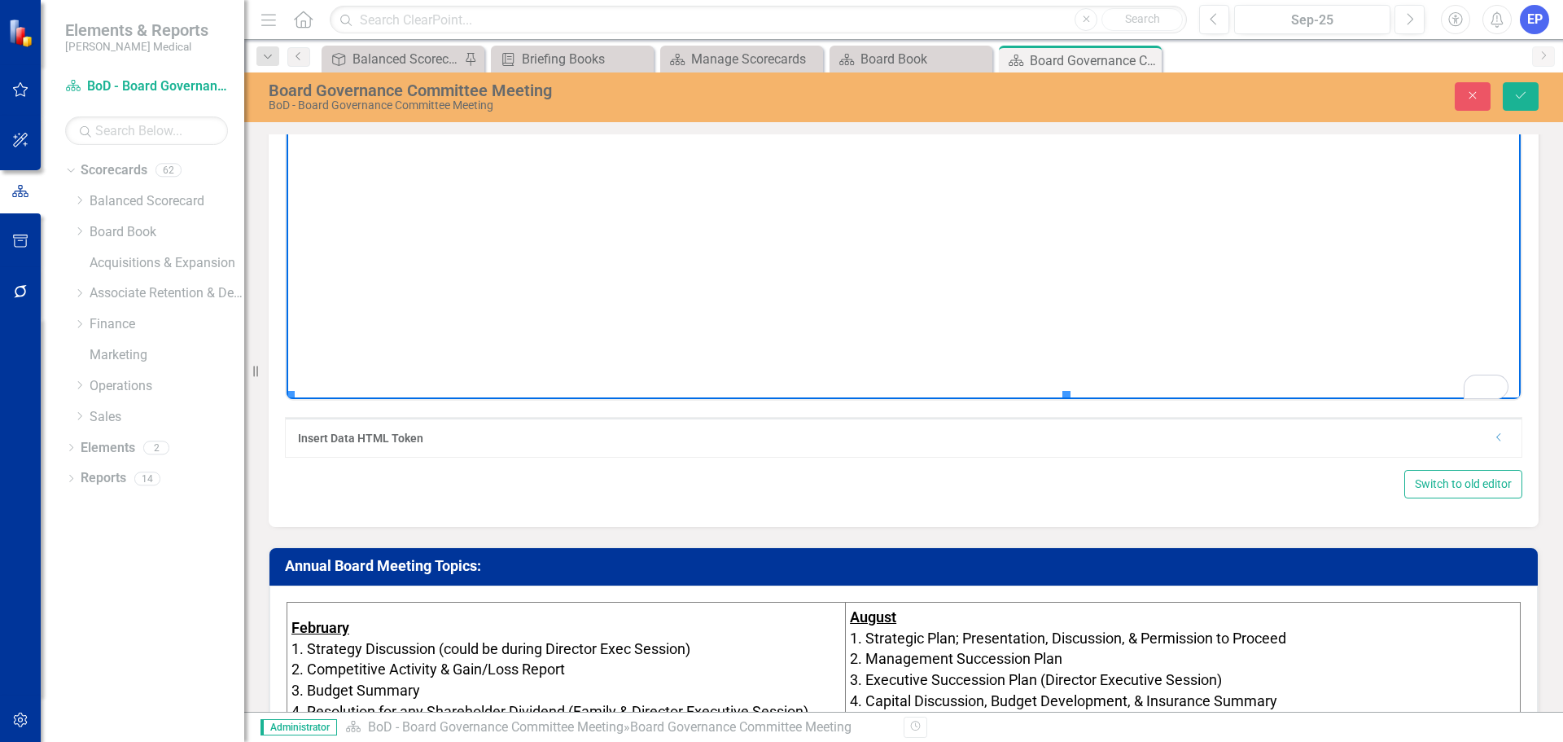
click at [1069, 278] on body "To enrich screen reader interactions, please activate Accessibility in Grammarl…" at bounding box center [904, 155] width 1234 height 244
click at [304, 135] on img "To enrich screen reader interactions, please activate Accessibility in Grammarl…" at bounding box center [297, 128] width 13 height 13
drag, startPoint x: 1068, startPoint y: 384, endPoint x: 1242, endPoint y: 449, distance: 185.3
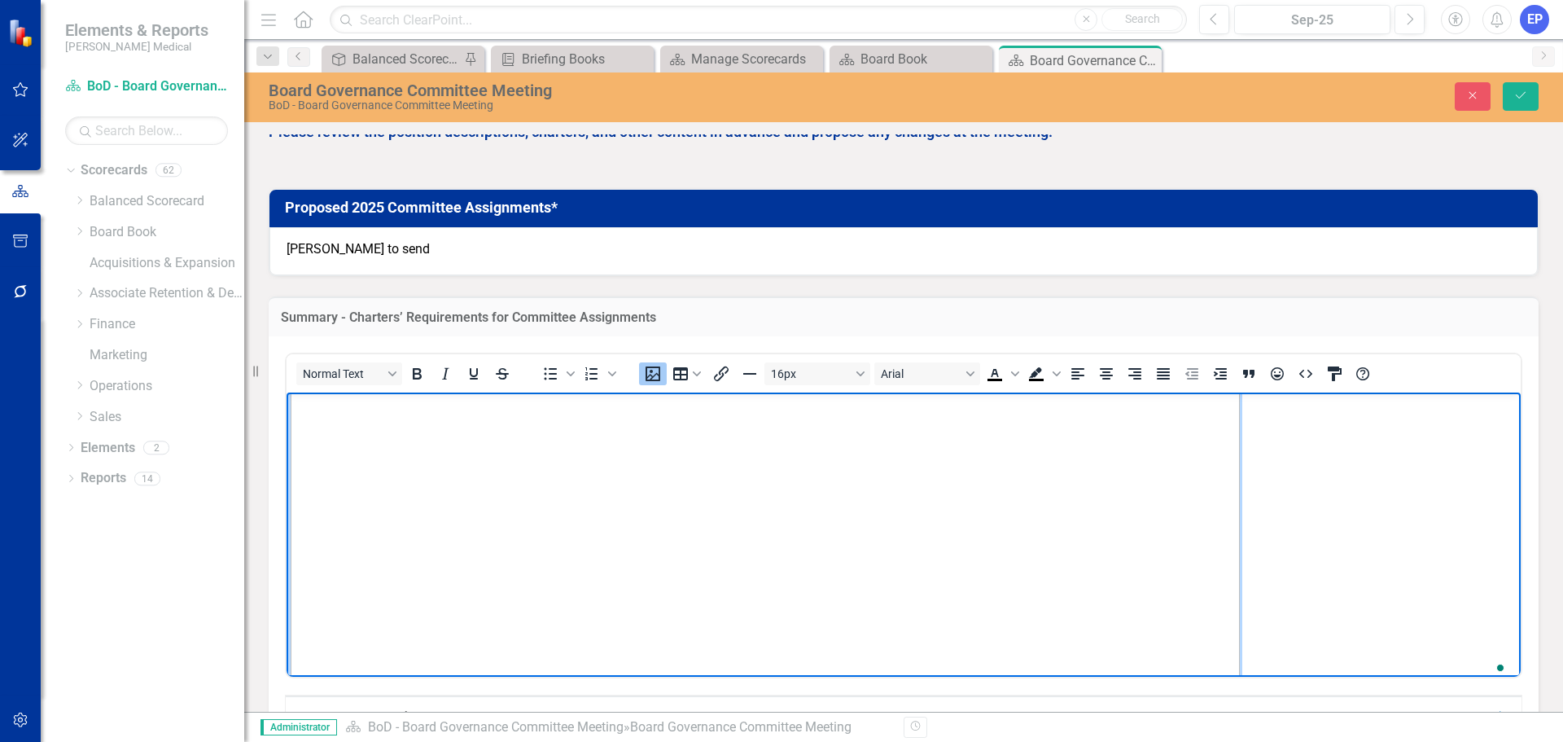
scroll to position [407, 0]
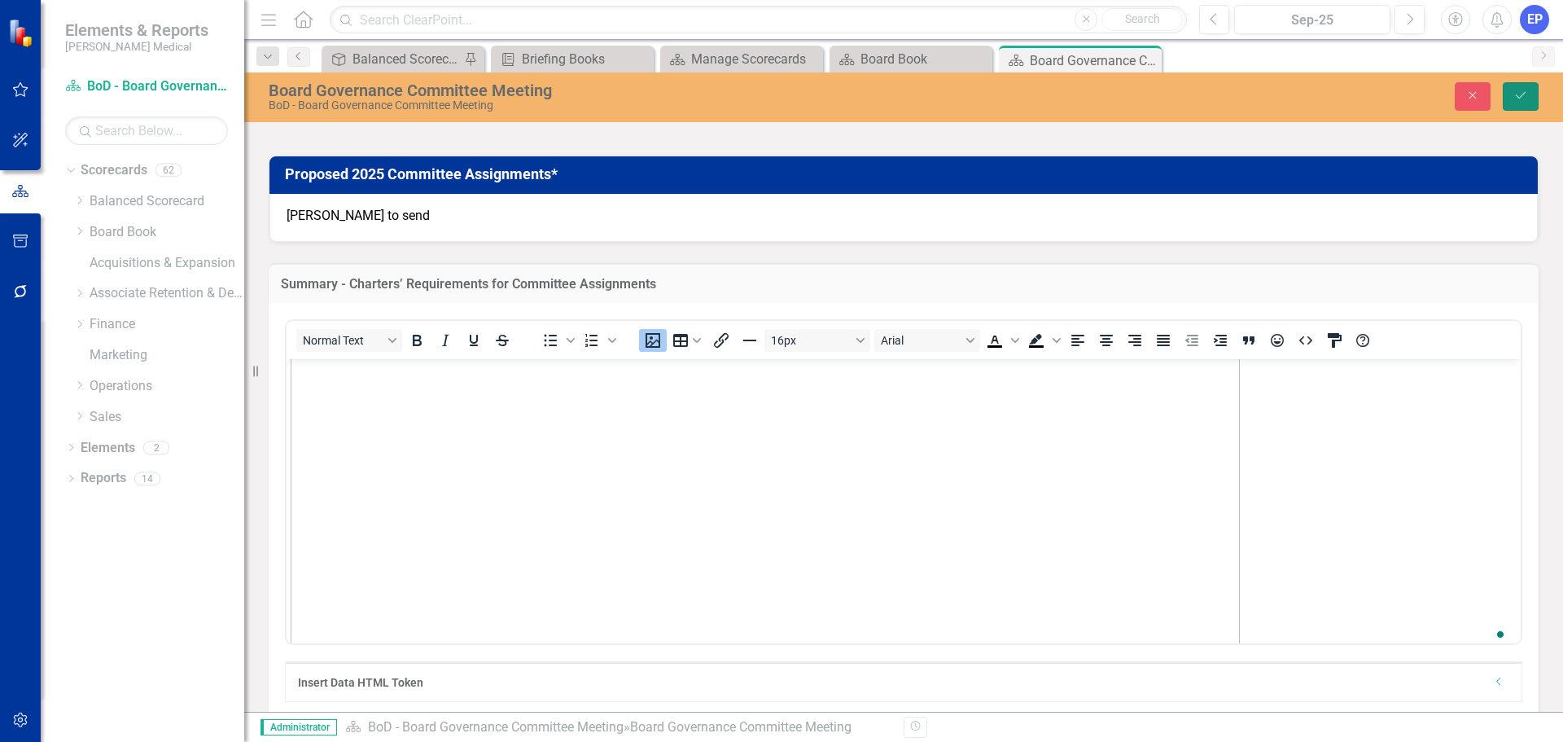
click at [1516, 105] on button "Save" at bounding box center [1521, 96] width 36 height 28
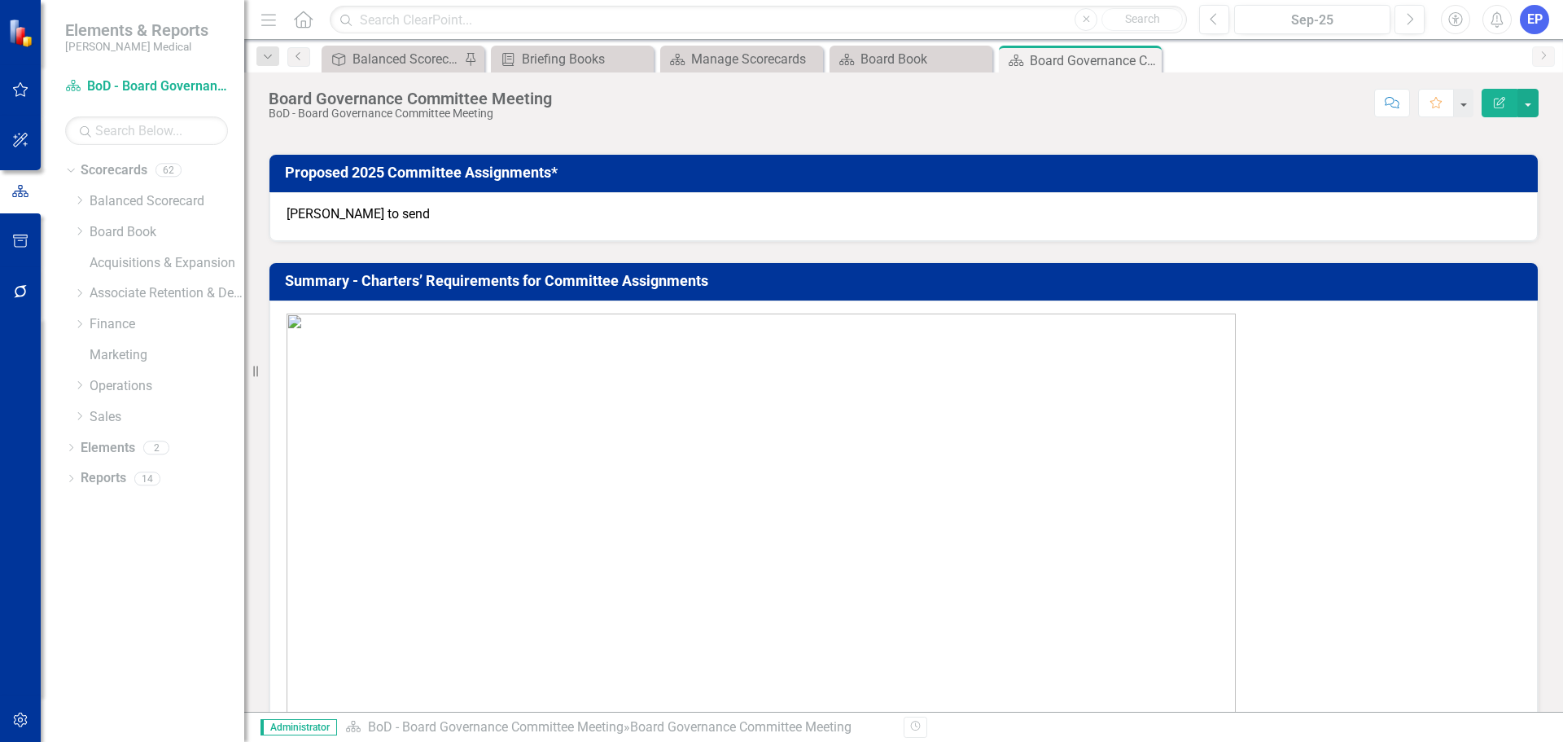
scroll to position [489, 0]
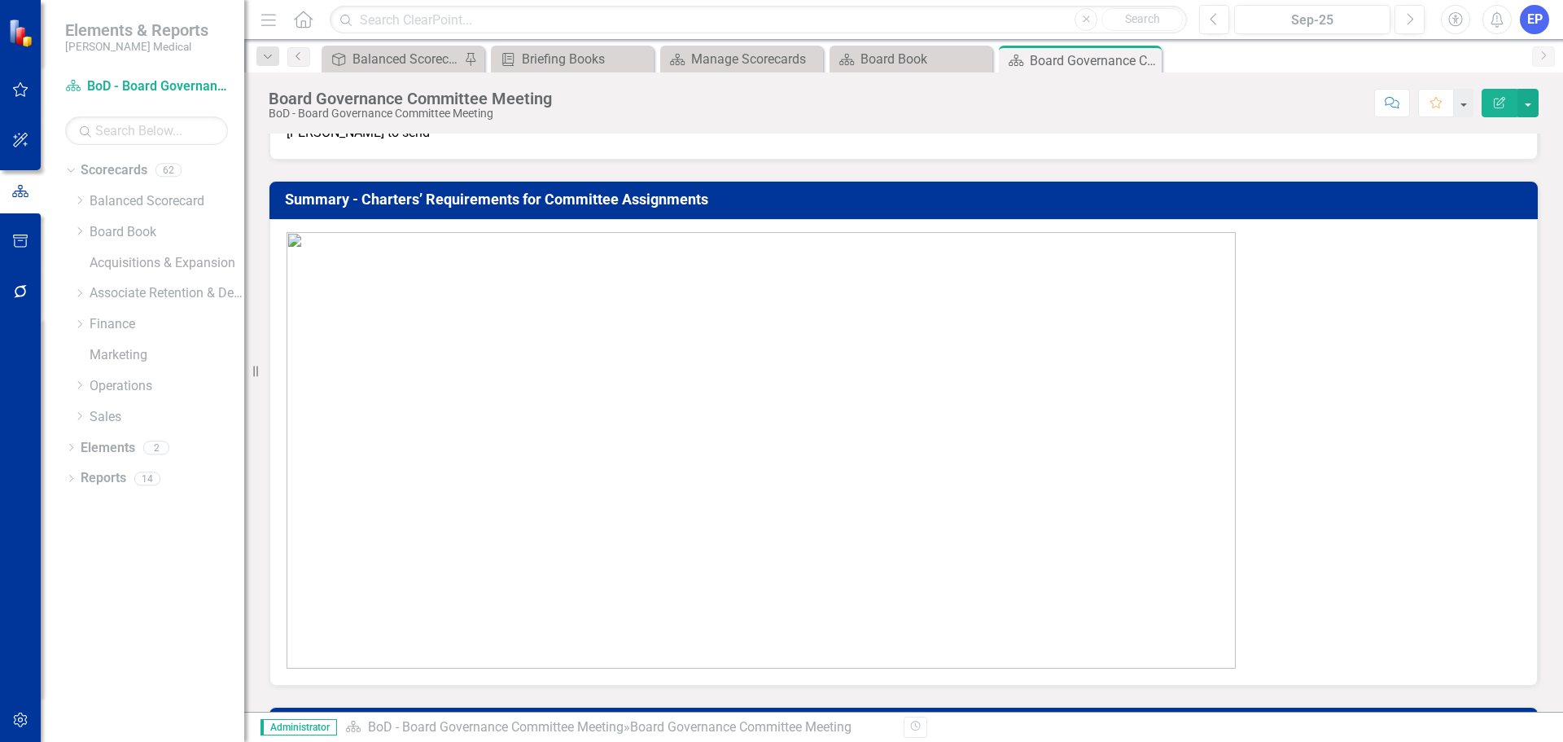
click at [899, 509] on img at bounding box center [761, 450] width 949 height 436
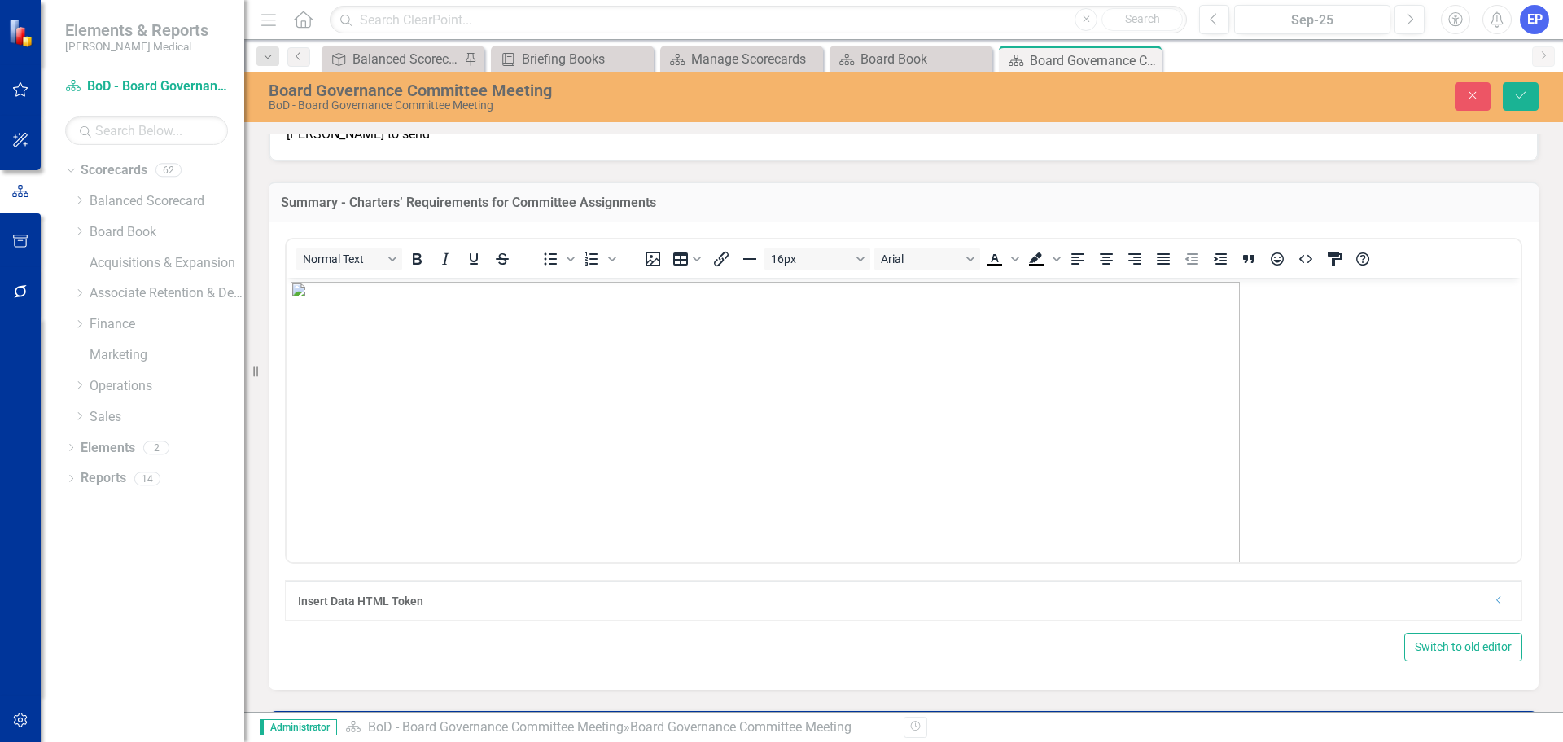
scroll to position [0, 0]
click at [1109, 266] on icon "Align center" at bounding box center [1107, 259] width 20 height 20
click at [1527, 87] on button "Save" at bounding box center [1521, 96] width 36 height 28
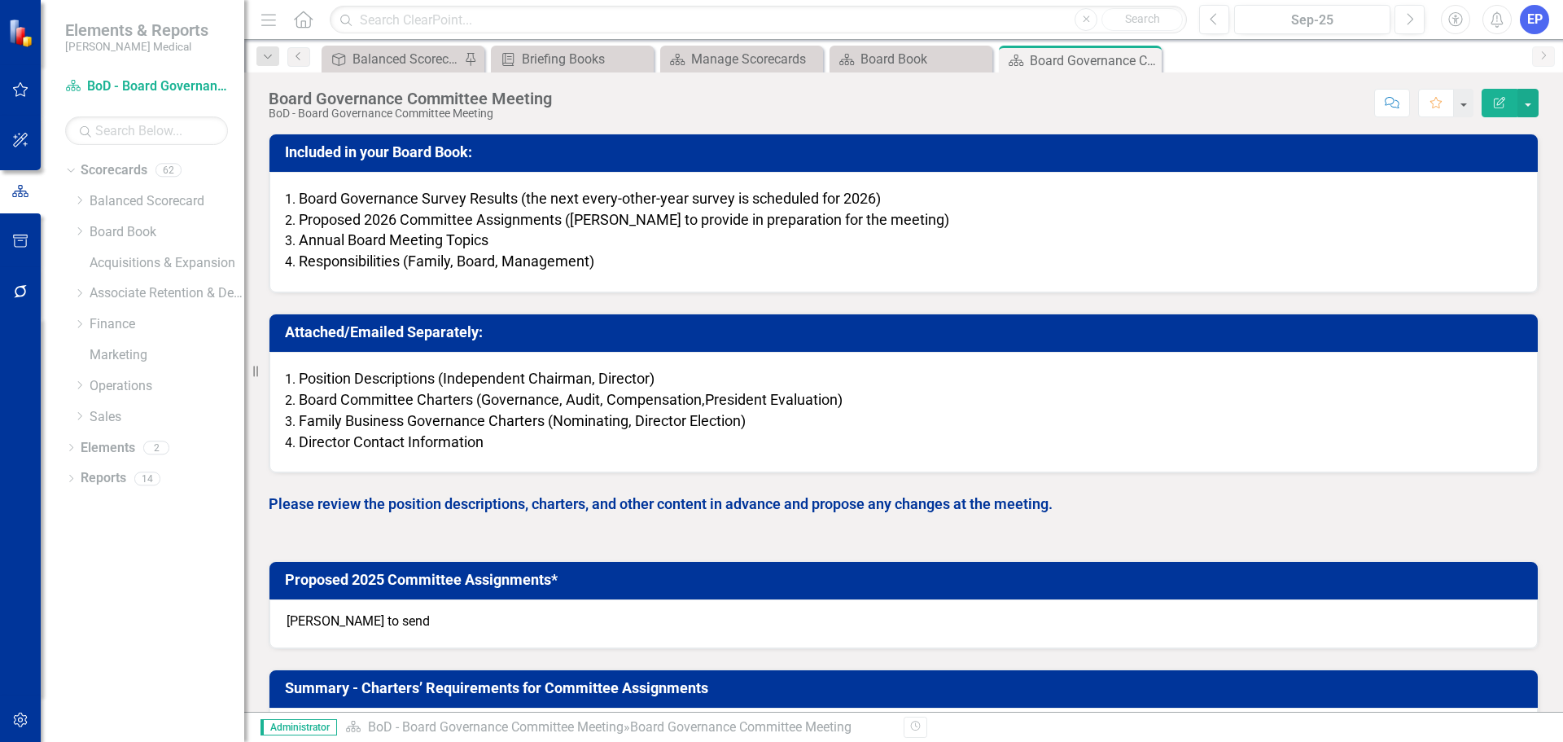
scroll to position [489, 0]
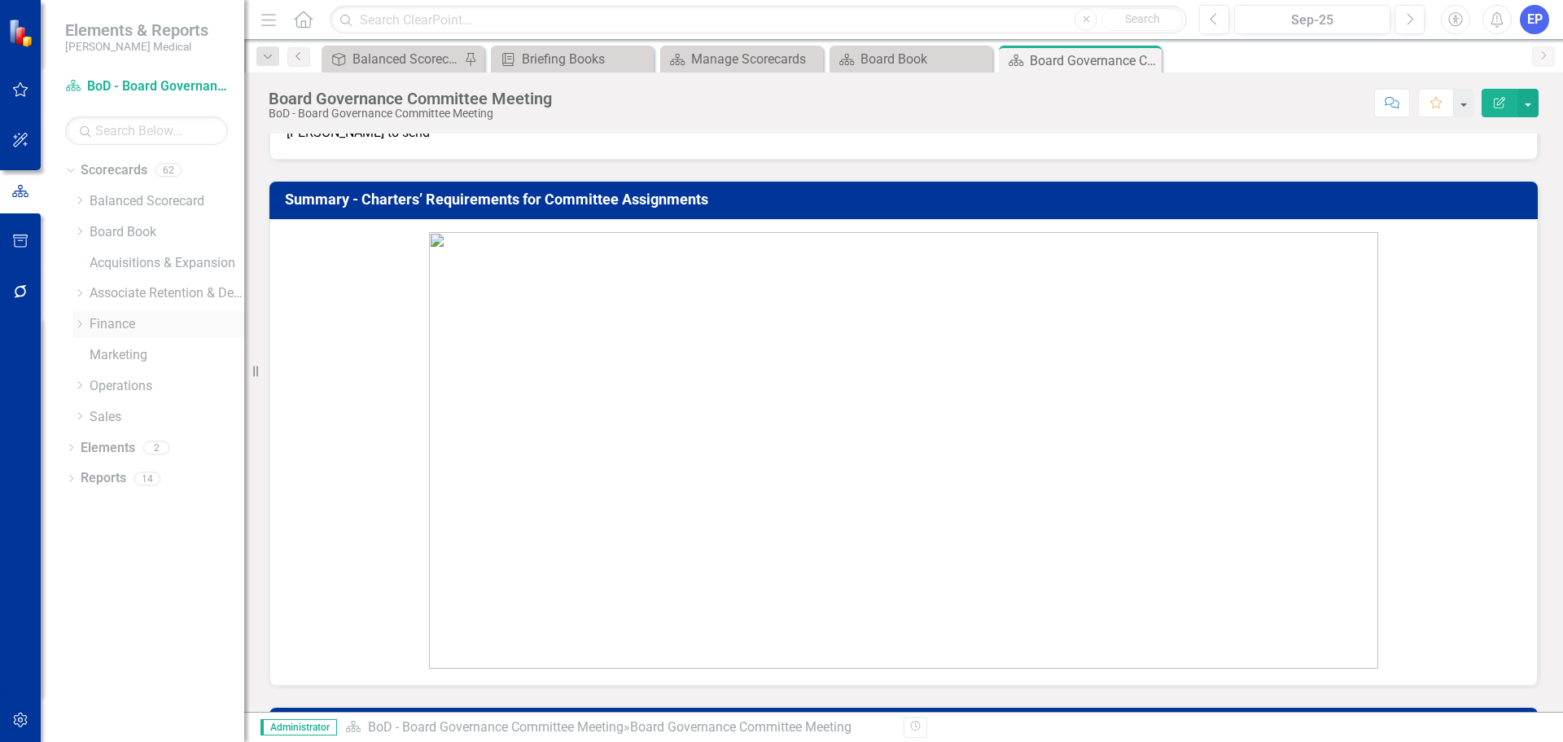
click at [81, 327] on icon "Dropdown" at bounding box center [79, 324] width 12 height 10
click at [121, 358] on link "MD&A" at bounding box center [175, 355] width 138 height 19
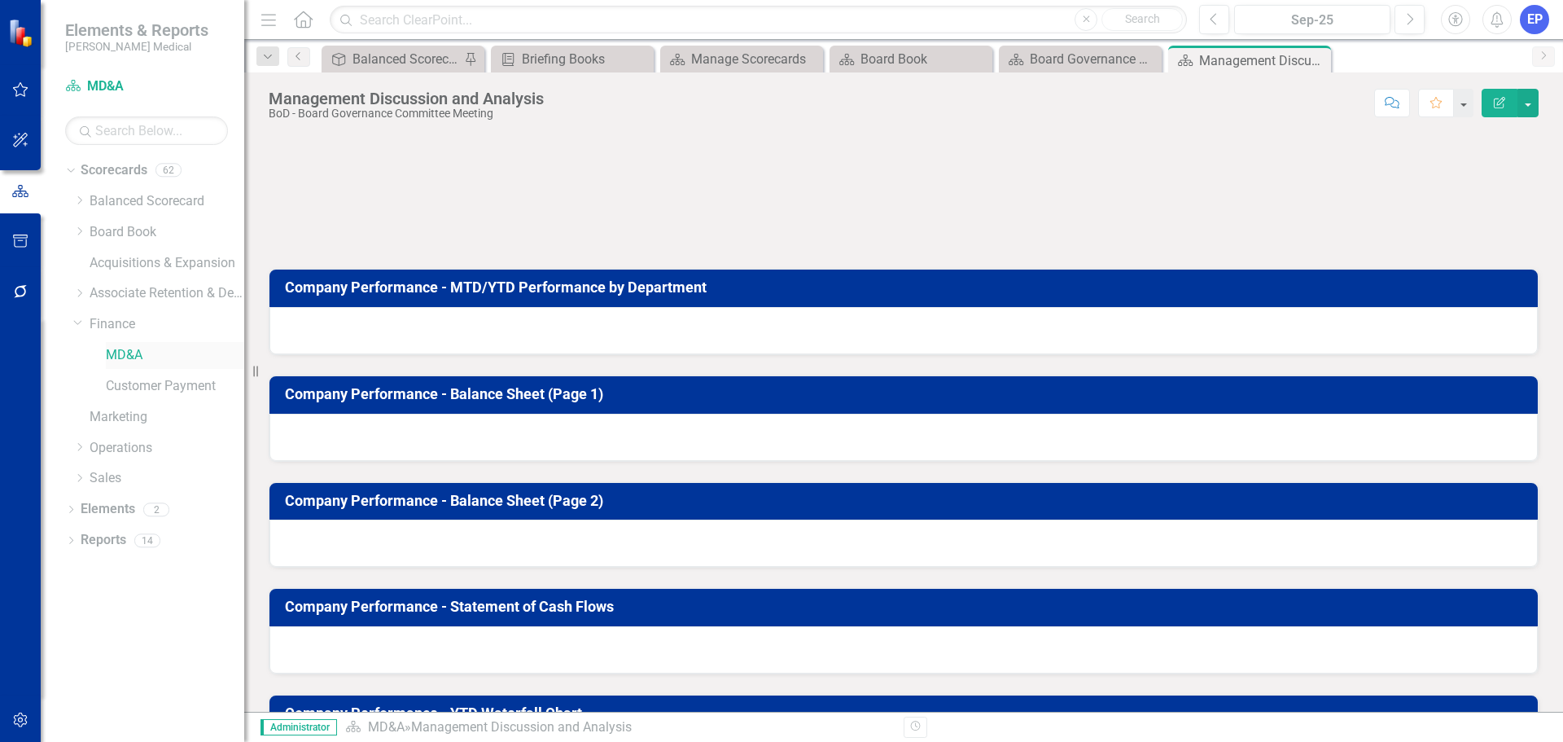
click at [131, 353] on link "MD&A" at bounding box center [175, 355] width 138 height 19
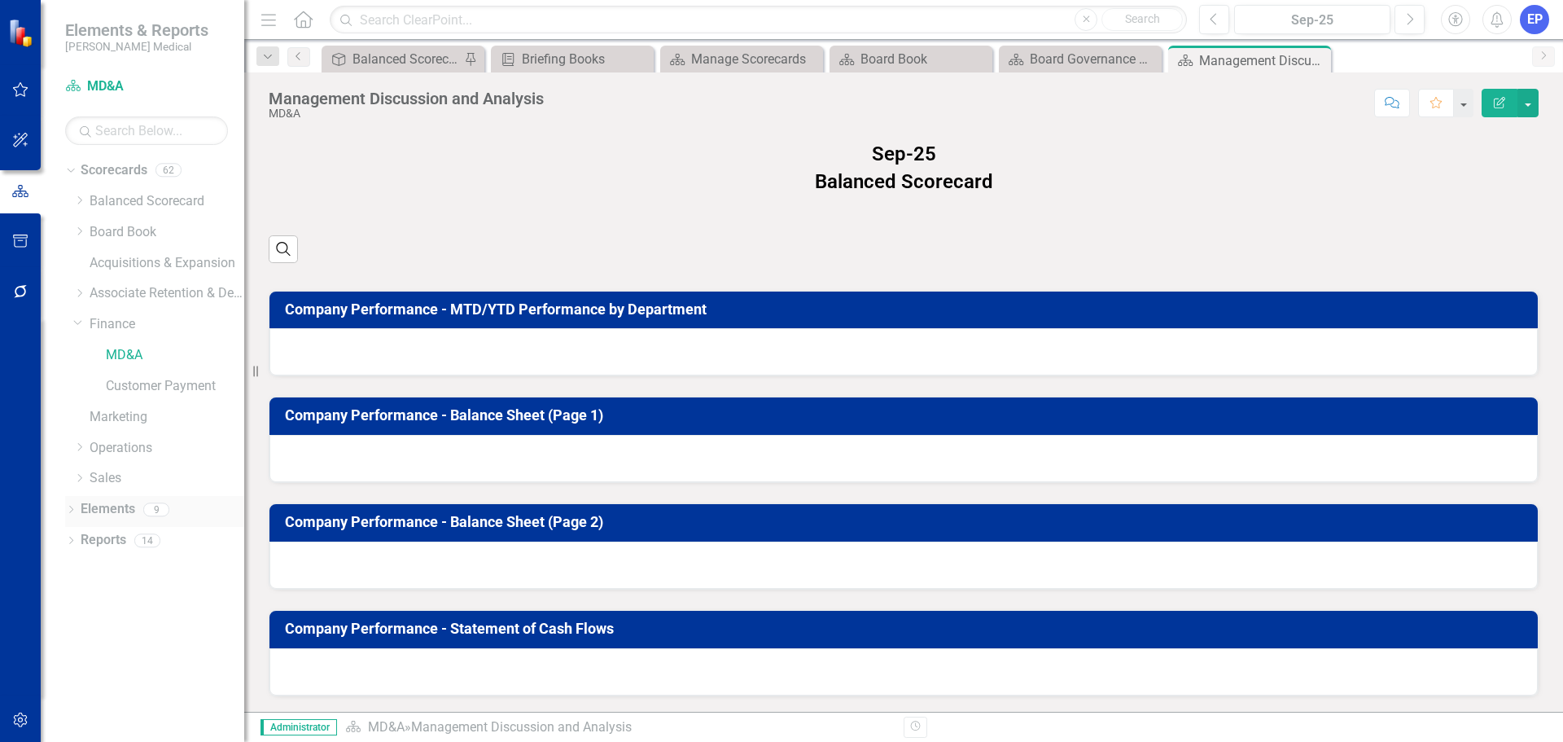
click at [127, 505] on link "Elements" at bounding box center [108, 509] width 55 height 19
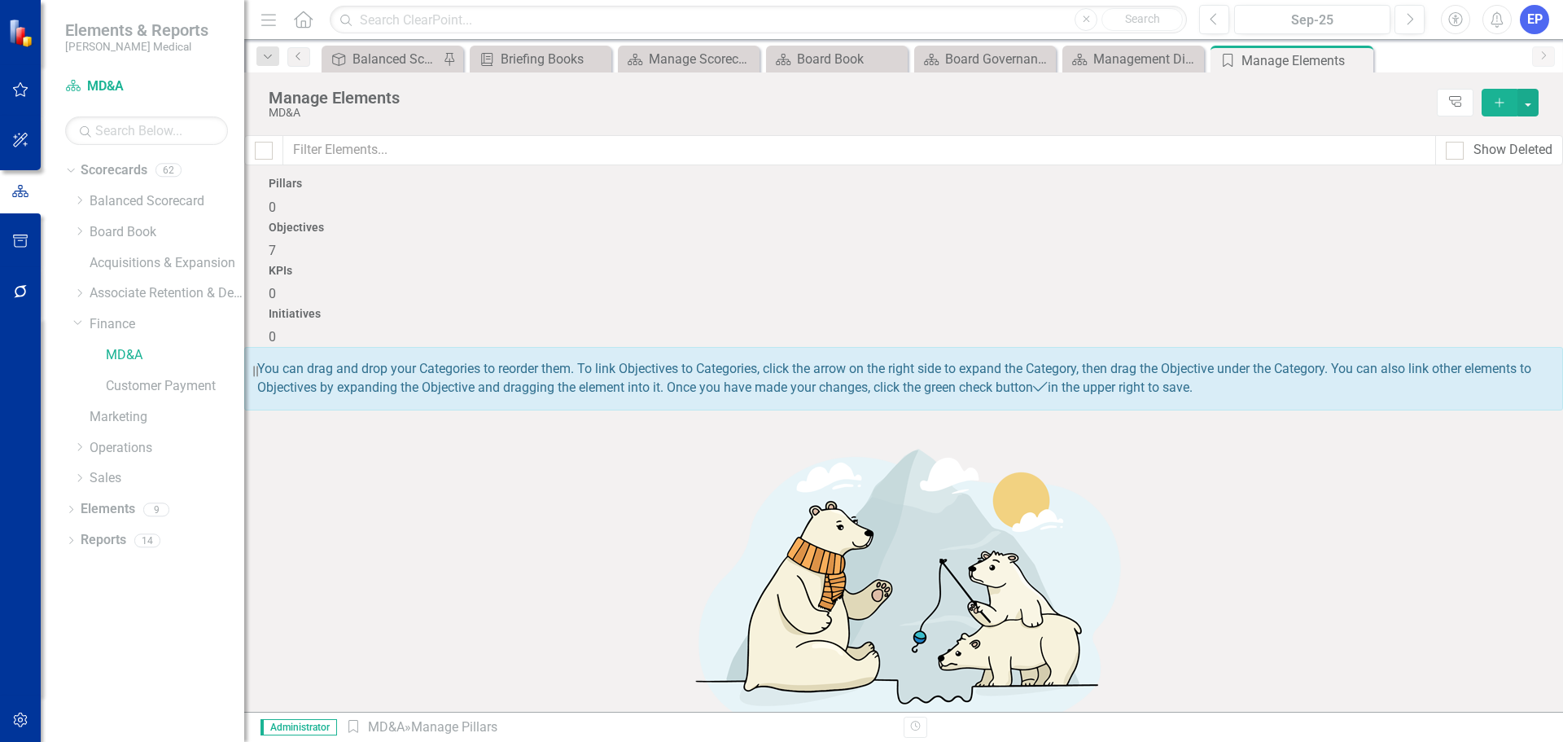
click at [705, 230] on div "Objectives 7" at bounding box center [904, 240] width 1270 height 39
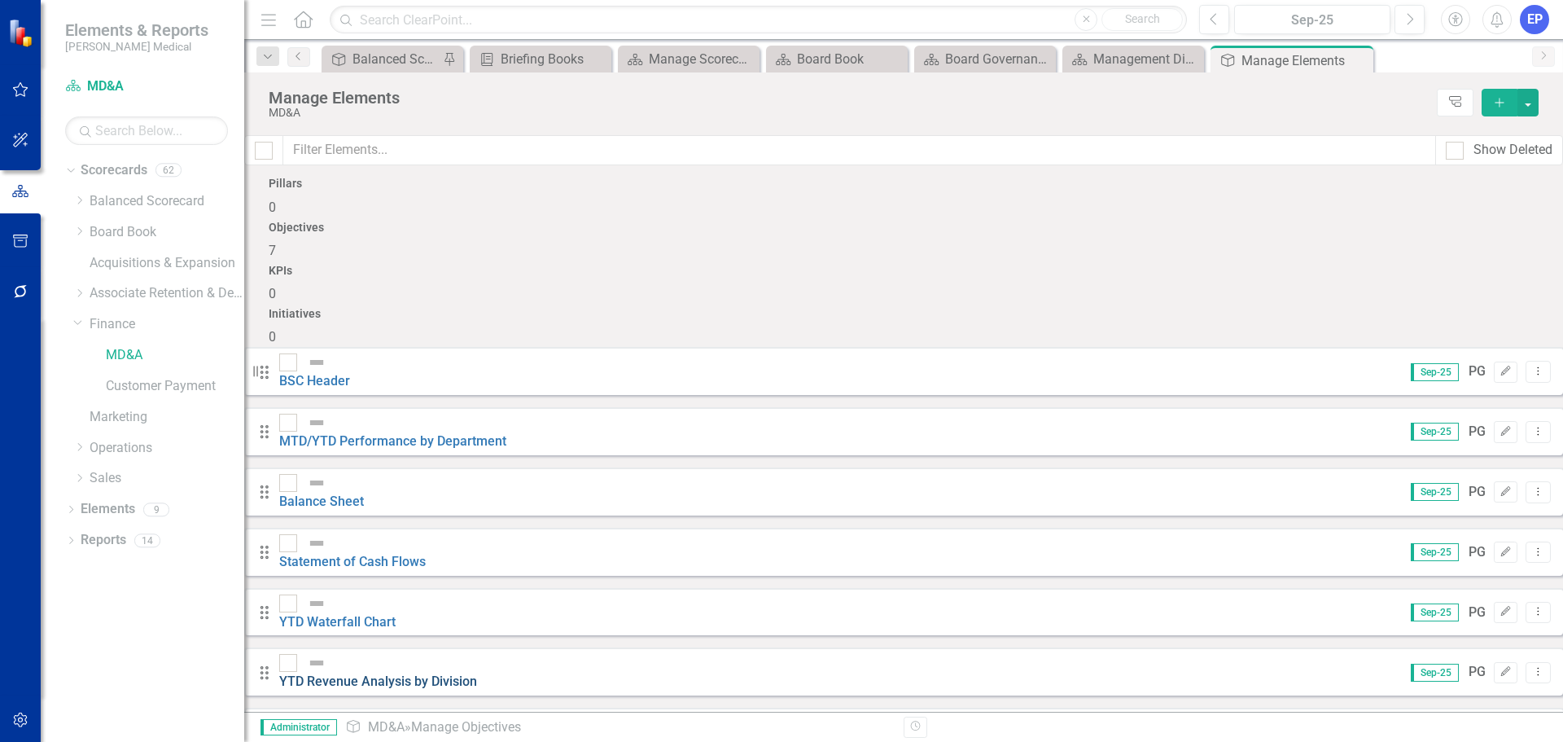
click at [449, 673] on link "YTD Revenue Analysis by Division" at bounding box center [378, 680] width 198 height 15
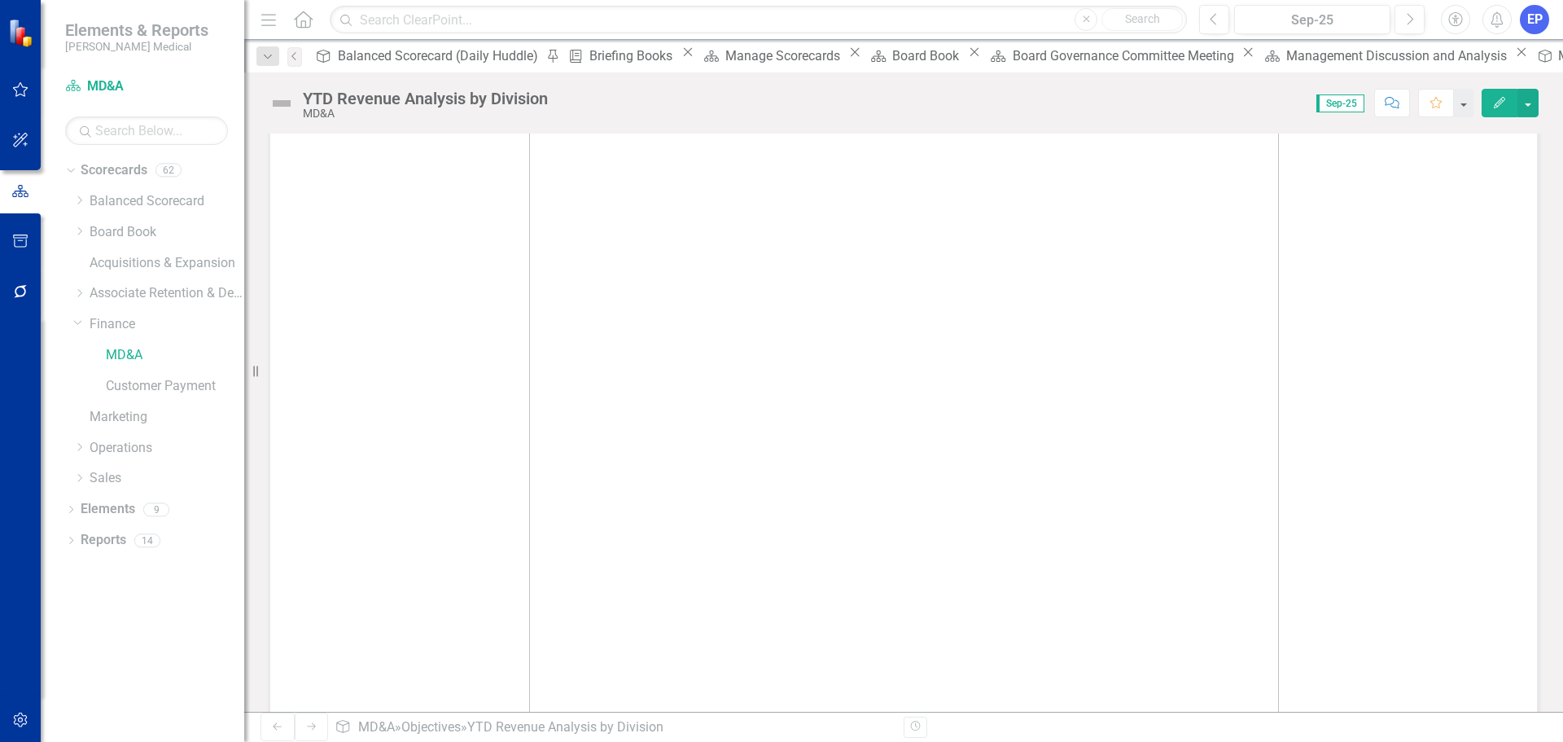
scroll to position [244, 0]
click at [650, 448] on img at bounding box center [904, 414] width 750 height 732
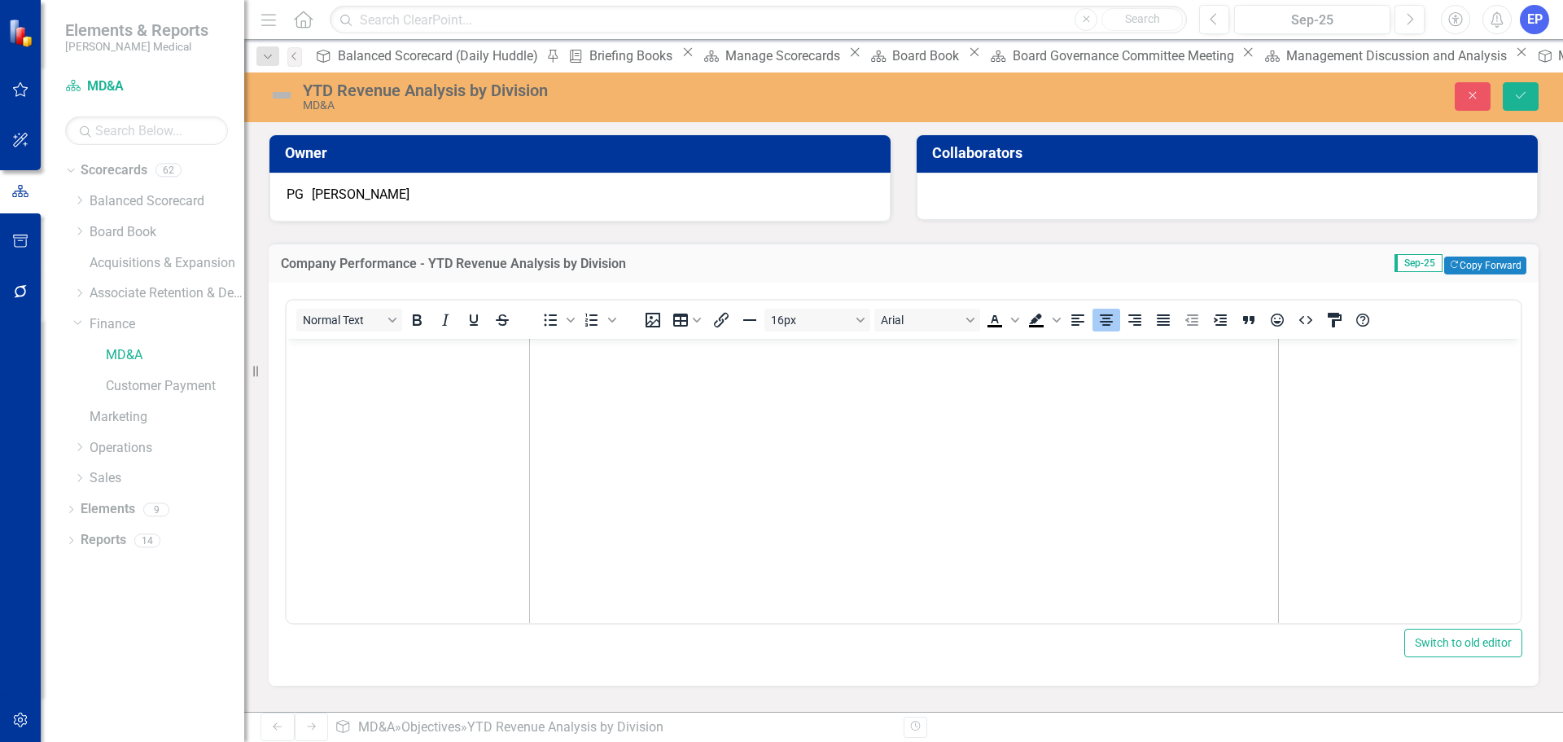
scroll to position [469, 0]
click at [533, 595] on img "Rich Text Area. Press ALT-0 for help." at bounding box center [904, 239] width 750 height 732
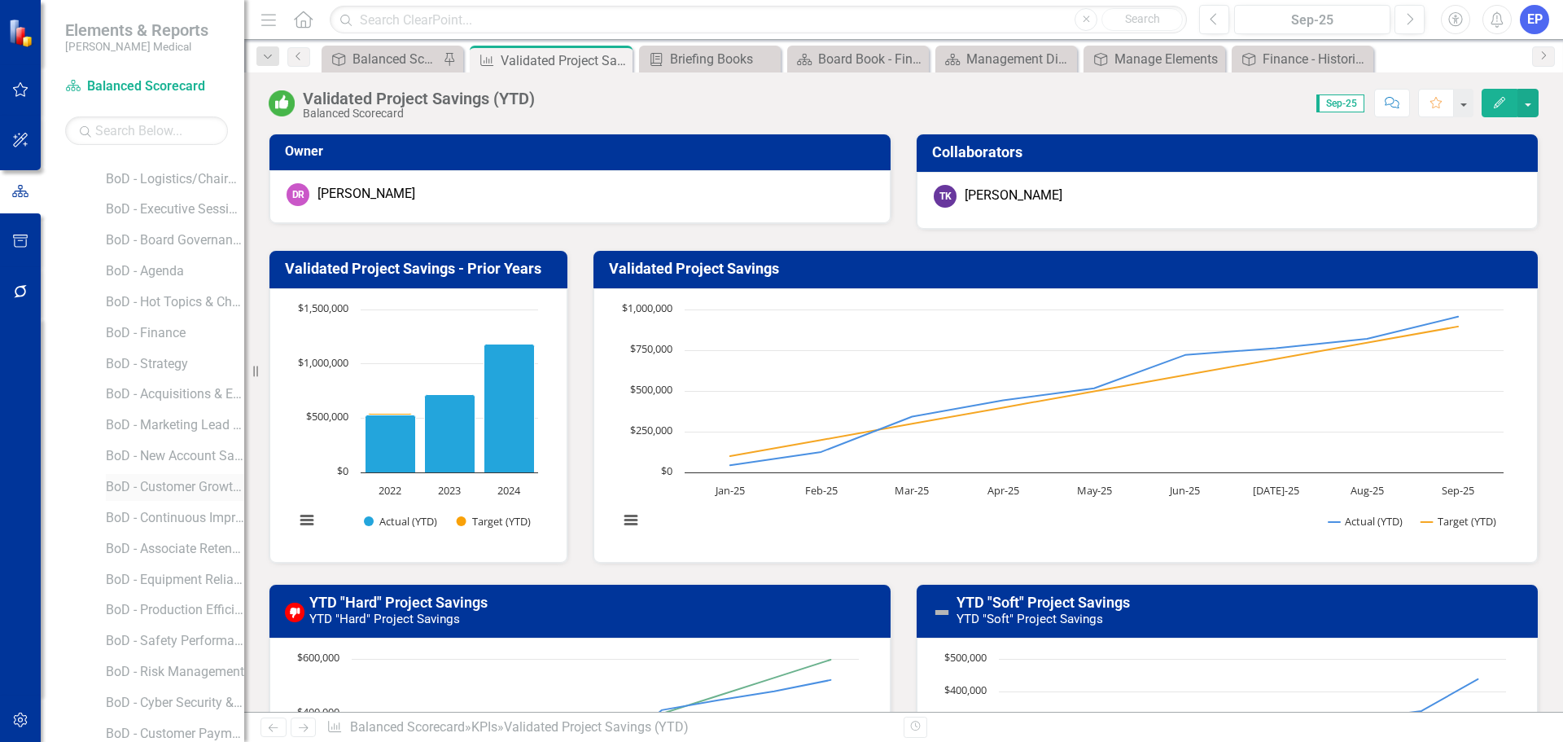
scroll to position [163, 0]
click at [150, 501] on link "BoD - Equipment Reliability" at bounding box center [175, 501] width 138 height 19
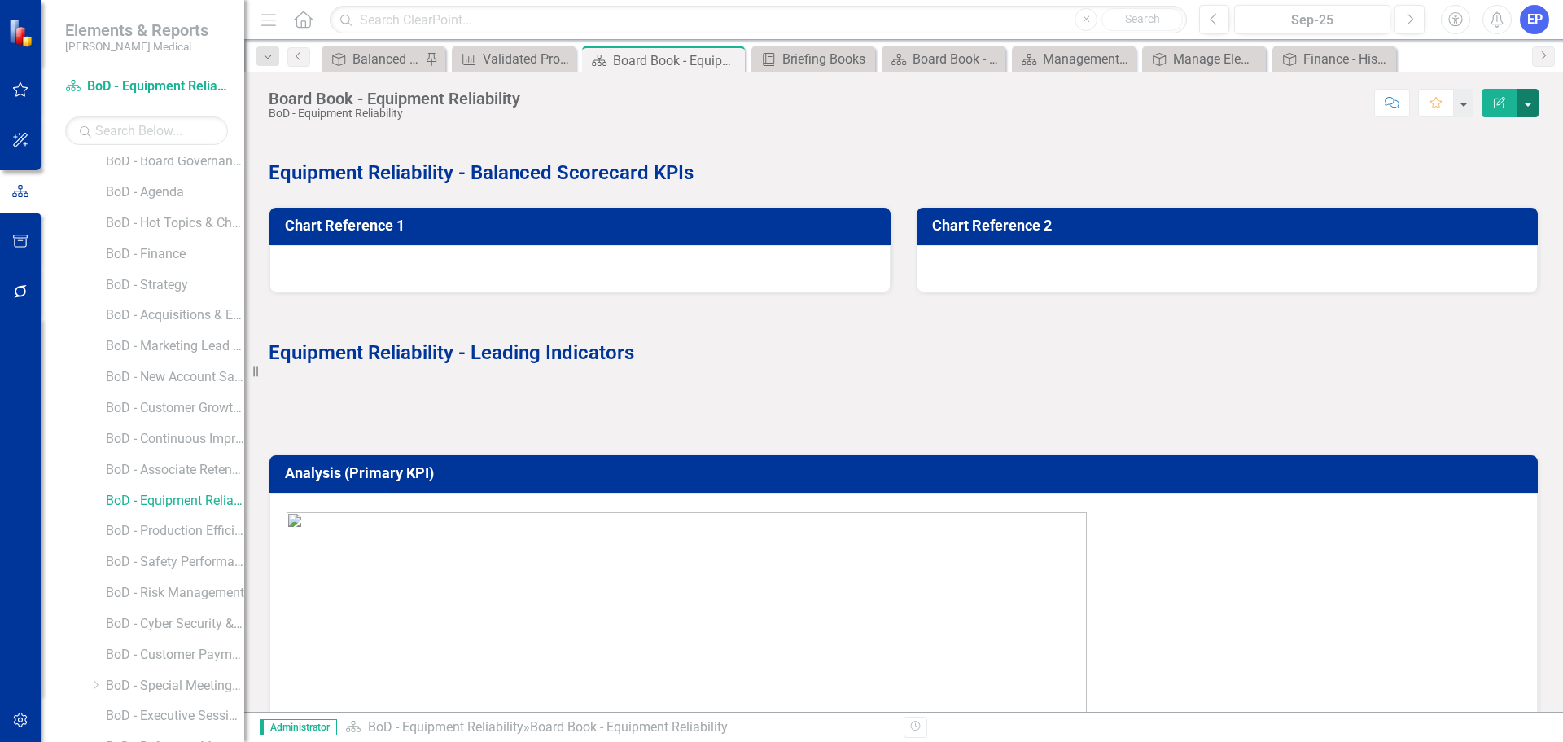
click at [1536, 102] on button "button" at bounding box center [1528, 103] width 21 height 28
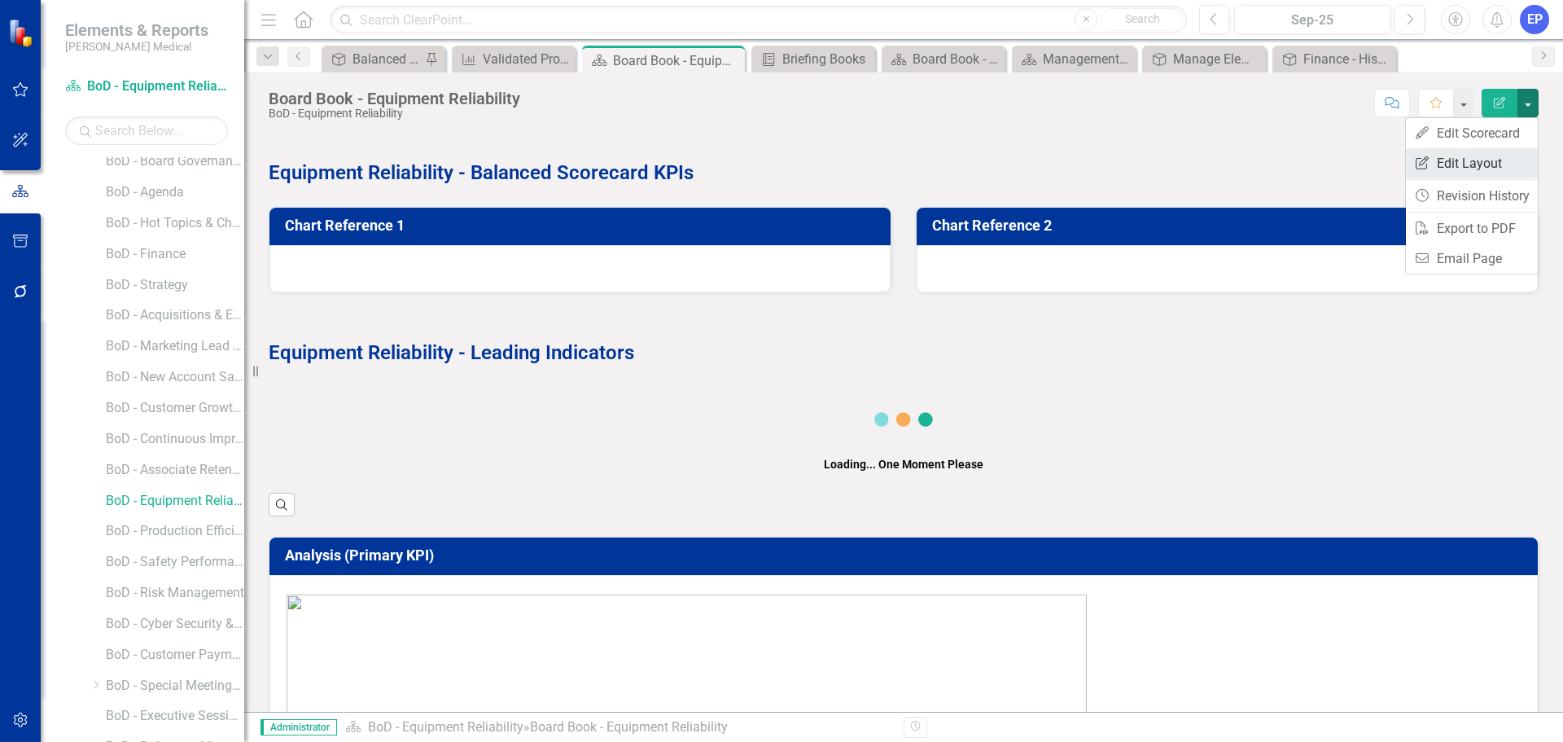
click at [1479, 154] on link "Edit Report Edit Layout" at bounding box center [1472, 163] width 132 height 30
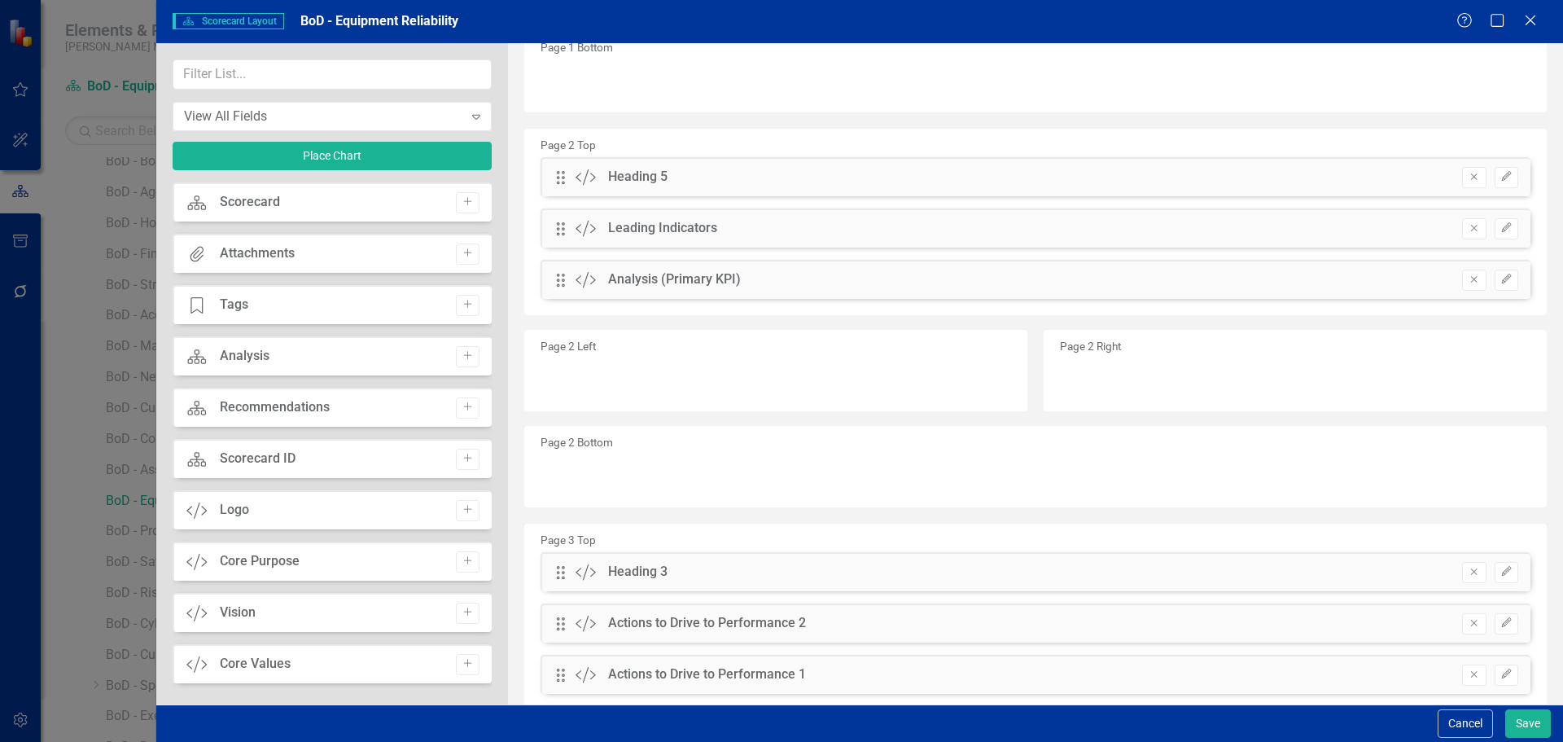
scroll to position [406, 0]
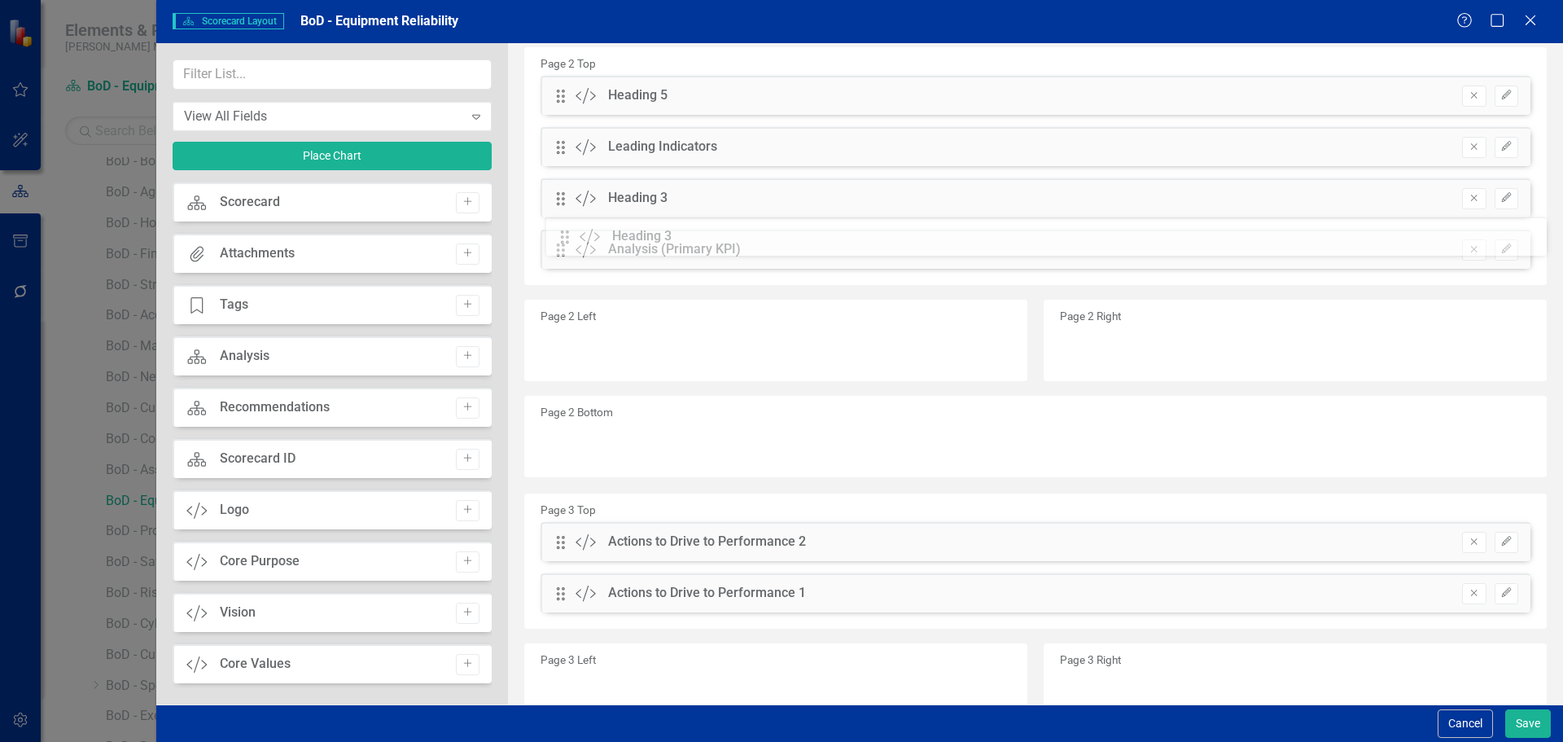
drag, startPoint x: 556, startPoint y: 495, endPoint x: 572, endPoint y: 241, distance: 254.6
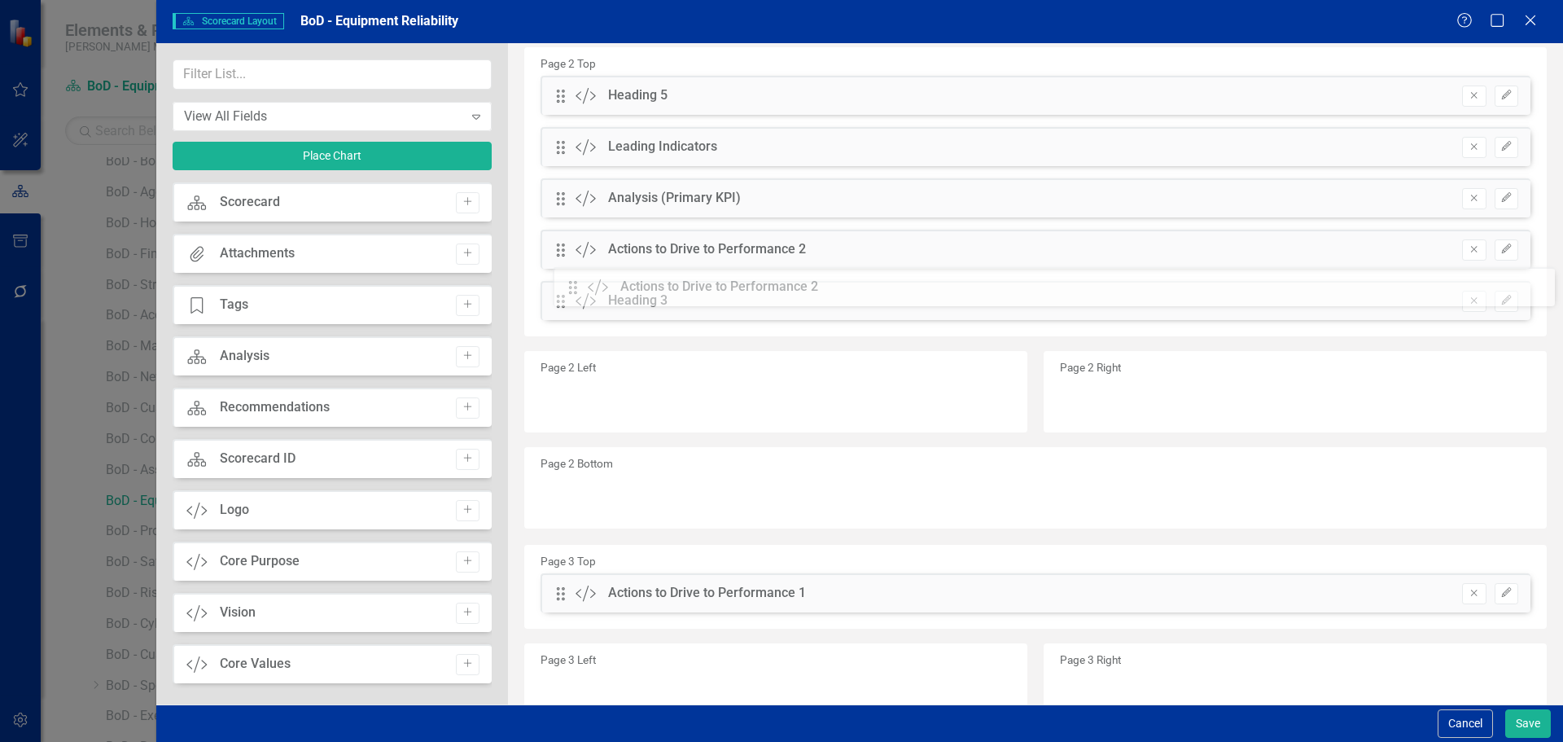
drag, startPoint x: 567, startPoint y: 538, endPoint x: 591, endPoint y: 283, distance: 256.0
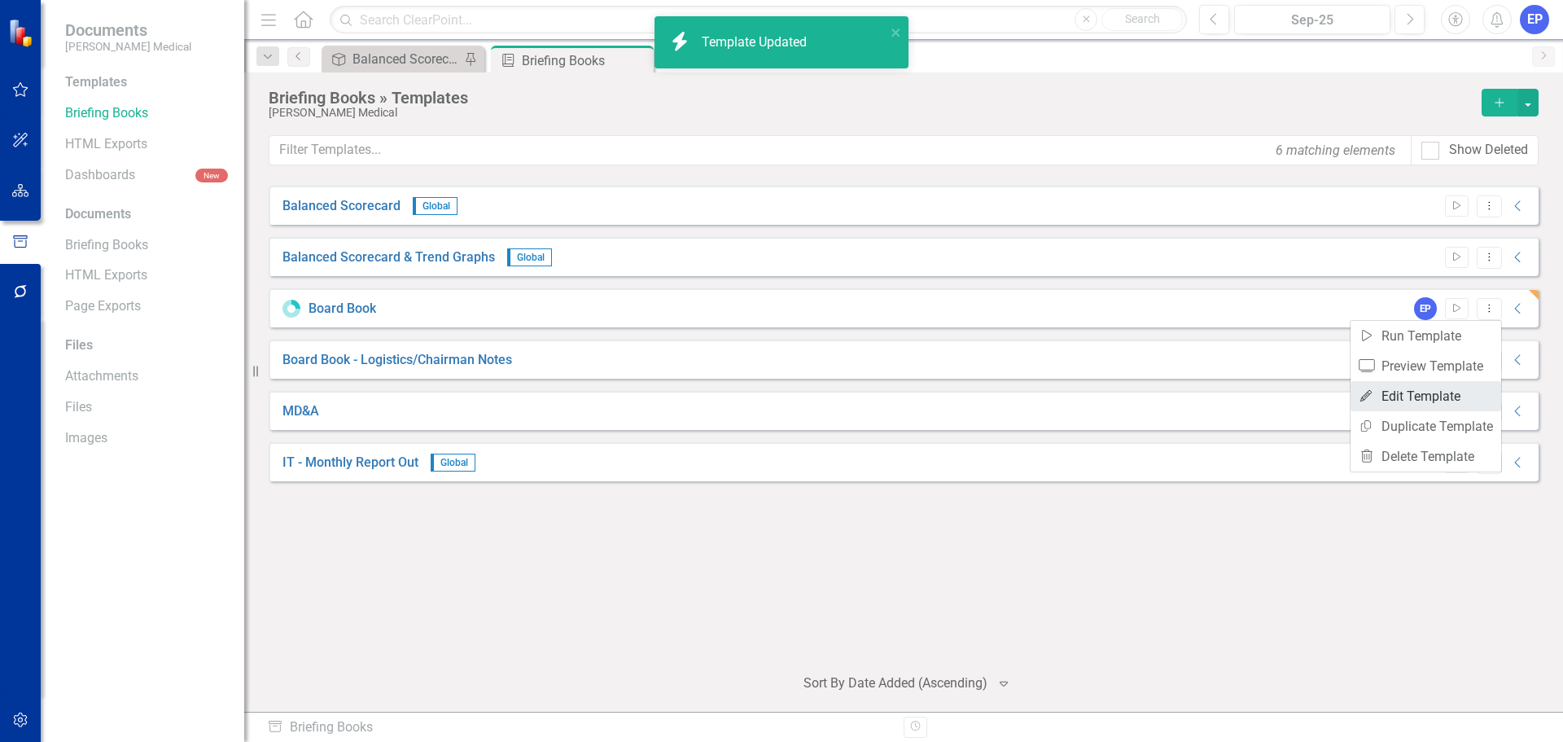
click at [1440, 396] on link "Edit Edit Template" at bounding box center [1426, 396] width 151 height 30
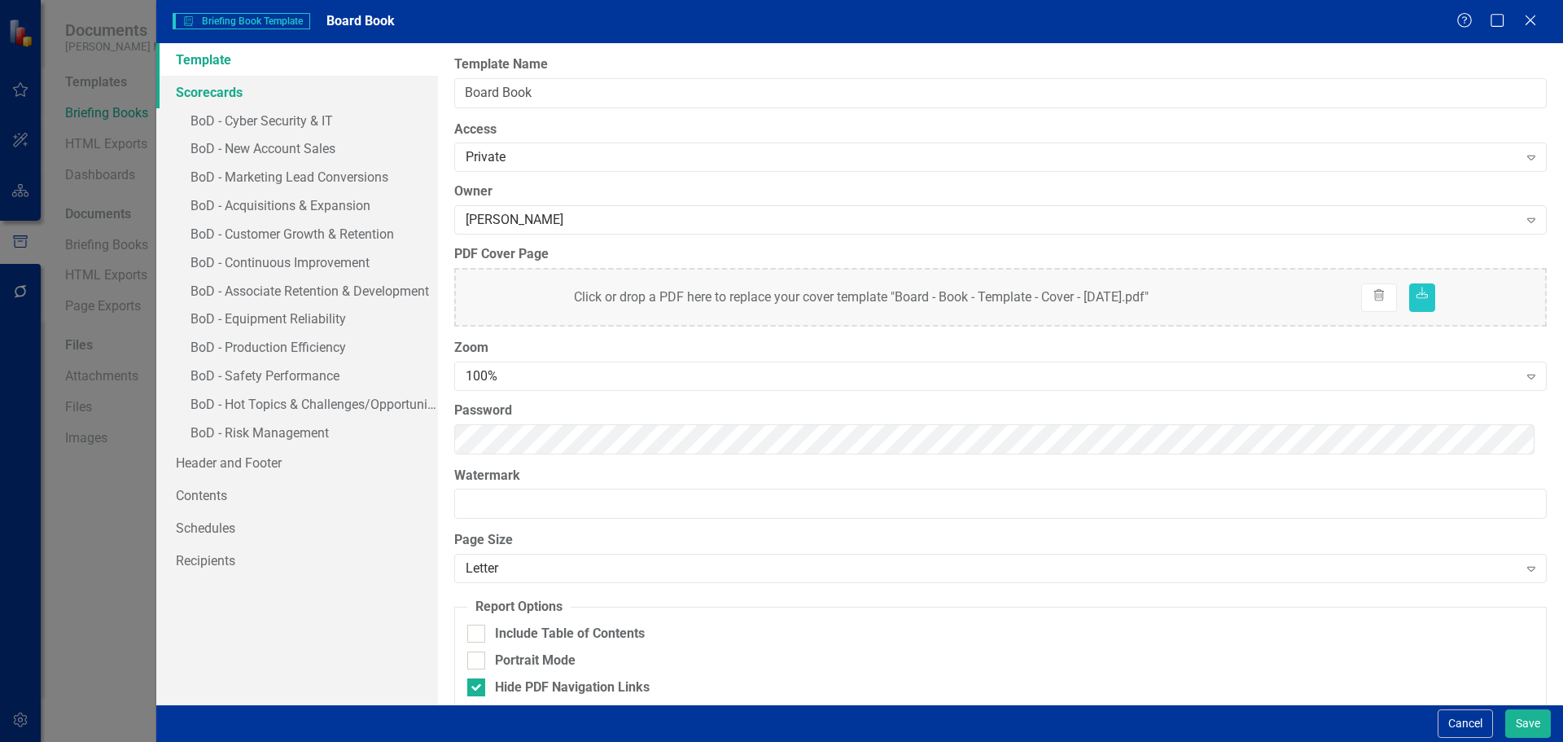
click at [234, 95] on link "Scorecards" at bounding box center [297, 92] width 282 height 33
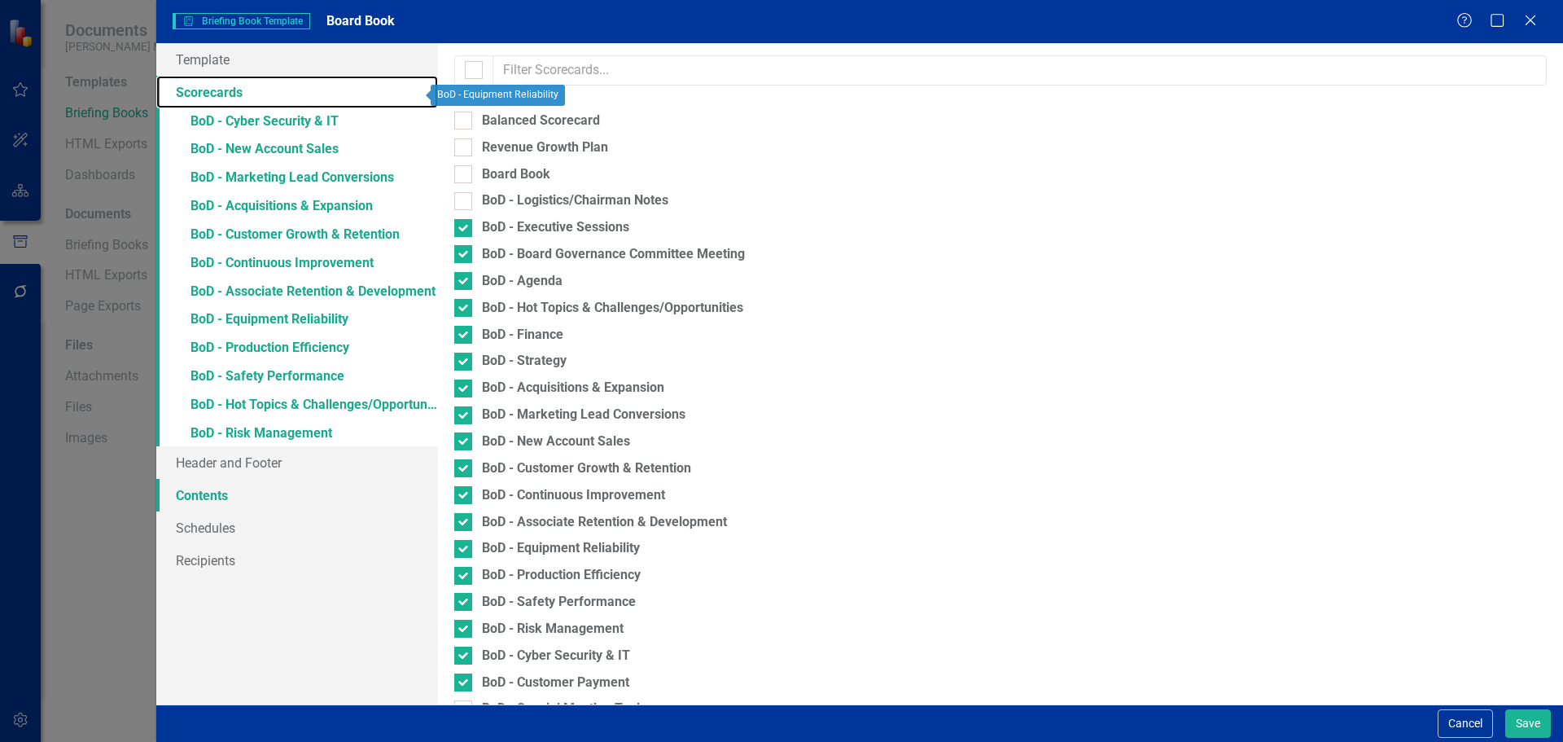
scroll to position [257, 0]
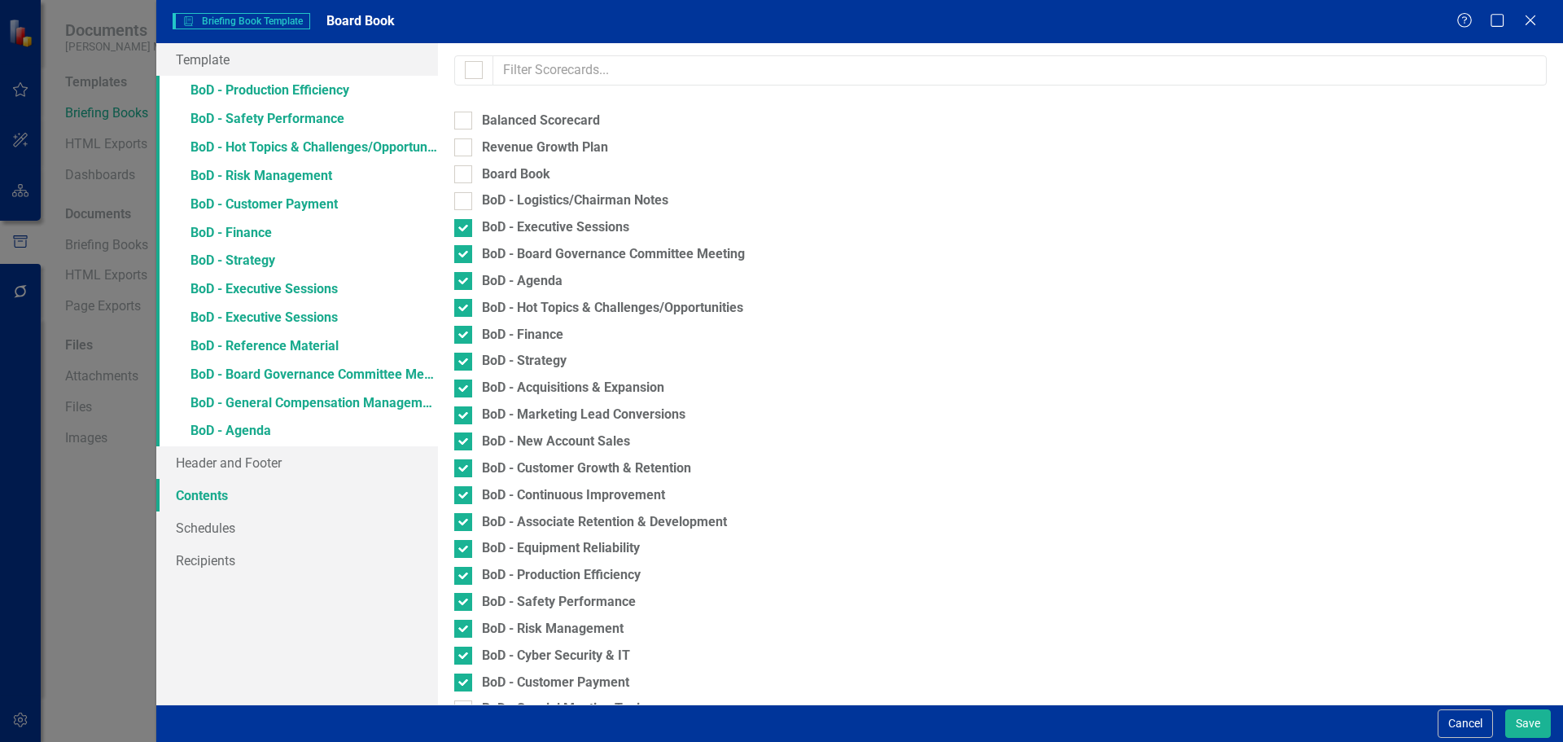
click at [209, 492] on link "Contents" at bounding box center [297, 495] width 282 height 33
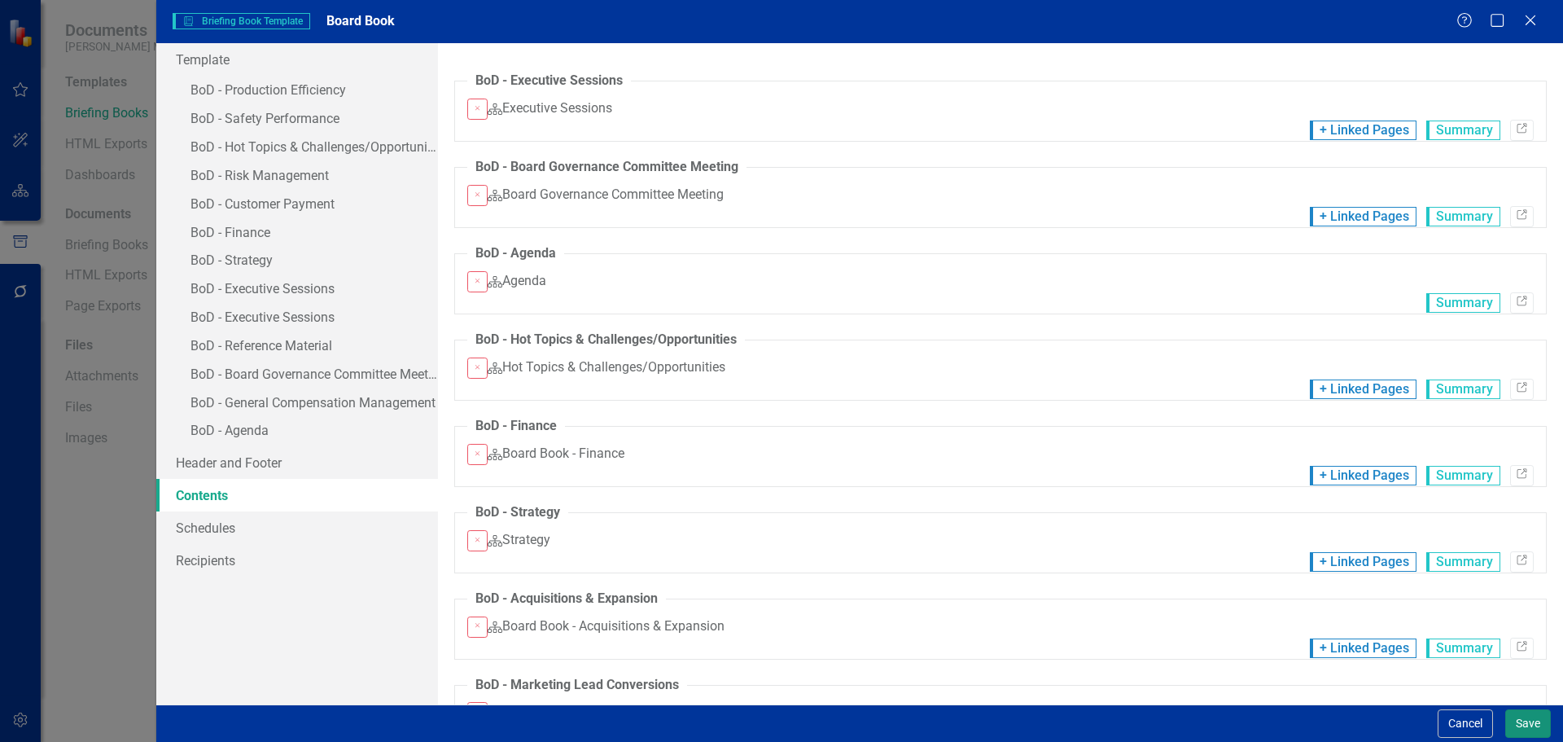
click at [1540, 723] on button "Save" at bounding box center [1529, 723] width 46 height 28
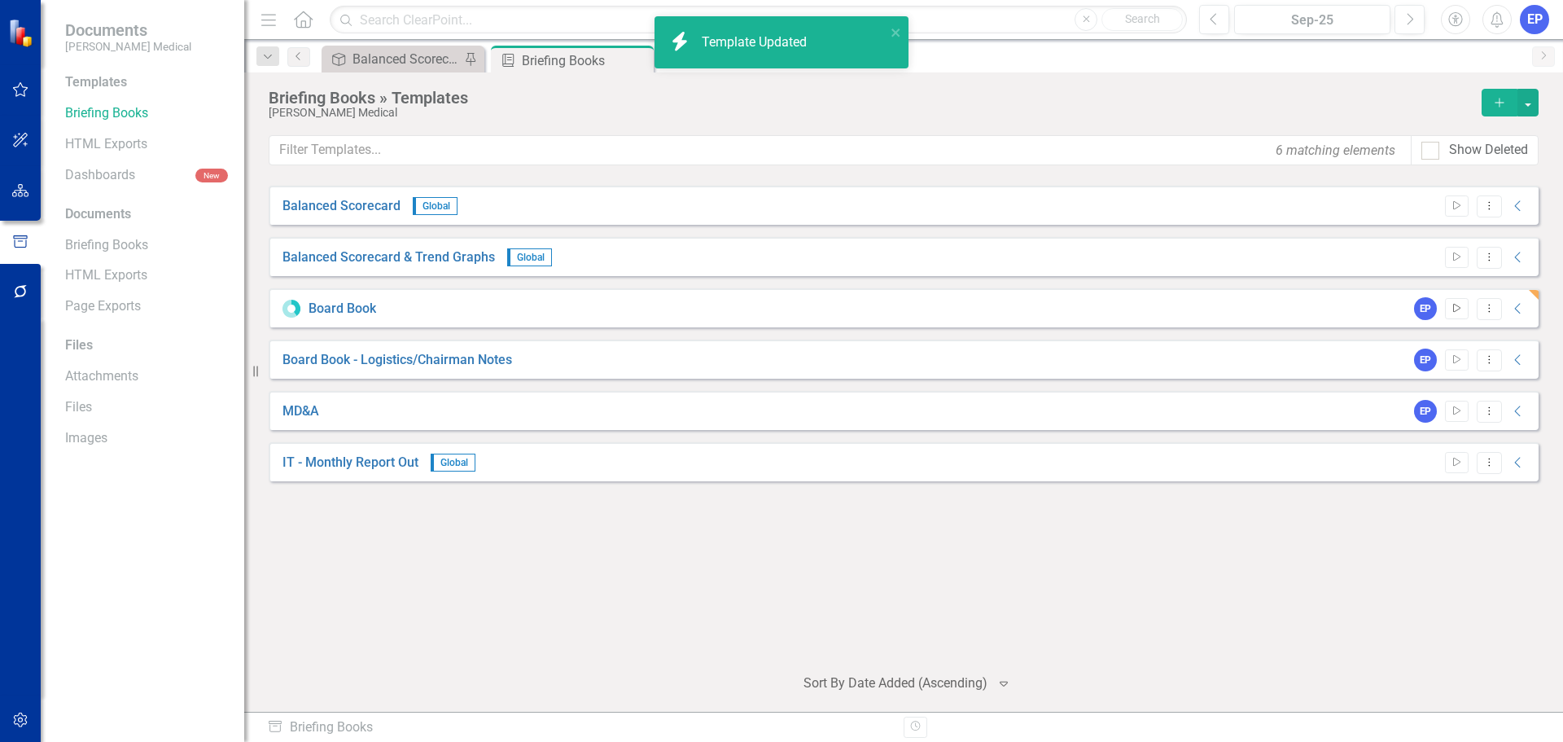
click at [1459, 304] on icon "Start" at bounding box center [1457, 309] width 12 height 10
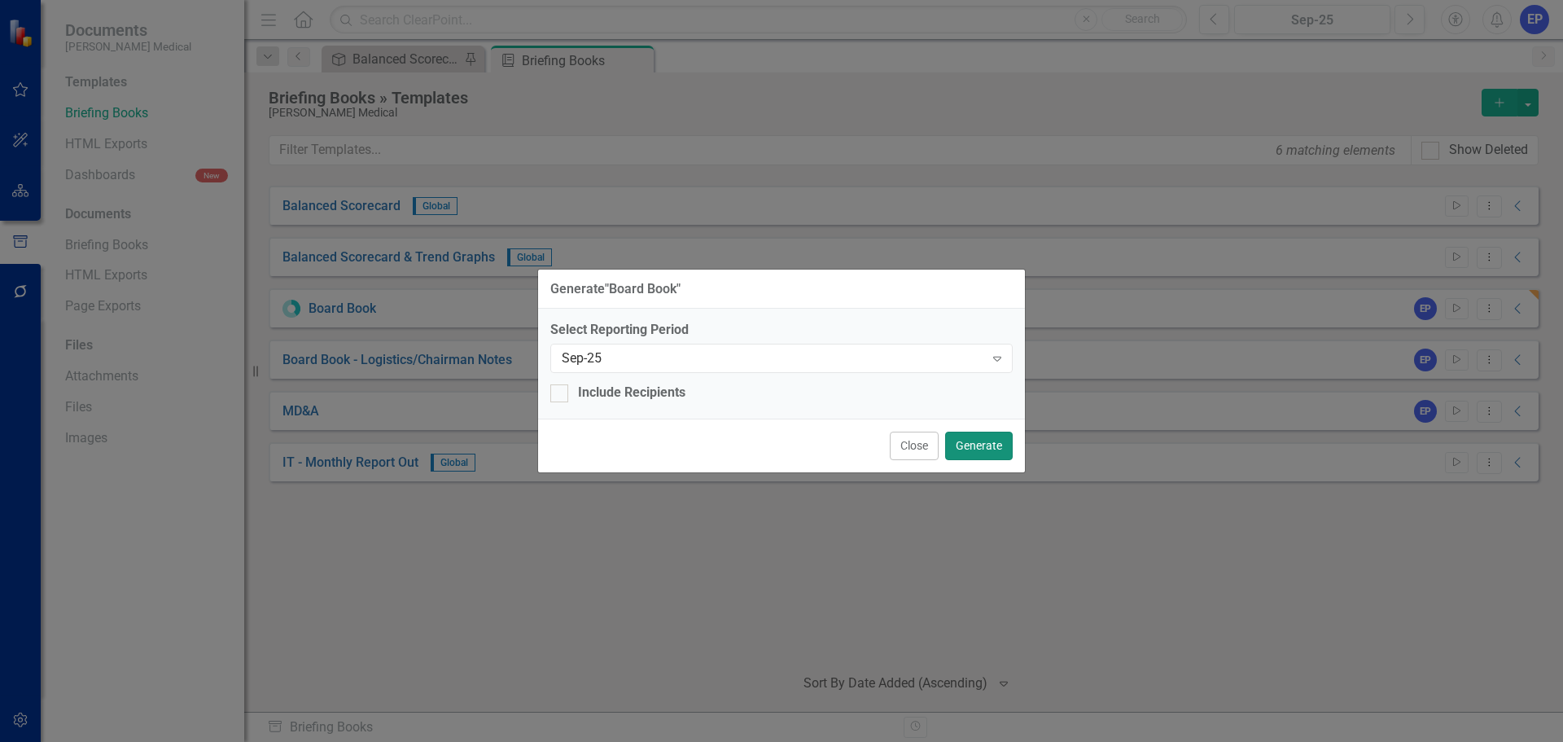
click at [976, 445] on button "Generate" at bounding box center [979, 446] width 68 height 28
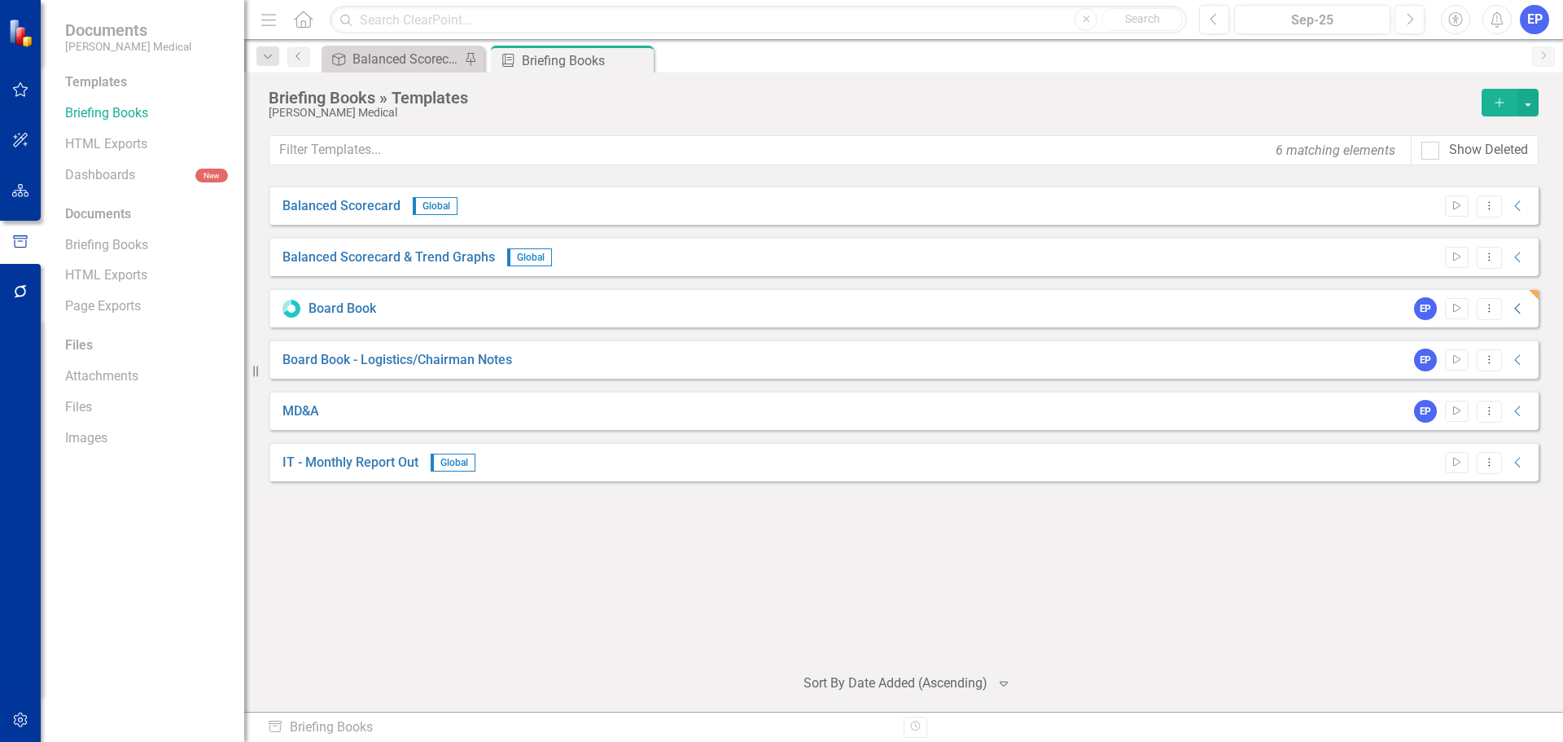
click at [1520, 304] on icon at bounding box center [1518, 309] width 6 height 11
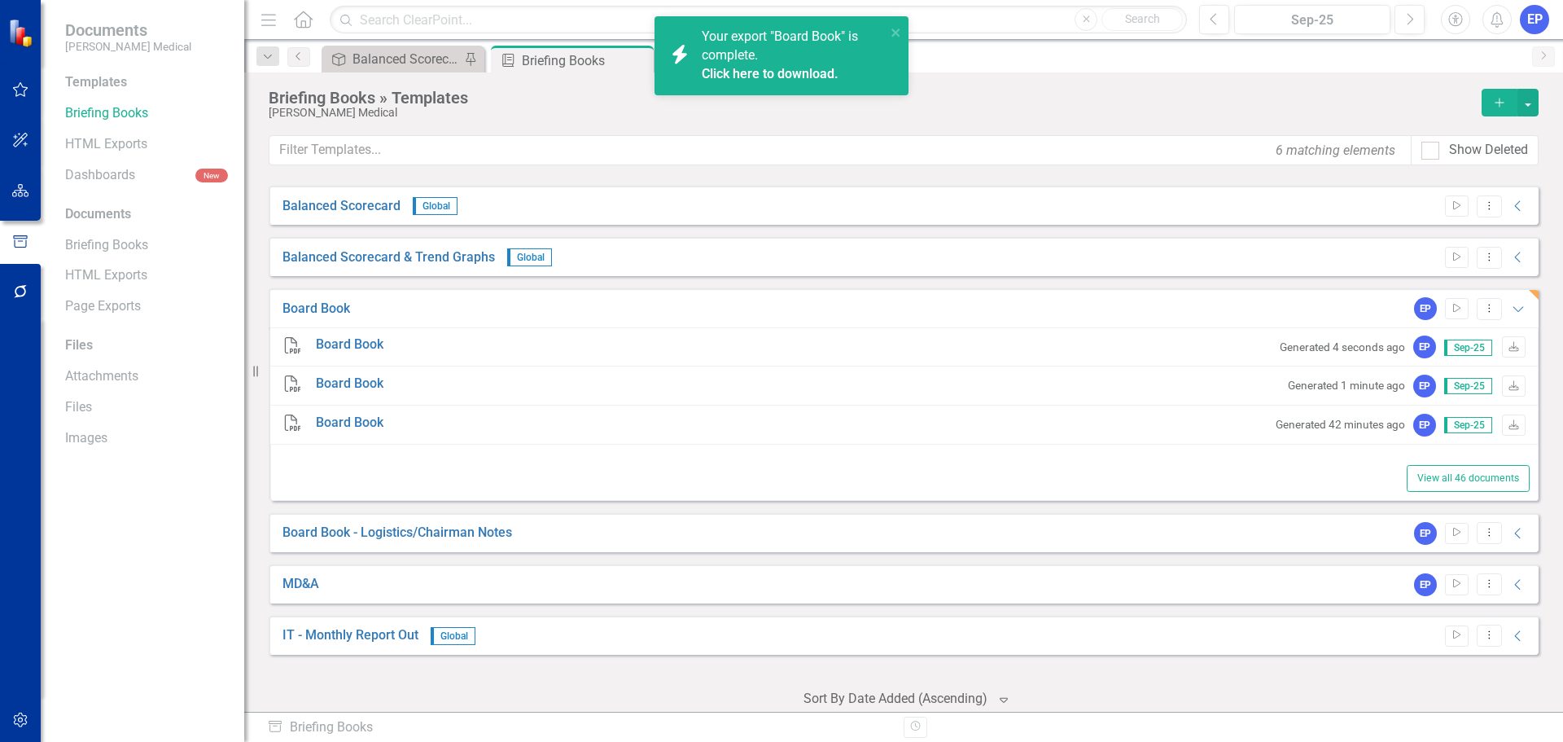
click at [781, 71] on link "Click here to download." at bounding box center [770, 73] width 137 height 15
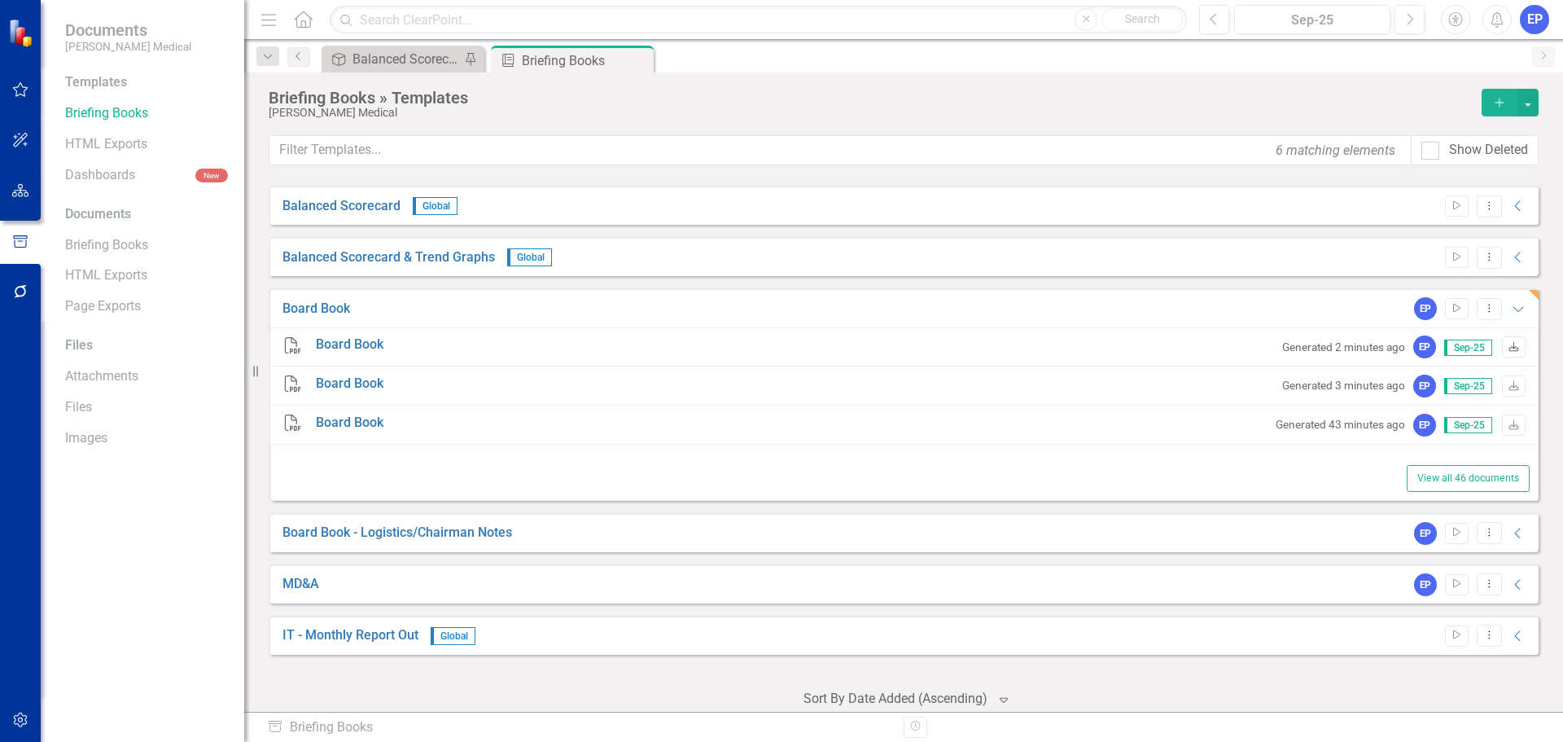
click at [1508, 348] on icon "Download" at bounding box center [1514, 348] width 12 height 10
click at [1477, 306] on button "Dropdown Menu" at bounding box center [1489, 309] width 25 height 22
click at [1431, 389] on link "Edit Edit Template" at bounding box center [1414, 396] width 151 height 30
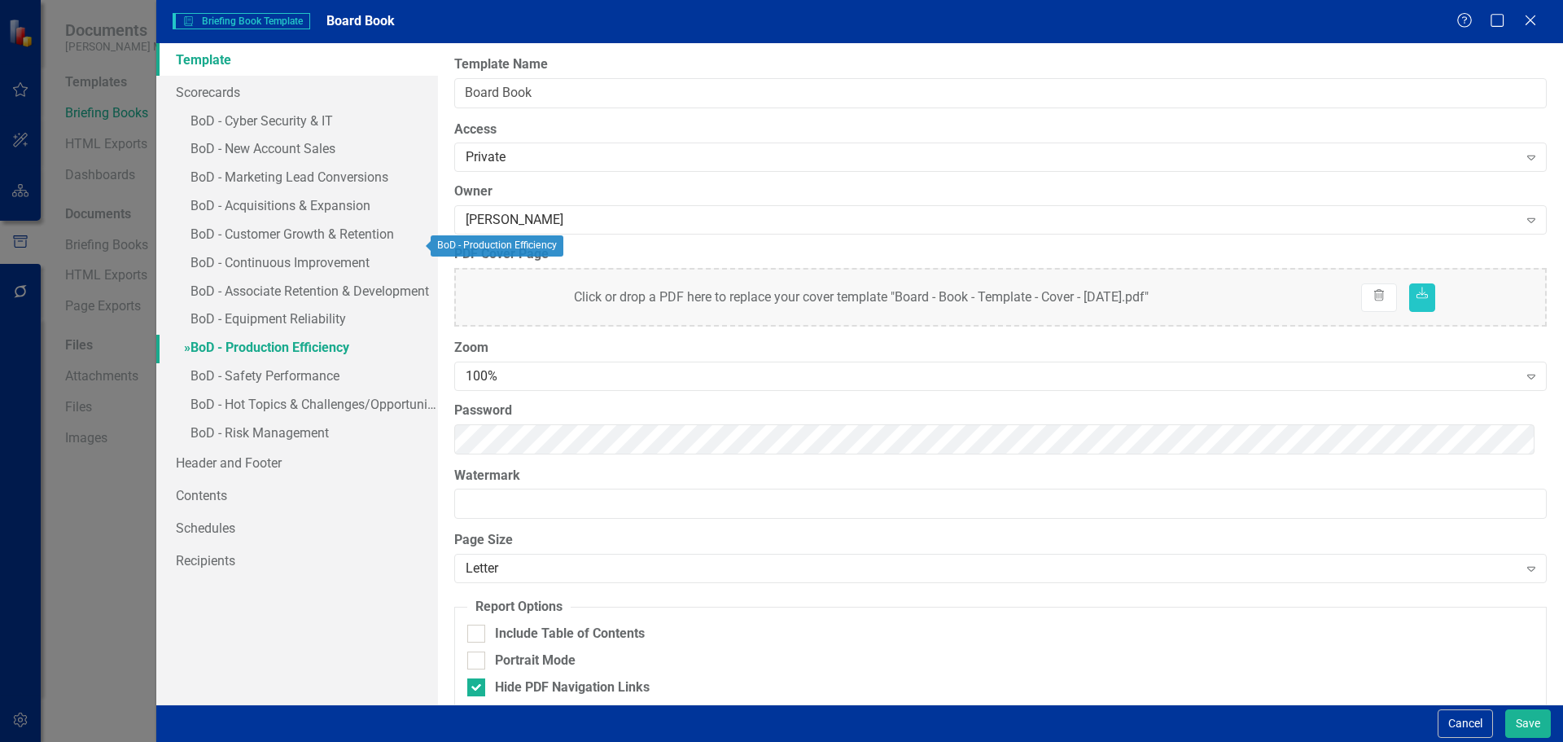
scroll to position [257, 0]
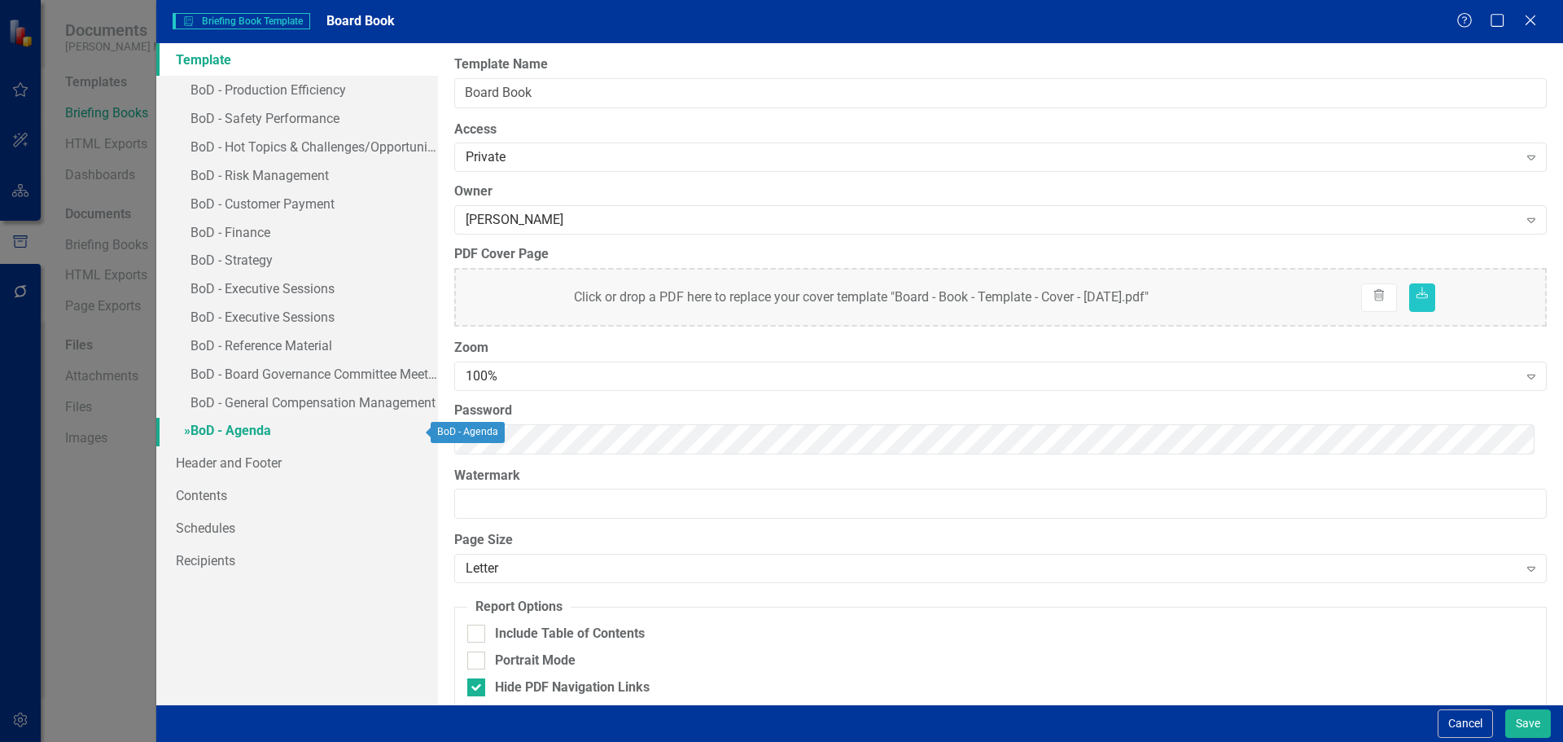
click at [277, 426] on link "» BoD - Agenda" at bounding box center [297, 432] width 282 height 28
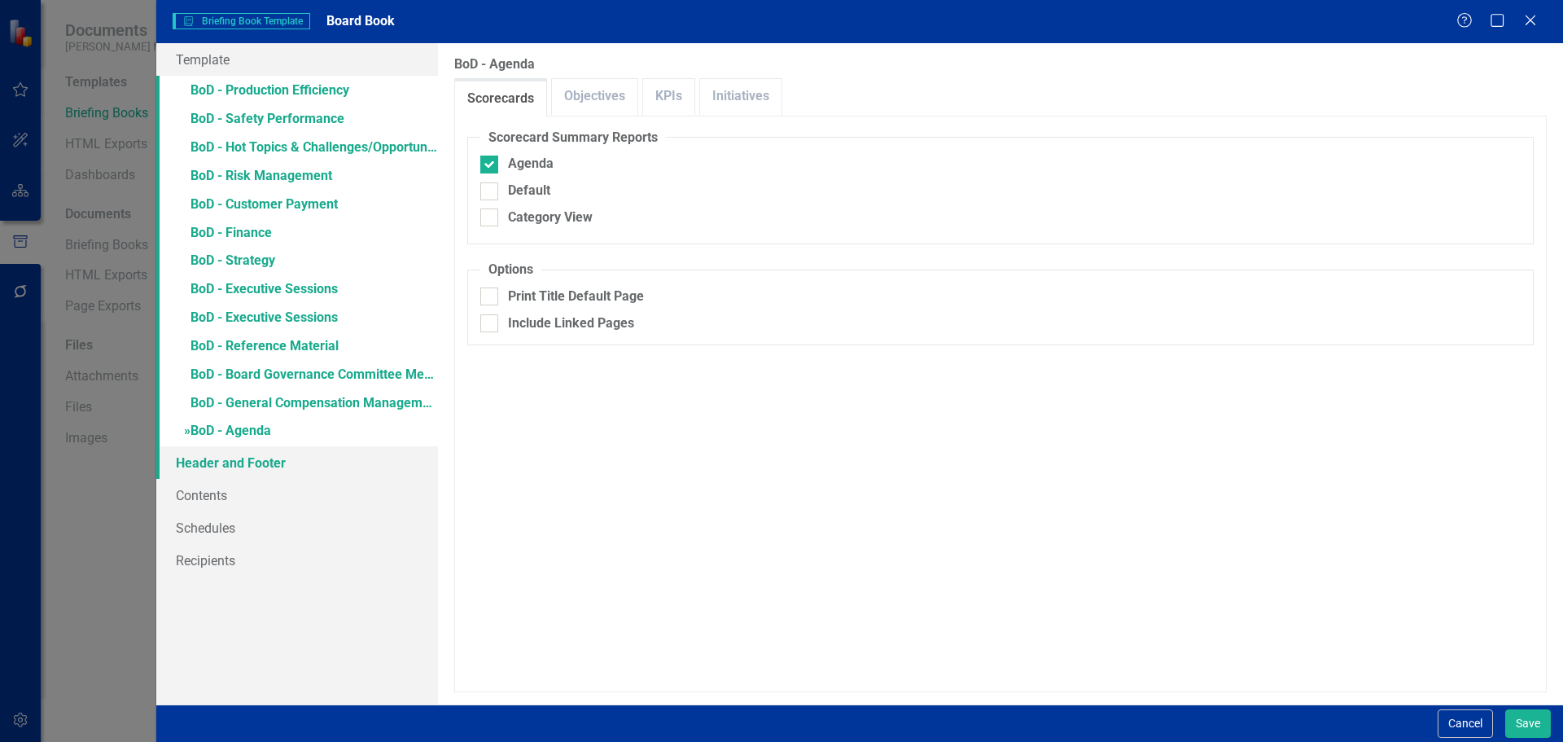
click at [260, 464] on link "Header and Footer" at bounding box center [297, 462] width 282 height 33
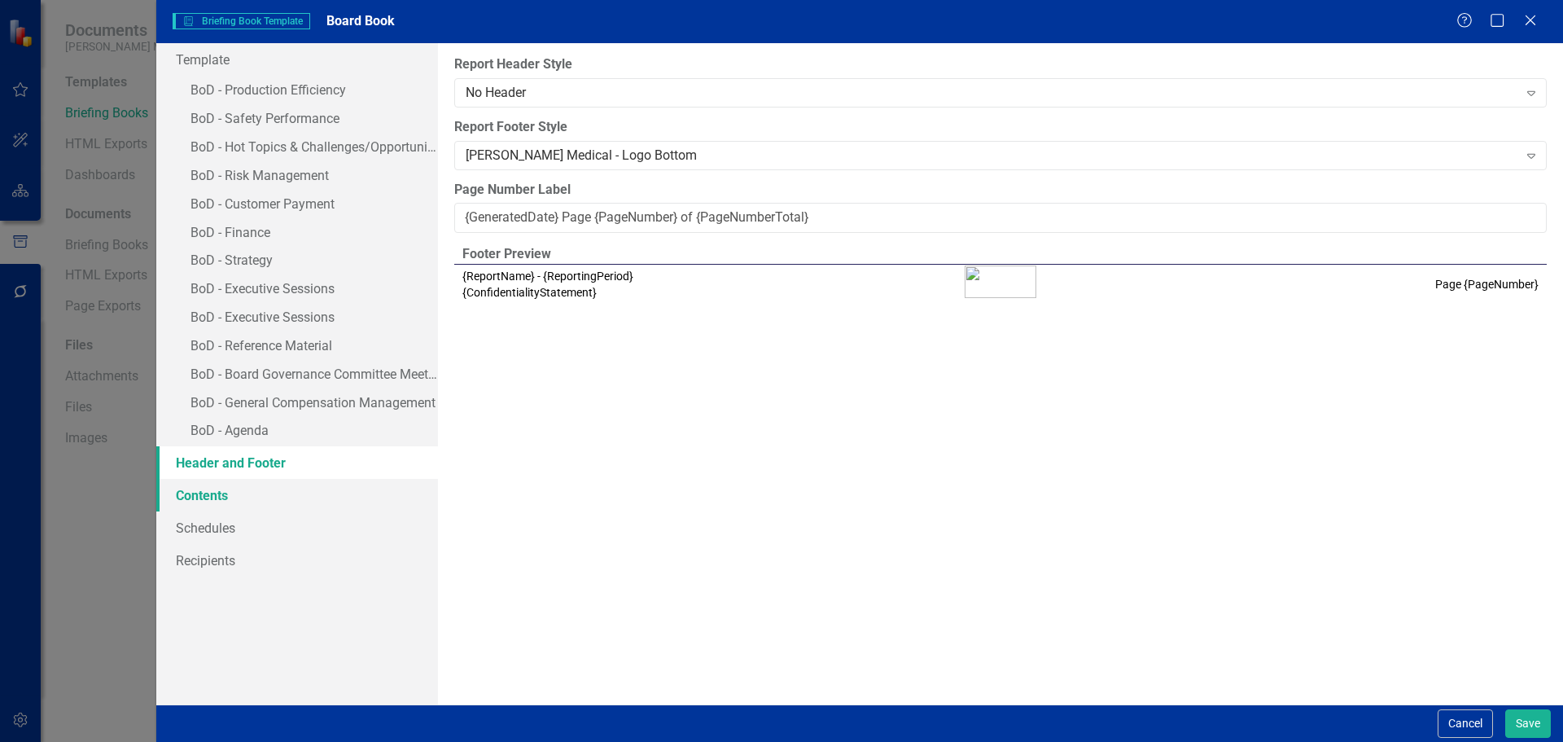
click at [239, 490] on link "Contents" at bounding box center [297, 495] width 282 height 33
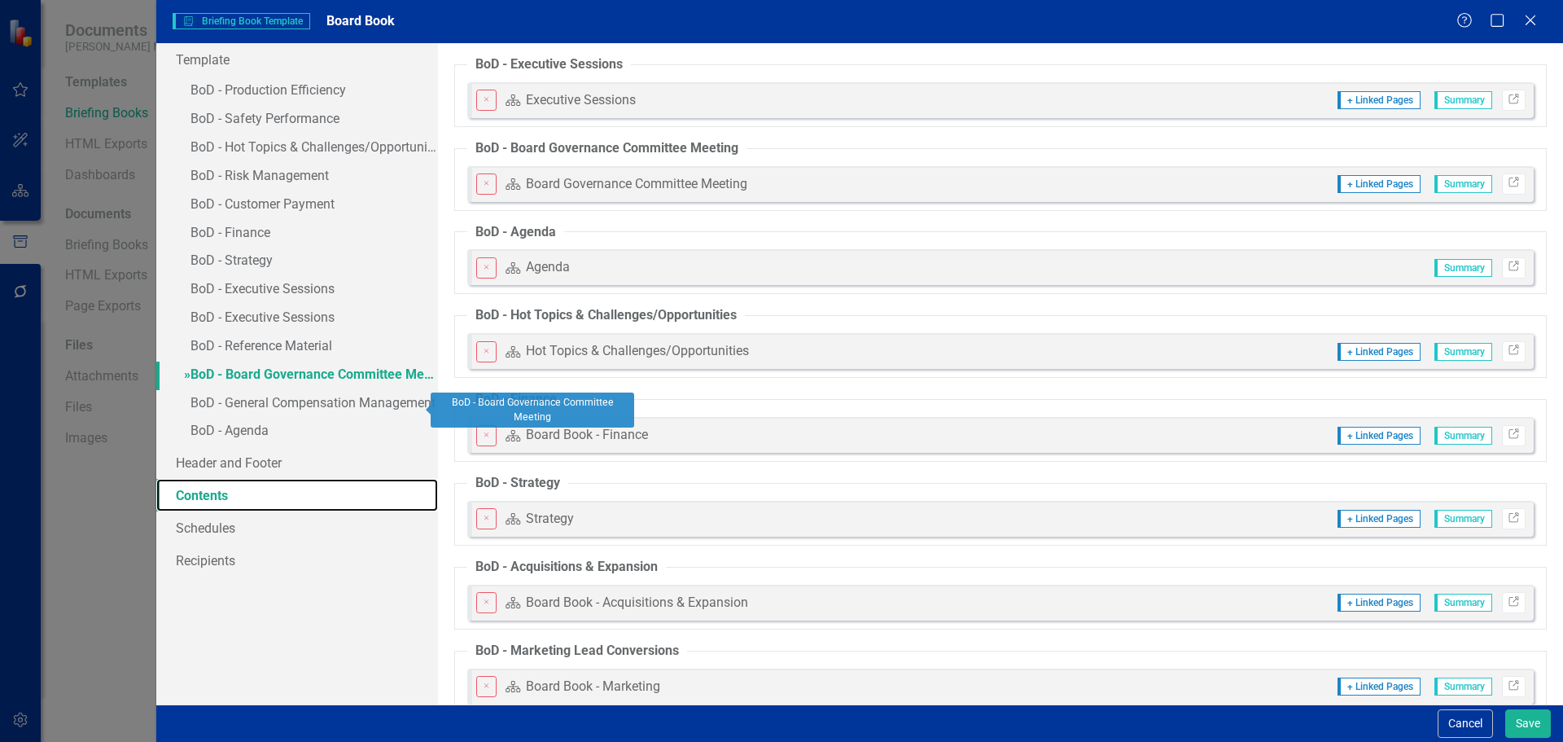
scroll to position [0, 0]
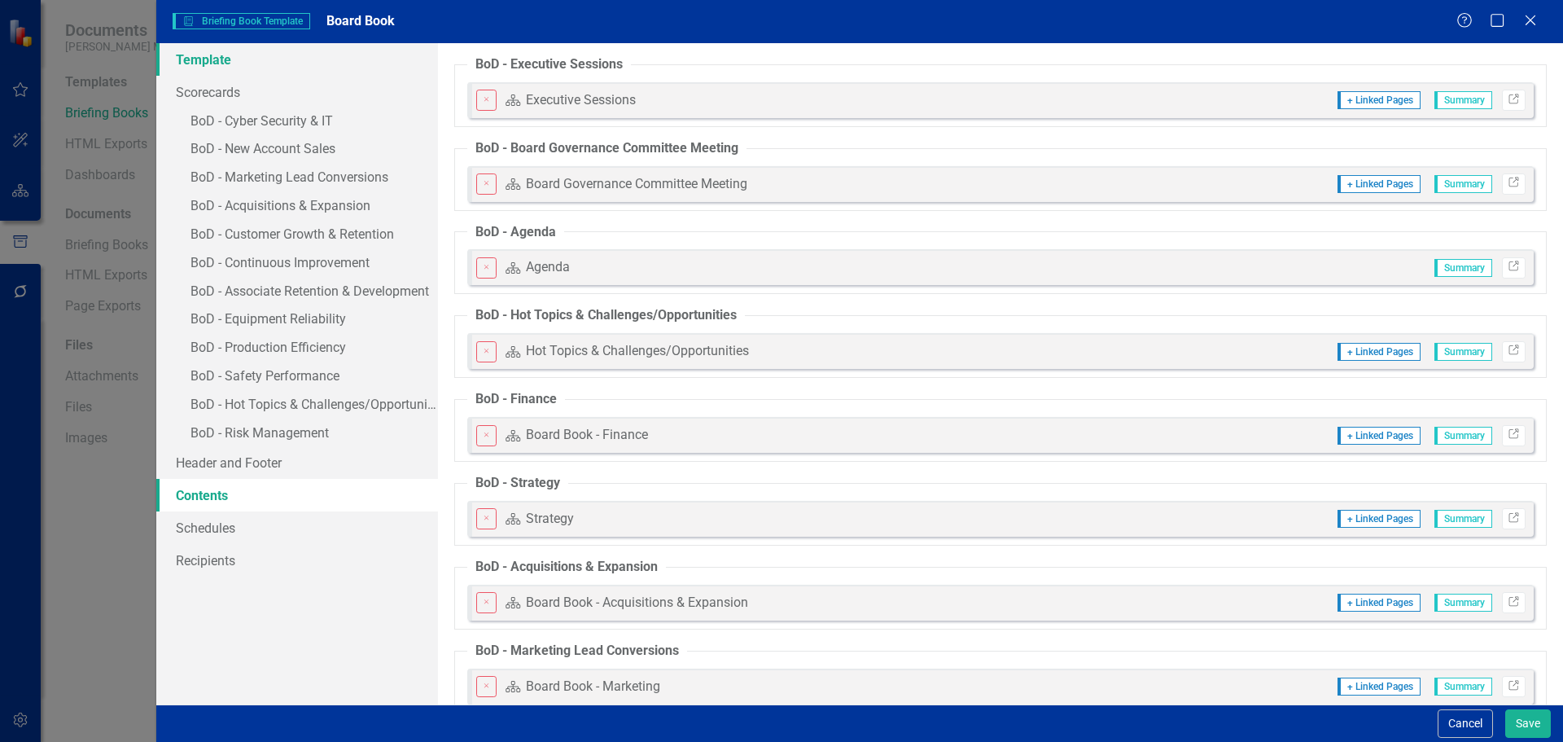
click at [239, 59] on link "Template" at bounding box center [297, 59] width 282 height 33
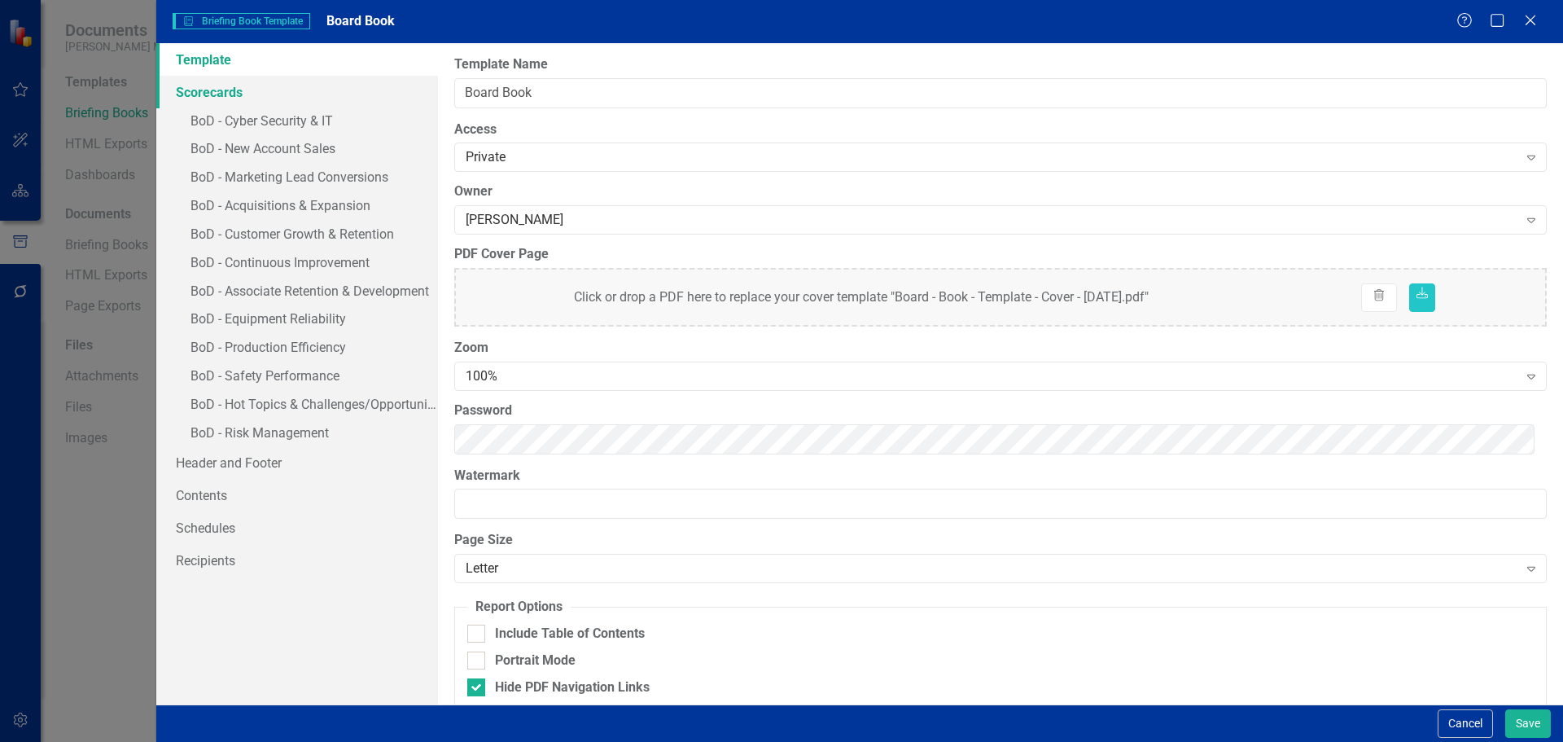
click at [223, 94] on link "Scorecards" at bounding box center [297, 92] width 282 height 33
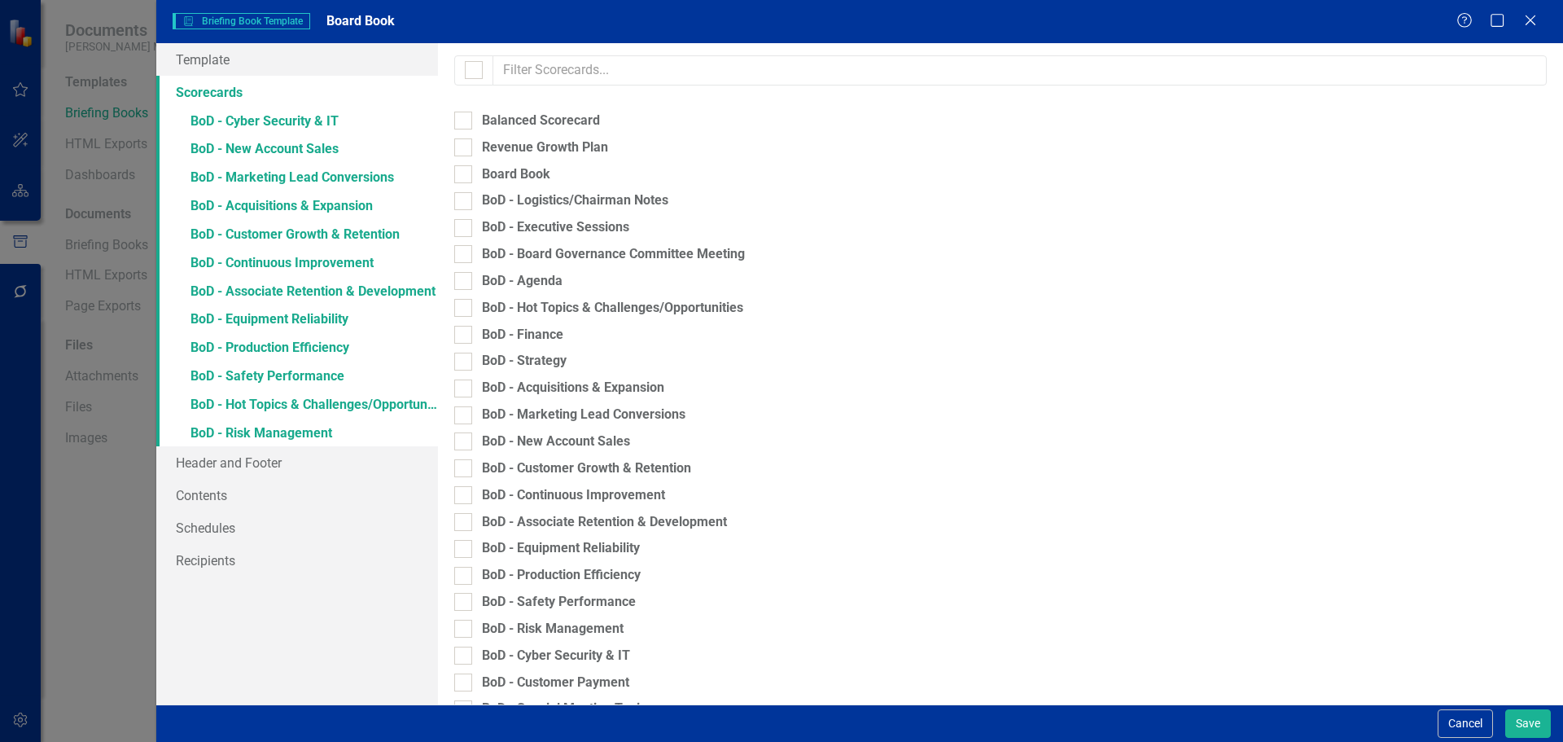
checkbox input "true"
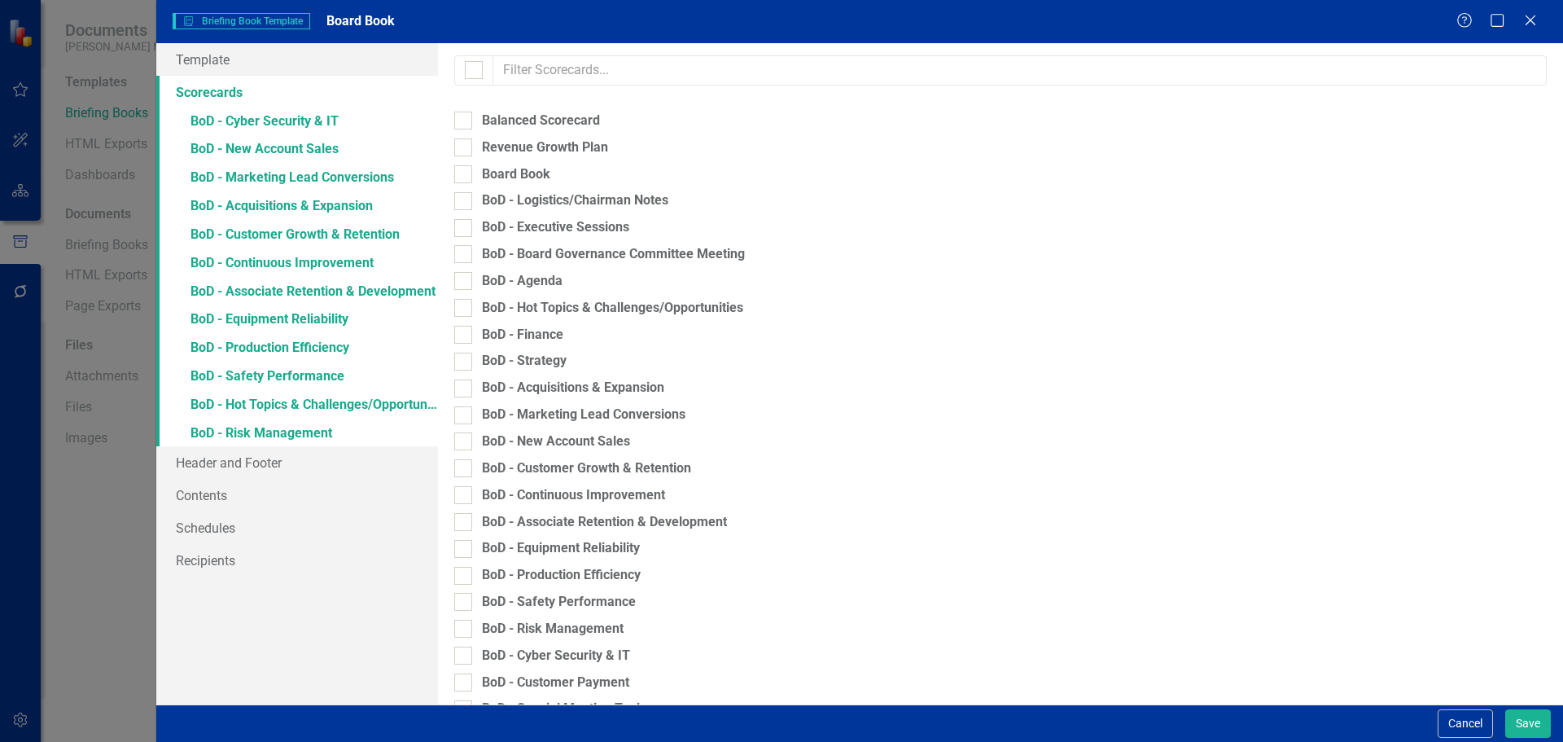
checkbox input "true"
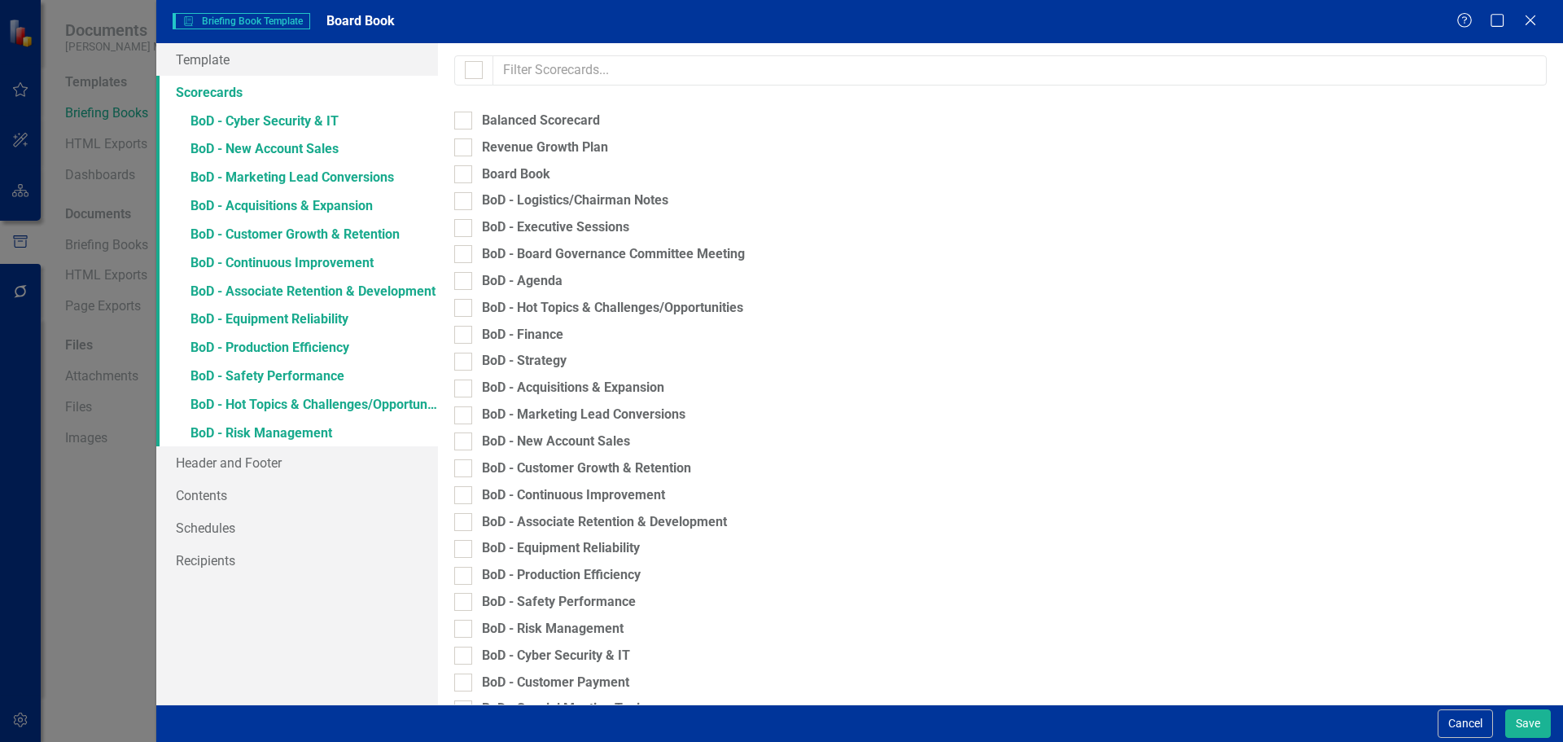
checkbox input "true"
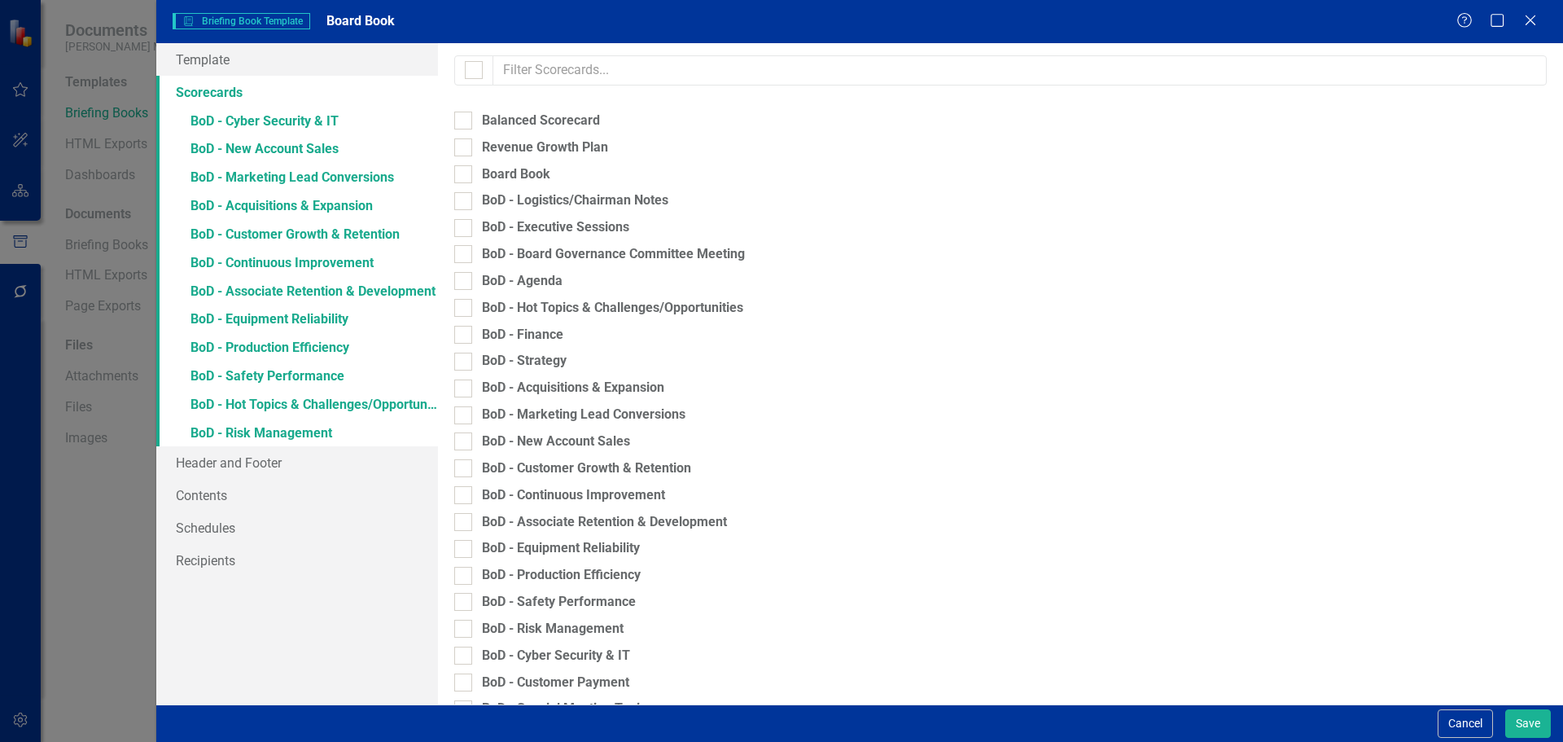
checkbox input "true"
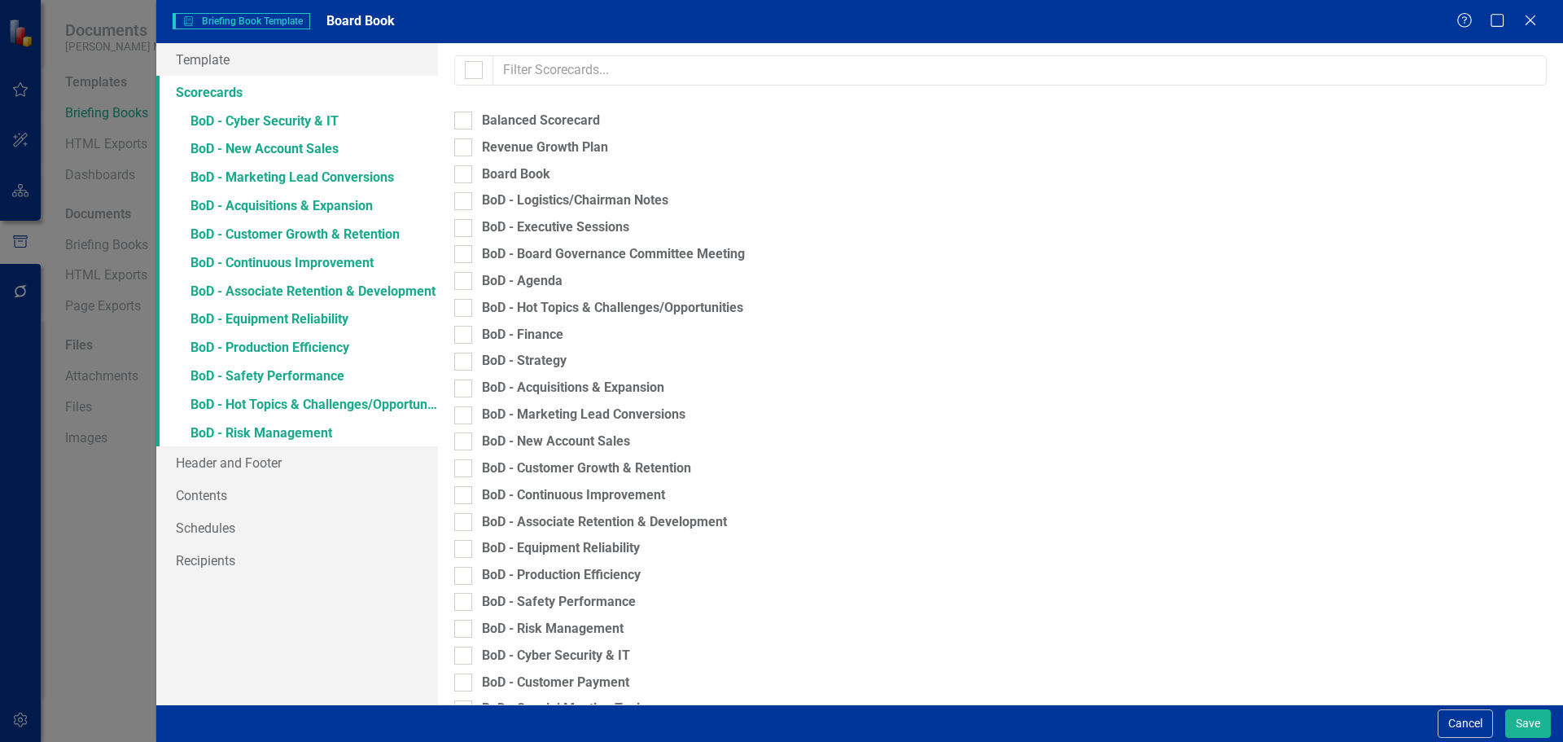
checkbox input "true"
checkbox input "false"
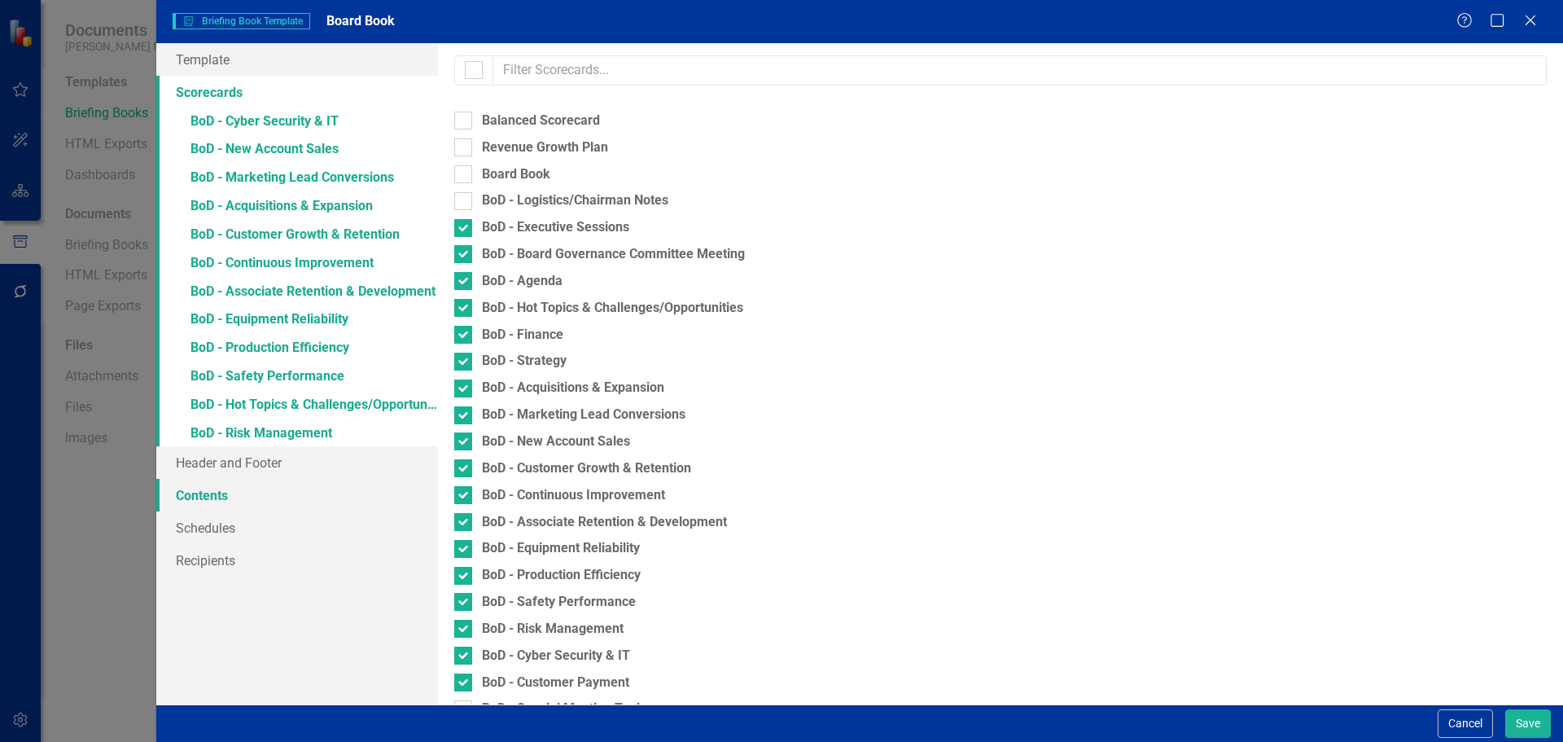
click at [242, 493] on link "Contents" at bounding box center [297, 495] width 282 height 33
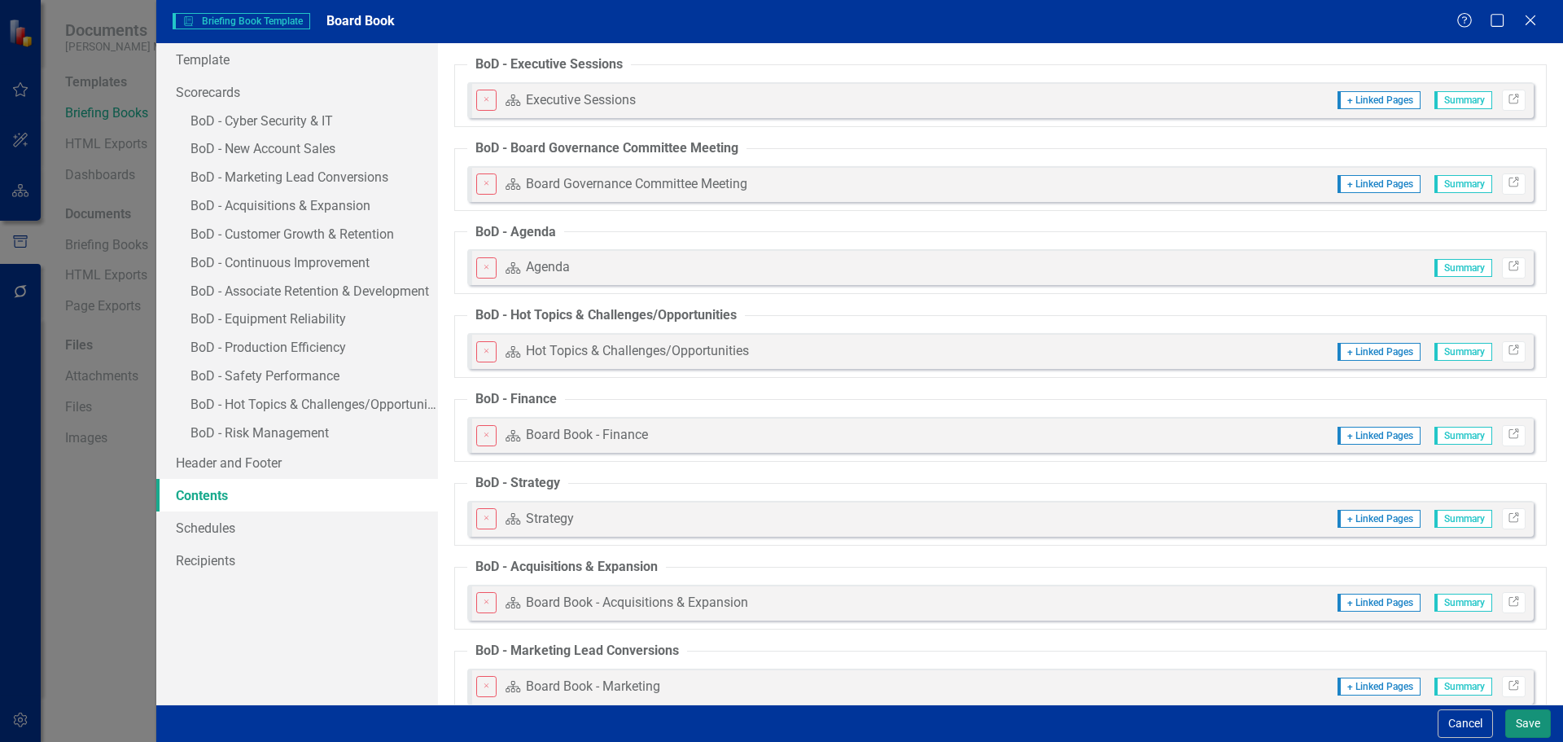
click at [1519, 722] on button "Save" at bounding box center [1529, 723] width 46 height 28
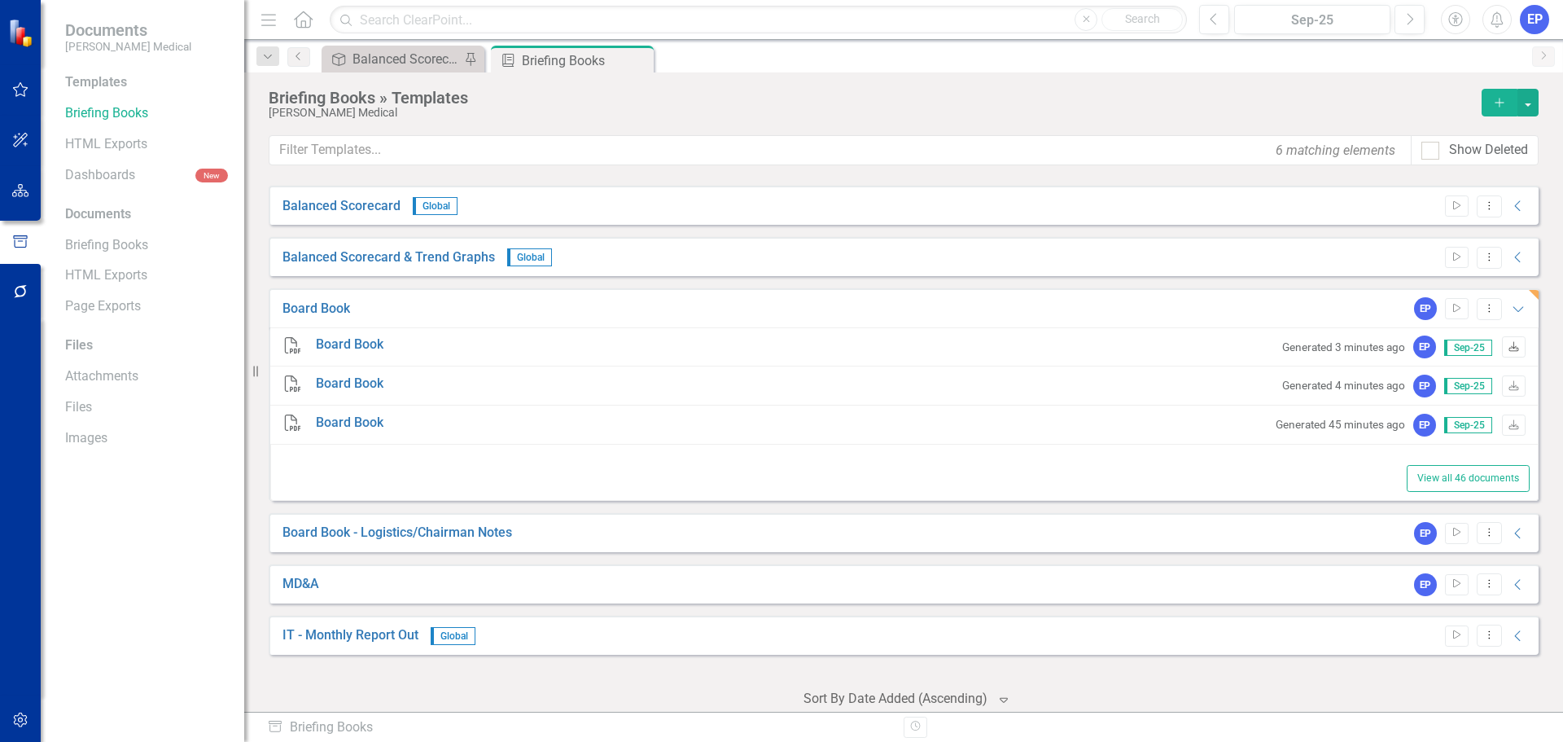
click at [1508, 344] on icon "Download" at bounding box center [1514, 348] width 12 height 10
click at [18, 174] on button "button" at bounding box center [20, 191] width 37 height 34
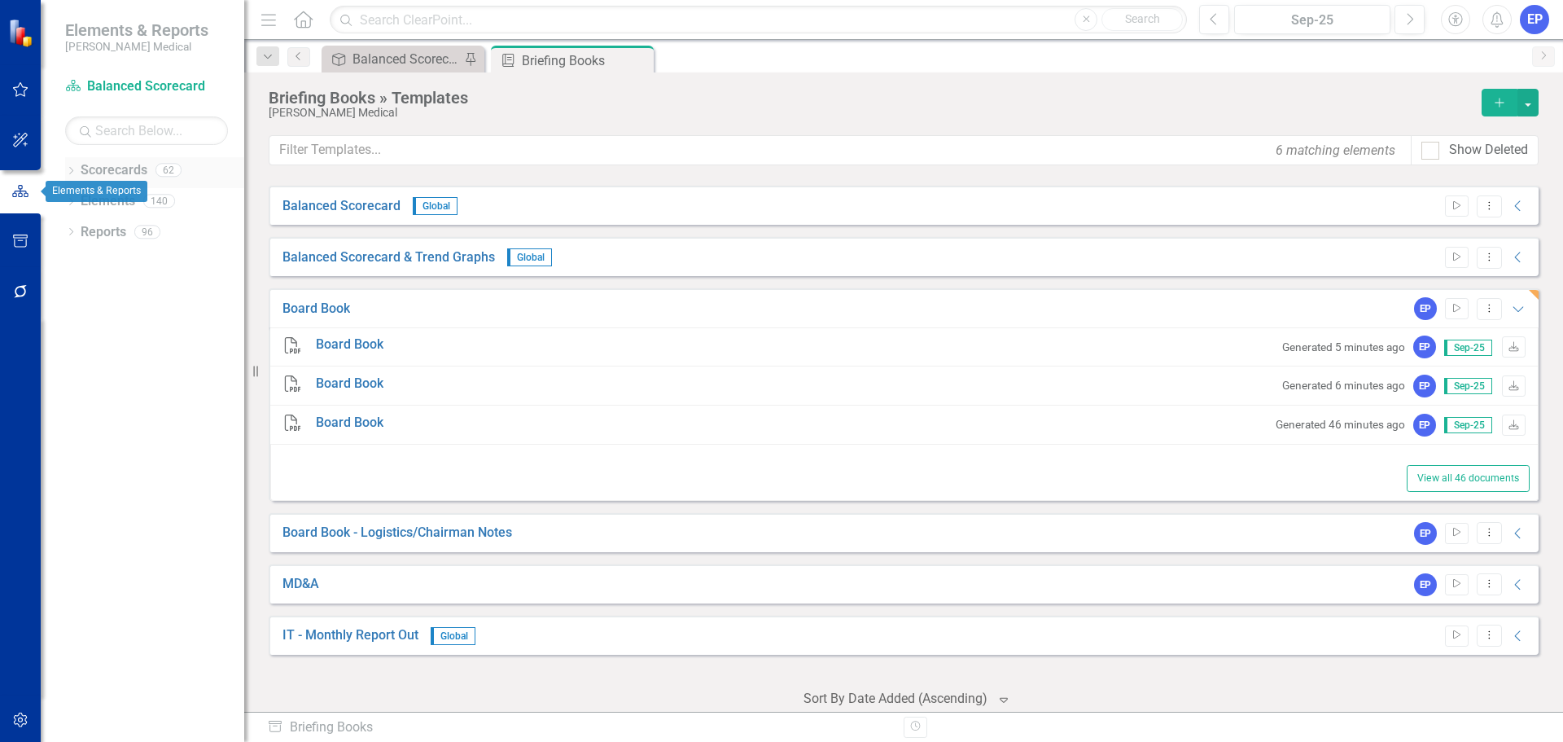
click at [71, 168] on icon "Dropdown" at bounding box center [70, 172] width 11 height 9
click at [76, 231] on icon "Dropdown" at bounding box center [79, 231] width 12 height 10
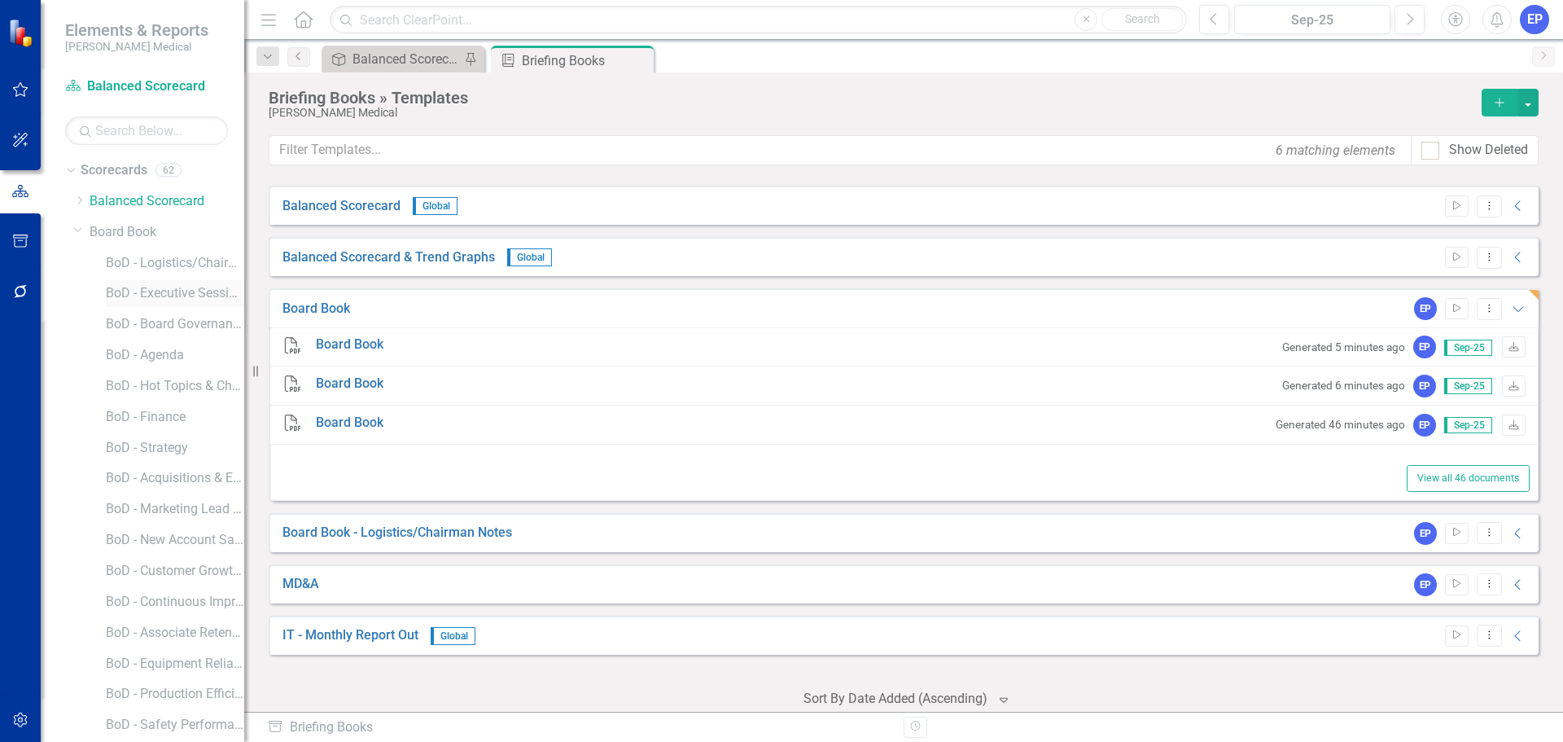
click at [151, 292] on link "BoD - Executive Sessions" at bounding box center [175, 293] width 138 height 19
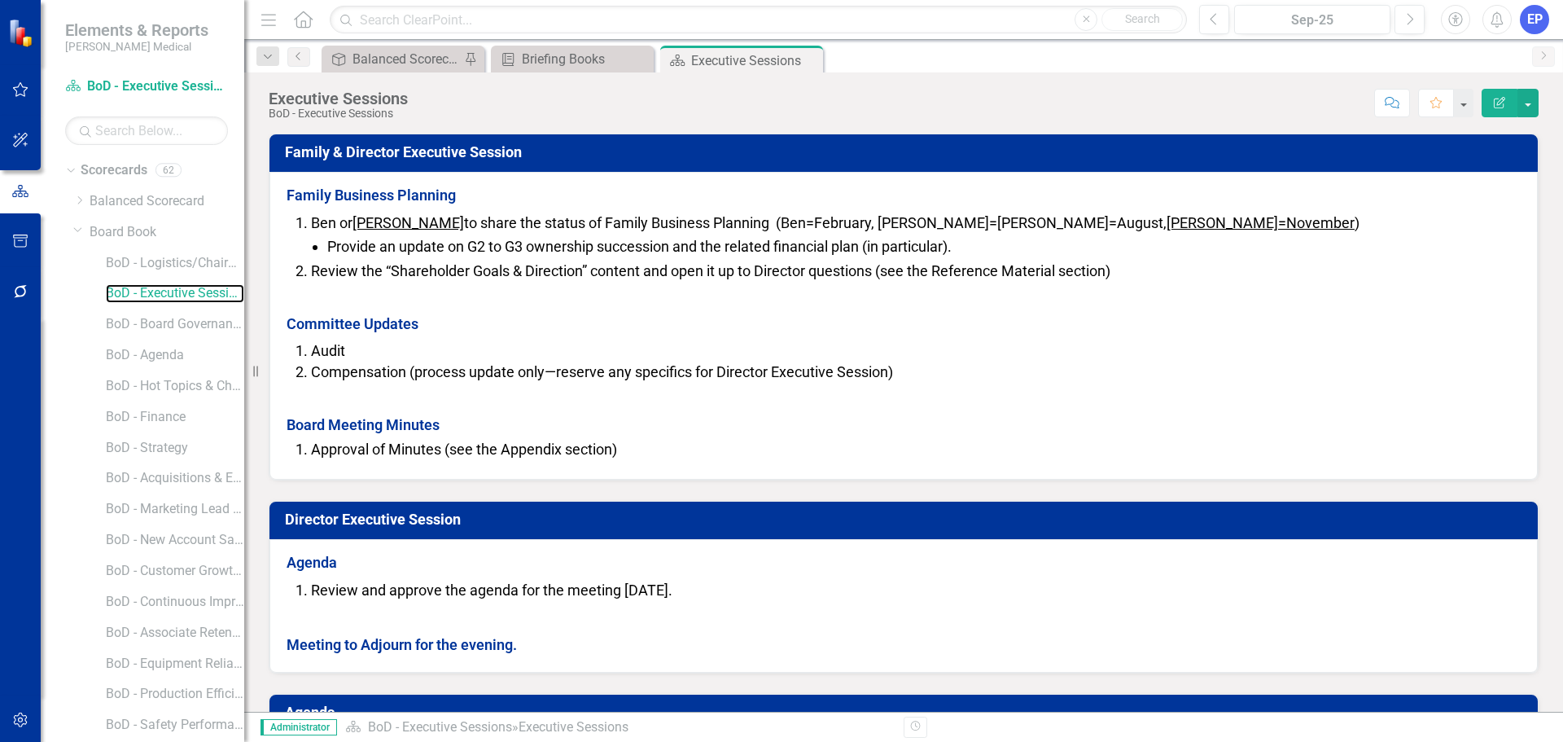
scroll to position [407, 0]
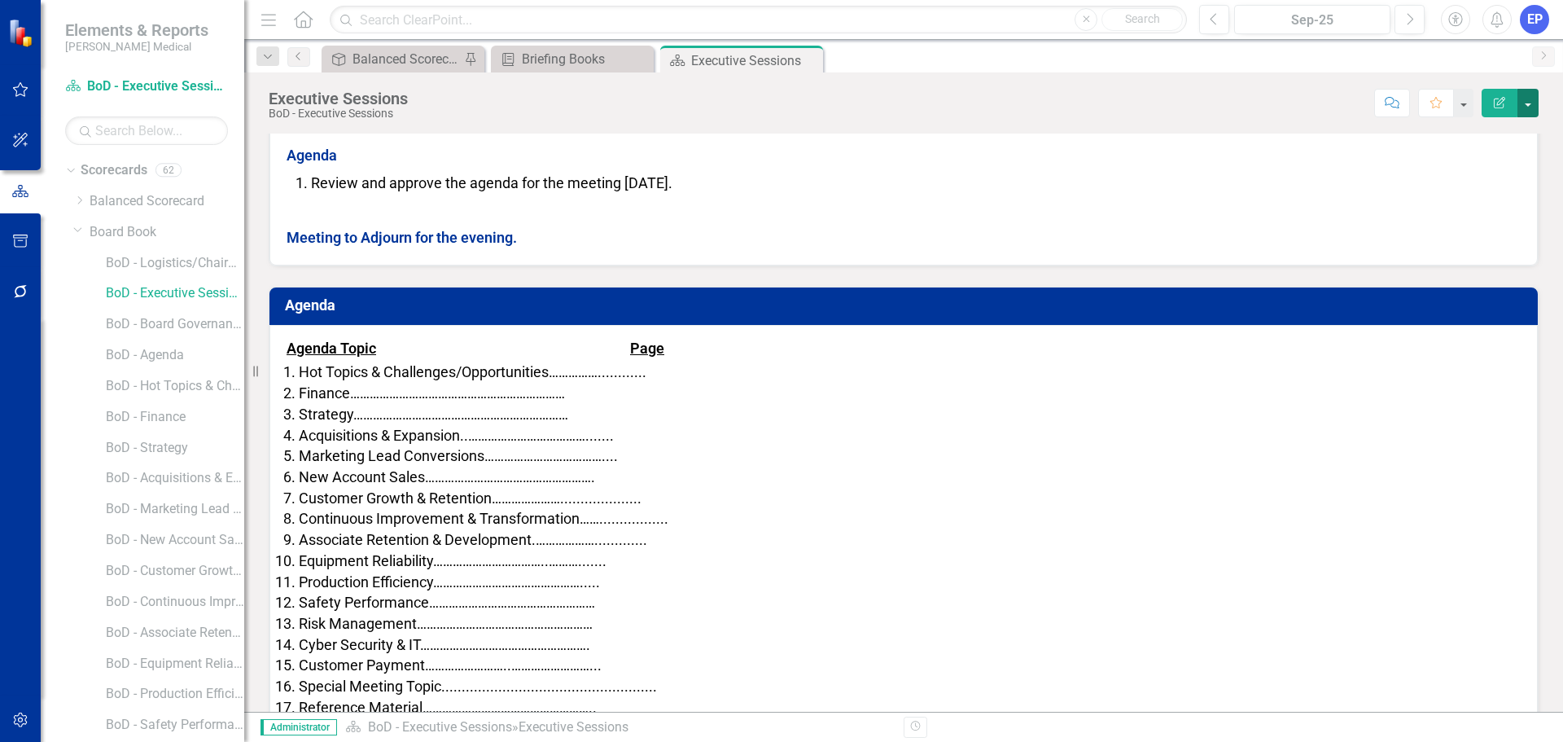
click at [1527, 106] on button "button" at bounding box center [1528, 103] width 21 height 28
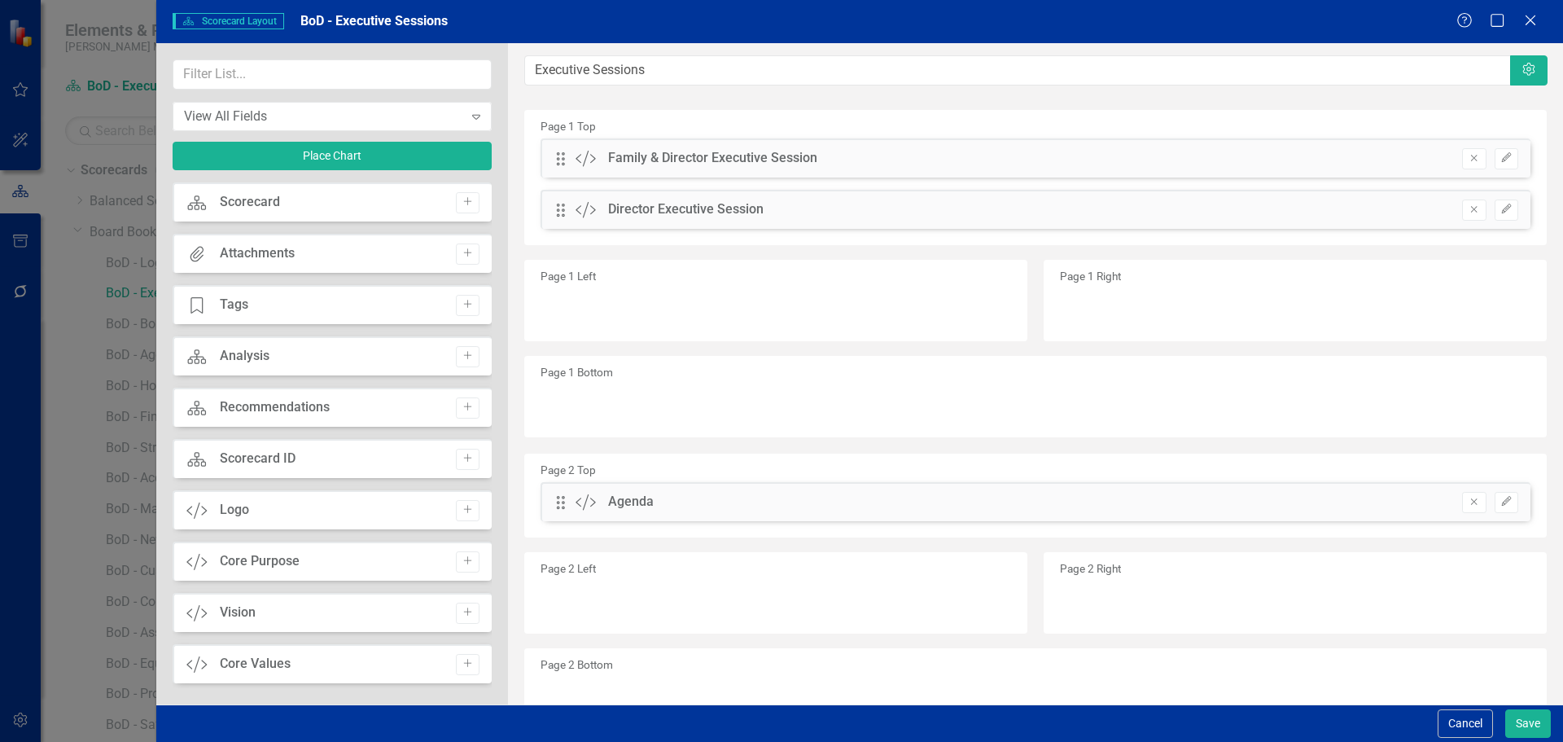
scroll to position [407, 0]
click at [1462, 505] on button "Remove" at bounding box center [1474, 502] width 24 height 21
click at [1538, 712] on button "Save" at bounding box center [1529, 723] width 46 height 28
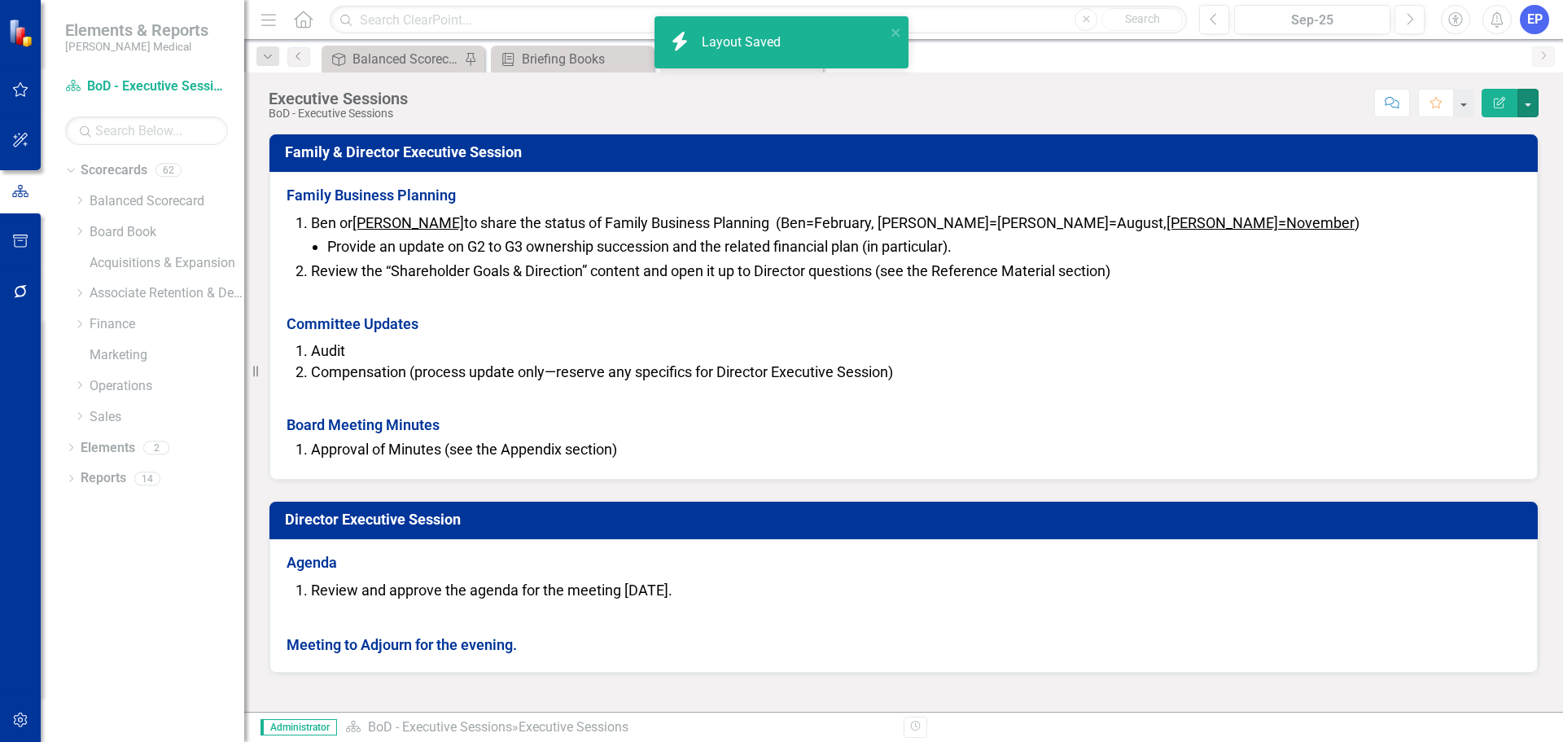
scroll to position [0, 0]
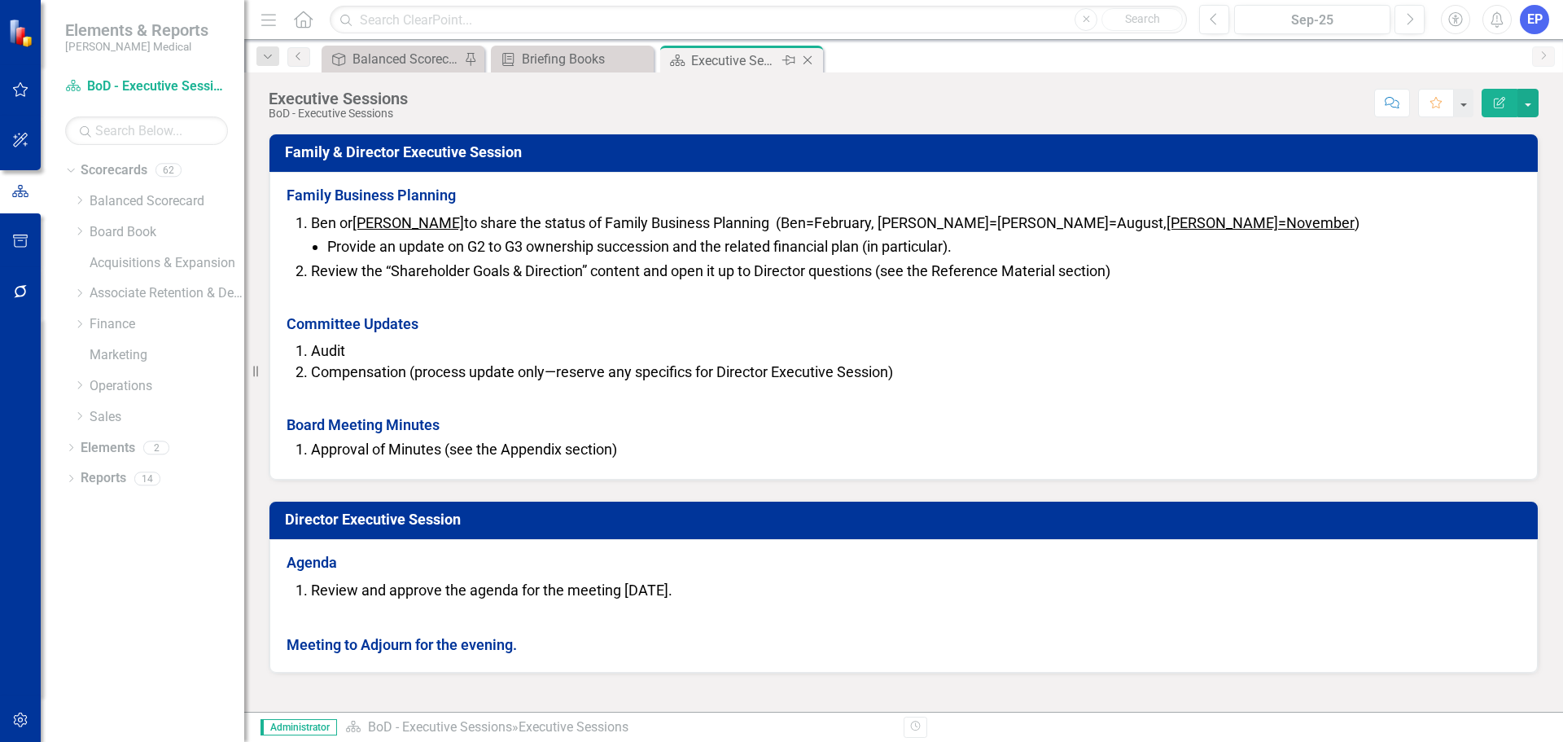
click at [808, 55] on icon "Close" at bounding box center [808, 60] width 16 height 13
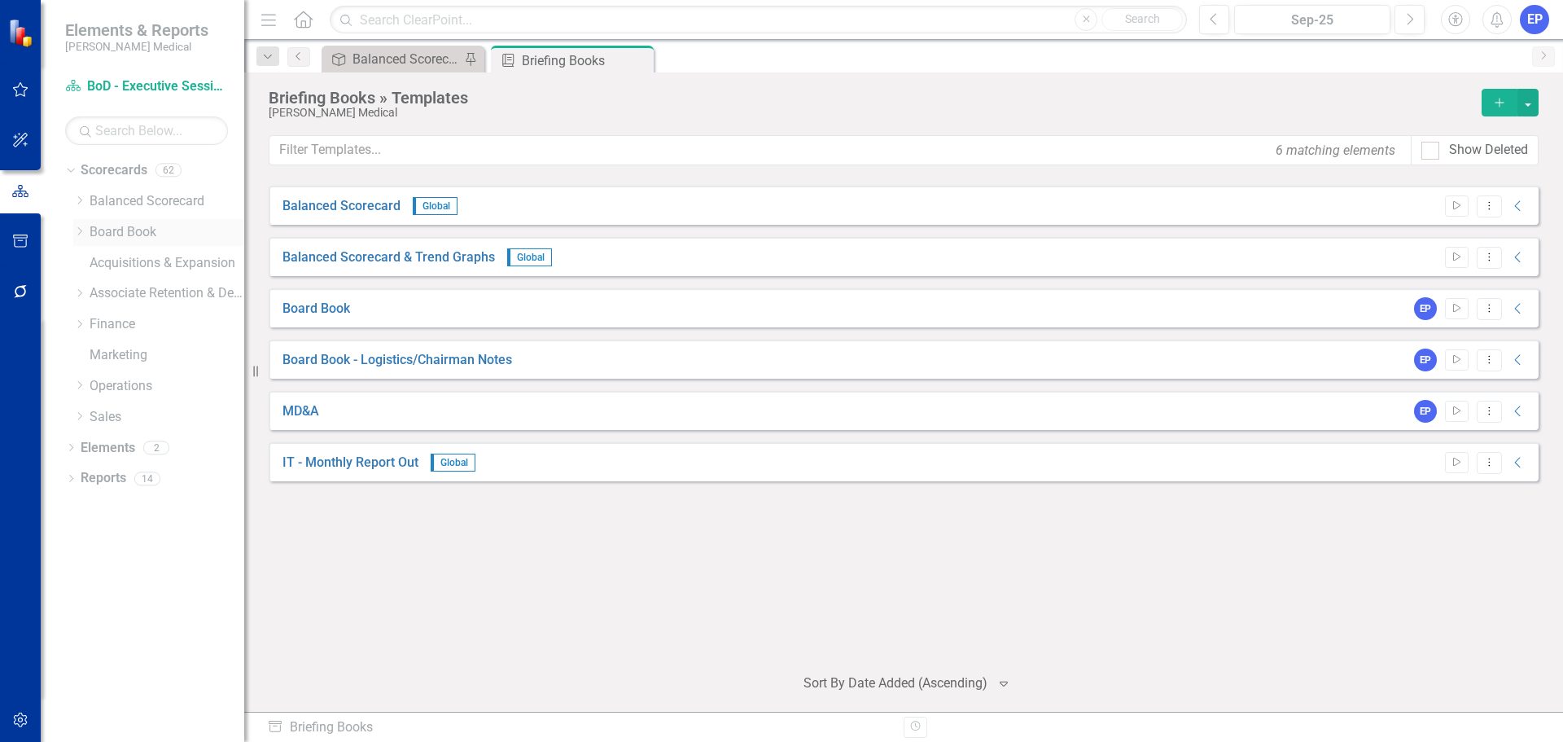
click at [82, 235] on icon "Dropdown" at bounding box center [79, 231] width 12 height 10
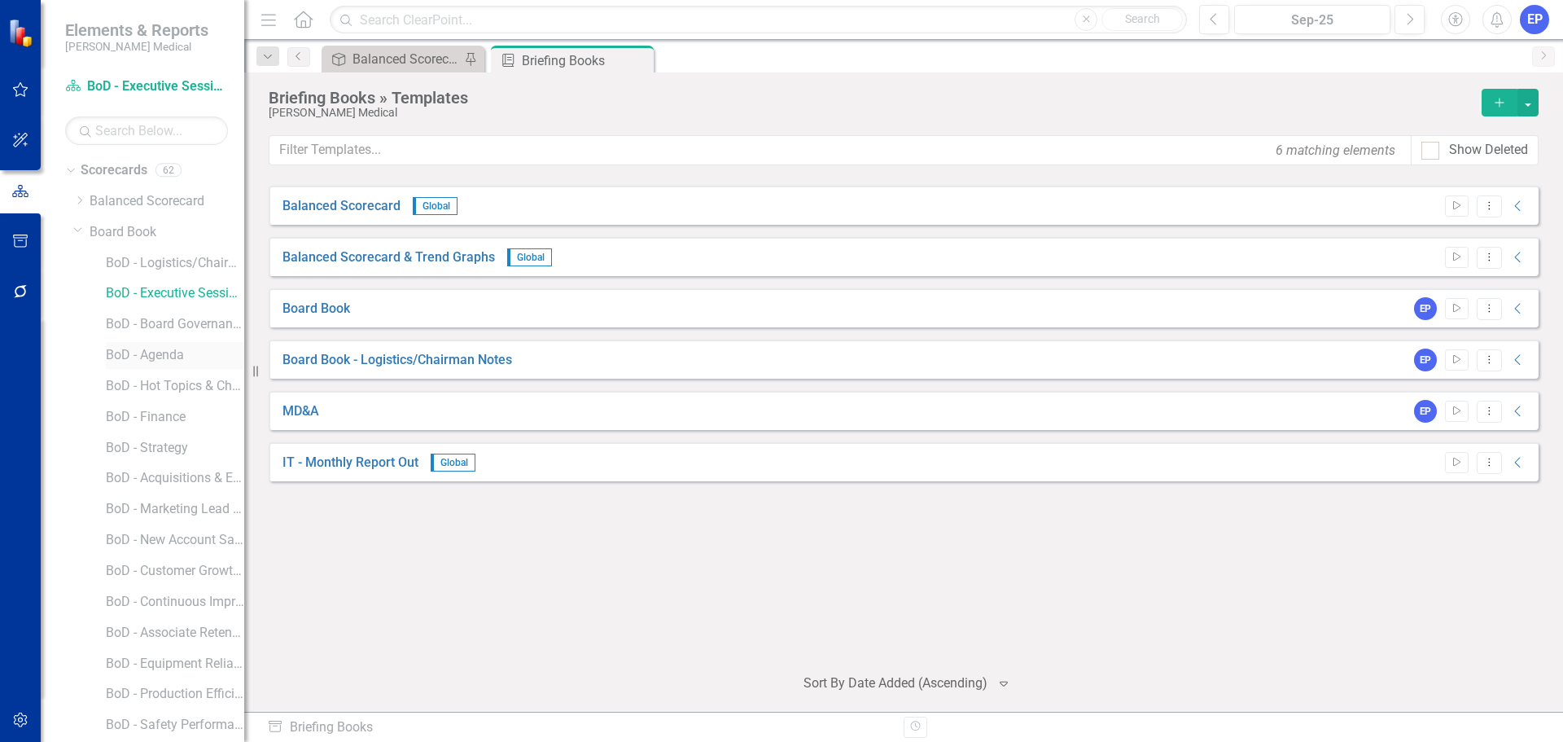
click at [134, 351] on link "BoD - Agenda" at bounding box center [175, 355] width 138 height 19
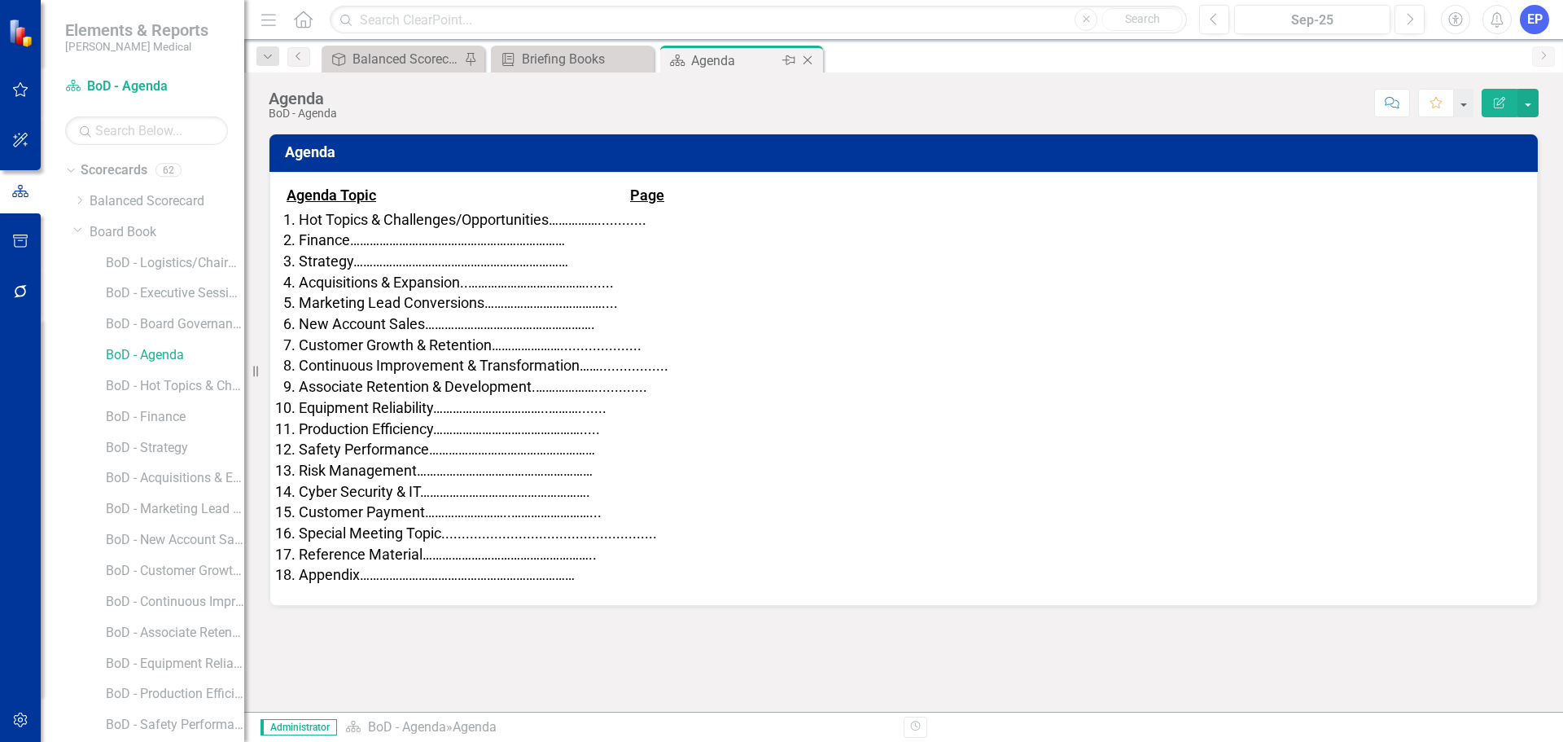
click at [815, 59] on icon "Close" at bounding box center [808, 60] width 16 height 13
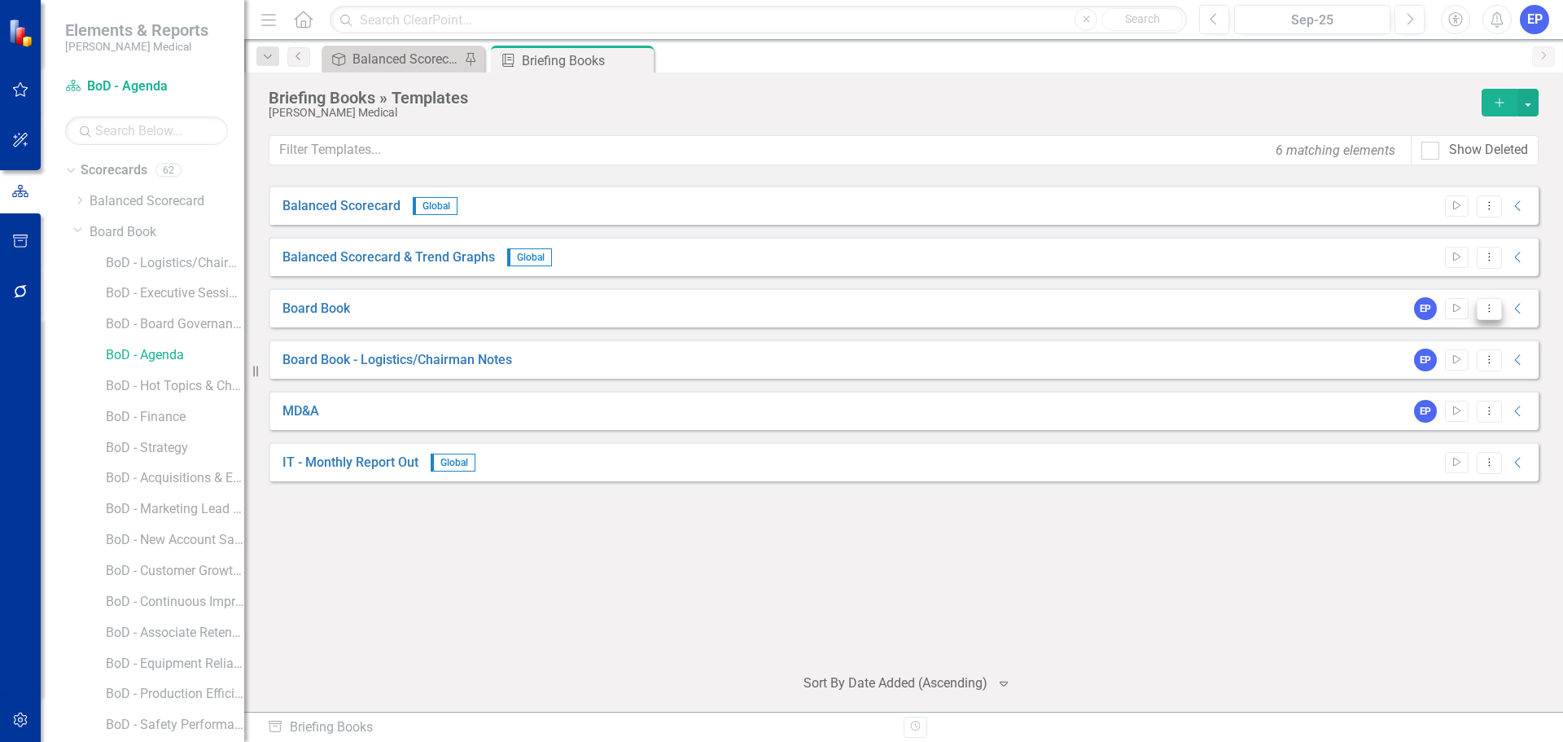
click at [1487, 305] on icon "Dropdown Menu" at bounding box center [1490, 308] width 14 height 11
click at [1466, 309] on button "Start" at bounding box center [1457, 308] width 24 height 21
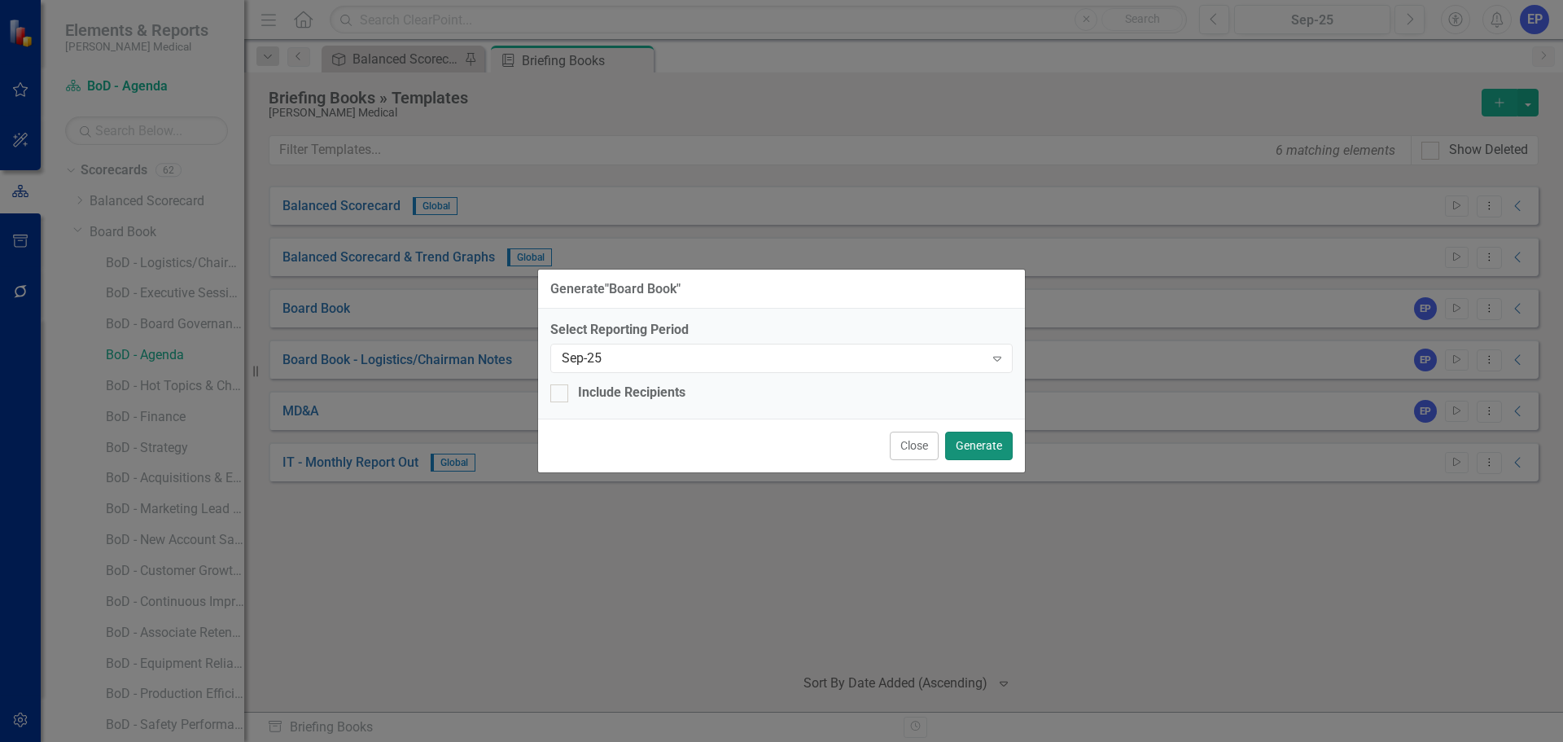
click at [967, 445] on button "Generate" at bounding box center [979, 446] width 68 height 28
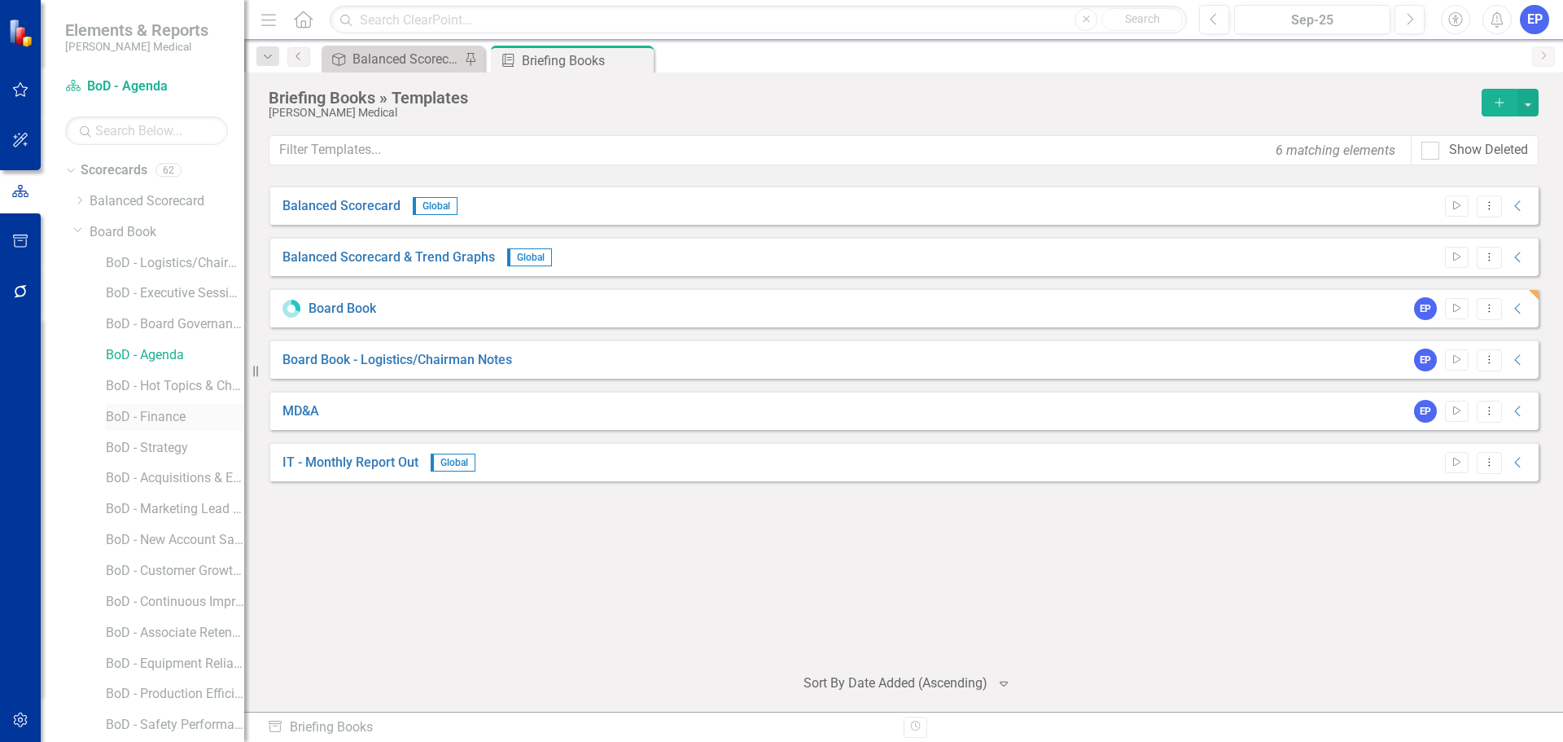
click at [181, 408] on link "BoD - Finance" at bounding box center [175, 417] width 138 height 19
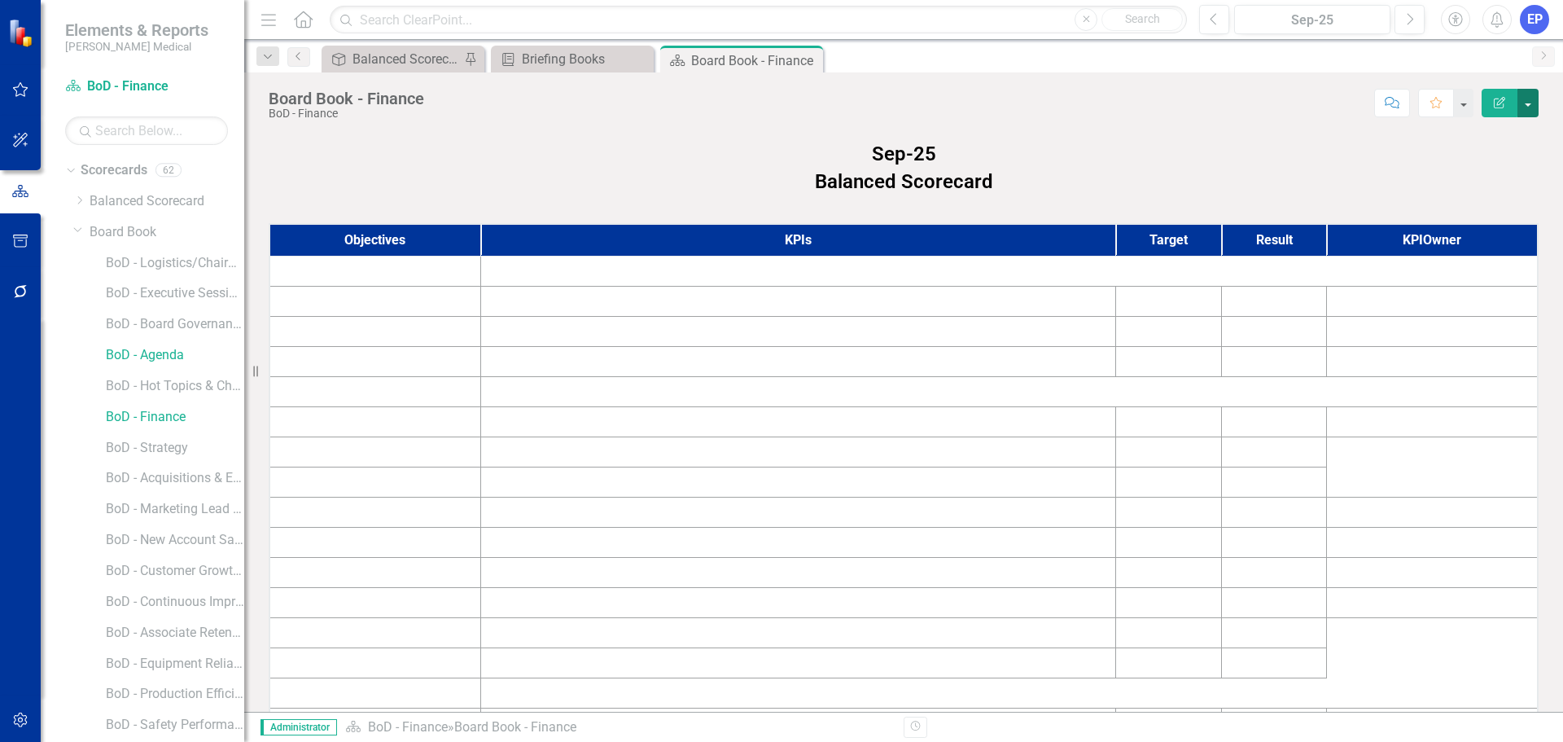
click at [1530, 94] on button "button" at bounding box center [1528, 103] width 21 height 28
click at [1499, 158] on link "Edit Report Edit Layout" at bounding box center [1472, 163] width 132 height 30
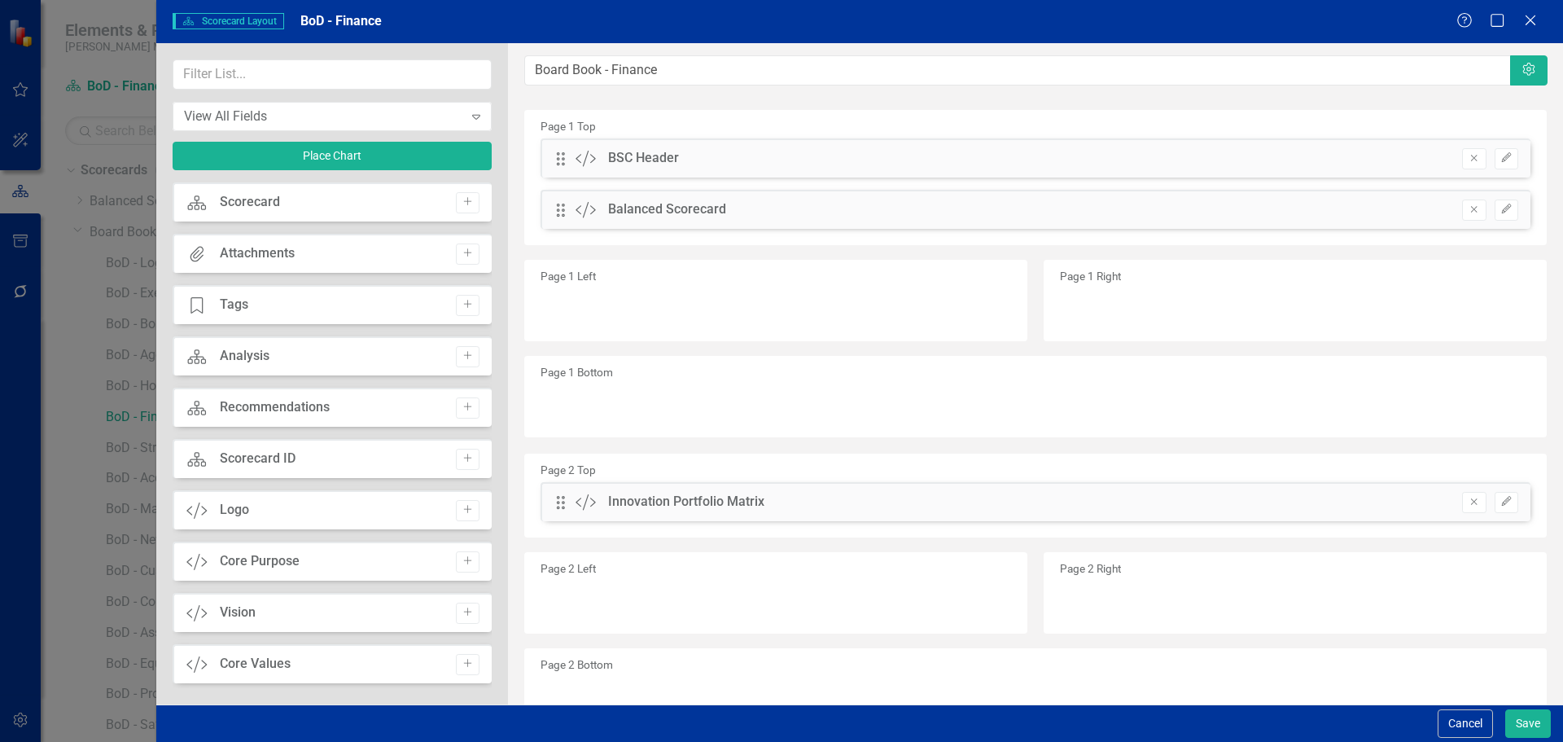
scroll to position [326, 0]
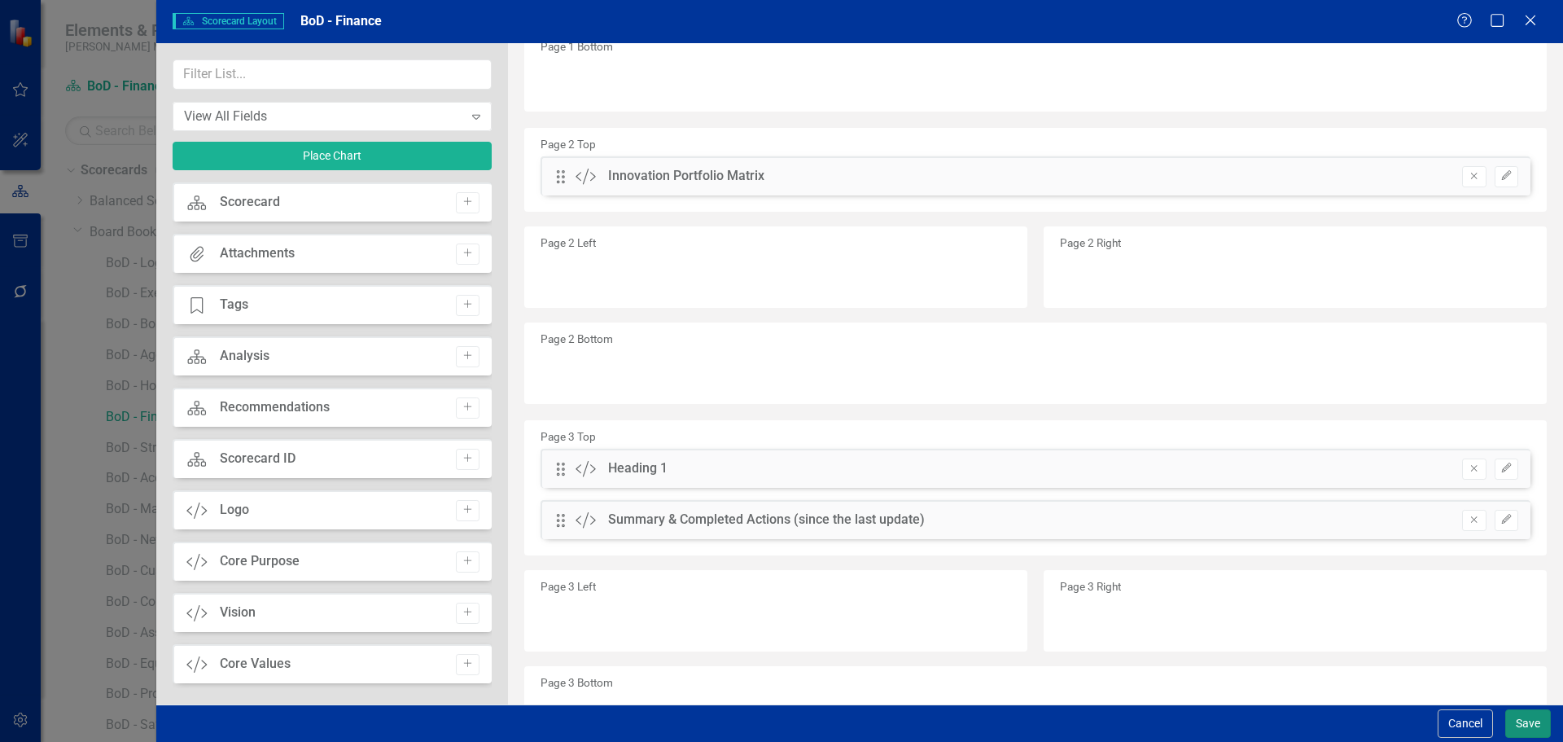
click at [1525, 721] on button "Save" at bounding box center [1529, 723] width 46 height 28
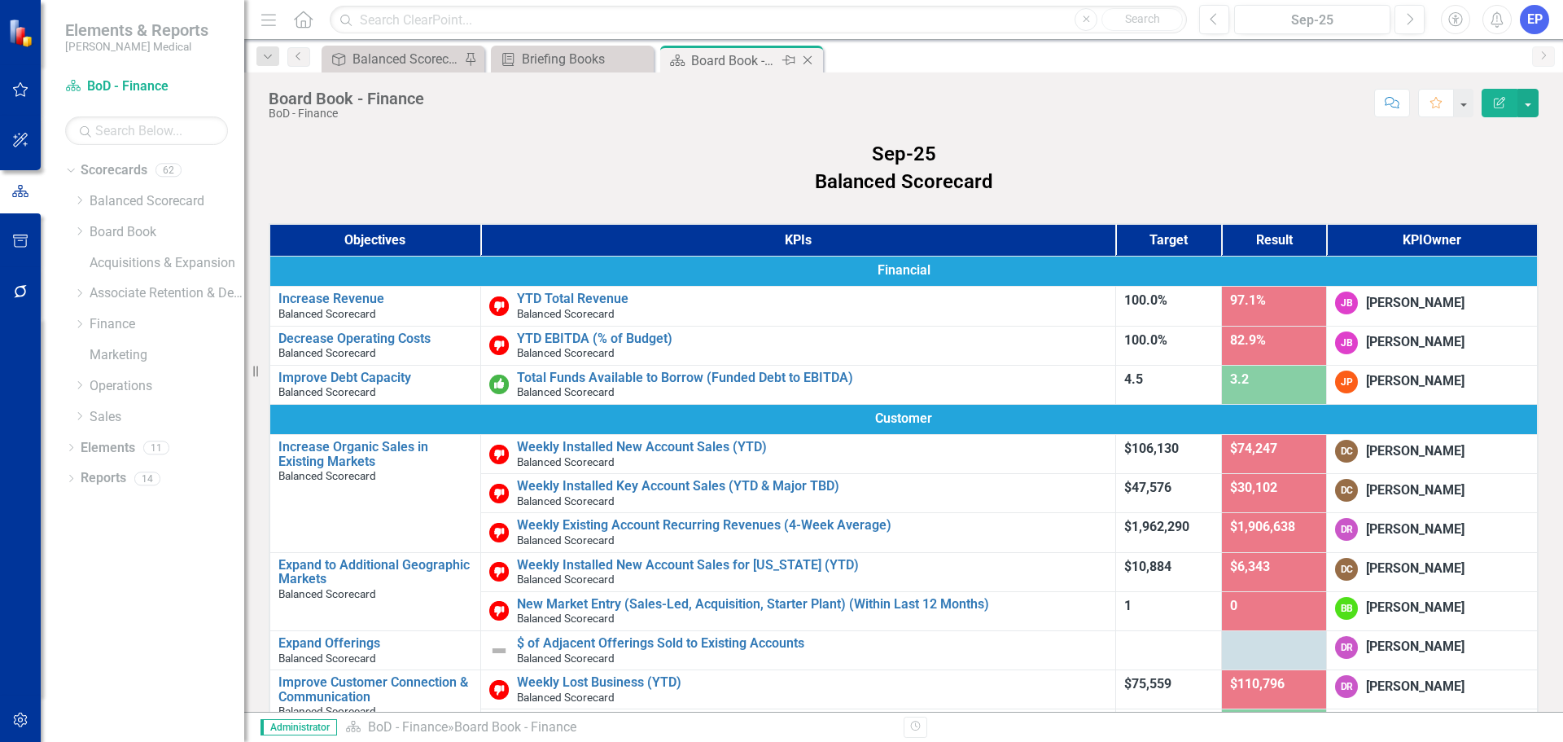
click at [811, 62] on icon "Close" at bounding box center [808, 60] width 16 height 13
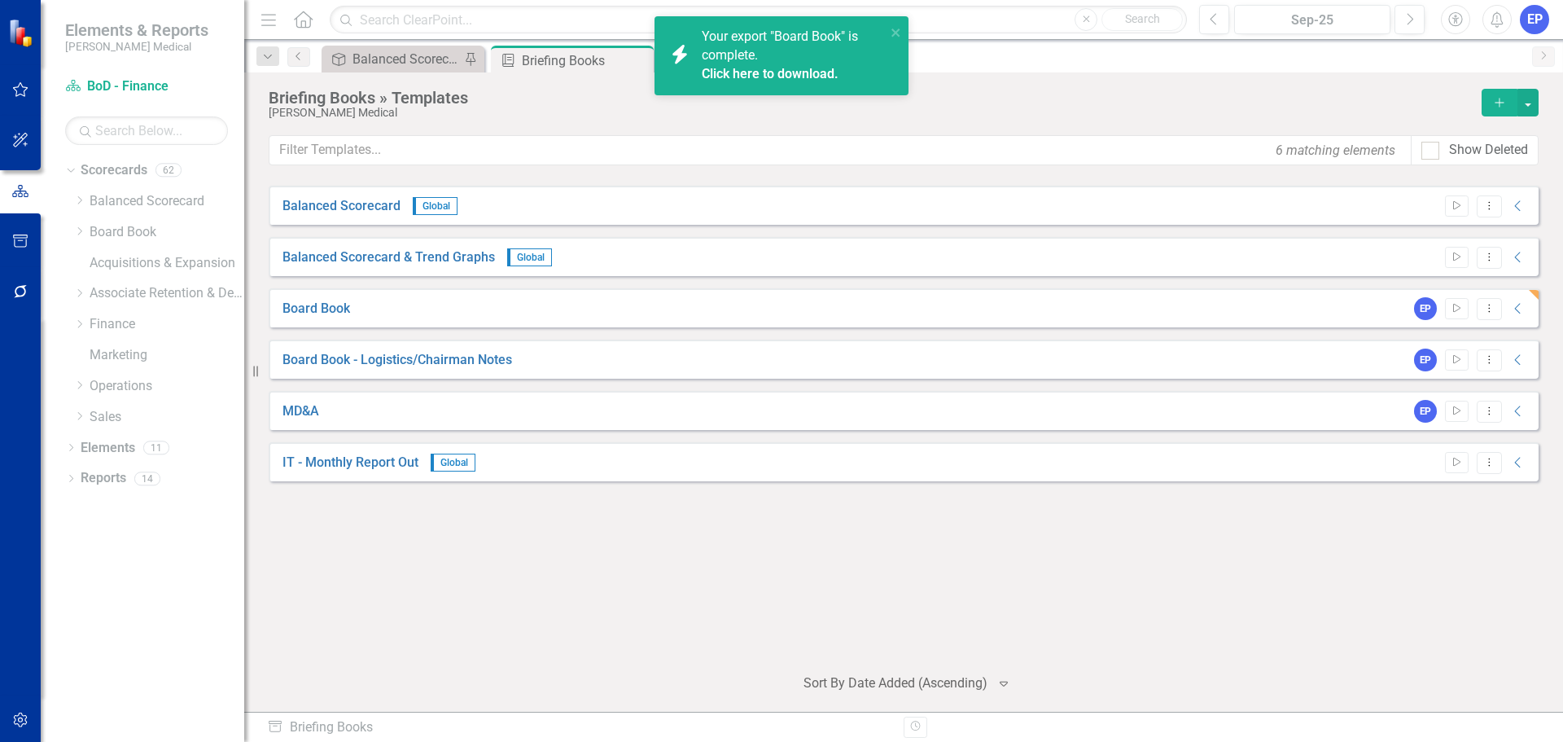
click at [756, 70] on link "Click here to download." at bounding box center [770, 73] width 137 height 15
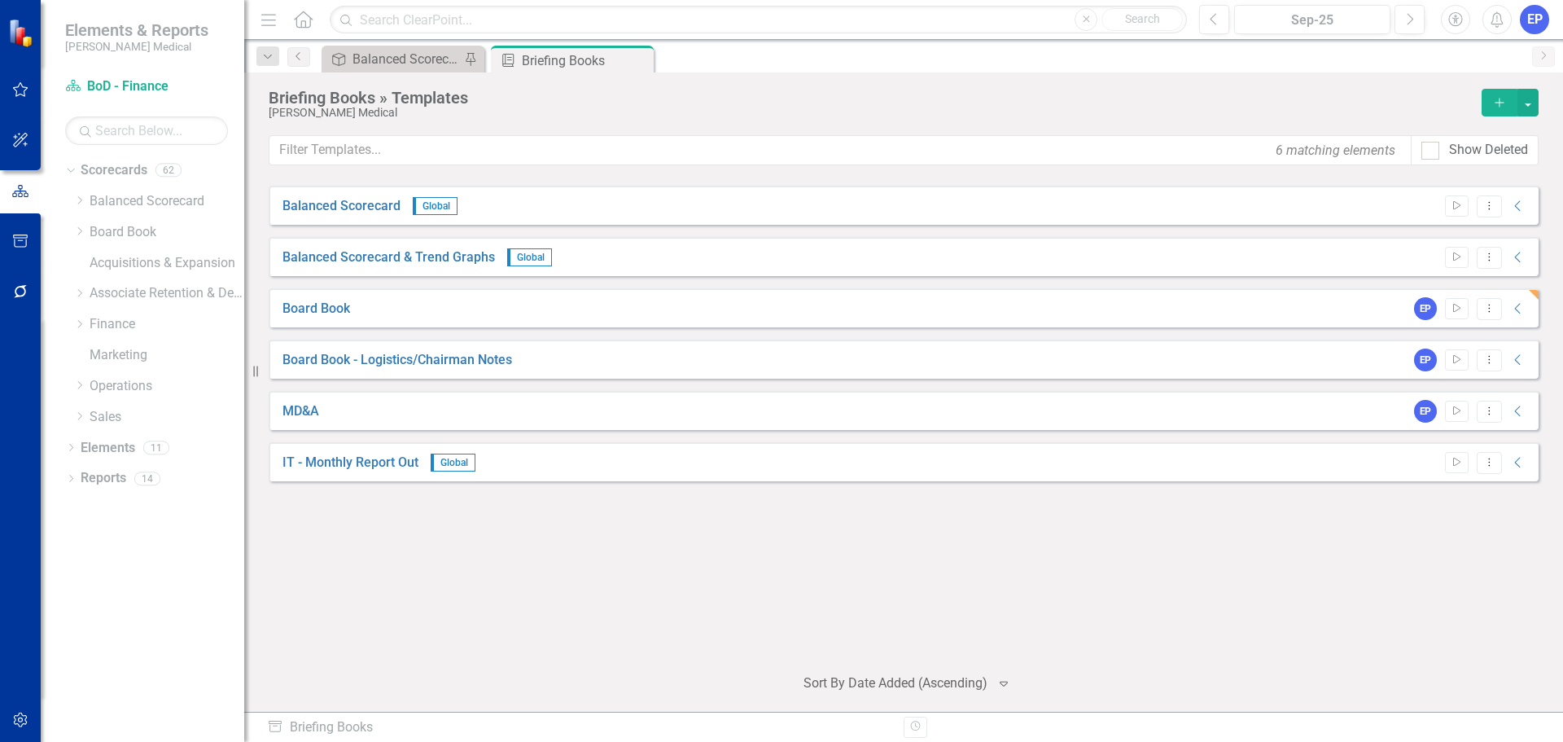
click at [1521, 306] on icon "Collapse" at bounding box center [1518, 308] width 16 height 13
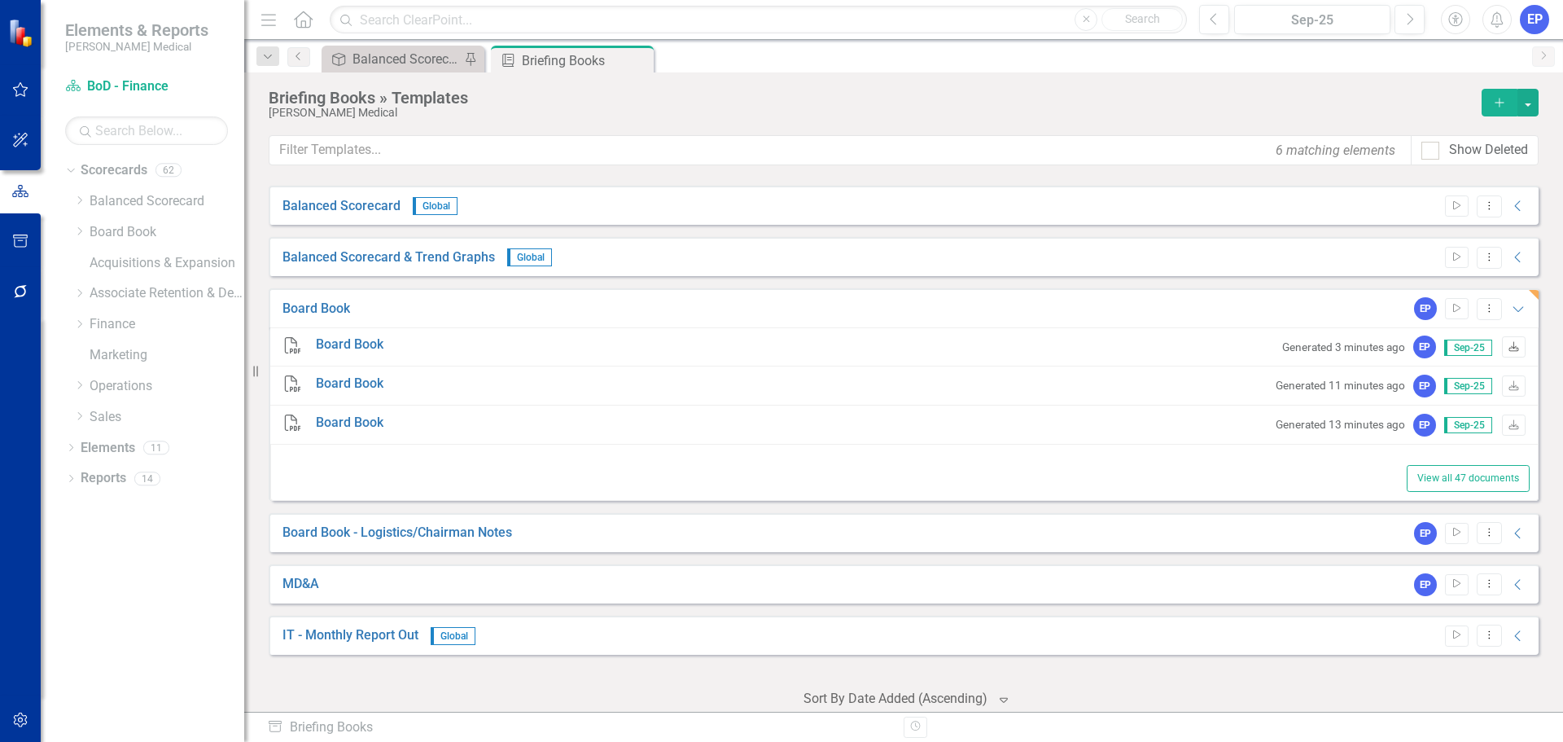
click at [1508, 347] on icon "Download" at bounding box center [1514, 348] width 12 height 10
click at [78, 319] on icon "Dropdown" at bounding box center [79, 324] width 12 height 10
click at [125, 355] on link "MD&A" at bounding box center [175, 355] width 138 height 19
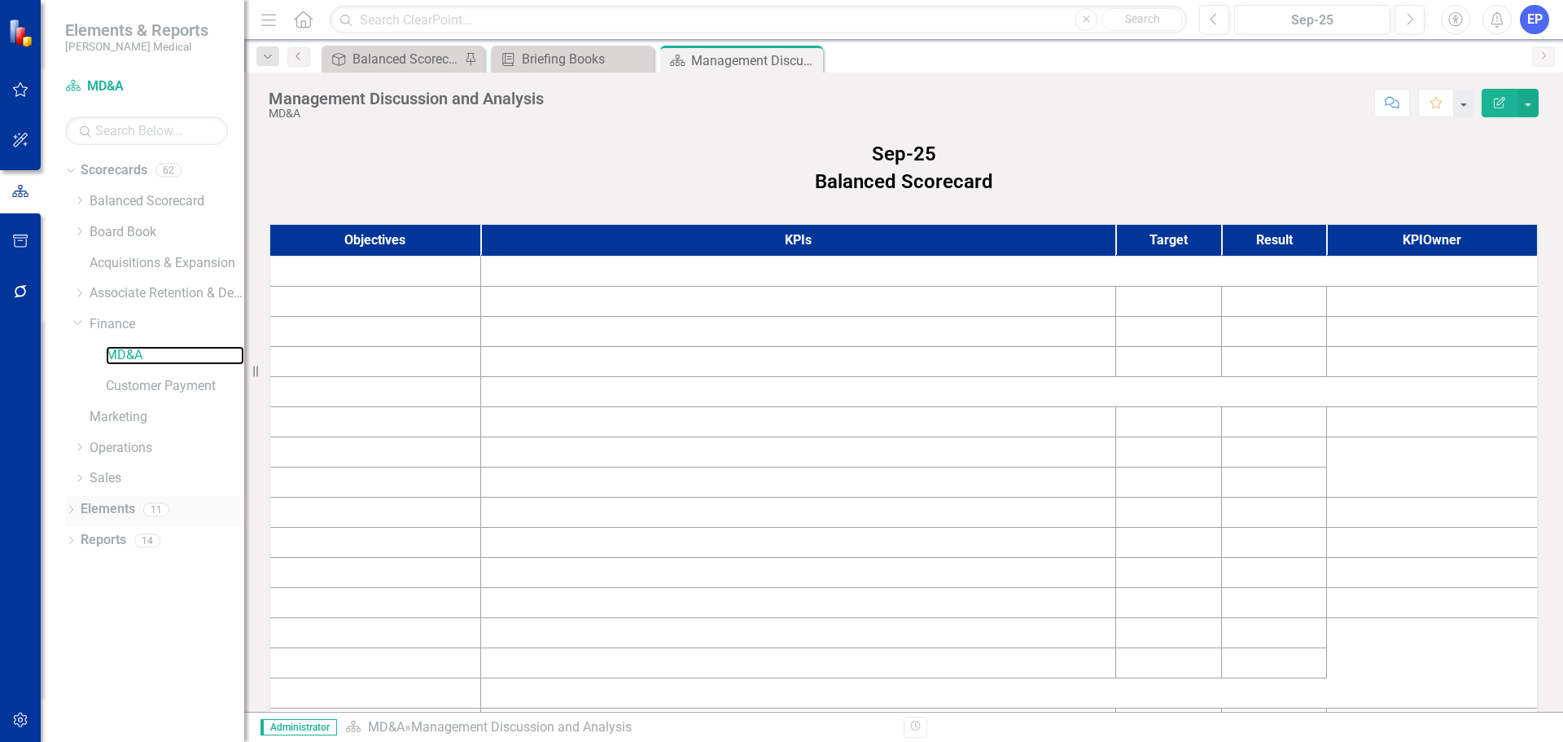
click at [120, 354] on link "MD&A" at bounding box center [175, 355] width 138 height 19
click at [117, 508] on link "Elements" at bounding box center [108, 509] width 55 height 19
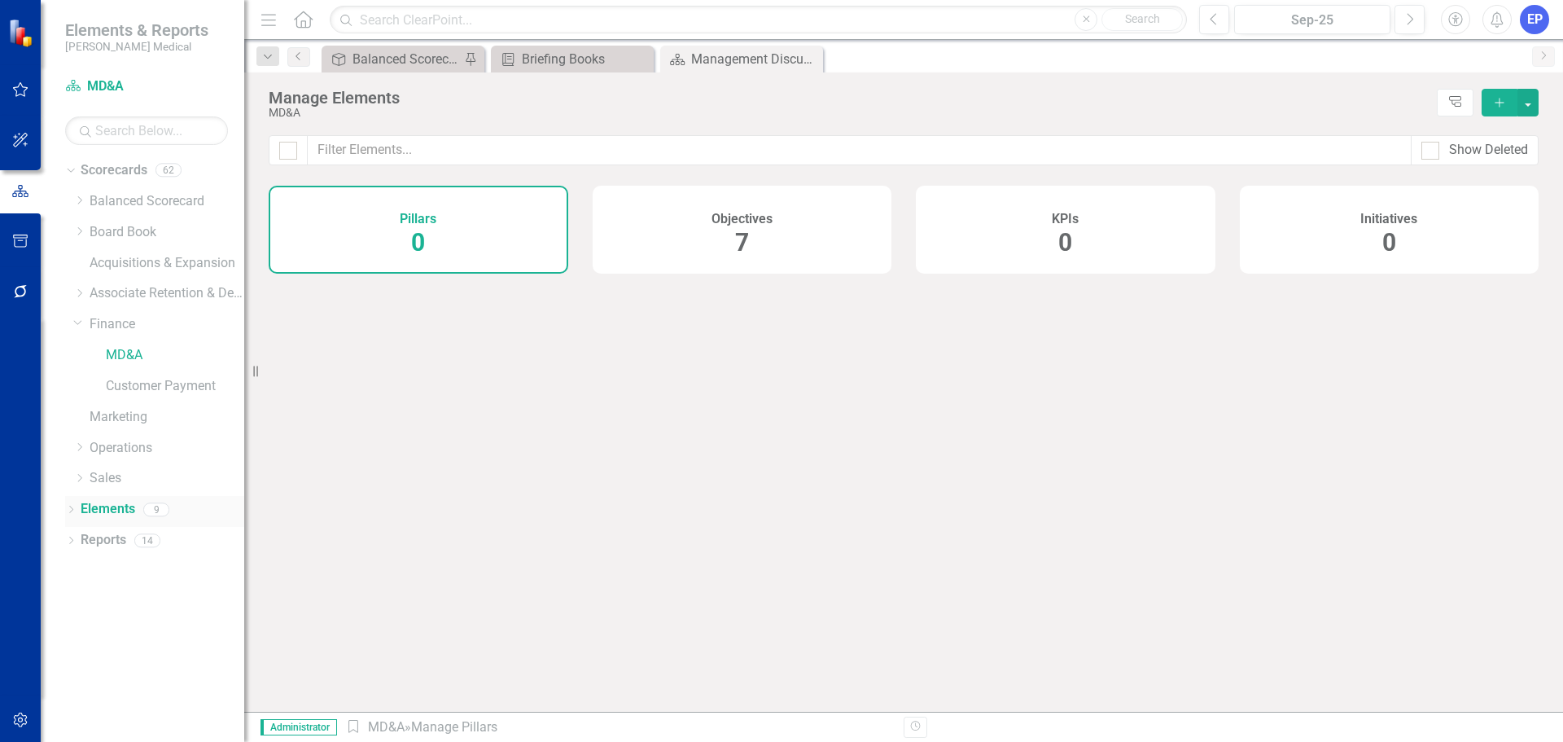
click at [116, 509] on link "Elements" at bounding box center [108, 509] width 55 height 19
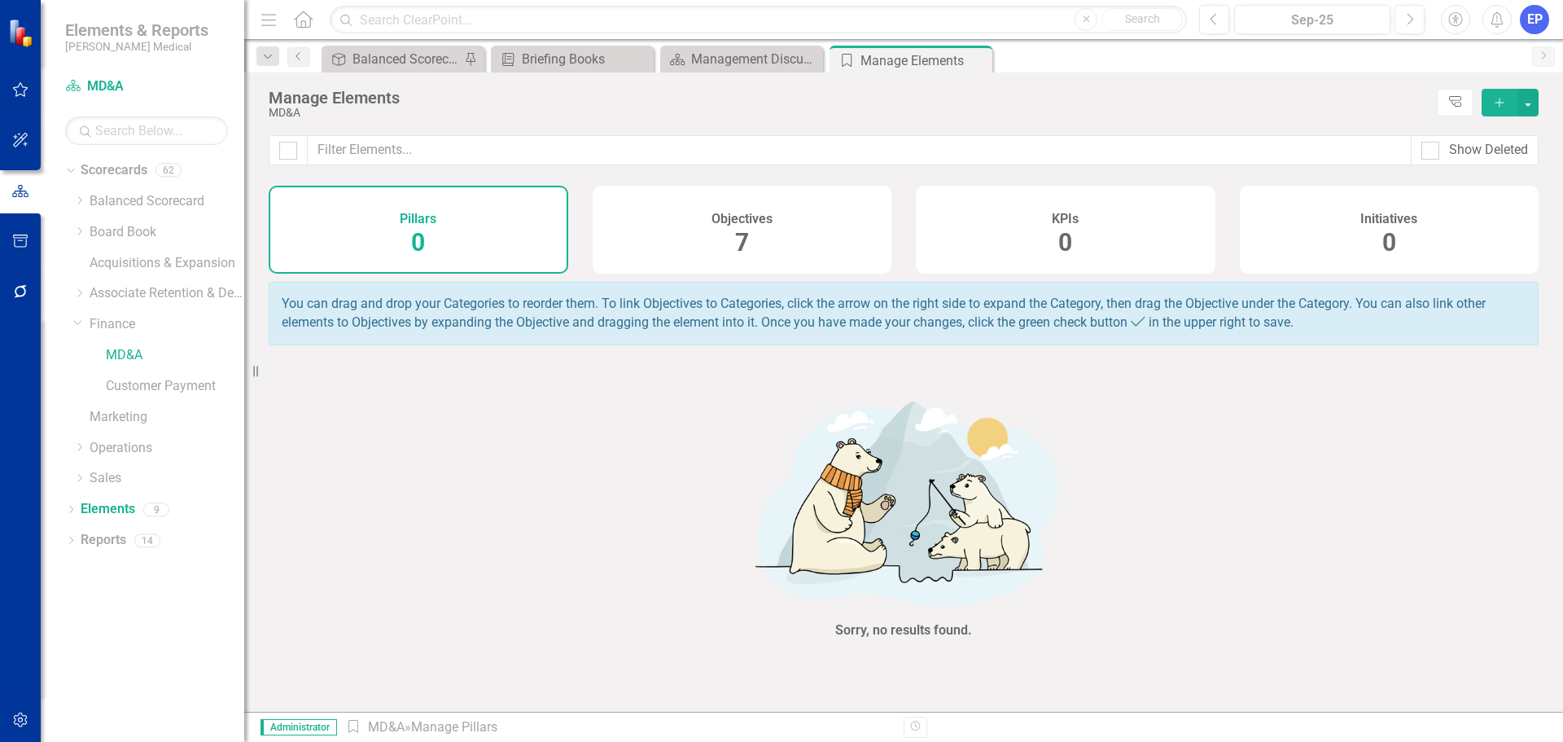
click at [774, 219] on div "Objectives 7" at bounding box center [743, 230] width 300 height 88
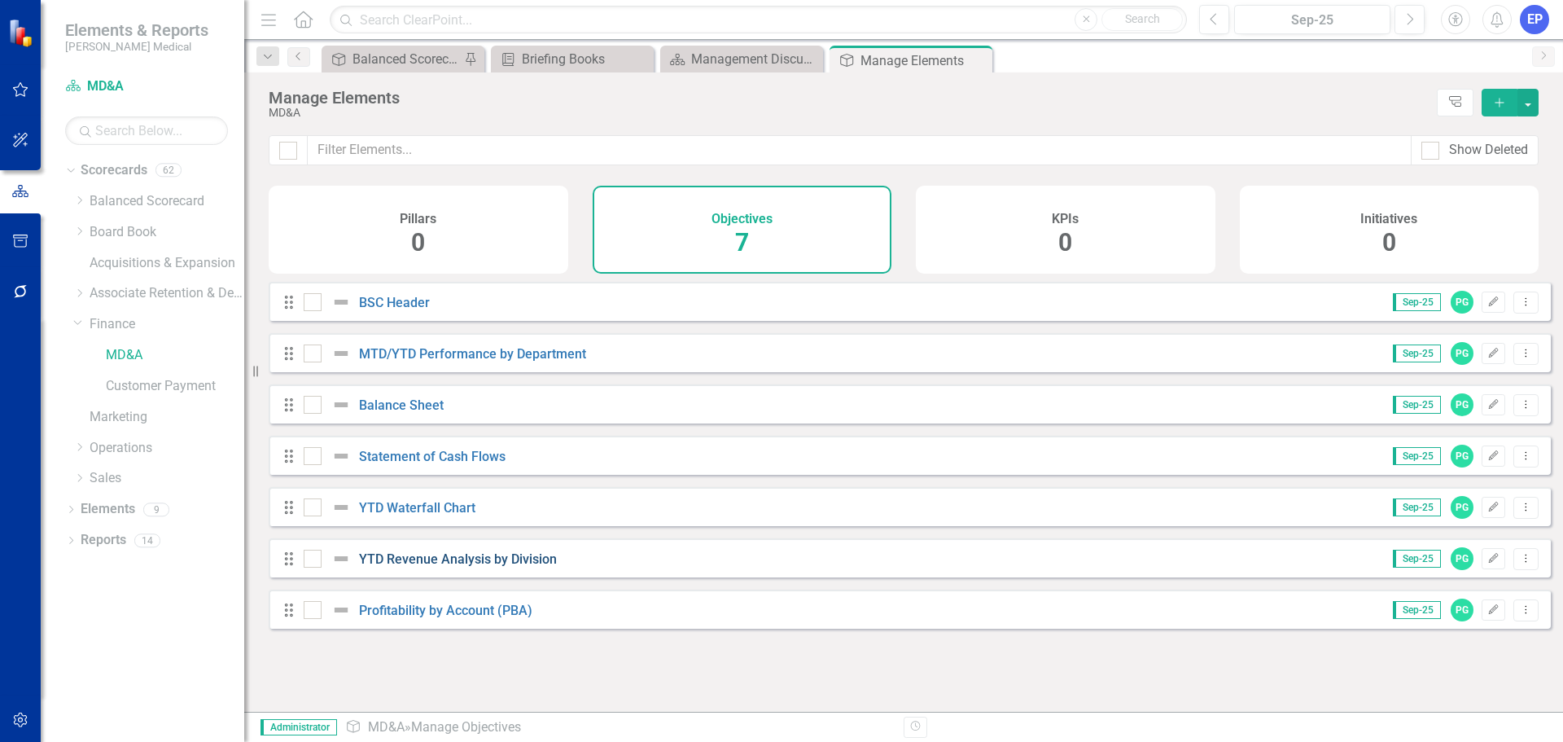
click at [468, 567] on link "YTD Revenue Analysis by Division" at bounding box center [458, 558] width 198 height 15
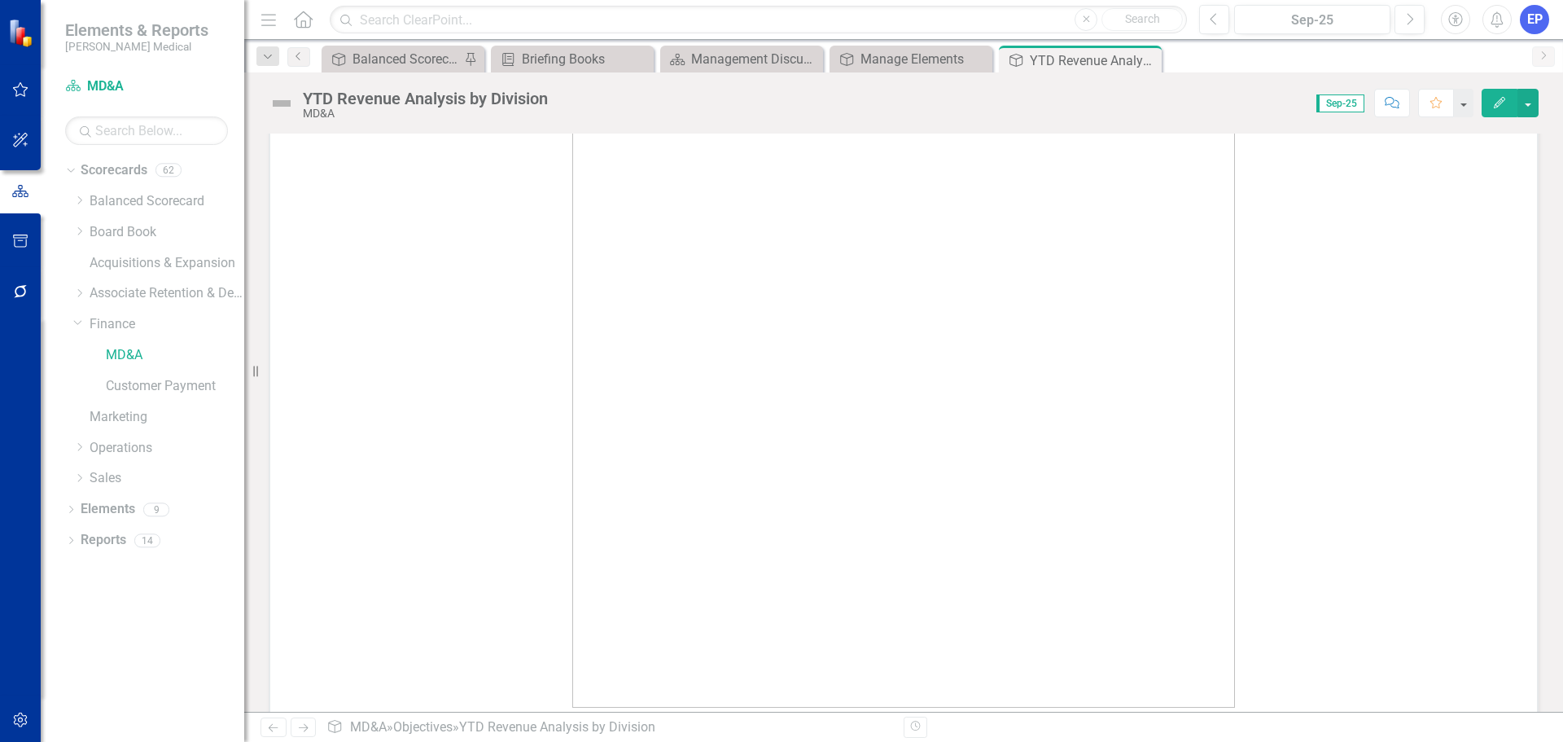
scroll to position [266, 0]
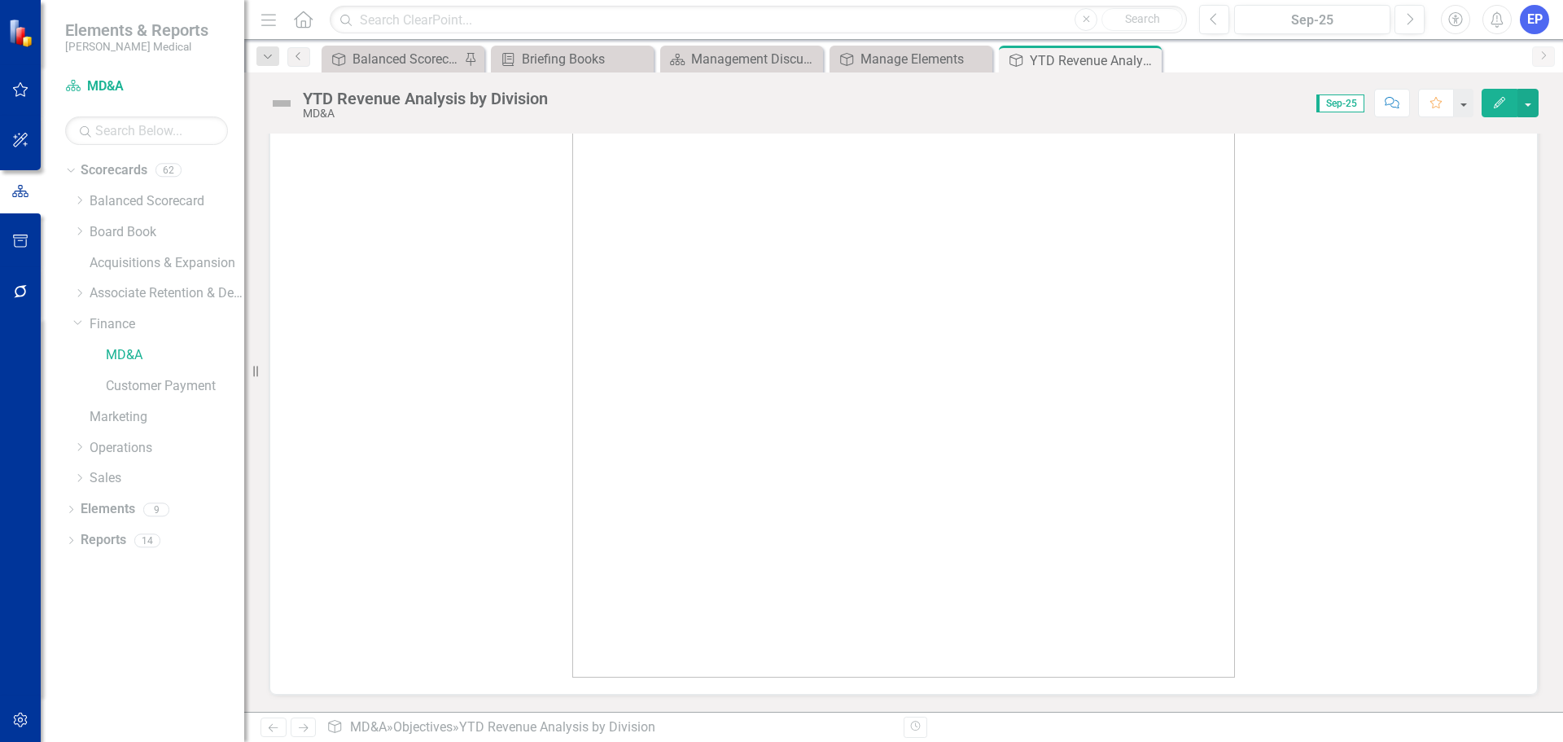
click at [706, 491] on img at bounding box center [903, 354] width 663 height 647
click at [587, 655] on img at bounding box center [903, 354] width 663 height 647
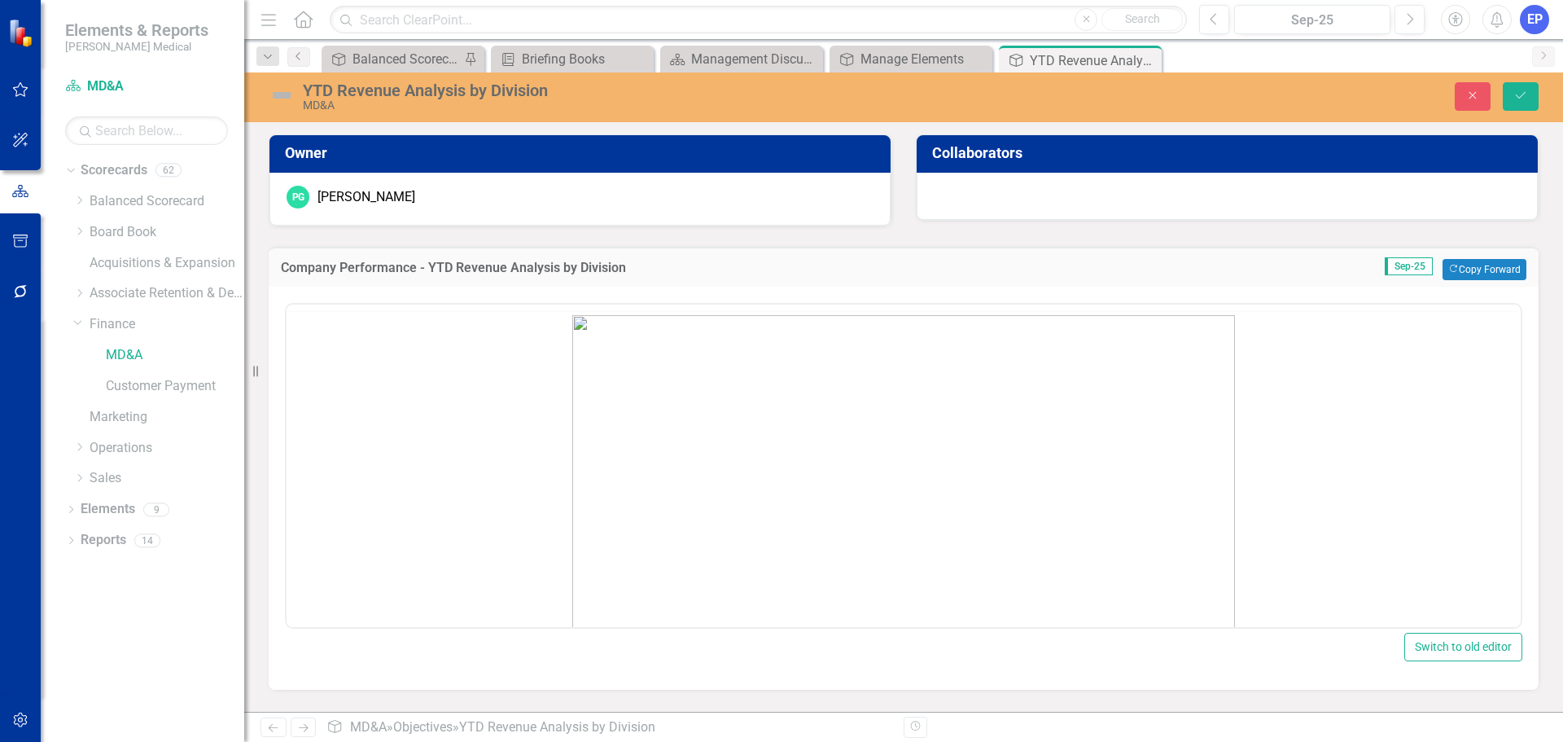
scroll to position [0, 0]
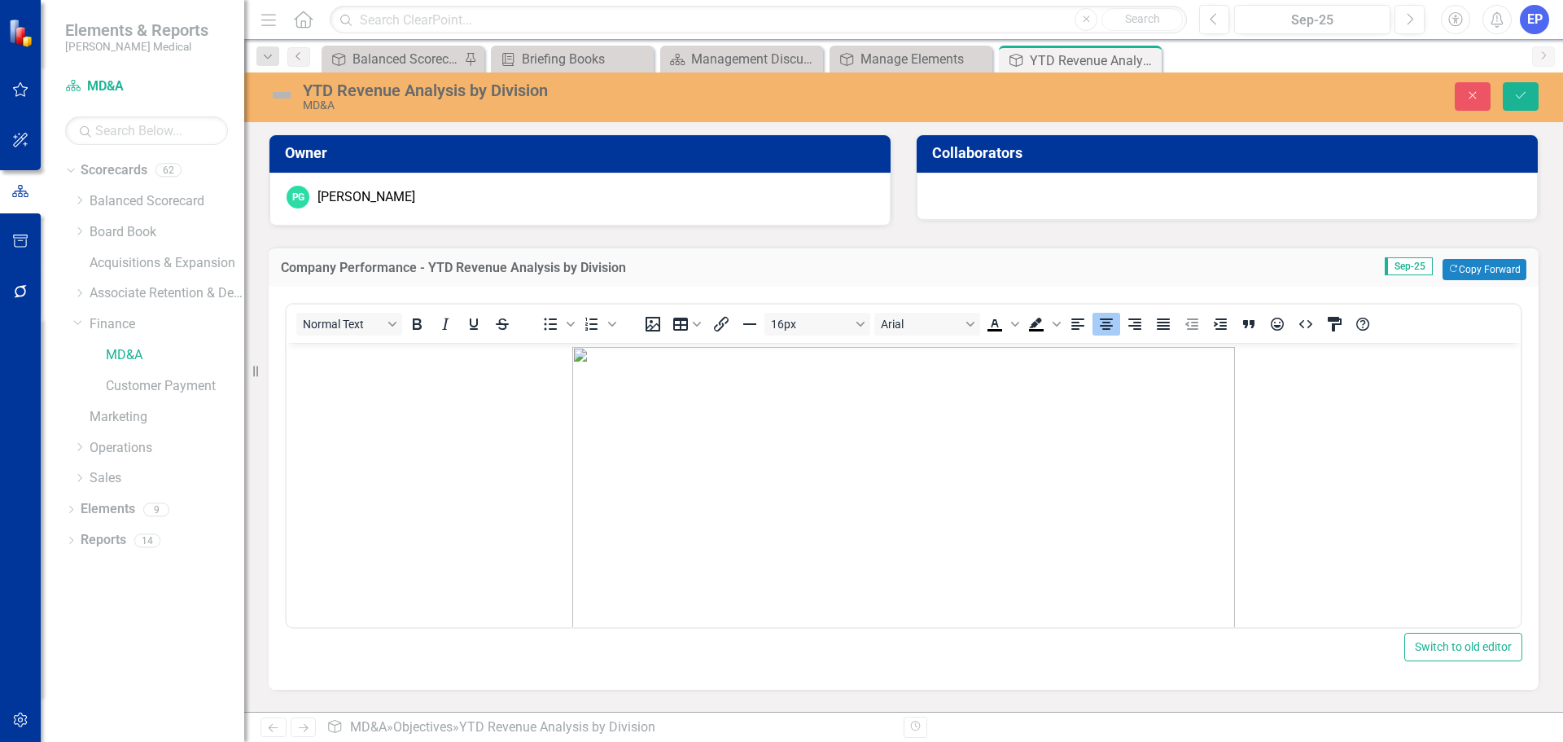
click at [616, 600] on img "Rich Text Area. Press ALT-0 for help." at bounding box center [903, 670] width 663 height 647
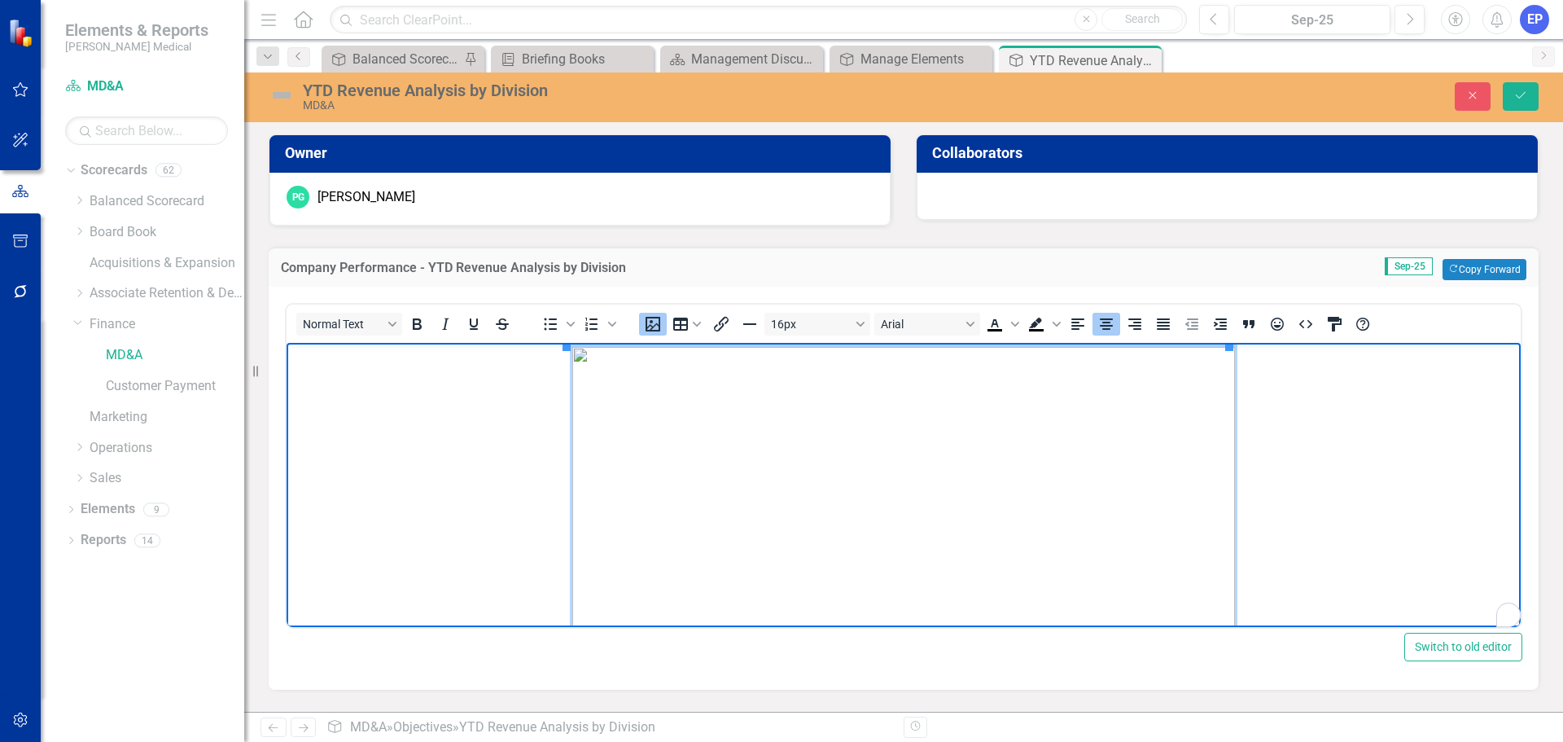
scroll to position [384, 0]
drag, startPoint x: 568, startPoint y: 611, endPoint x: 606, endPoint y: 572, distance: 54.7
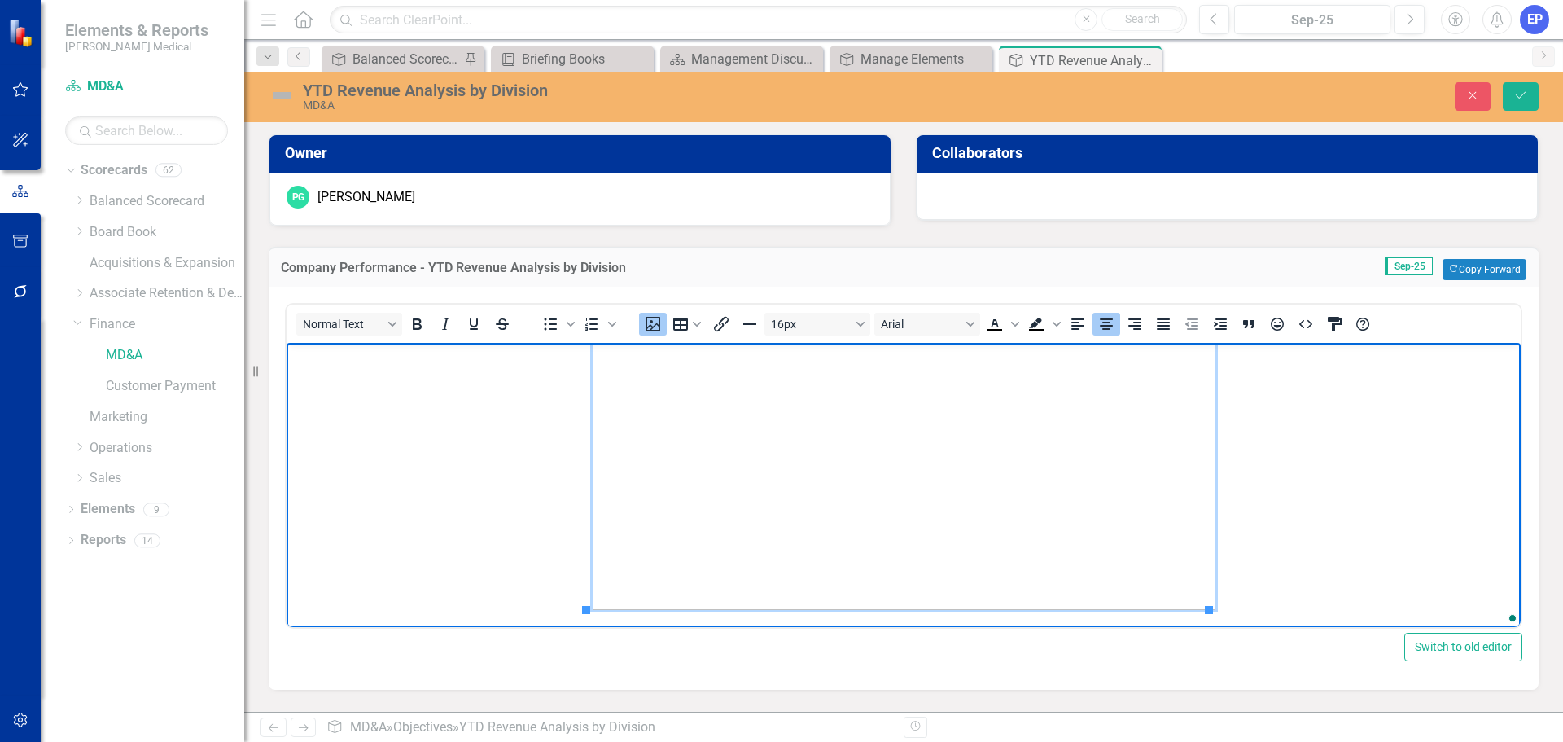
scroll to position [344, 0]
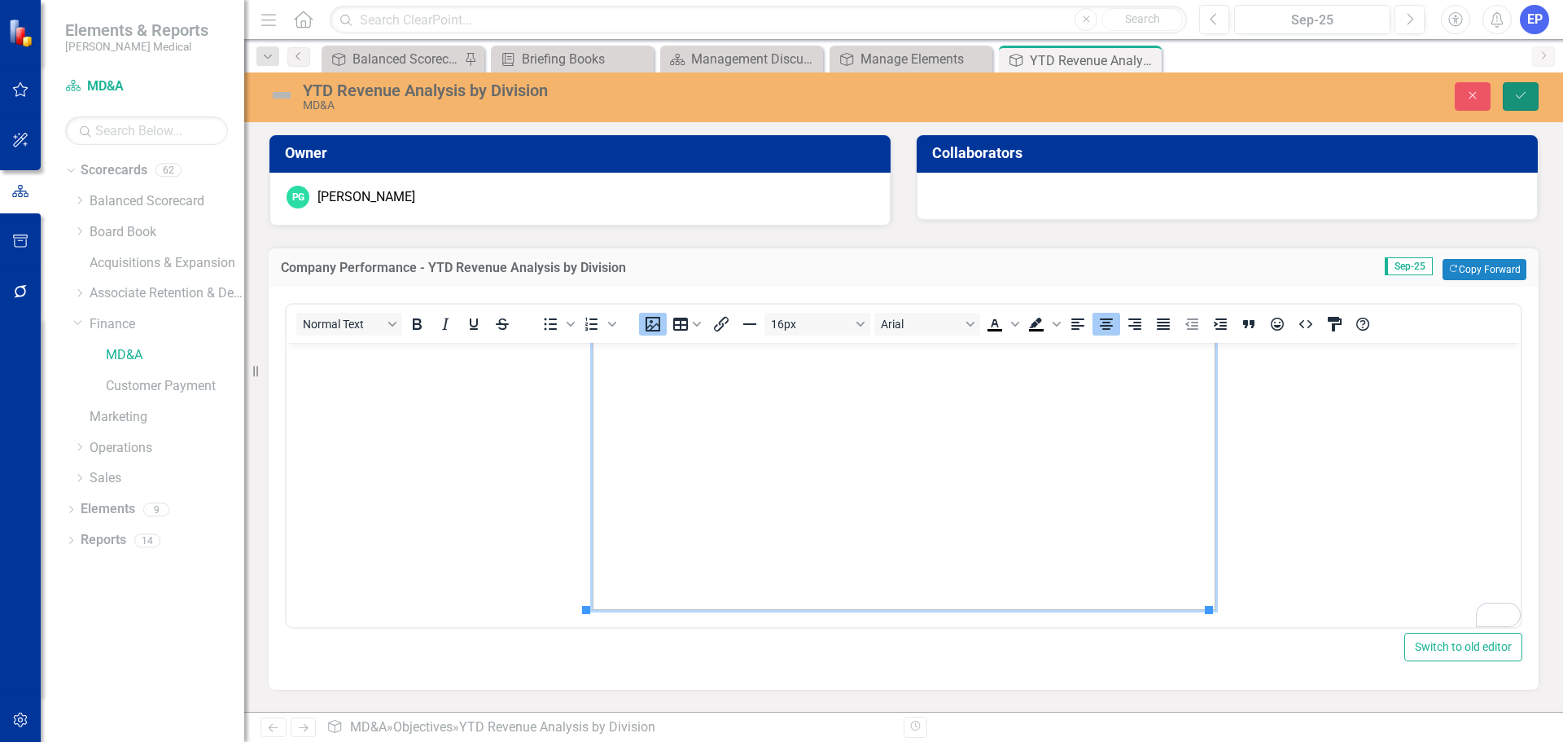
click at [1510, 109] on button "Save" at bounding box center [1521, 96] width 36 height 28
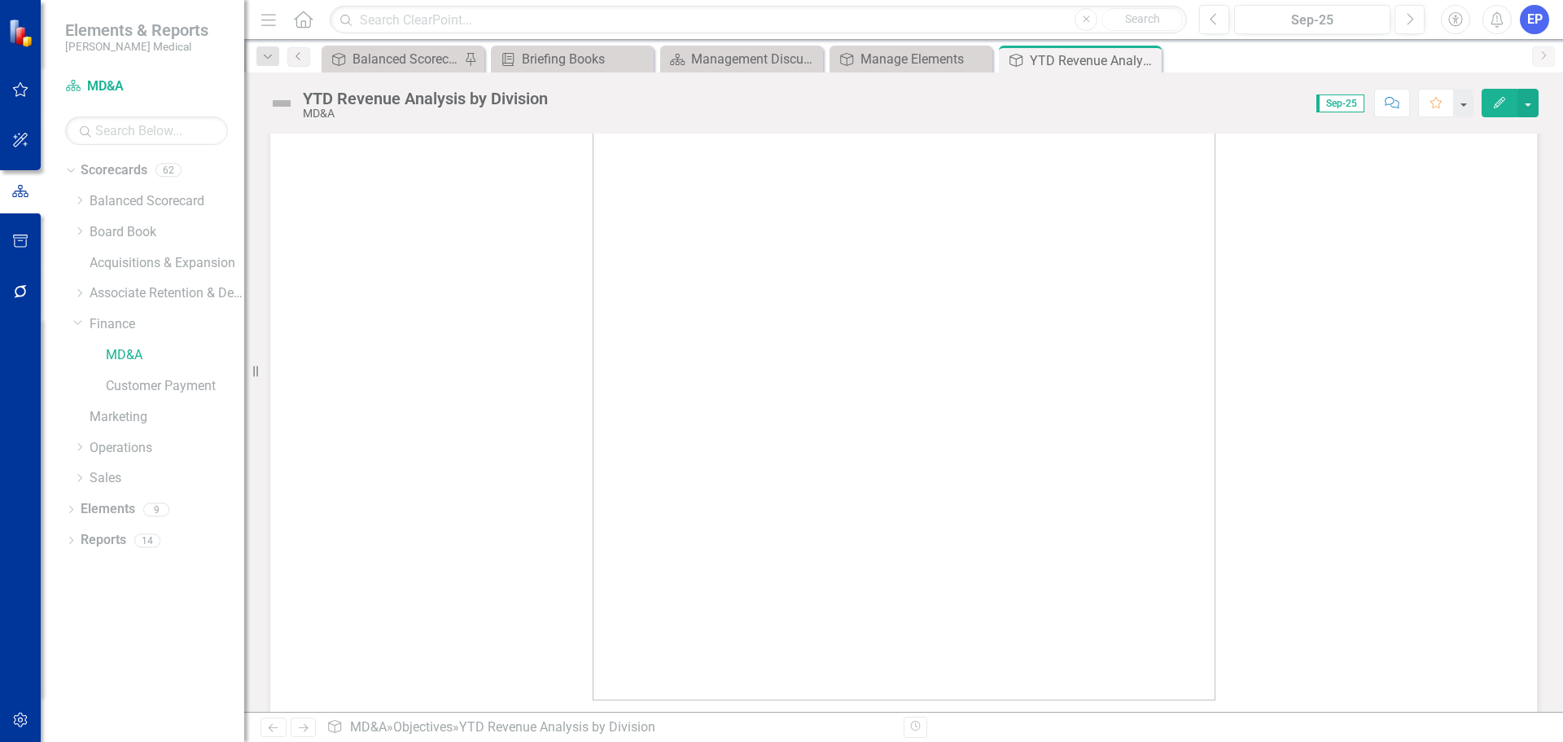
scroll to position [227, 0]
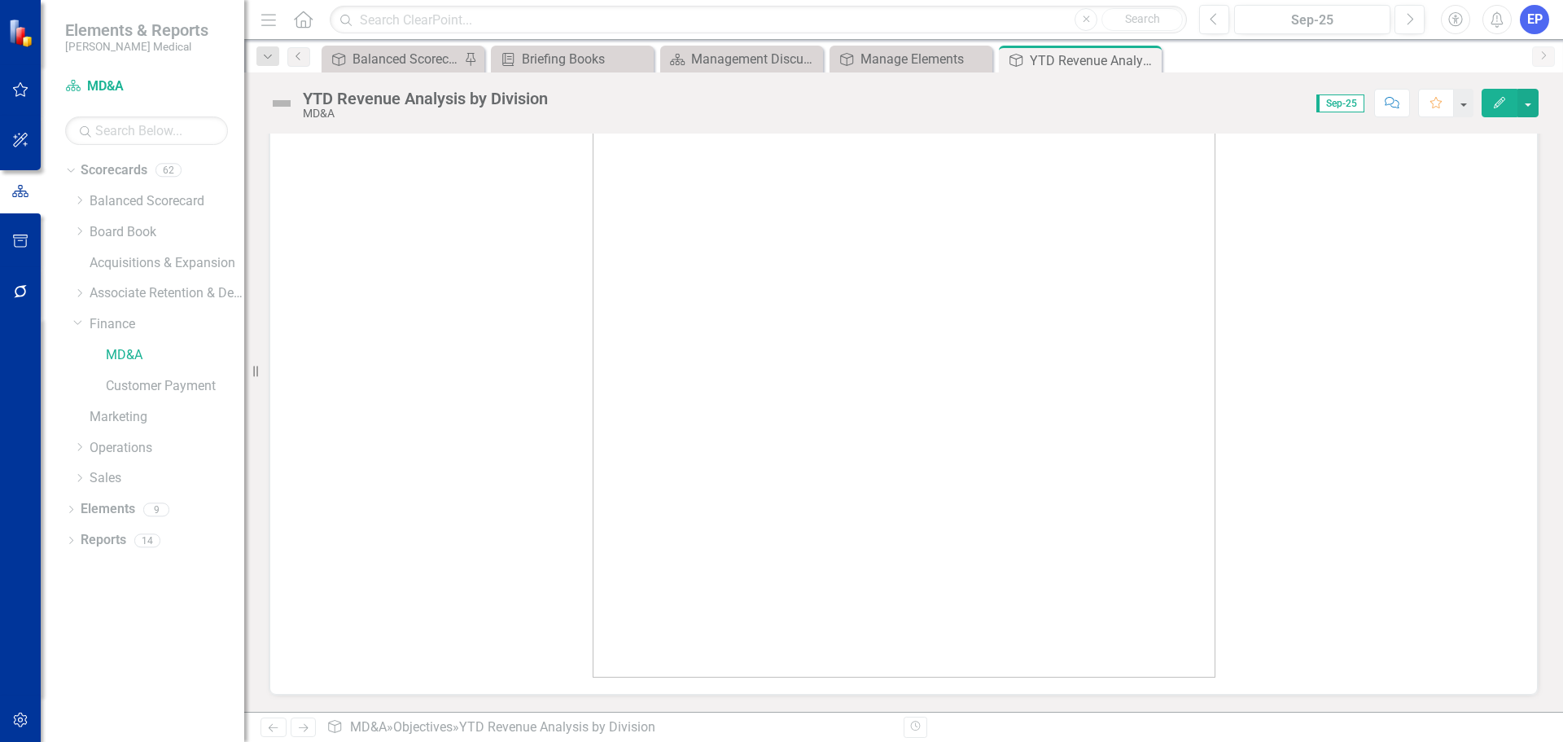
click at [718, 399] on img at bounding box center [904, 373] width 623 height 607
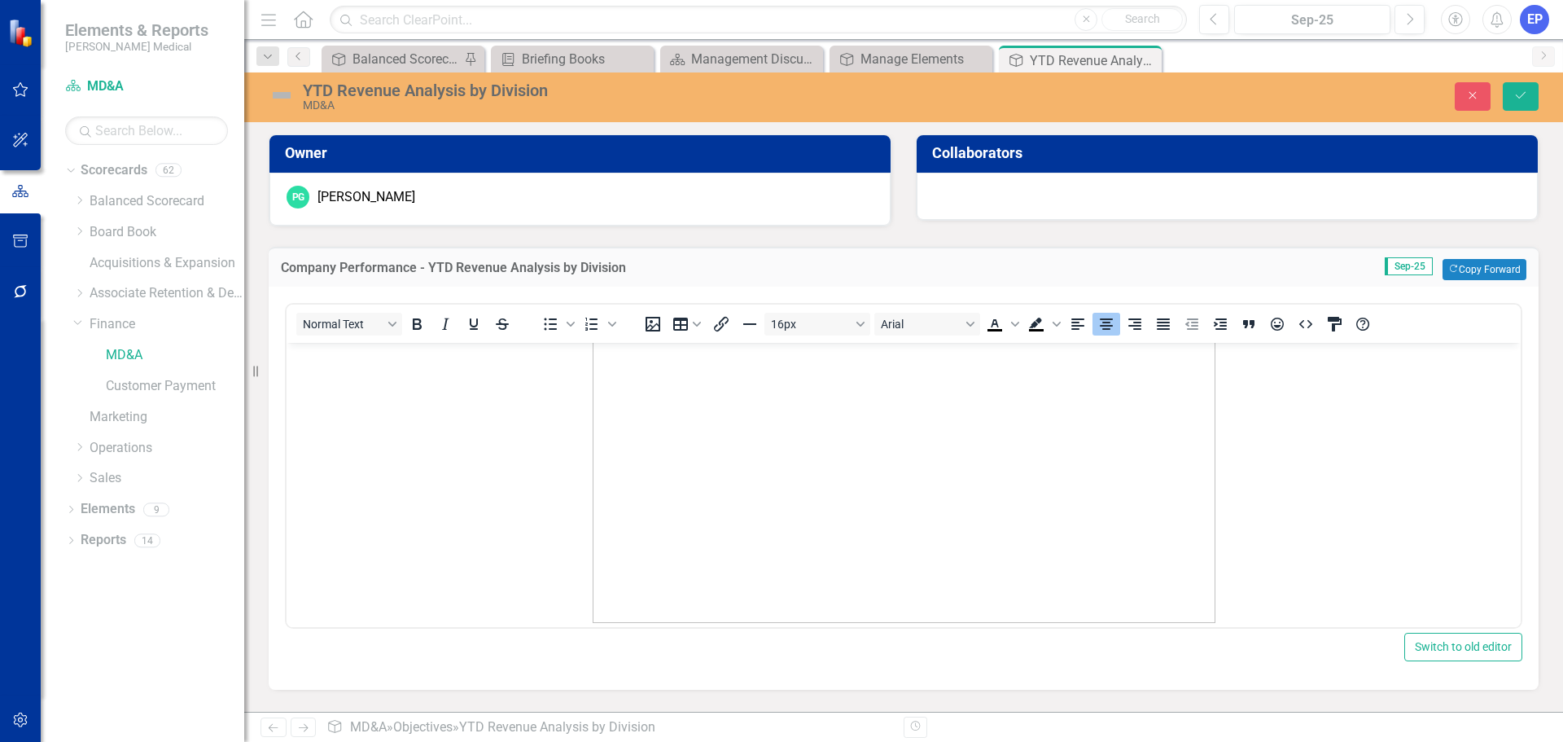
scroll to position [344, 0]
click at [648, 590] on img "Rich Text Area. Press ALT-0 for help." at bounding box center [904, 305] width 623 height 607
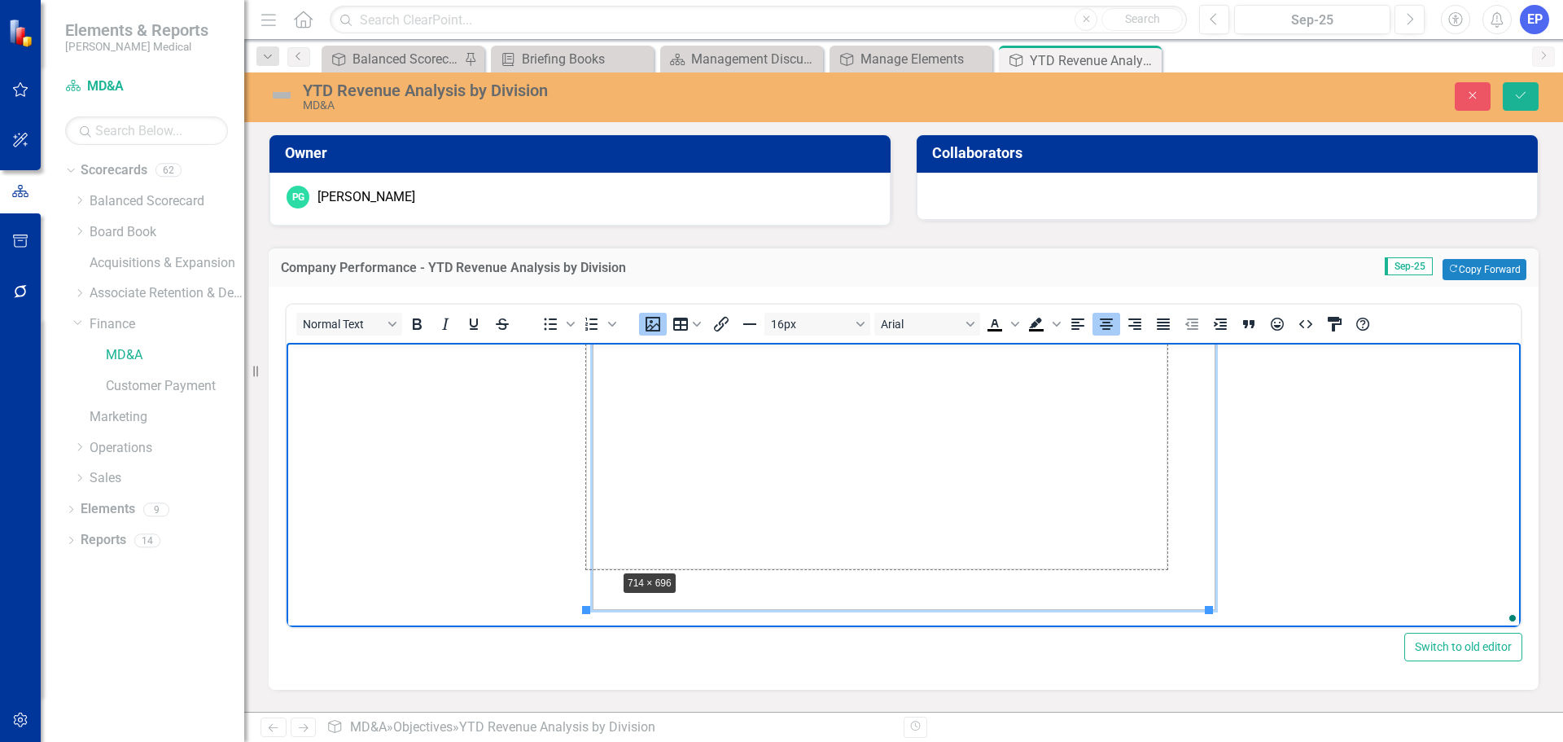
drag, startPoint x: 585, startPoint y: 611, endPoint x: 616, endPoint y: 570, distance: 50.6
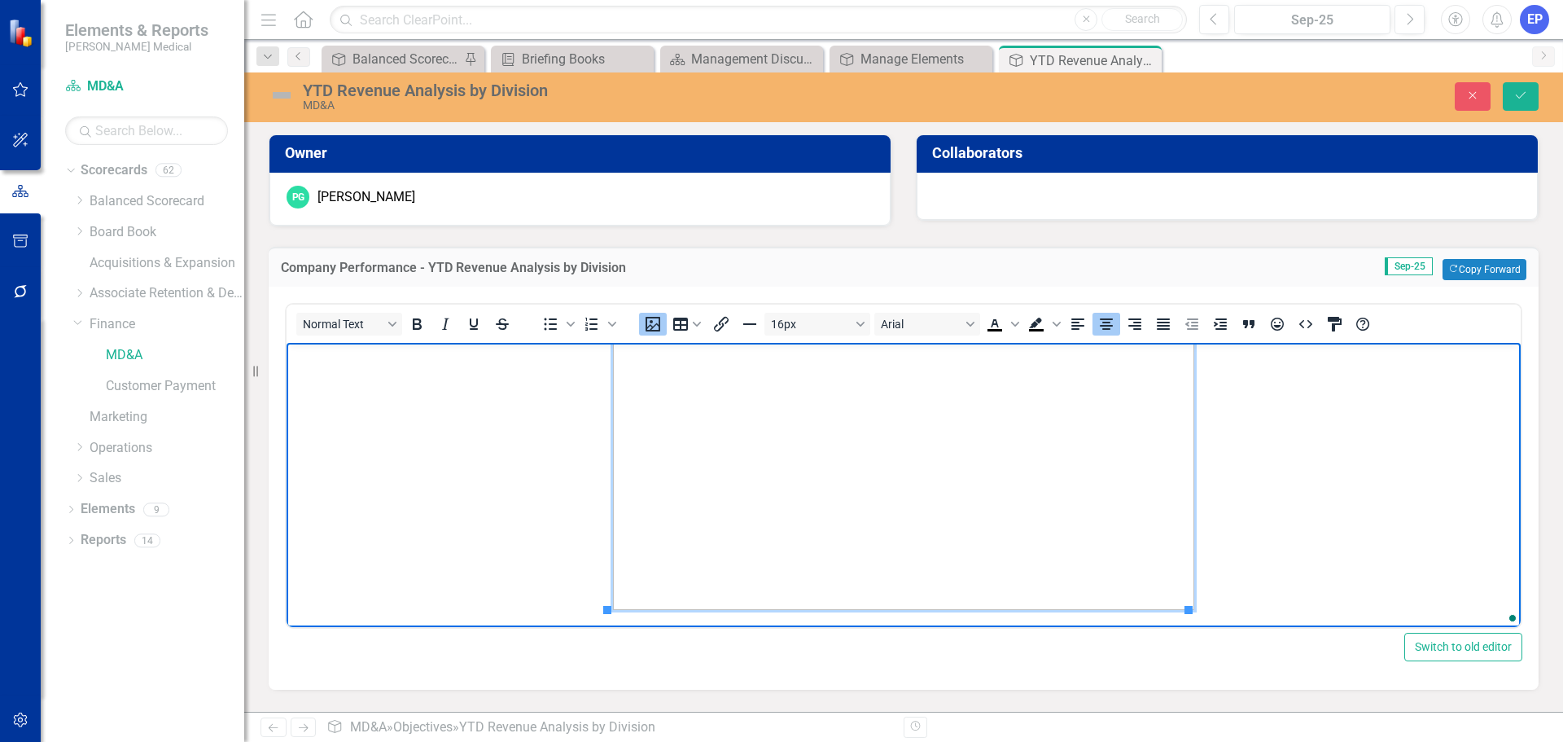
scroll to position [304, 0]
click at [1524, 94] on icon "submit" at bounding box center [1521, 95] width 10 height 7
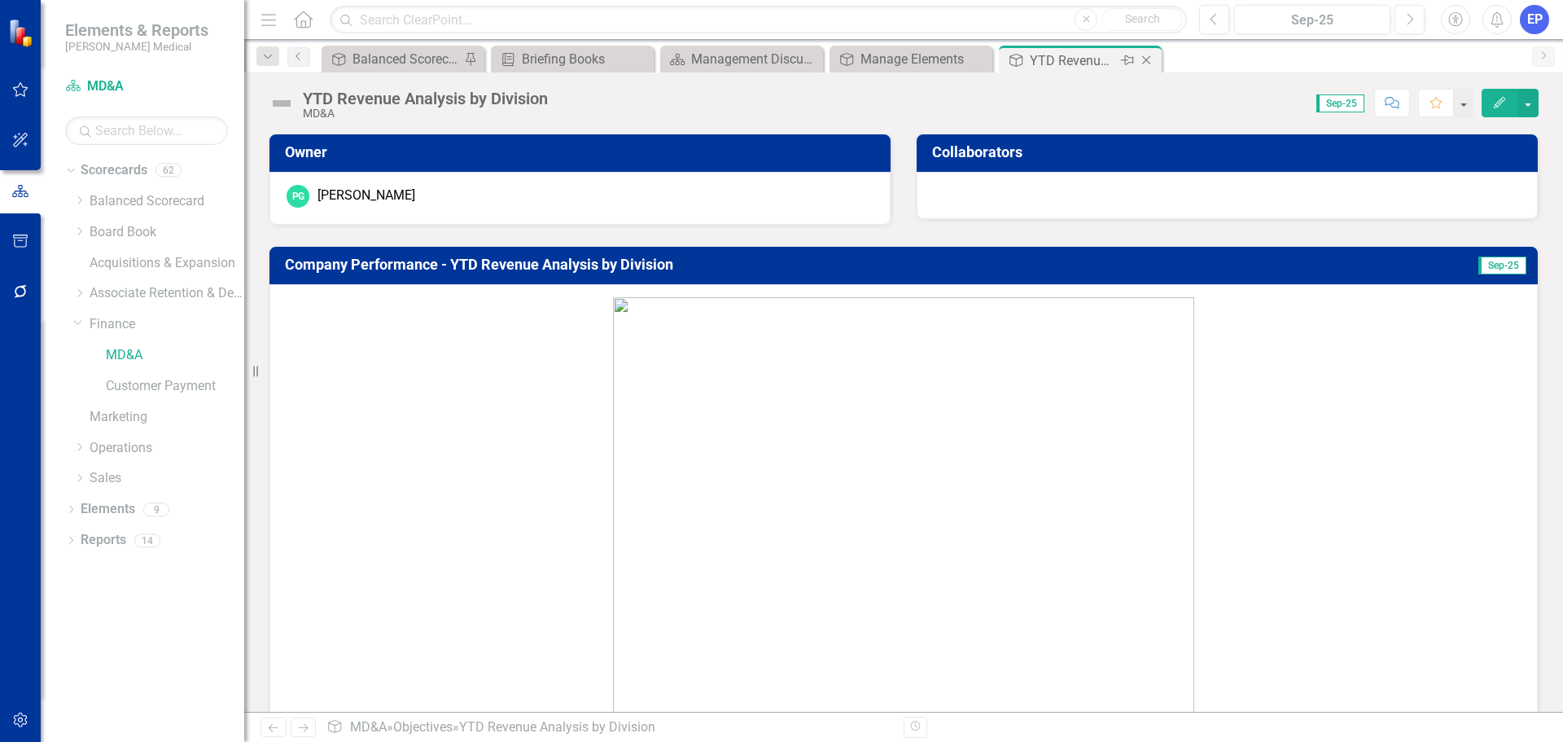
click at [1149, 55] on icon "Close" at bounding box center [1146, 60] width 16 height 13
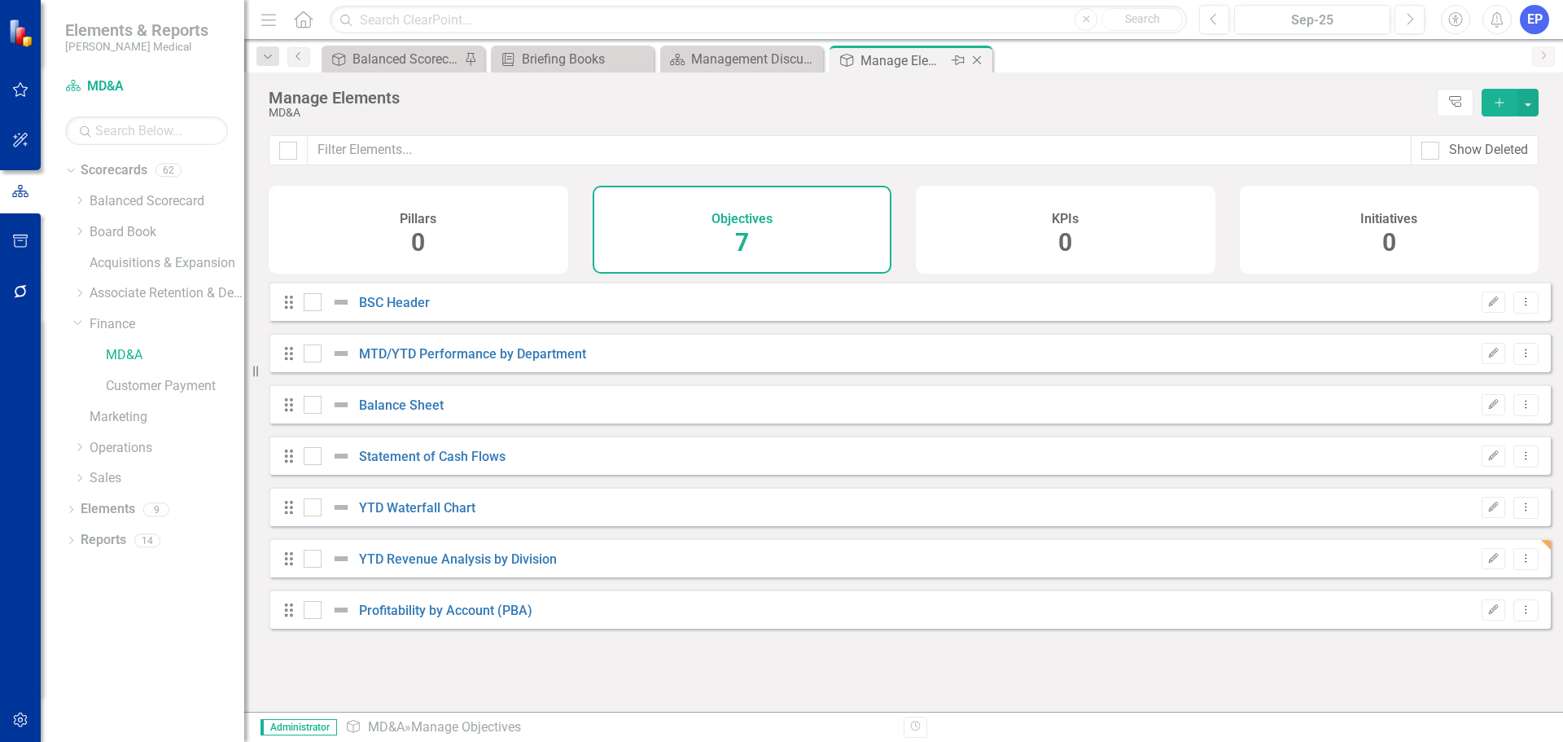
click at [982, 59] on icon "Close" at bounding box center [977, 60] width 16 height 13
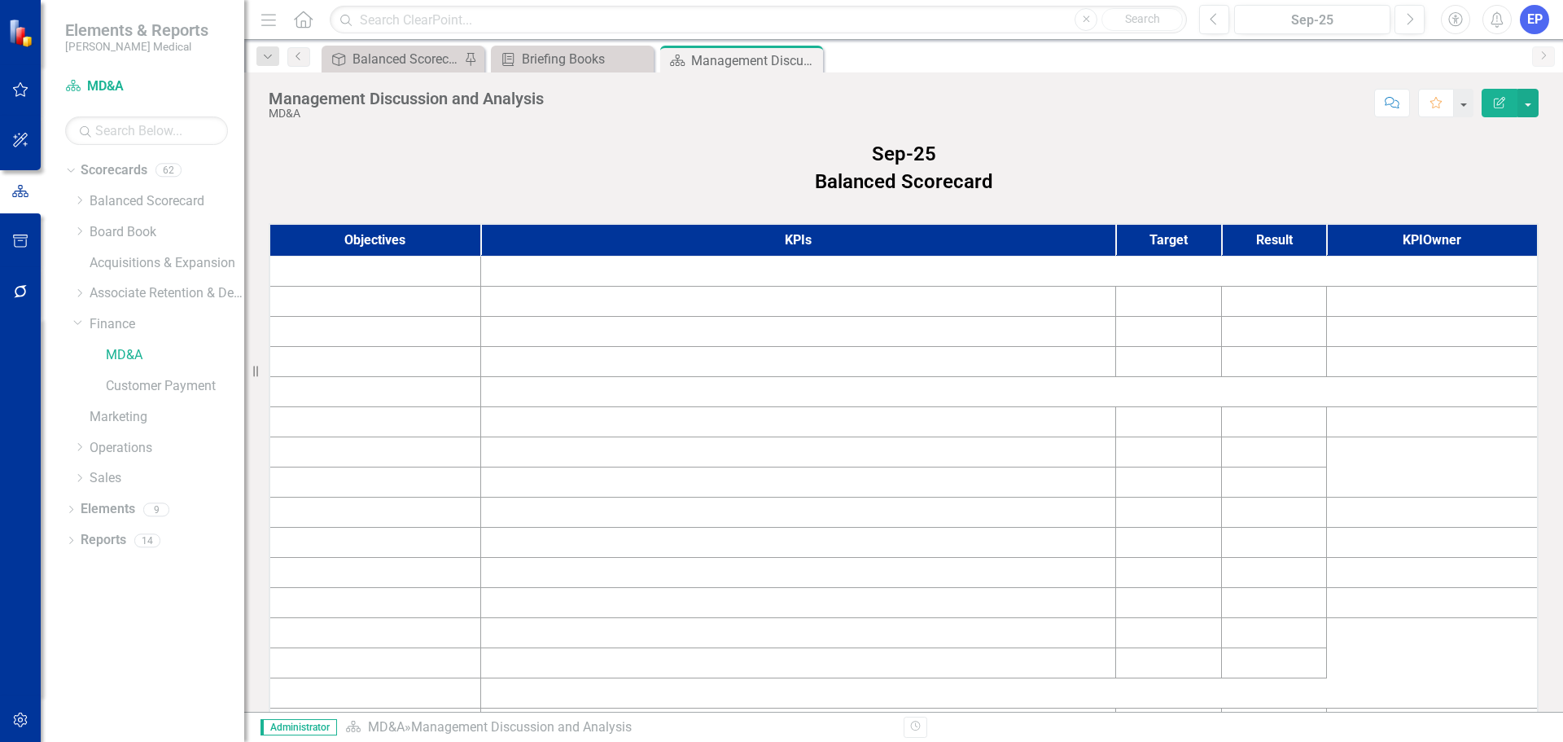
click at [0, 0] on icon at bounding box center [0, 0] width 0 height 0
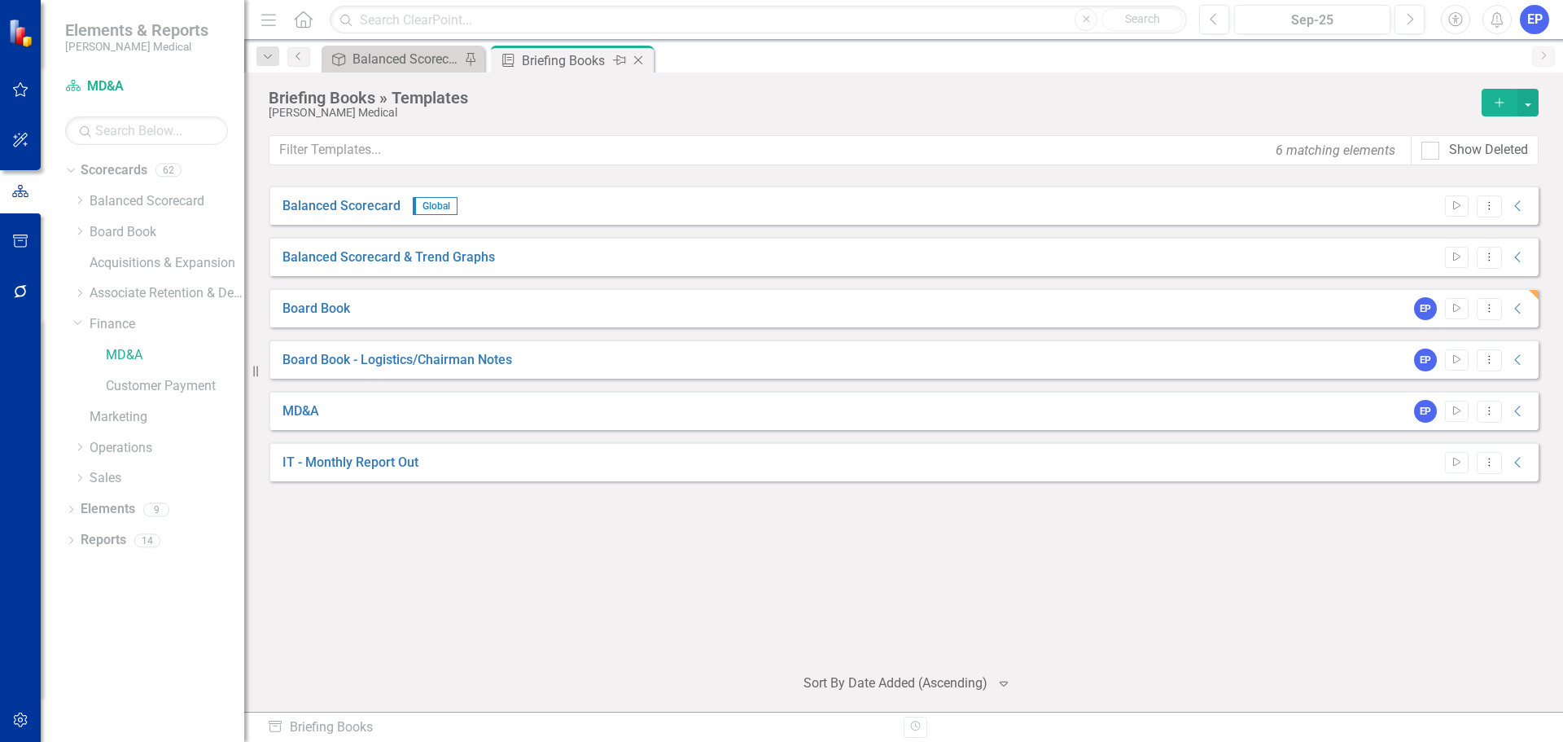
click at [598, 53] on div "Briefing Books" at bounding box center [565, 60] width 87 height 20
click at [382, 63] on div "Balanced Scorecard (Daily Huddle)" at bounding box center [406, 59] width 107 height 20
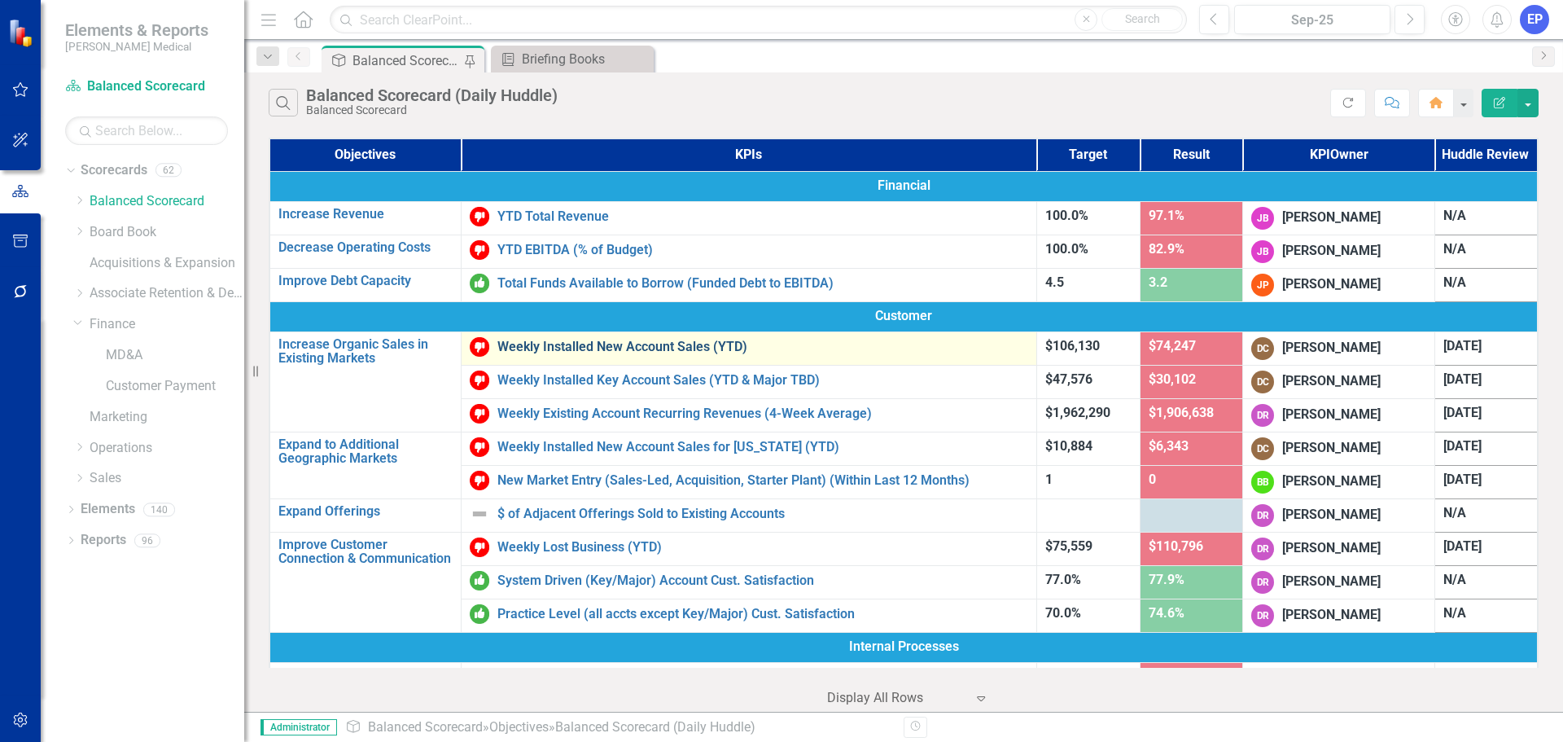
click at [612, 349] on link "Weekly Installed New Account Sales (YTD)" at bounding box center [763, 347] width 531 height 15
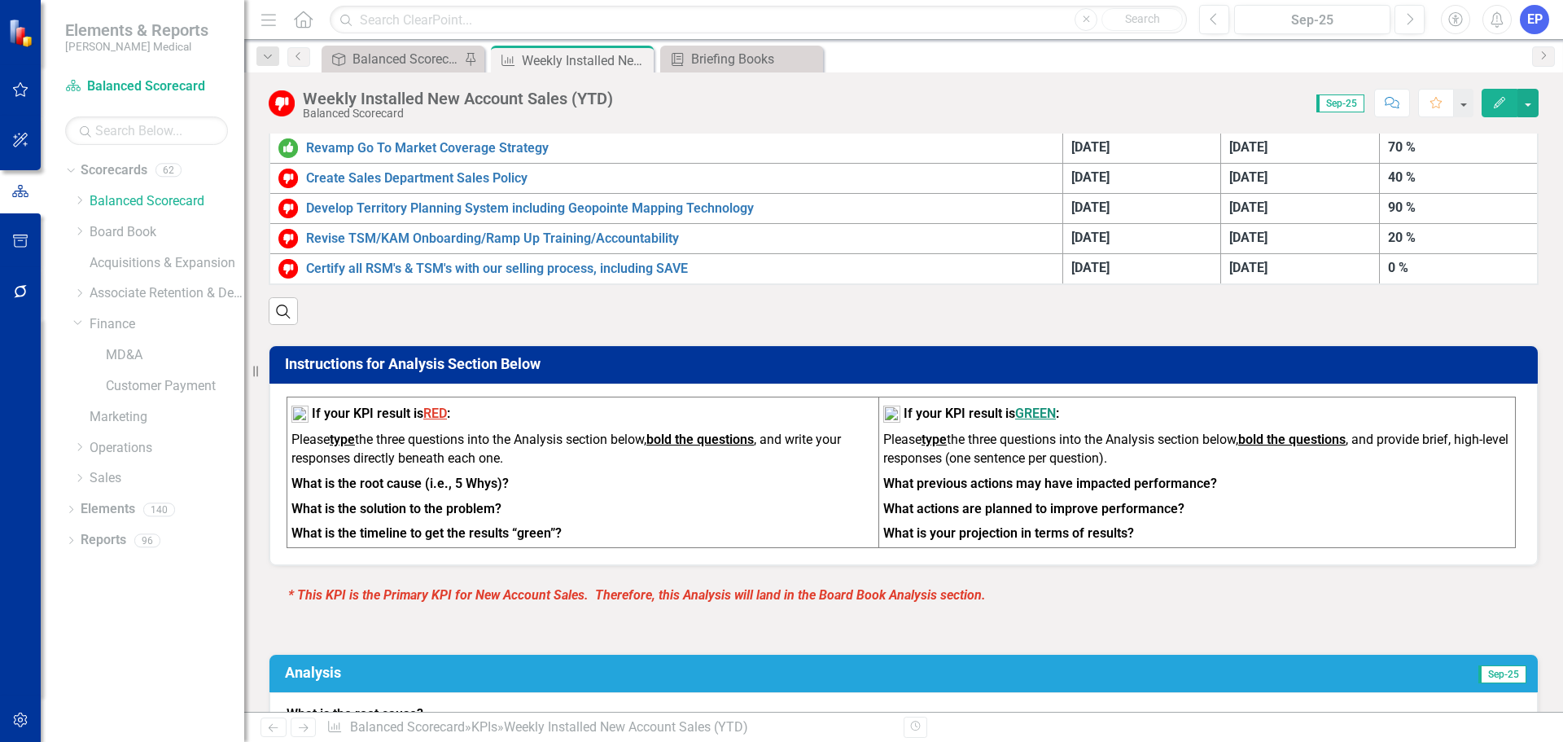
scroll to position [999, 0]
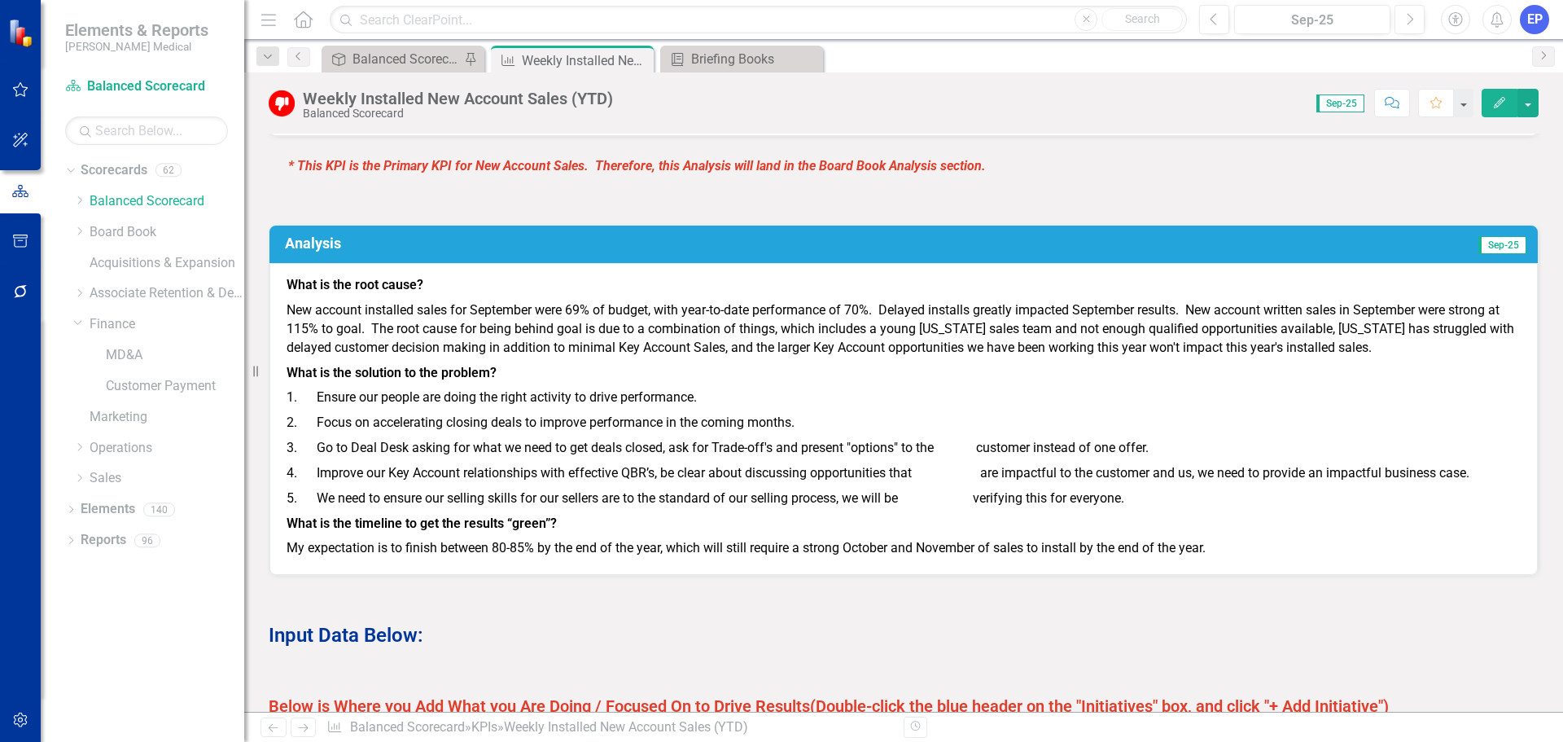
click at [922, 436] on p "2. Focus on accelerating closing deals to improve performance in the coming mon…" at bounding box center [904, 422] width 1234 height 25
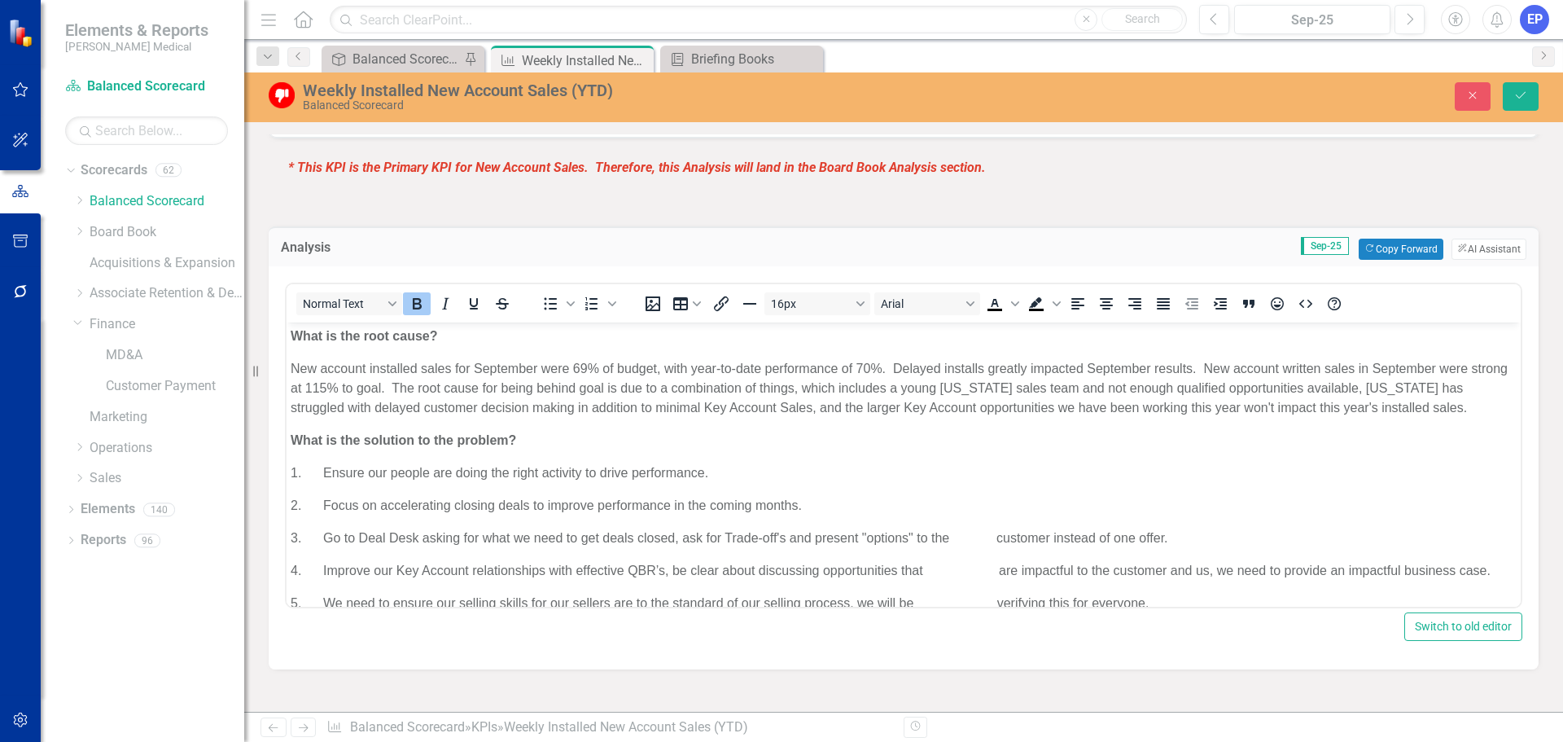
scroll to position [0, 0]
click at [997, 530] on p "3. Go to Deal Desk asking for what we need to get deals closed, ask for Trade-o…" at bounding box center [904, 538] width 1226 height 20
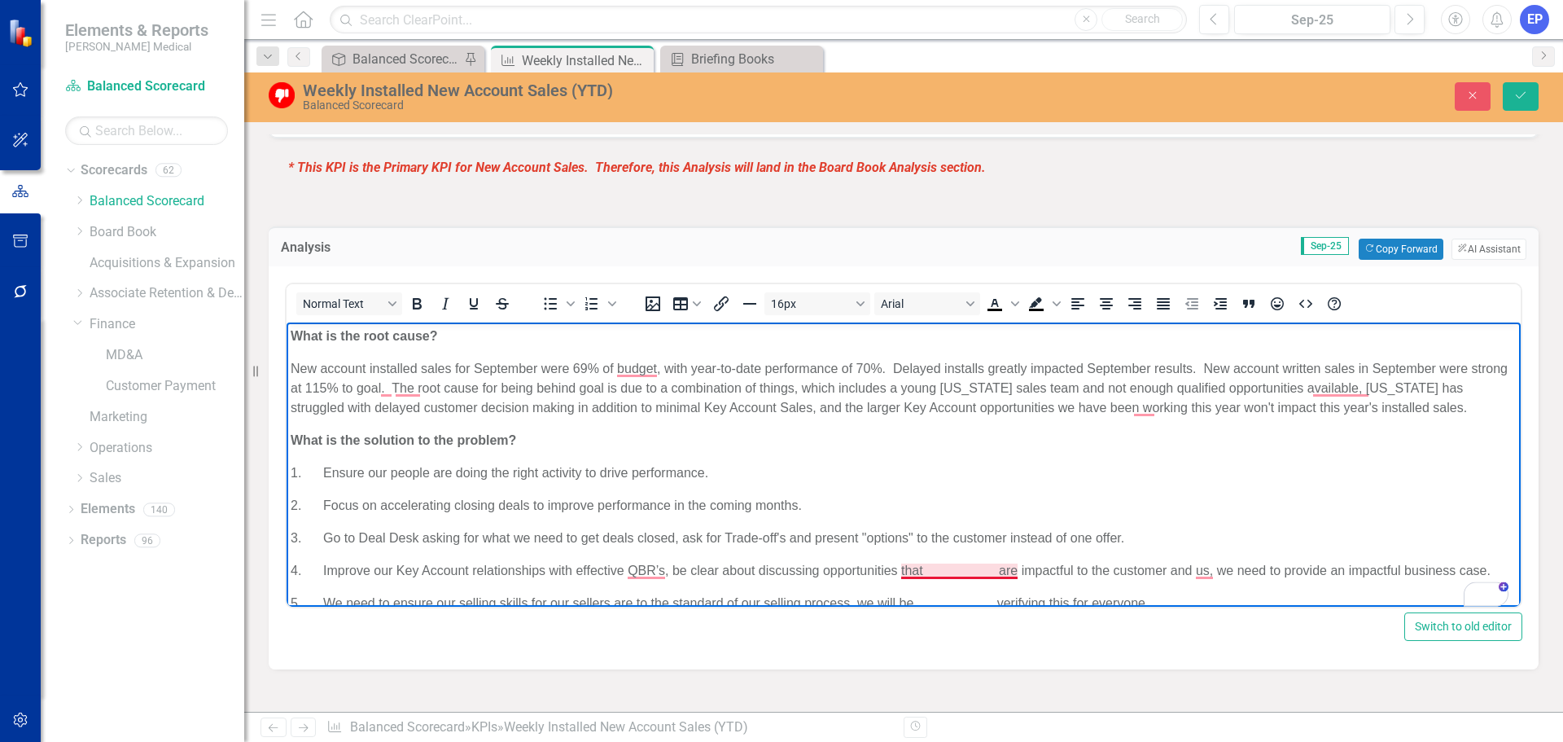
click at [997, 572] on p "4. Improve our Key Account relationships with effective QBR’s, be clear about d…" at bounding box center [904, 570] width 1226 height 20
click at [997, 594] on p "5. We need to ensure our selling skills for our sellers are to the standard of …" at bounding box center [904, 603] width 1226 height 20
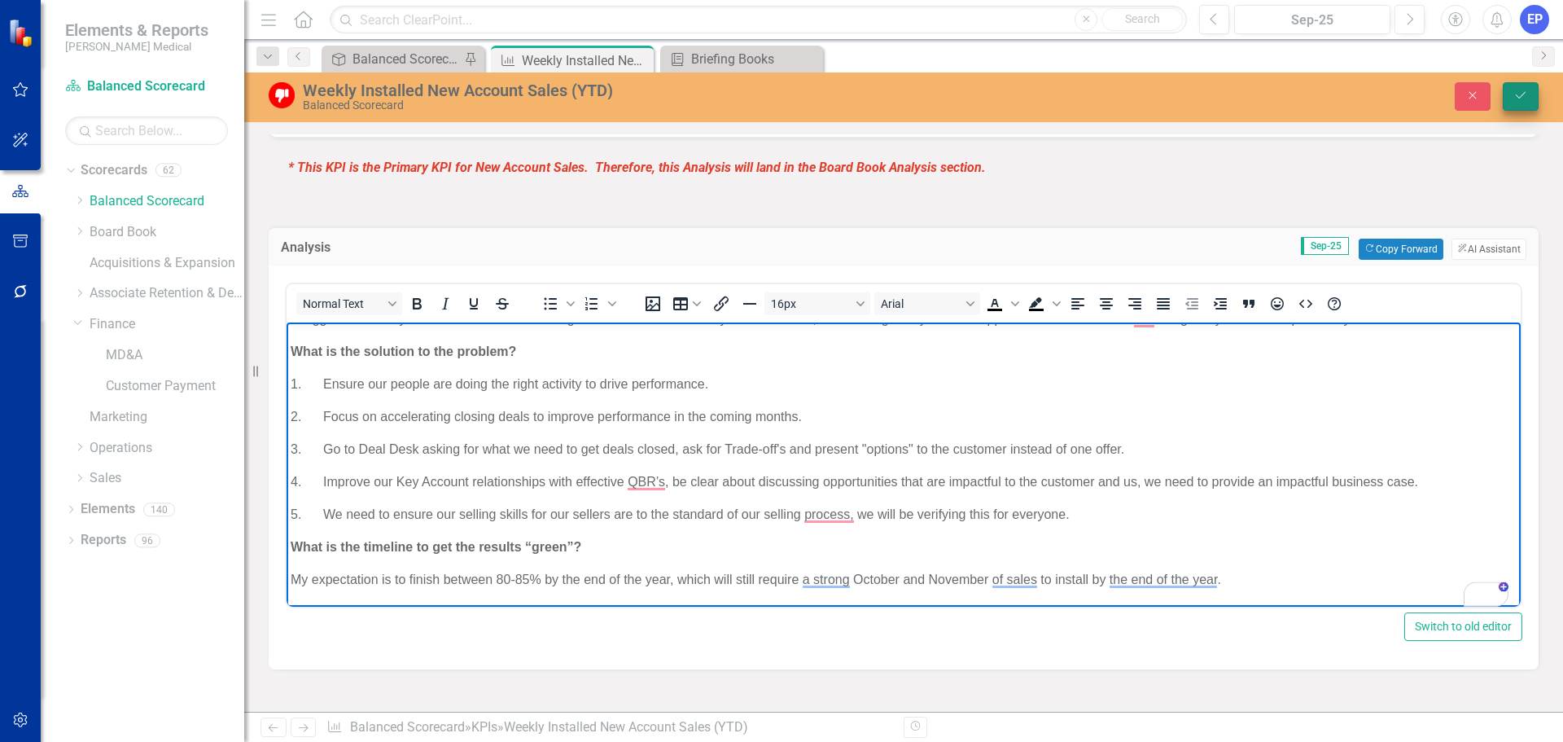
click at [1512, 96] on button "Save" at bounding box center [1521, 96] width 36 height 28
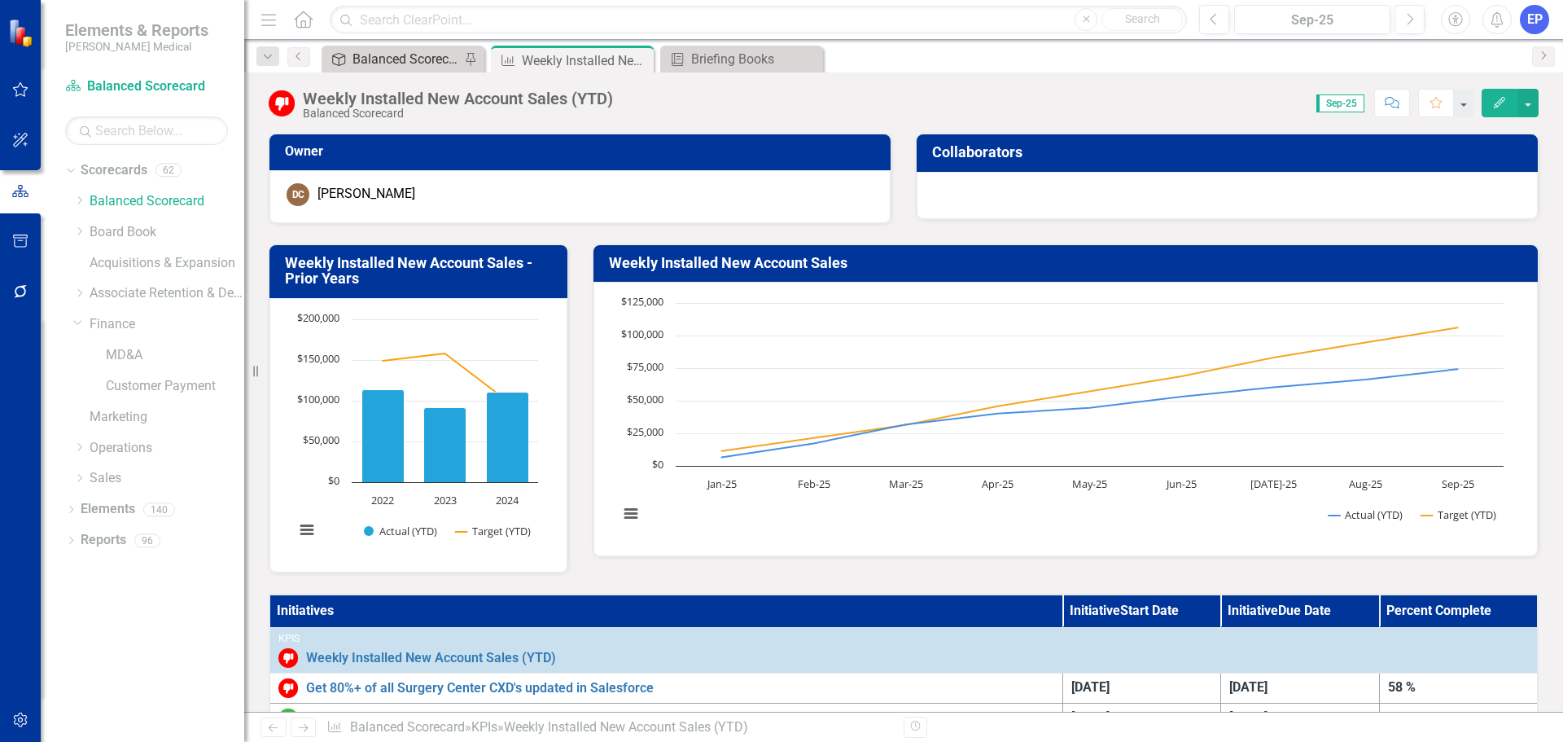
click at [399, 59] on div "Balanced Scorecard (Daily Huddle)" at bounding box center [406, 59] width 107 height 20
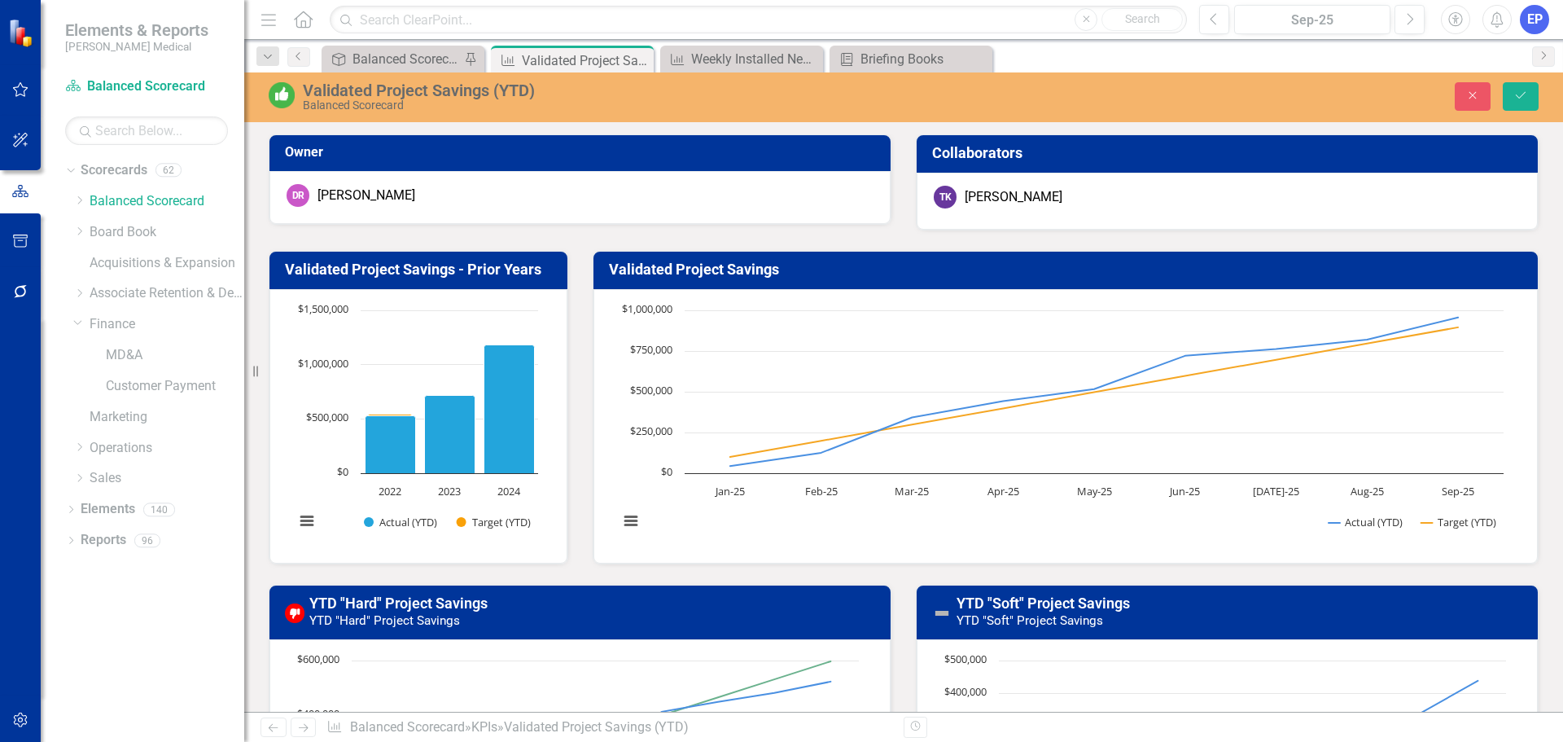
scroll to position [2198, 0]
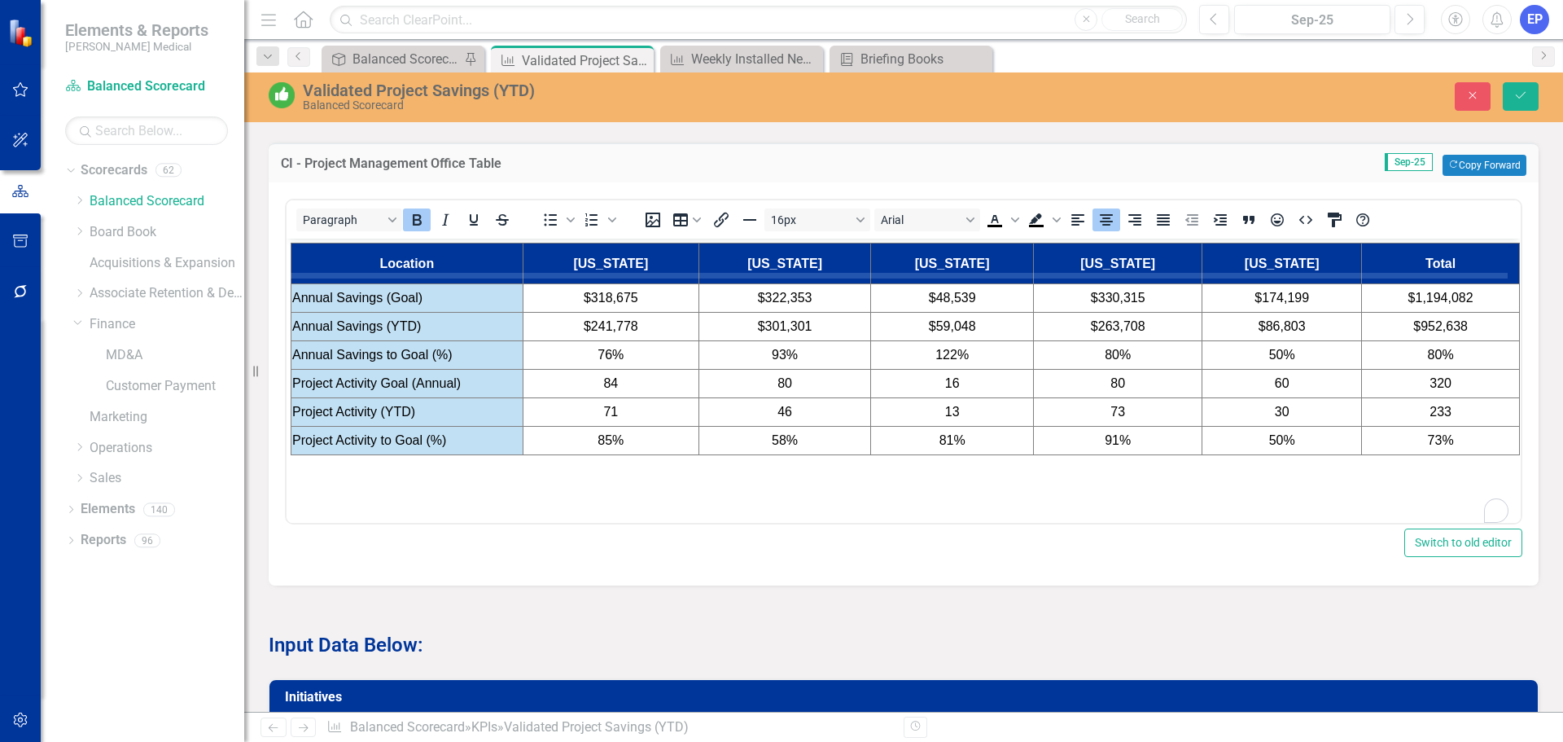
drag, startPoint x: 477, startPoint y: 283, endPoint x: 477, endPoint y: 273, distance: 9.8
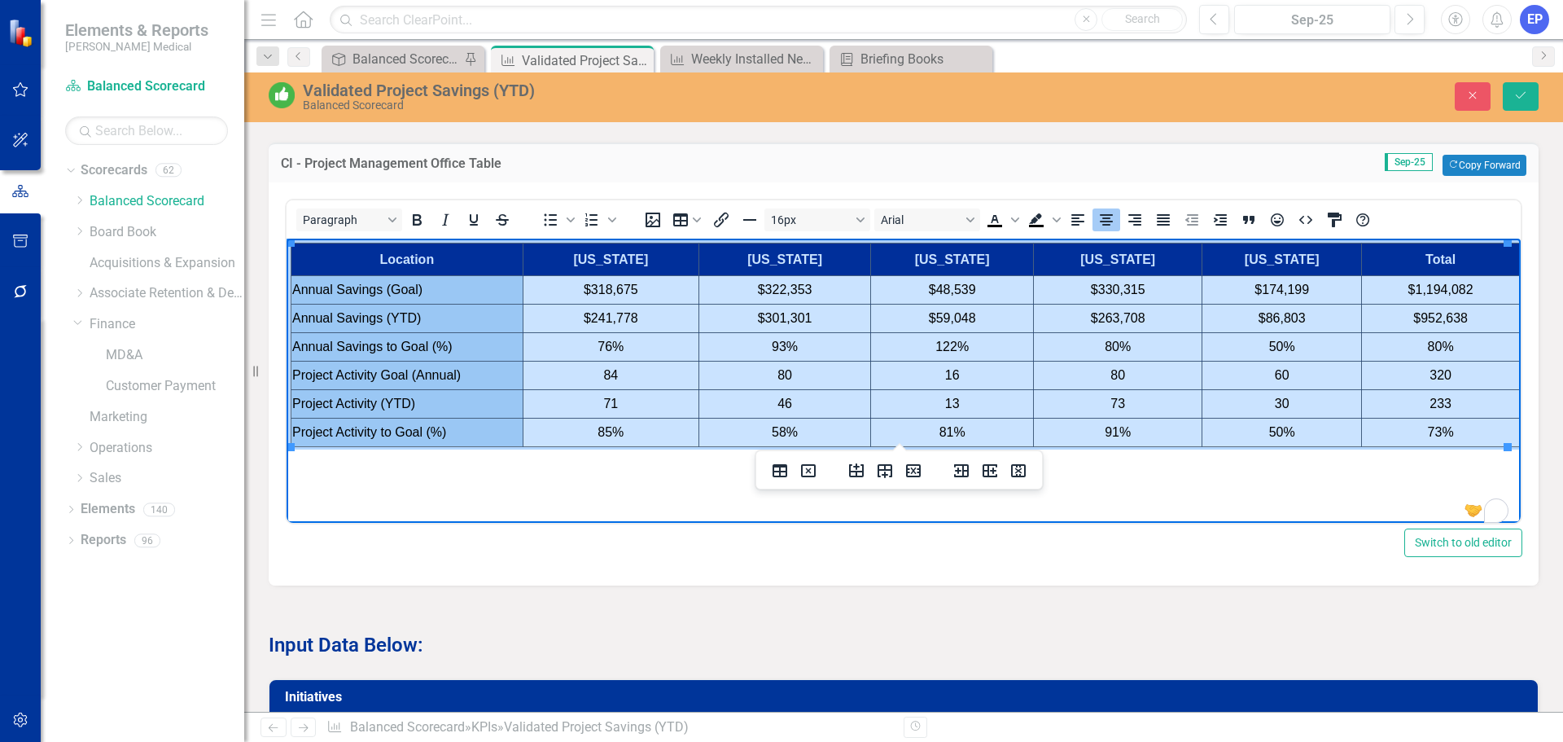
drag, startPoint x: 378, startPoint y: 253, endPoint x: 1383, endPoint y: 429, distance: 1020.9
click at [1383, 429] on tbody "Location Connecticut Delaware Florida Maryland Texas Total Annual Savings (Goal…" at bounding box center [906, 345] width 1229 height 204
click at [1383, 429] on td "73%" at bounding box center [1441, 433] width 158 height 28
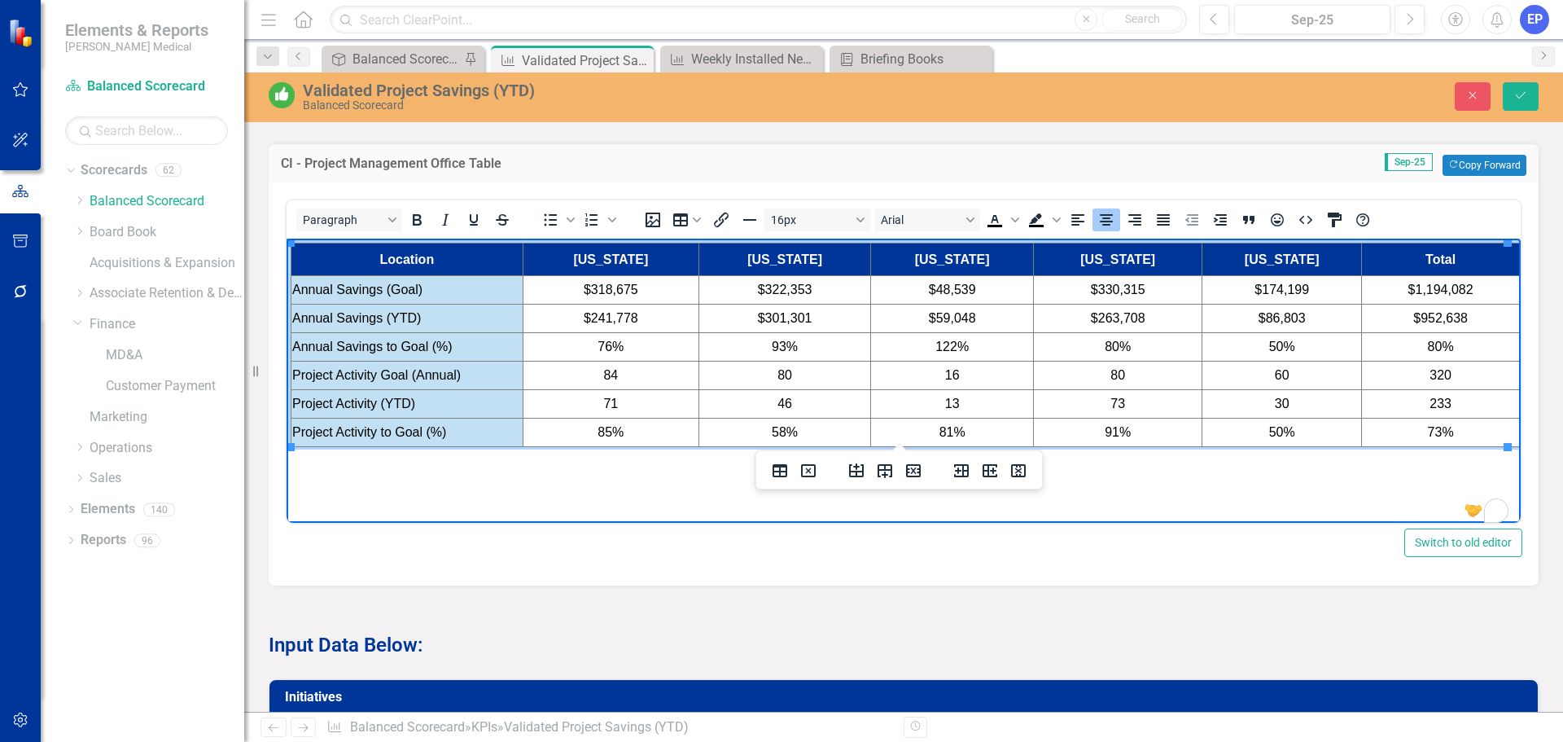
click at [1387, 428] on td "73%" at bounding box center [1441, 433] width 158 height 28
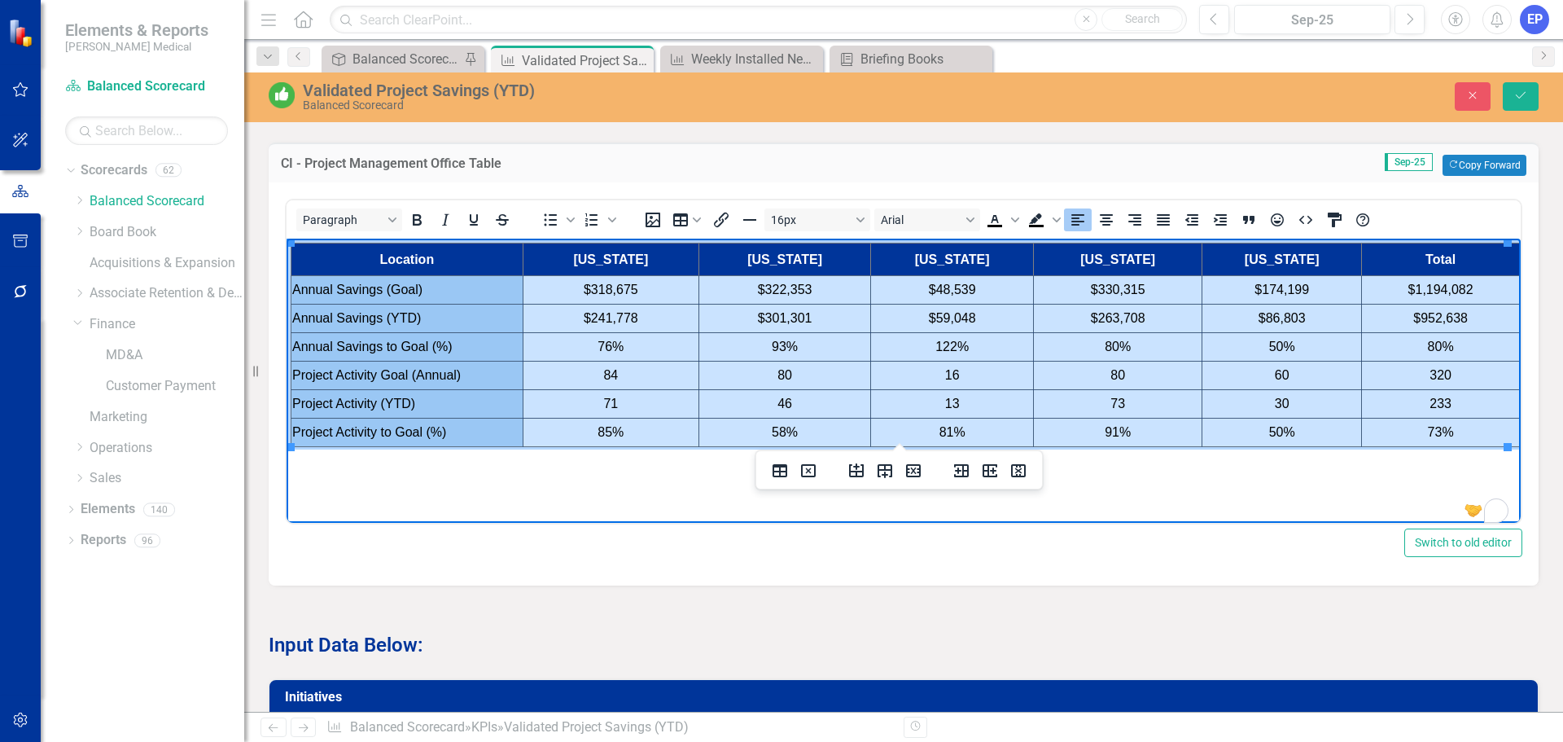
drag, startPoint x: 1452, startPoint y: 430, endPoint x: 493, endPoint y: 293, distance: 968.9
click at [493, 293] on tbody "Location Connecticut Delaware Florida Maryland Texas Total Annual Savings (Goal…" at bounding box center [906, 345] width 1229 height 204
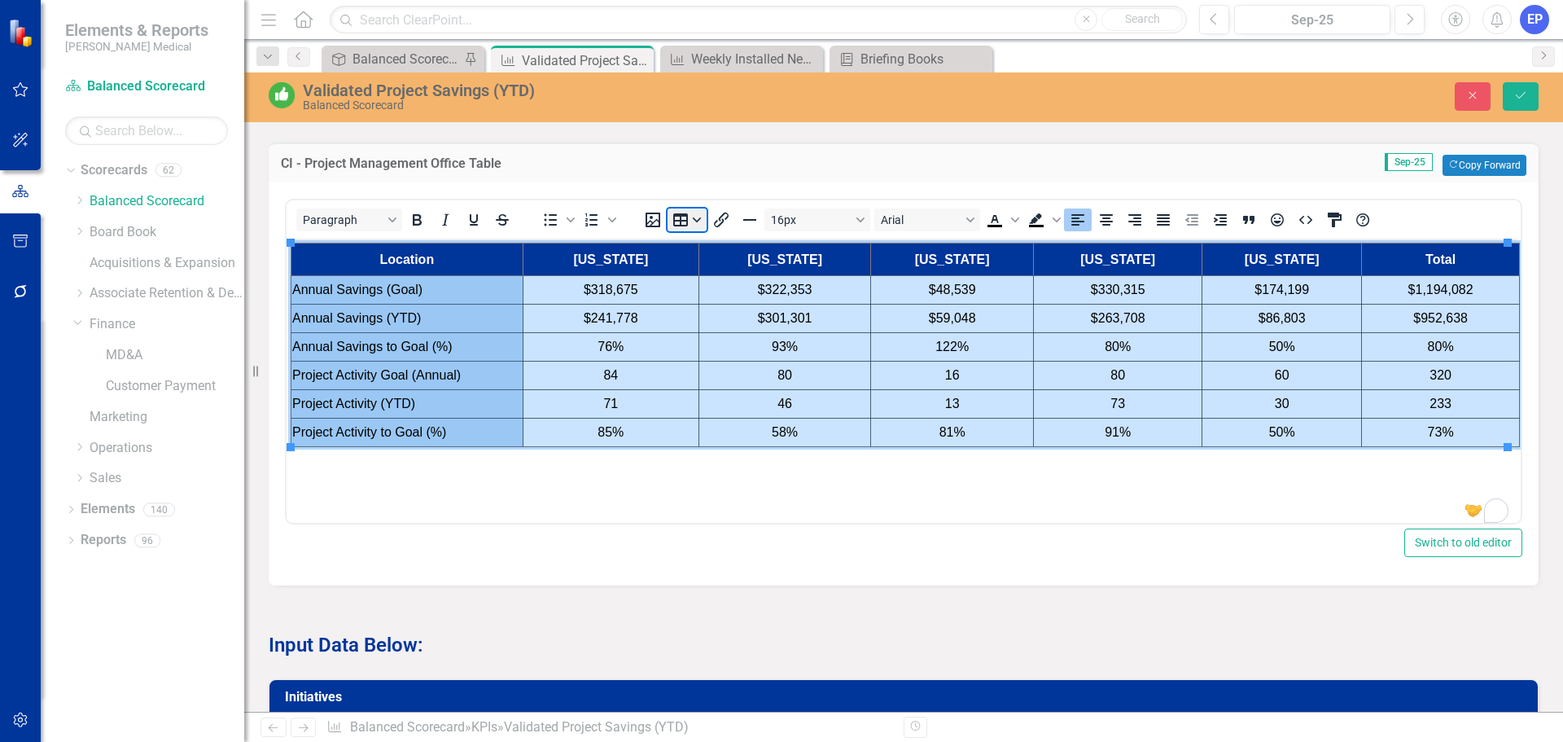
click at [698, 213] on button "Table" at bounding box center [687, 219] width 39 height 23
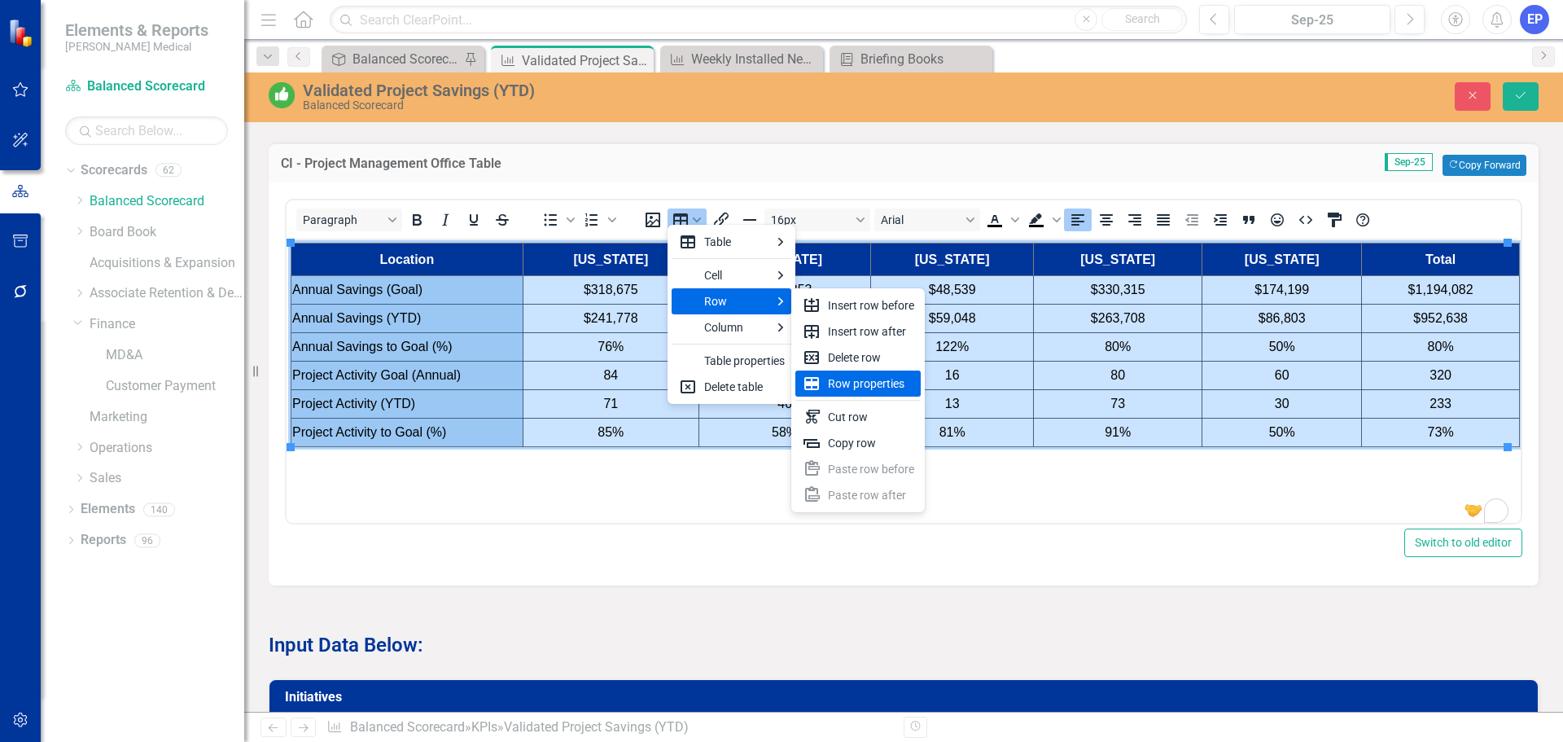
click at [870, 384] on div "Row properties" at bounding box center [871, 384] width 86 height 20
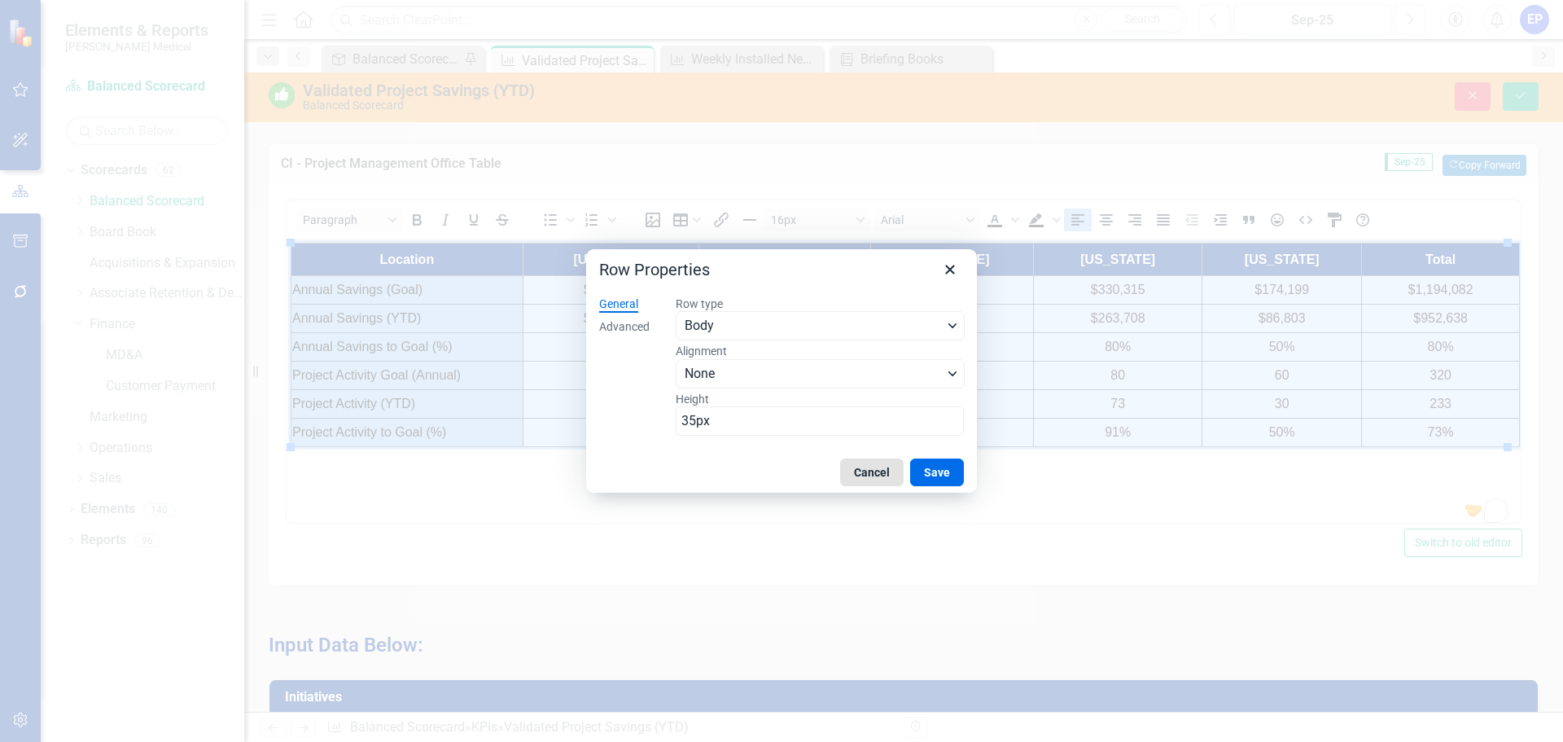
click at [857, 471] on button "Cancel" at bounding box center [872, 472] width 64 height 28
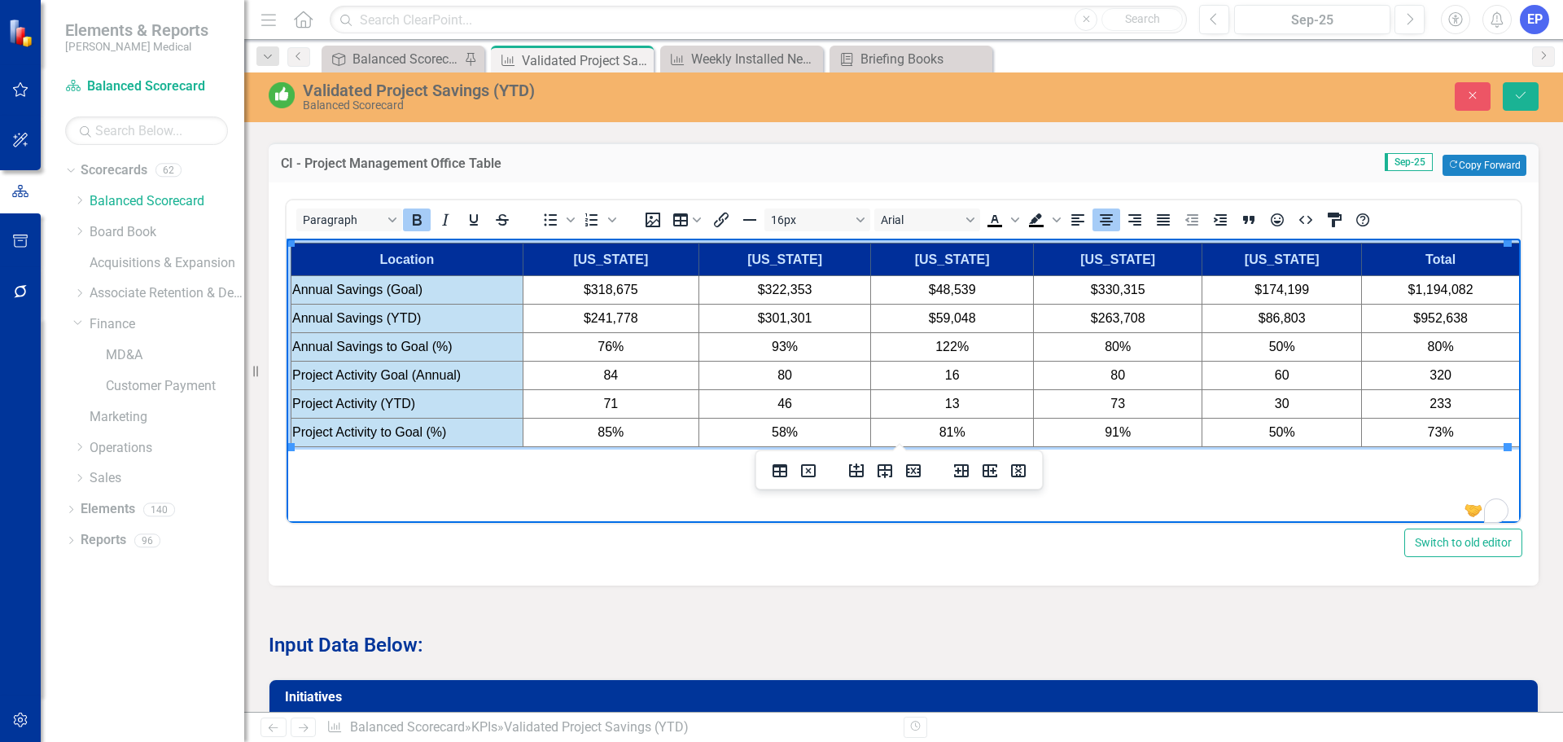
drag, startPoint x: 455, startPoint y: 259, endPoint x: 1388, endPoint y: 258, distance: 933.1
click at [1388, 258] on tr "Location Connecticut Delaware Florida Maryland Texas Total" at bounding box center [906, 259] width 1229 height 33
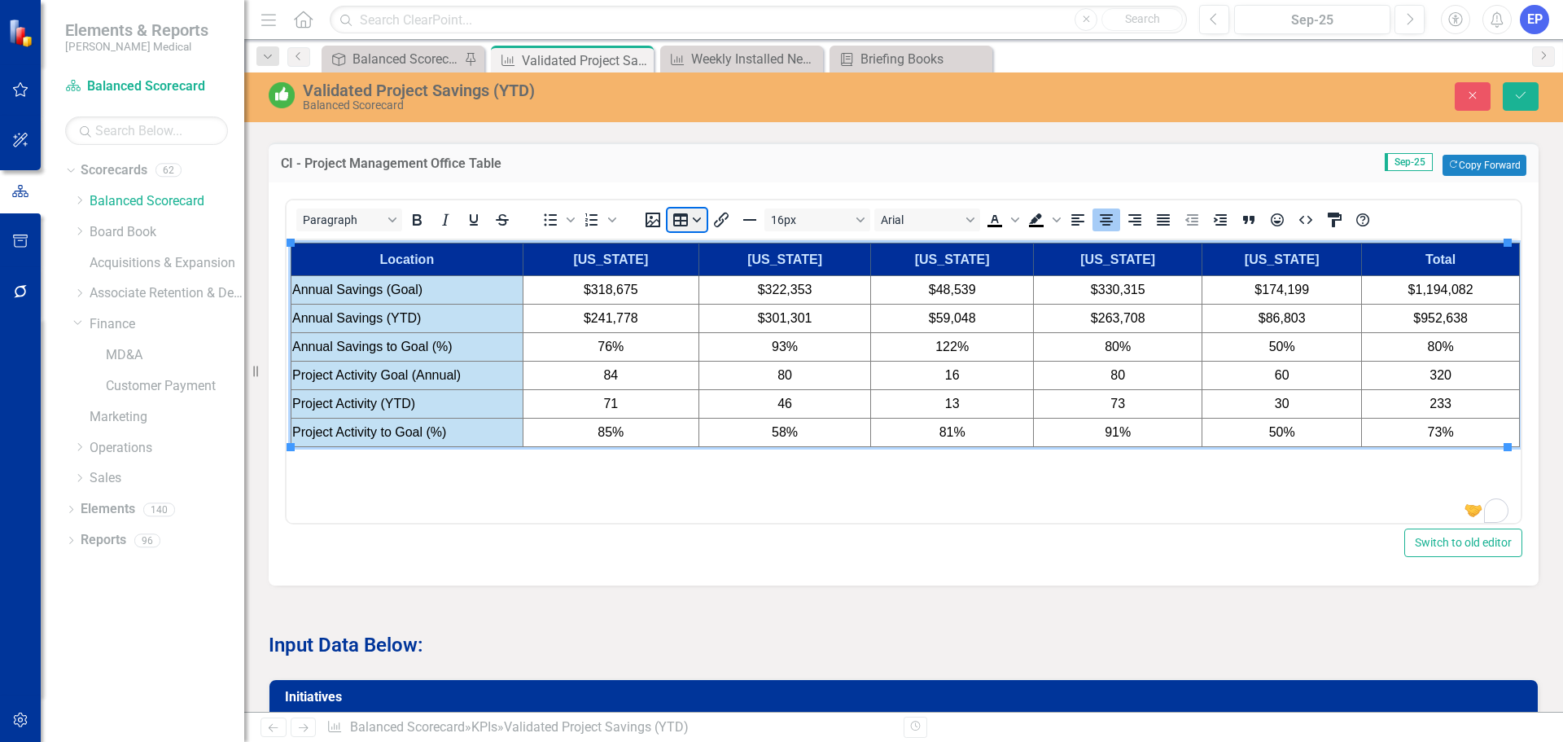
click at [696, 216] on button "Table" at bounding box center [687, 219] width 39 height 23
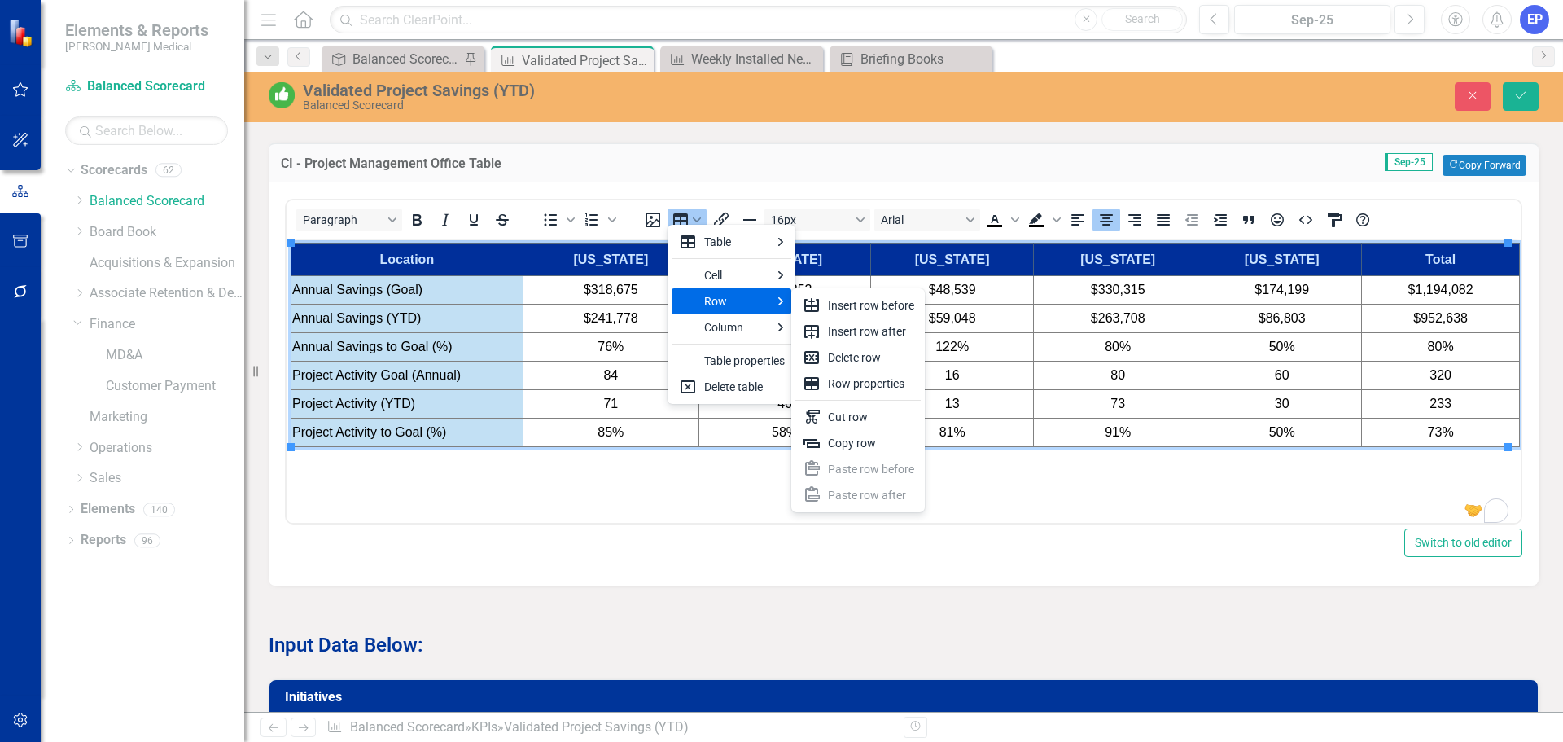
click at [710, 296] on div "Row" at bounding box center [737, 302] width 66 height 20
click at [885, 384] on div "Row properties" at bounding box center [871, 384] width 86 height 20
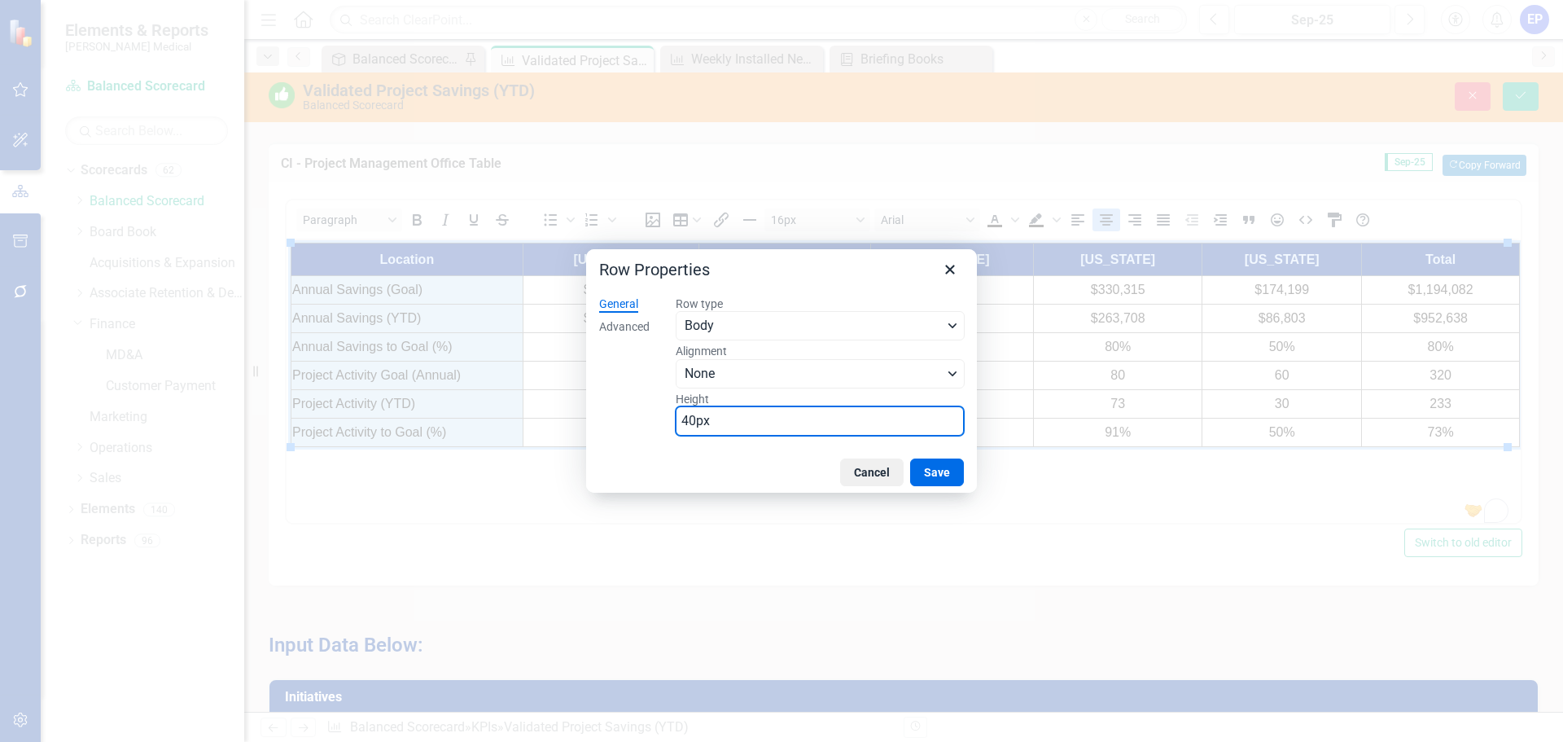
drag, startPoint x: 765, startPoint y: 410, endPoint x: 542, endPoint y: 410, distance: 223.1
click at [542, 410] on div "Row Properties General Advanced Row type Body Alignment None Height 40px Cancel…" at bounding box center [781, 371] width 1563 height 742
type input "35"
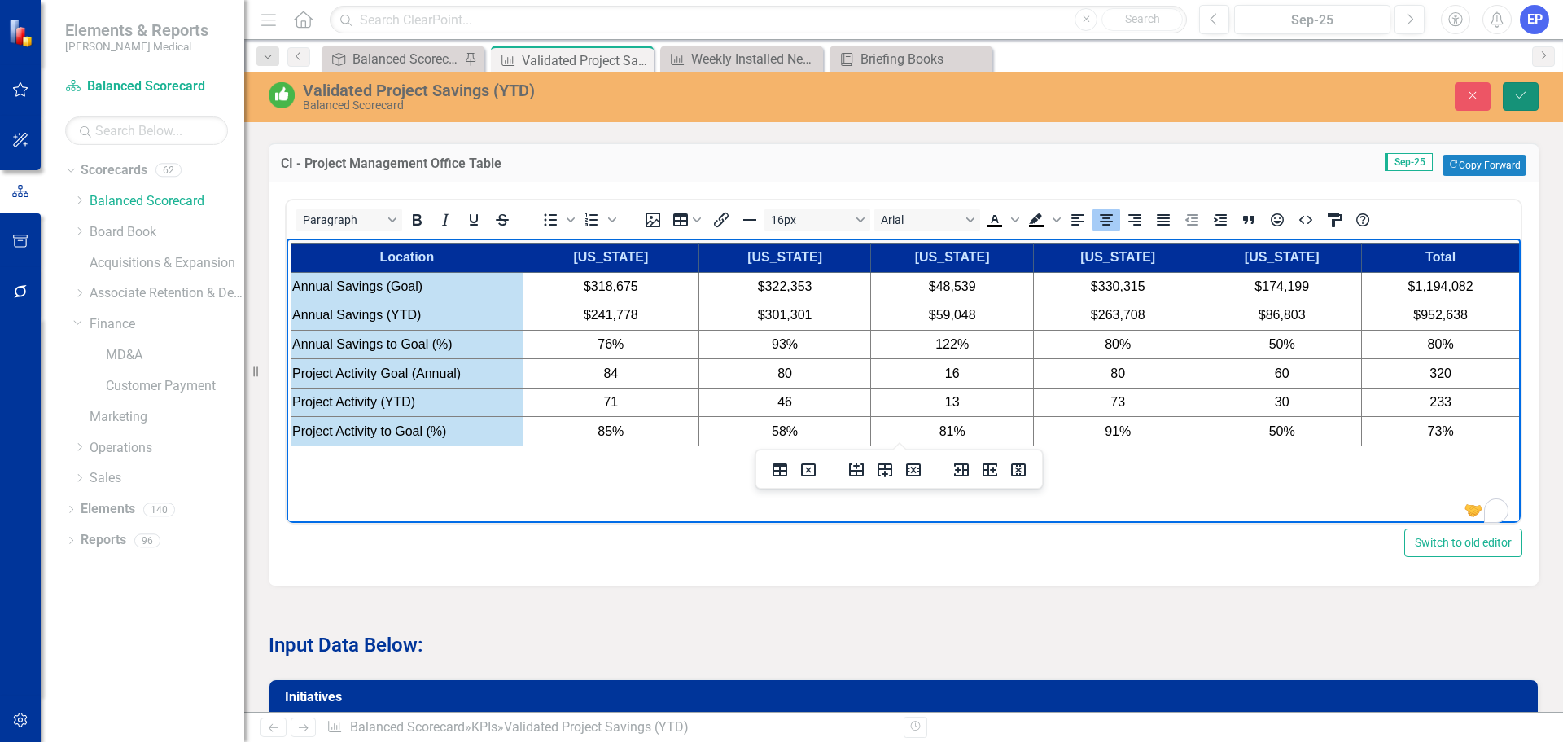
click at [1519, 96] on icon "Save" at bounding box center [1521, 95] width 15 height 11
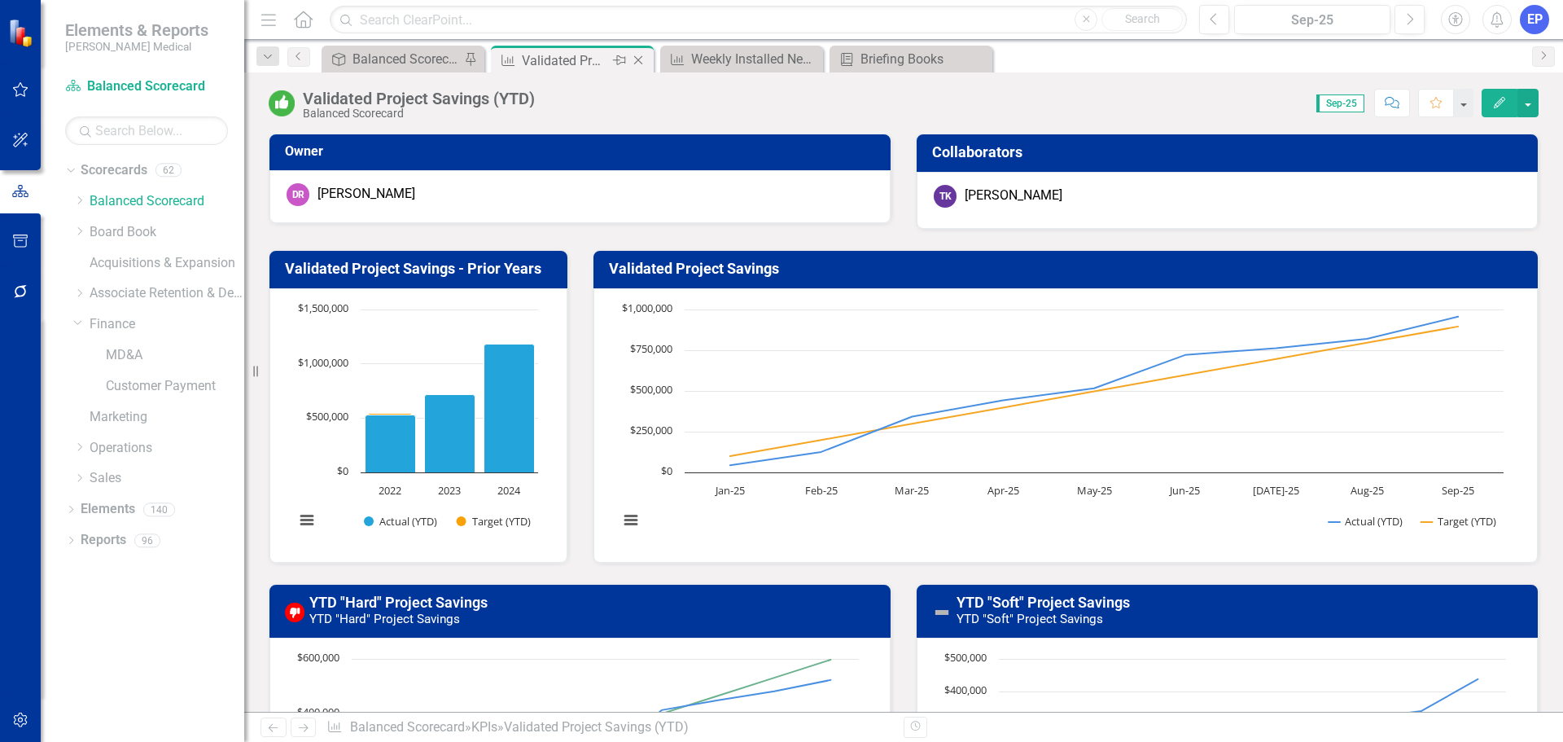
click at [642, 52] on div "Close" at bounding box center [639, 60] width 20 height 20
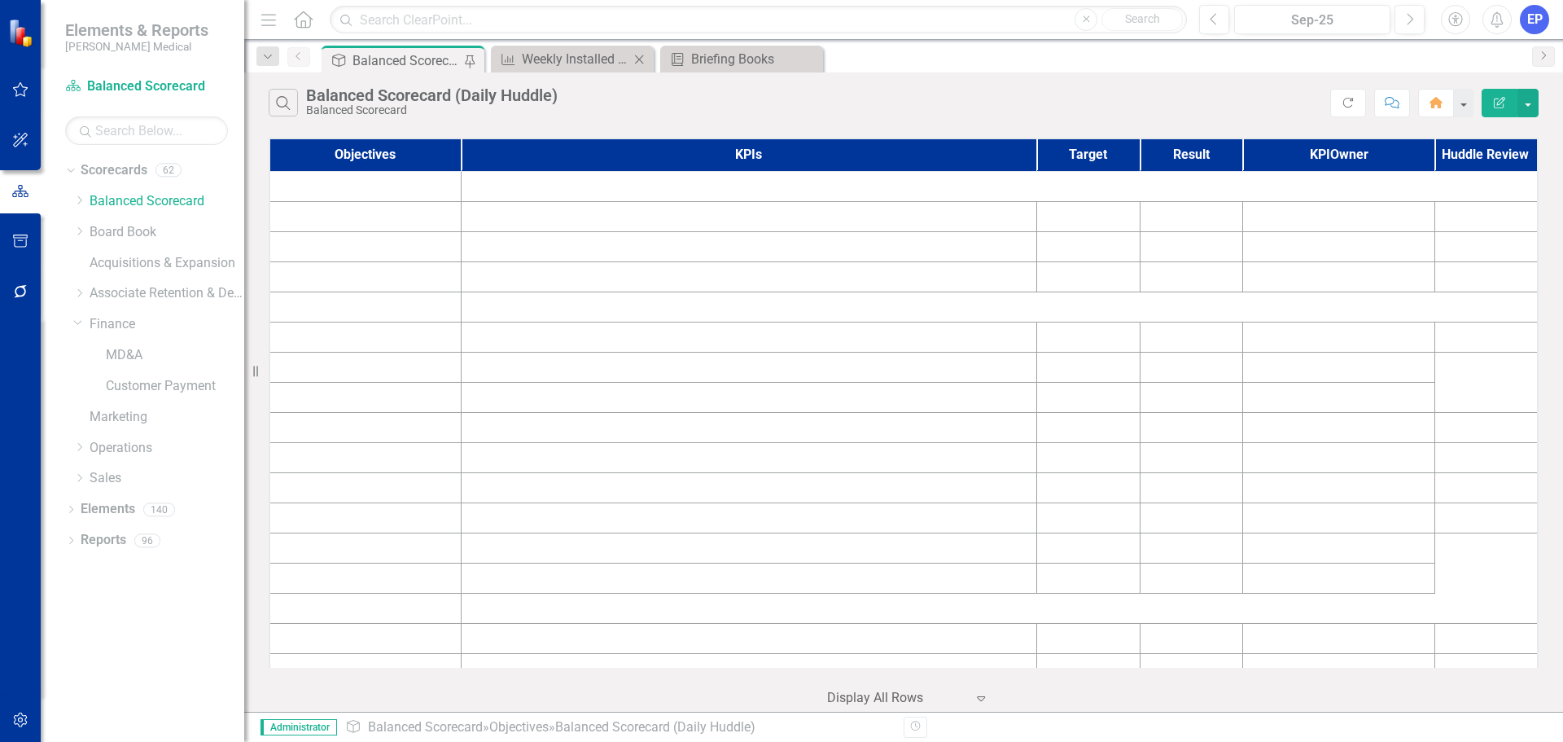
click at [642, 53] on icon "Close" at bounding box center [639, 59] width 16 height 13
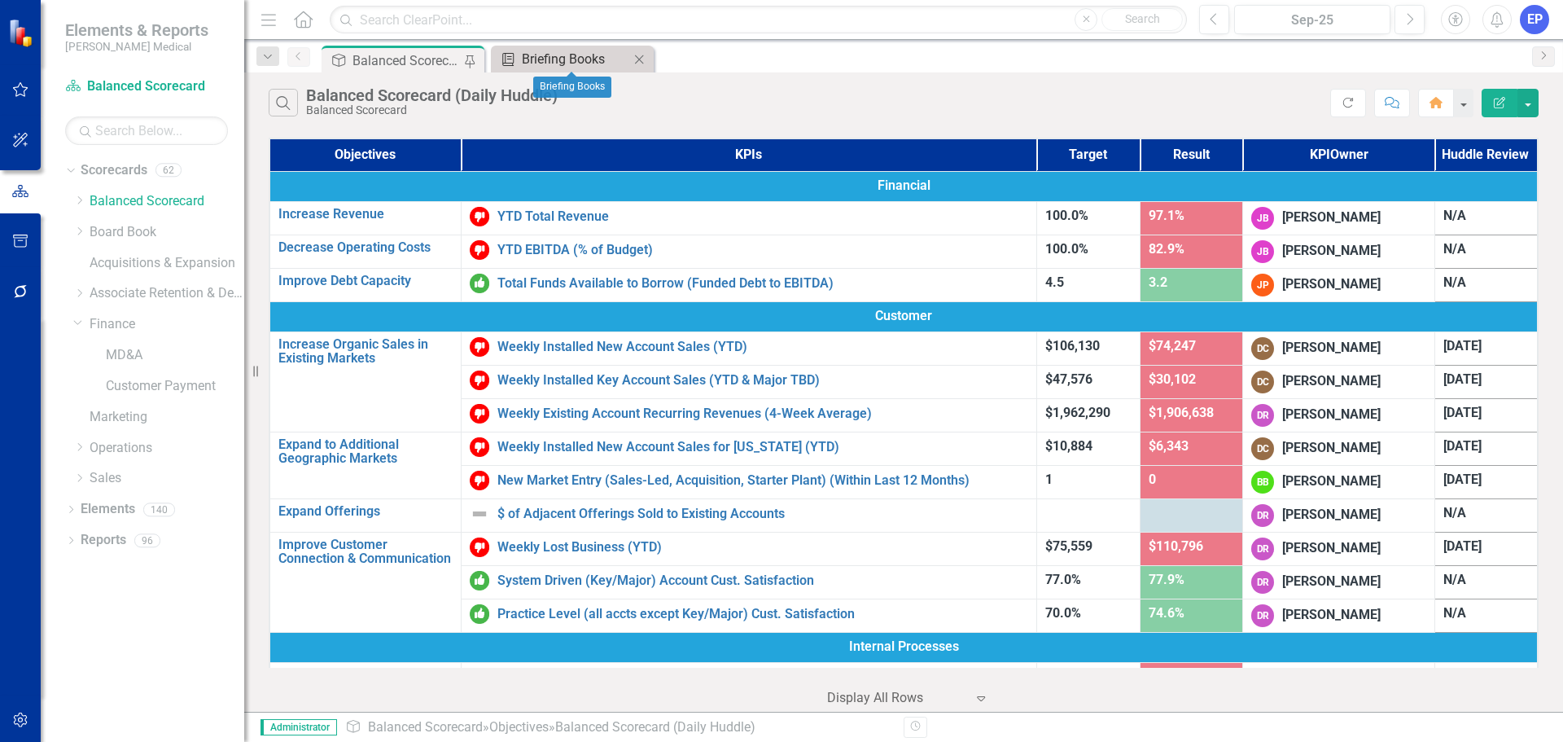
click at [594, 57] on div "Briefing Books" at bounding box center [575, 59] width 107 height 20
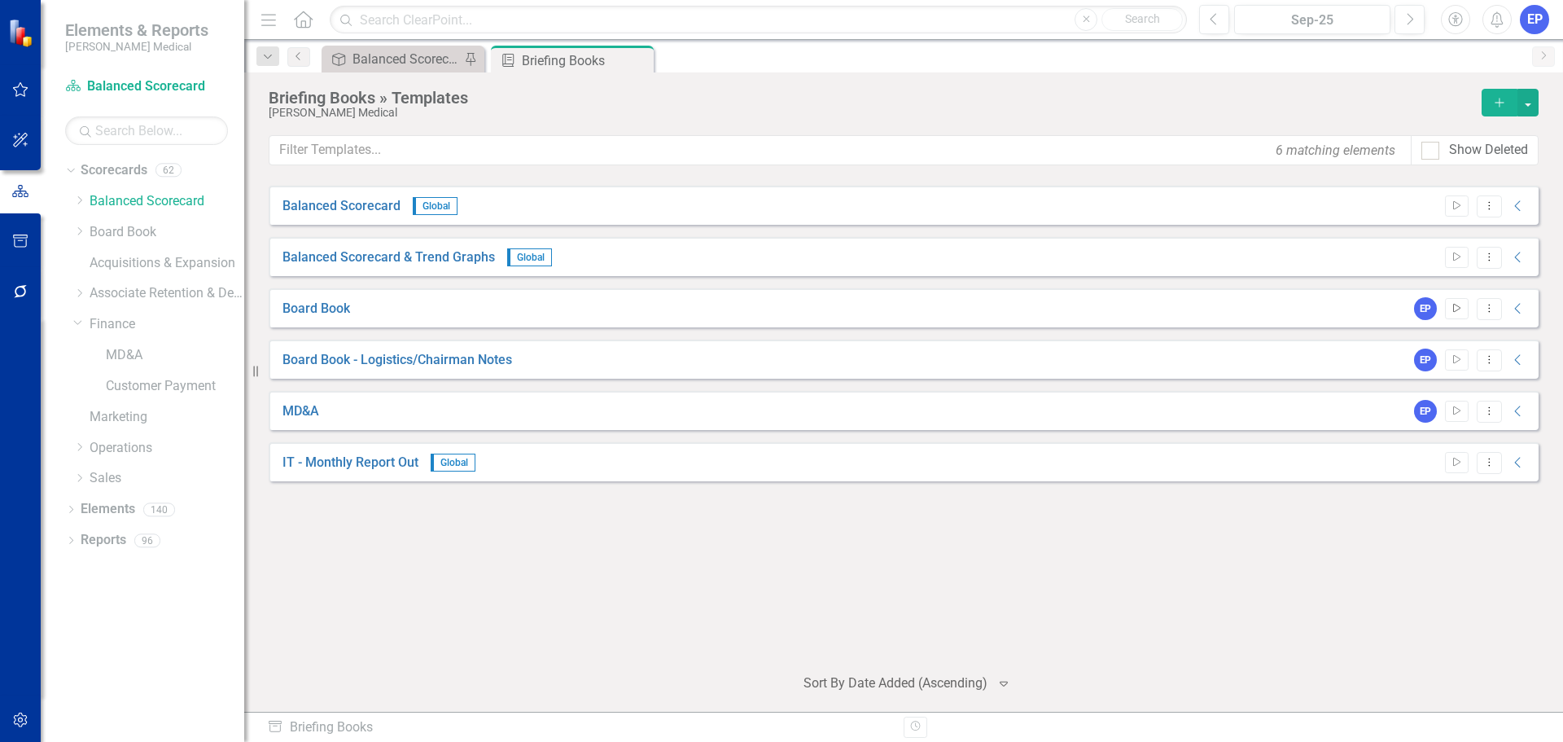
click at [1458, 307] on icon "Start" at bounding box center [1457, 309] width 12 height 10
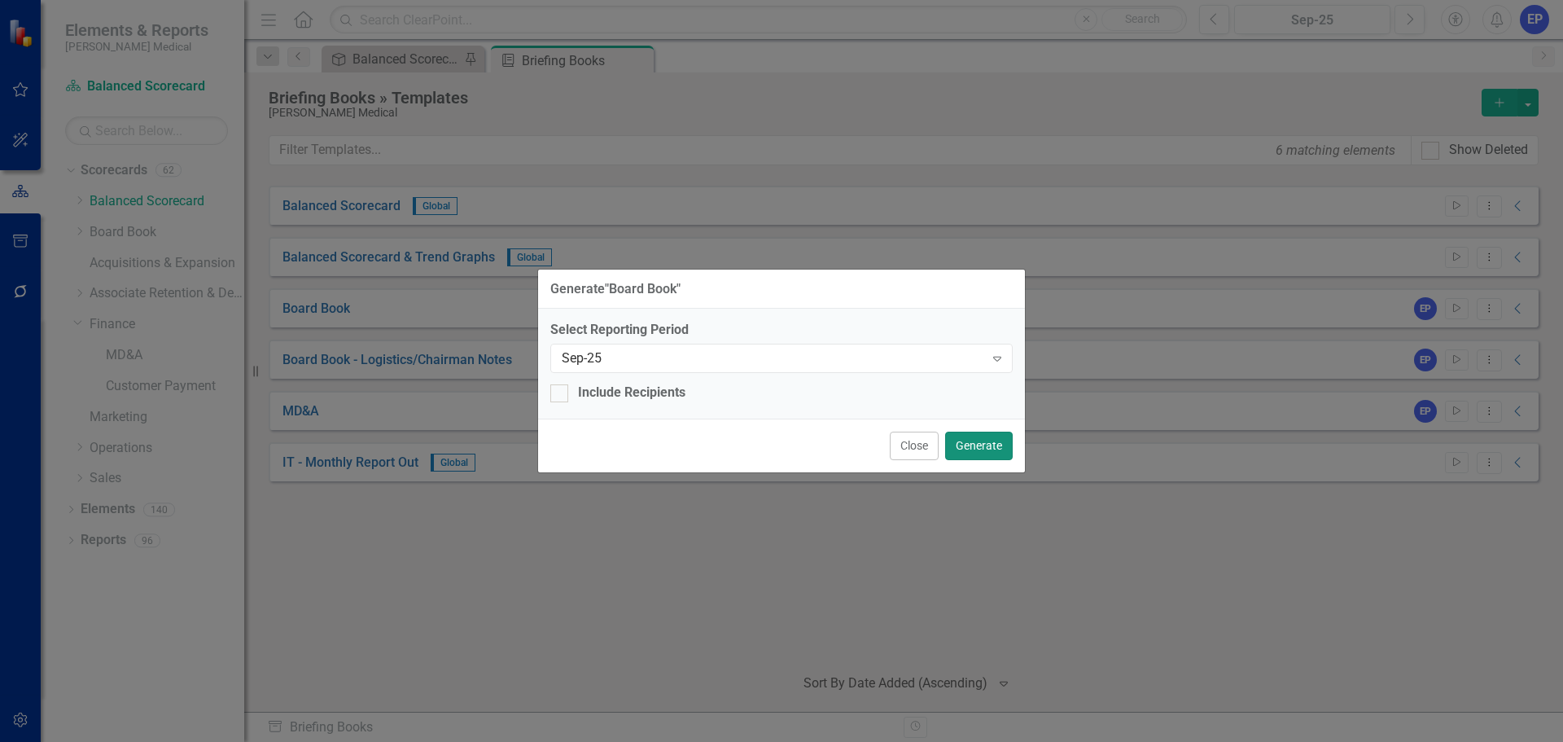
click at [993, 436] on button "Generate" at bounding box center [979, 446] width 68 height 28
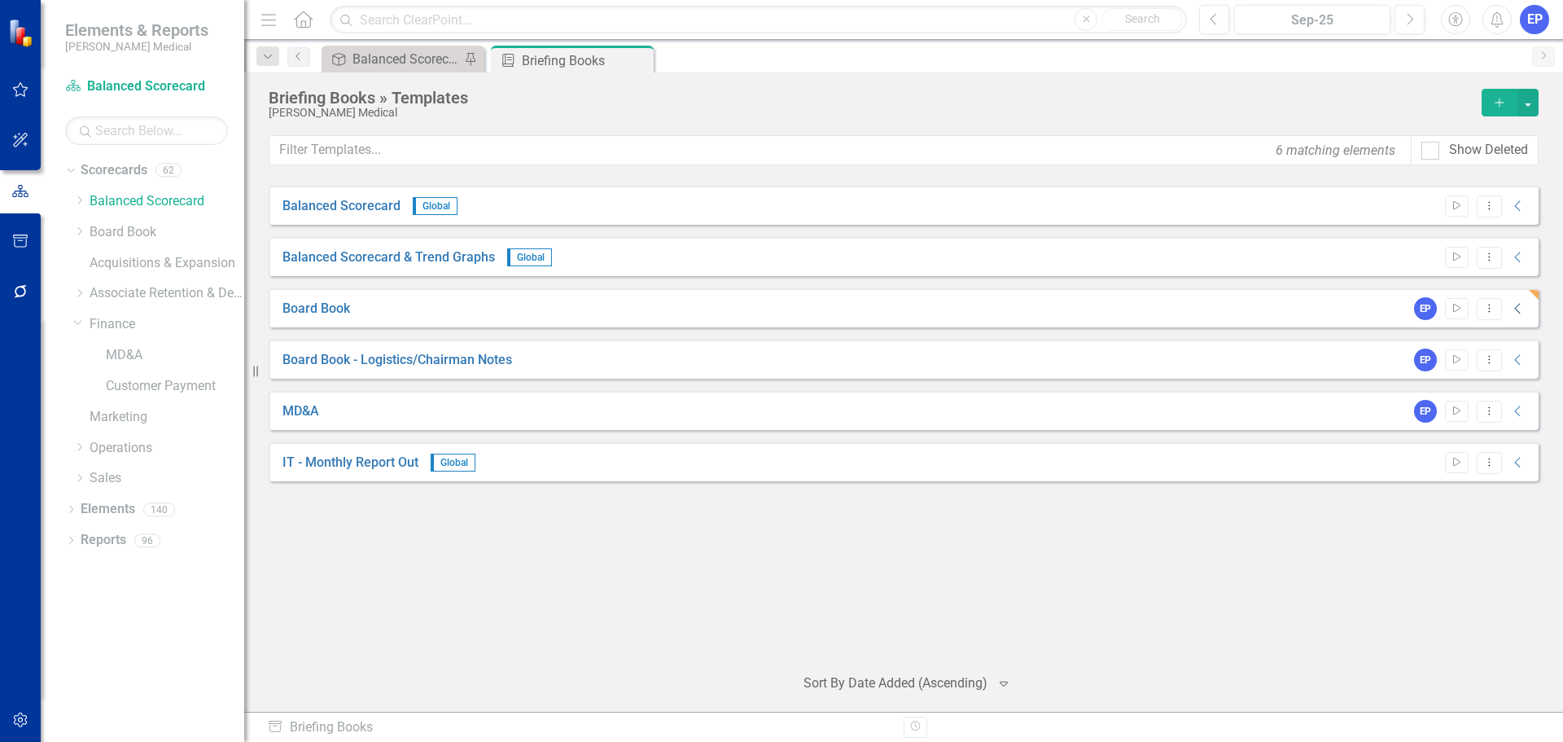
click at [1521, 309] on icon "Collapse" at bounding box center [1518, 308] width 16 height 13
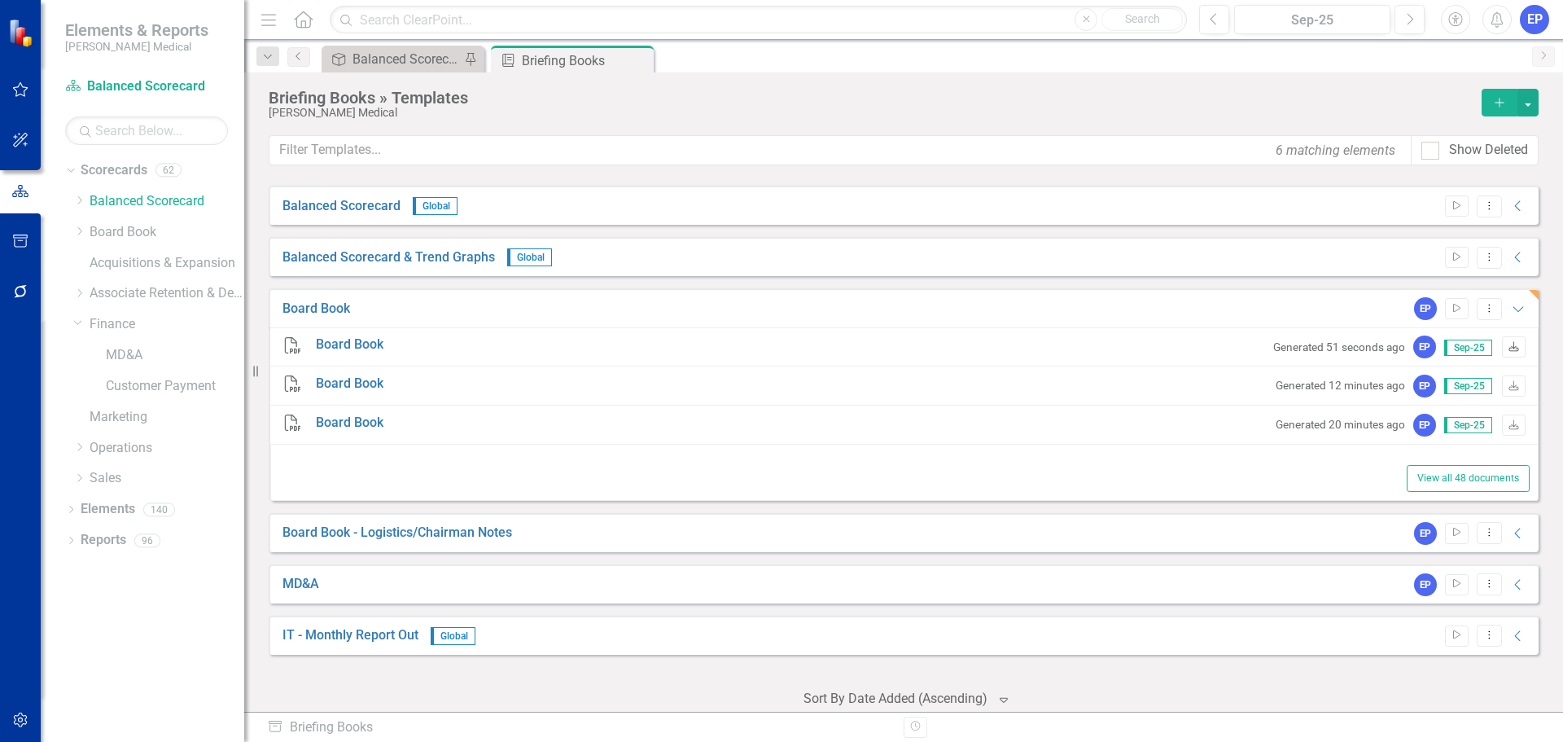
click at [1508, 344] on icon "Download" at bounding box center [1514, 348] width 12 height 10
